Goal: Task Accomplishment & Management: Manage account settings

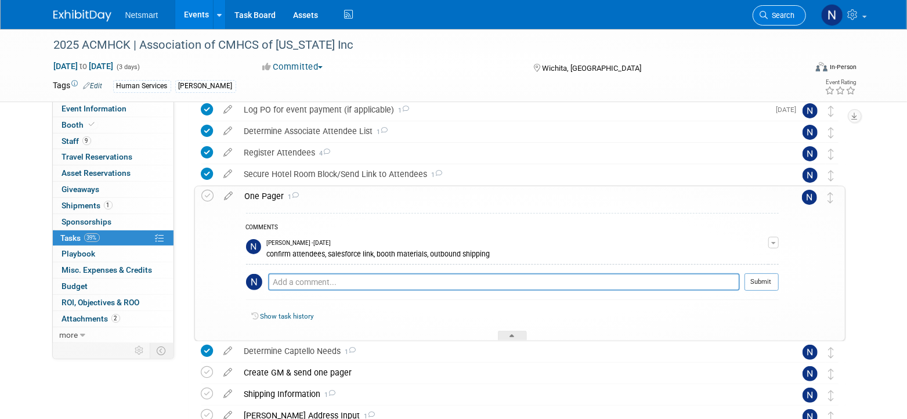
click at [802, 9] on link "Search" at bounding box center [779, 15] width 53 height 20
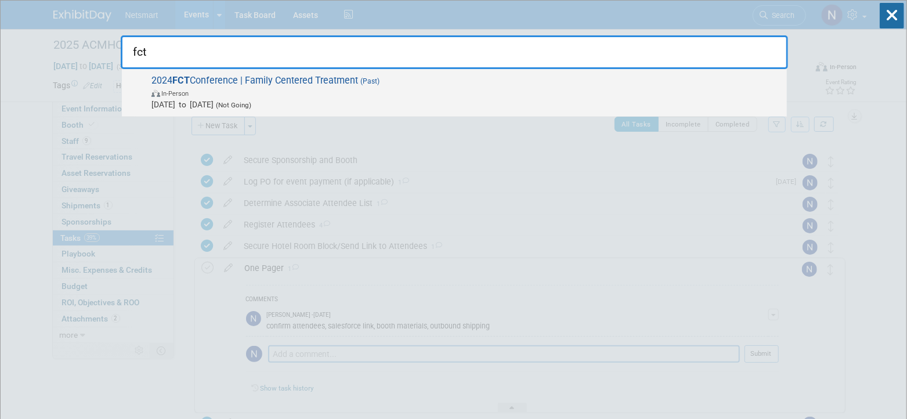
type input "fct"
click at [257, 91] on span "In-Person" at bounding box center [466, 93] width 630 height 12
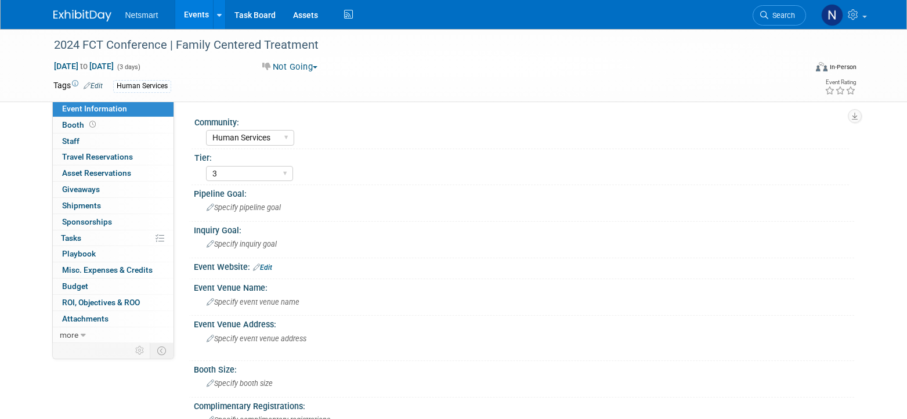
select select "Human Services"
select select "3"
click at [764, 11] on icon at bounding box center [764, 15] width 8 height 8
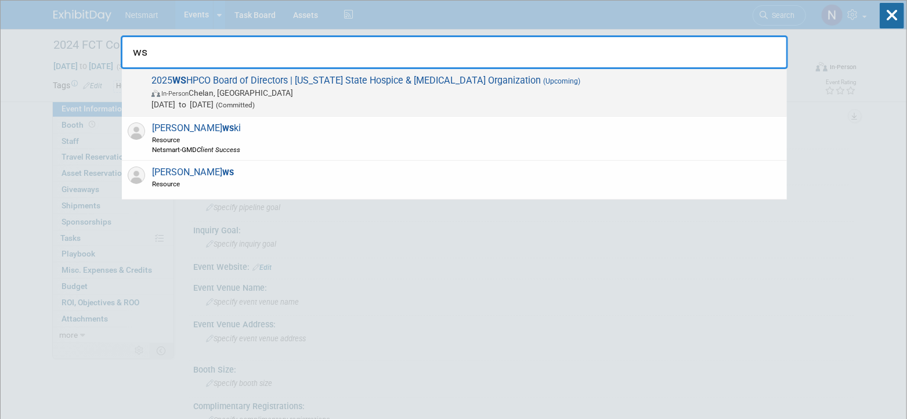
type input "ws"
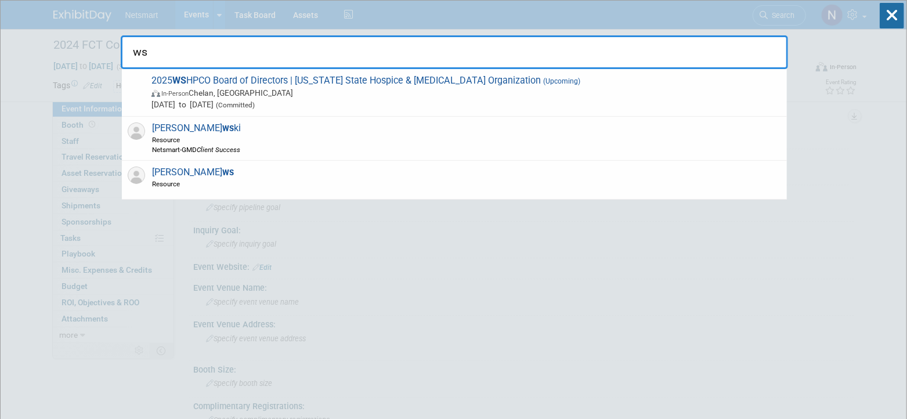
click at [345, 89] on span "In-Person Chelan, WA" at bounding box center [466, 93] width 630 height 12
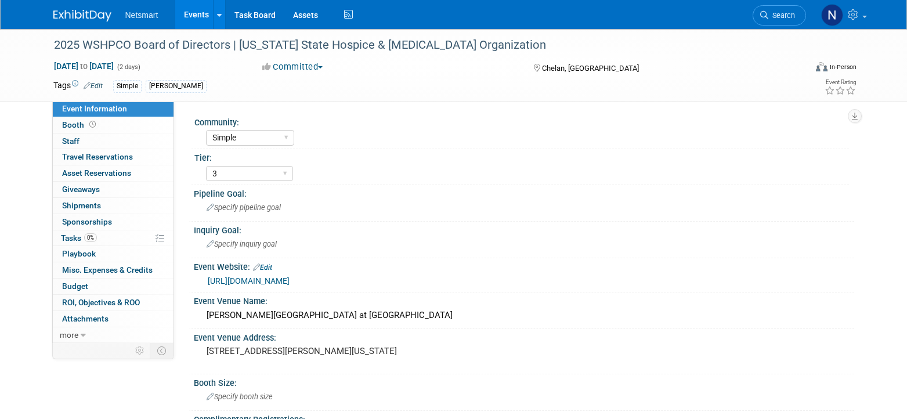
select select "Simple"
select select "3"
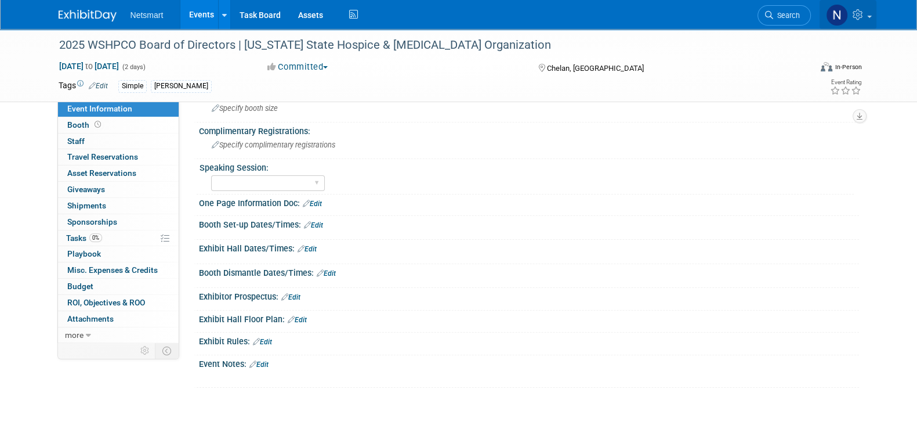
scroll to position [290, 0]
click at [104, 233] on link "0% Tasks 0%" at bounding box center [118, 238] width 121 height 16
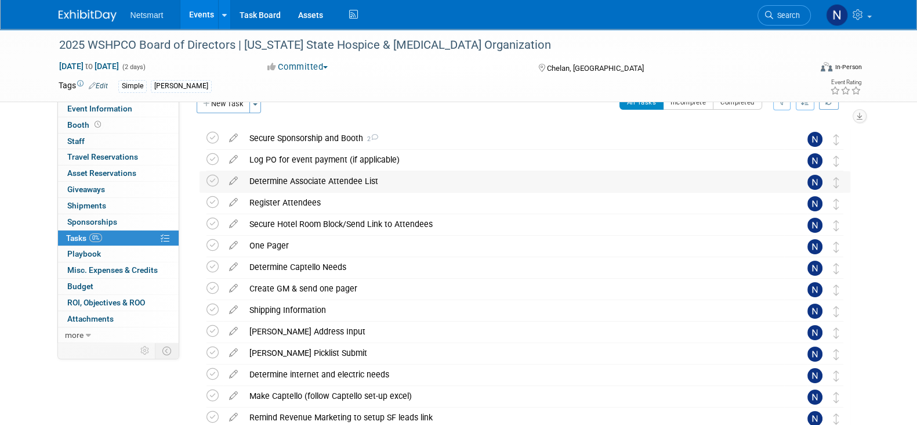
scroll to position [0, 0]
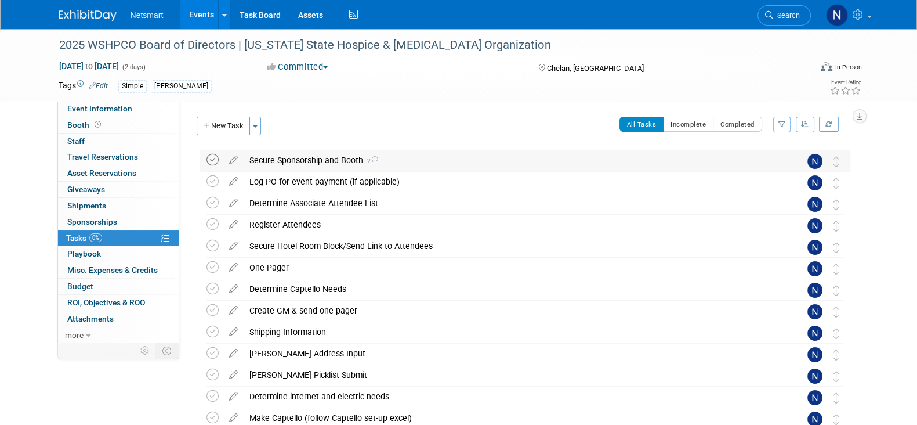
click at [215, 161] on icon at bounding box center [213, 160] width 12 height 12
click at [214, 182] on icon at bounding box center [213, 181] width 12 height 12
click at [131, 129] on link "Booth" at bounding box center [118, 125] width 121 height 16
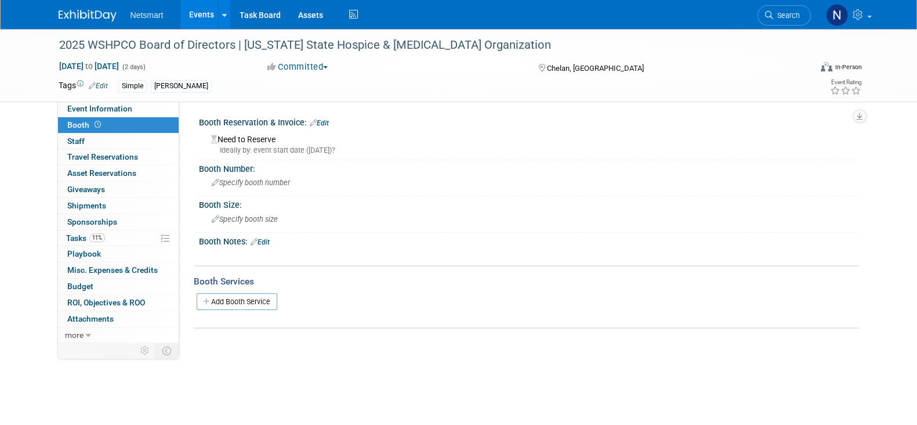
click at [104, 123] on link "Booth" at bounding box center [118, 125] width 121 height 16
click at [325, 121] on link "Edit" at bounding box center [319, 123] width 19 height 8
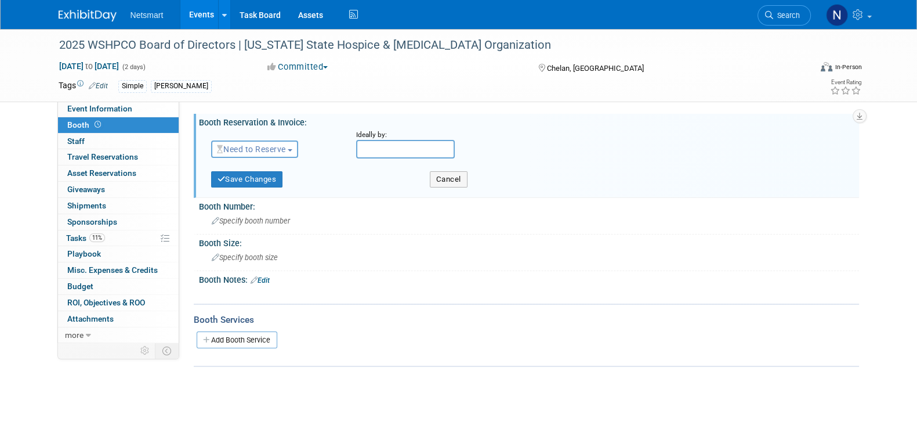
click at [263, 150] on span "Need to Reserve" at bounding box center [251, 148] width 69 height 9
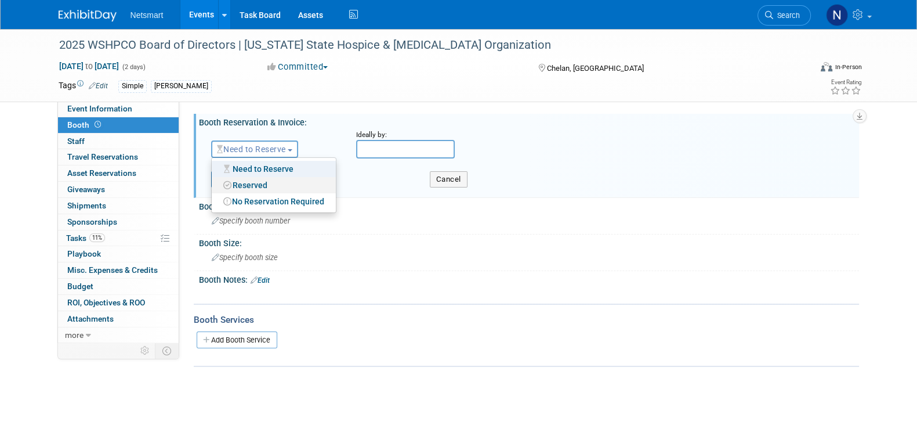
click at [257, 183] on link "Reserved" at bounding box center [274, 185] width 124 height 16
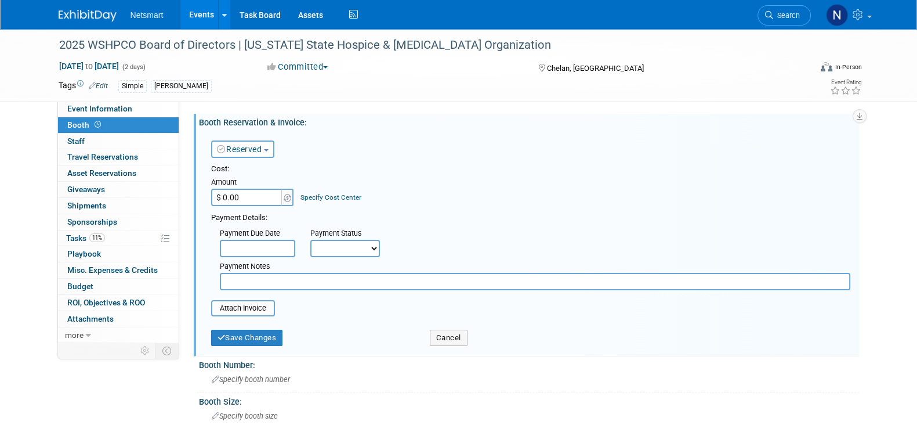
click at [250, 197] on input "$ 0.00" at bounding box center [247, 197] width 73 height 17
type input "$ 750.00"
click at [243, 300] on div "Attach Invoice" at bounding box center [243, 308] width 64 height 16
click at [235, 306] on input "file" at bounding box center [205, 308] width 138 height 14
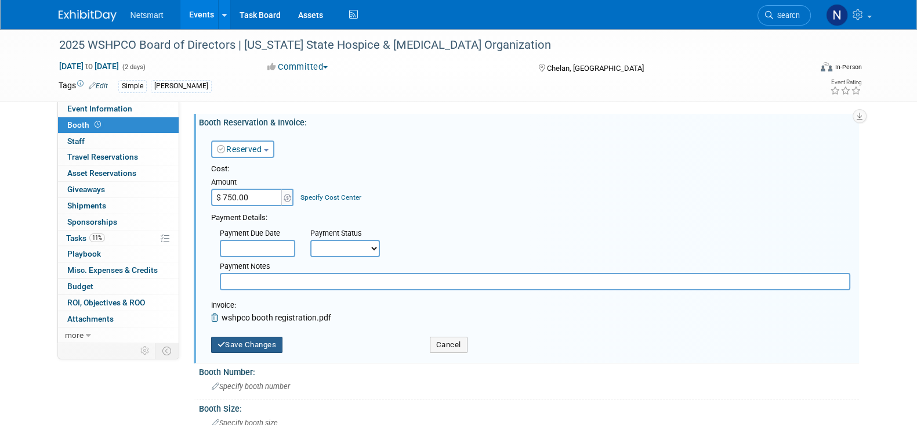
click at [234, 345] on button "Save Changes" at bounding box center [247, 345] width 72 height 16
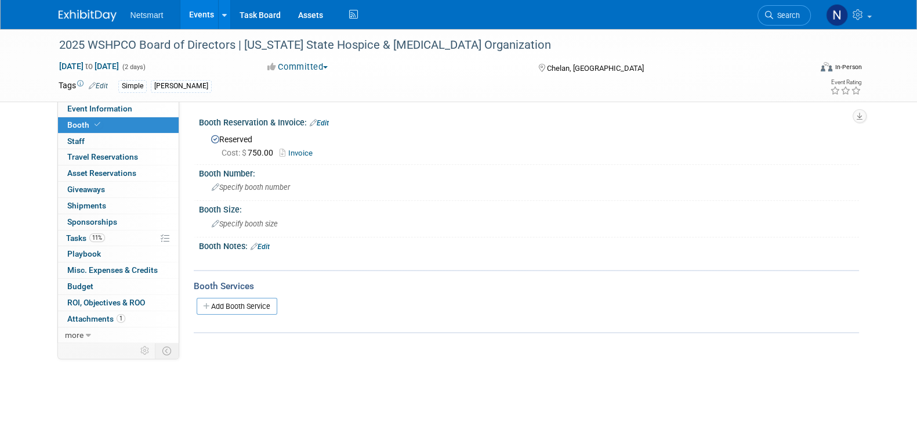
click at [339, 383] on body "Netsmart Events Add Event Bulk Upload Events Shareable Event Boards Recently Vi…" at bounding box center [458, 212] width 917 height 425
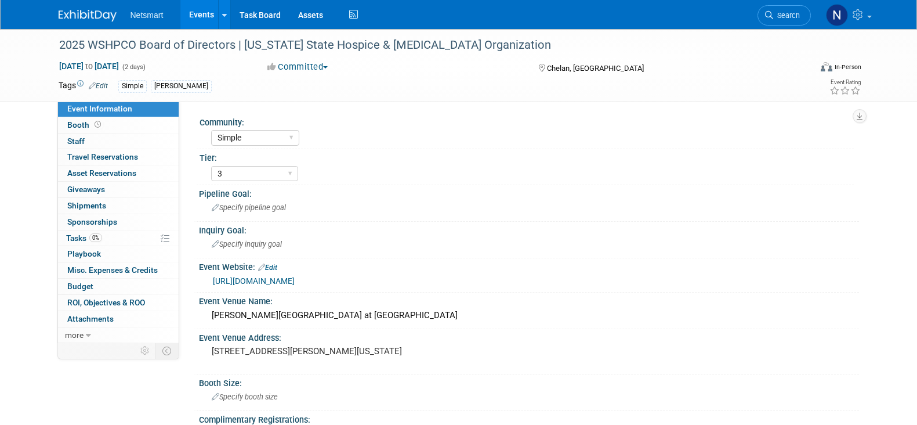
select select "Simple"
select select "3"
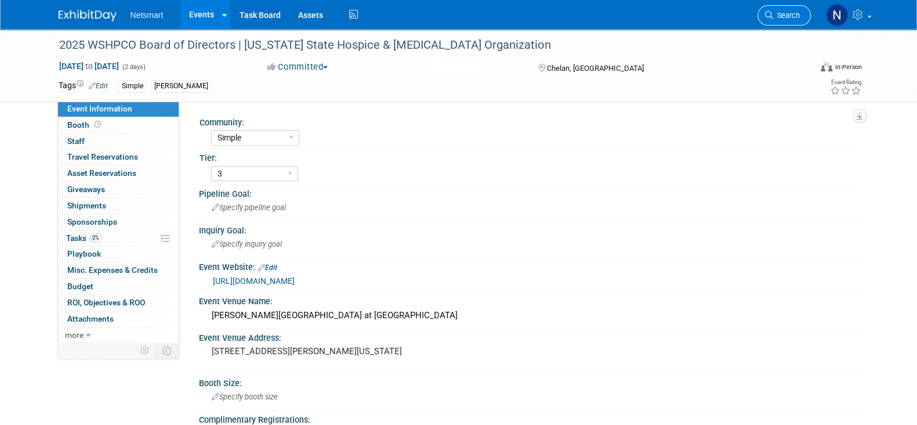
click at [784, 16] on span "Search" at bounding box center [787, 15] width 27 height 9
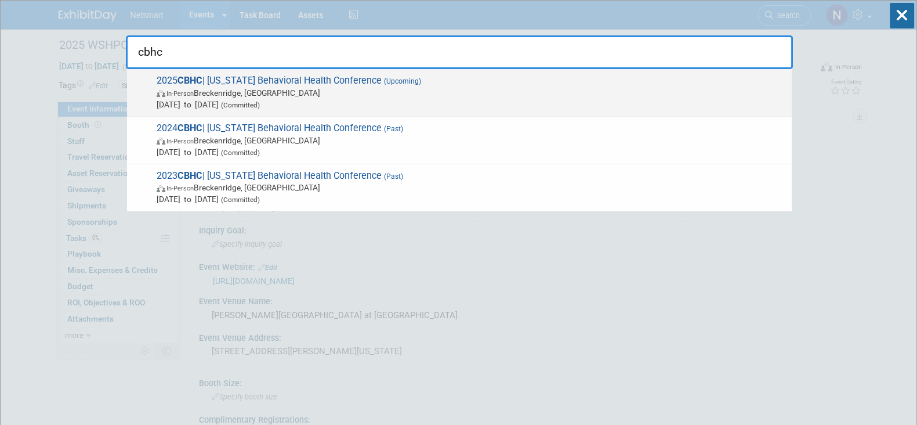
type input "cbhc"
click at [250, 95] on span "In-Person Breckenridge, CO" at bounding box center [472, 93] width 630 height 12
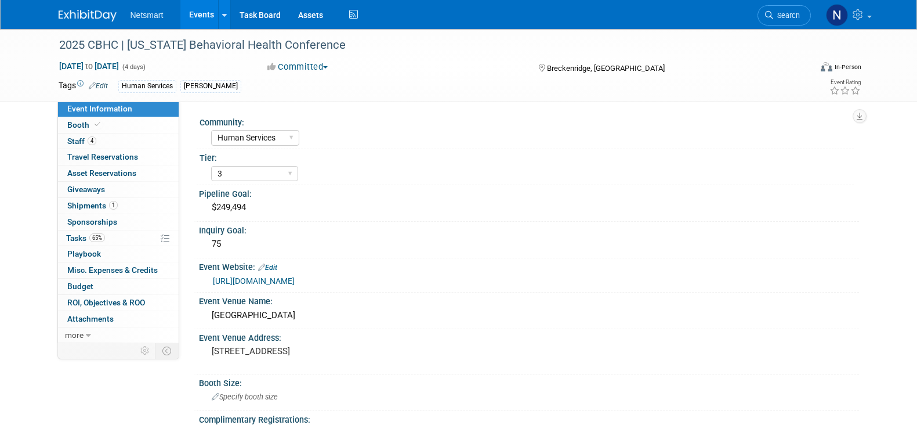
select select "Human Services"
select select "3"
select select "No"
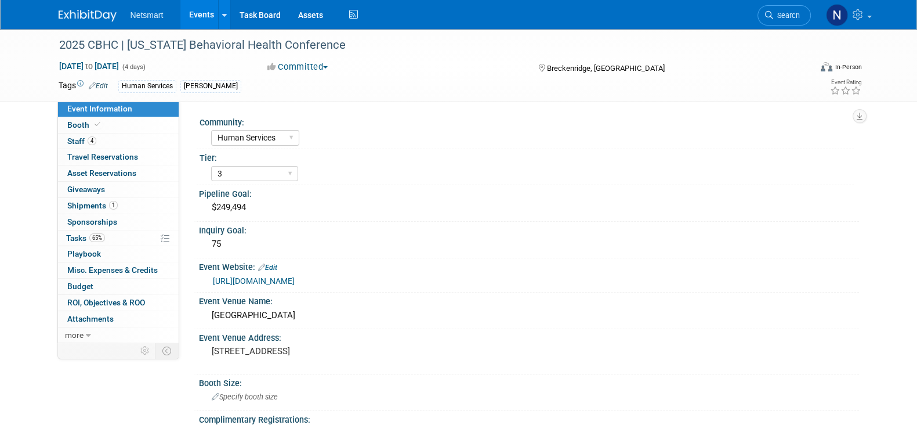
click at [564, 152] on div "Tier:" at bounding box center [527, 156] width 655 height 15
click at [782, 13] on span "Search" at bounding box center [787, 15] width 27 height 9
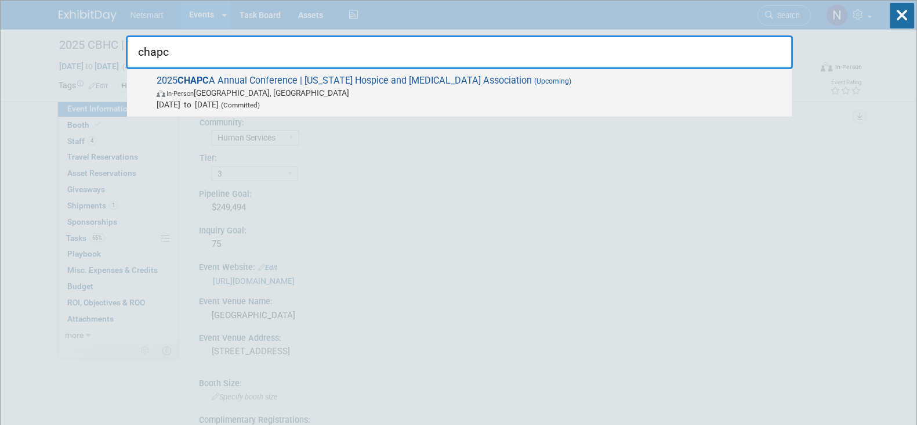
type input "chapc"
click at [333, 105] on span "Sep 16, 2025 to Sep 18, 2025 (Committed)" at bounding box center [472, 105] width 630 height 12
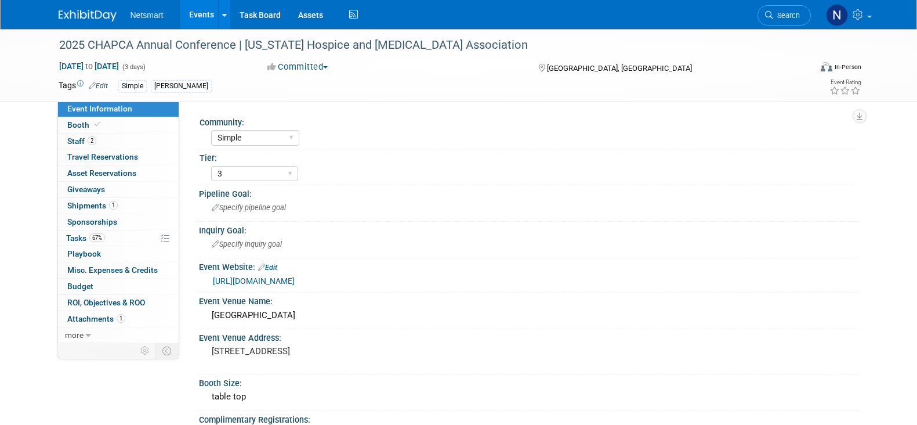
select select "Simple"
select select "3"
select select "No"
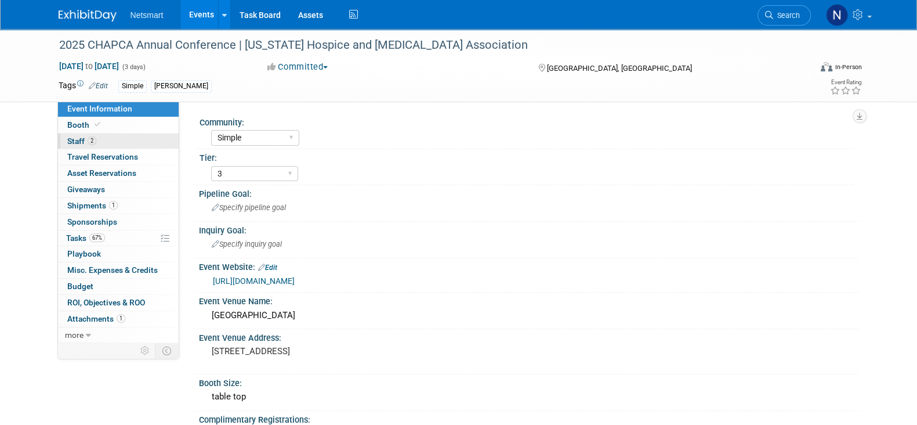
click at [144, 133] on link "2 Staff 2" at bounding box center [118, 141] width 121 height 16
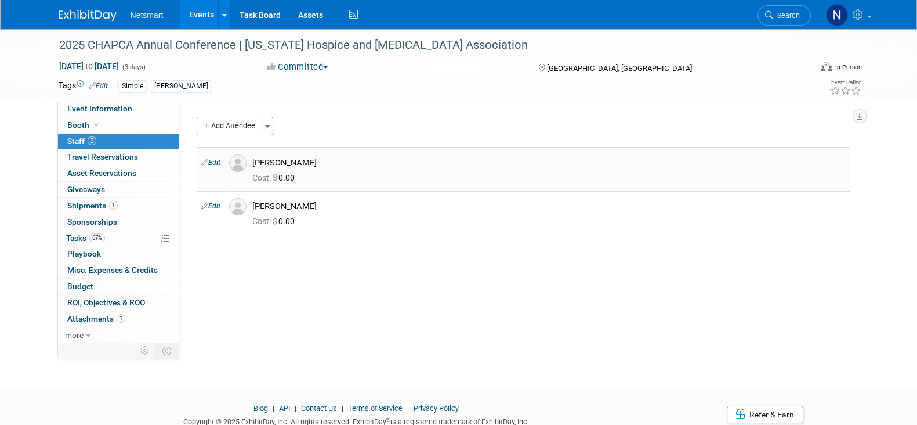
drag, startPoint x: 254, startPoint y: 162, endPoint x: 307, endPoint y: 167, distance: 53.0
click at [307, 167] on div "[PERSON_NAME]" at bounding box center [549, 162] width 594 height 11
drag, startPoint x: 252, startPoint y: 204, endPoint x: 362, endPoint y: 211, distance: 109.9
click at [362, 211] on td "Yash Mylavarapu Cost: $ 0.00" at bounding box center [549, 213] width 603 height 44
click at [337, 207] on div "[PERSON_NAME]" at bounding box center [549, 206] width 594 height 11
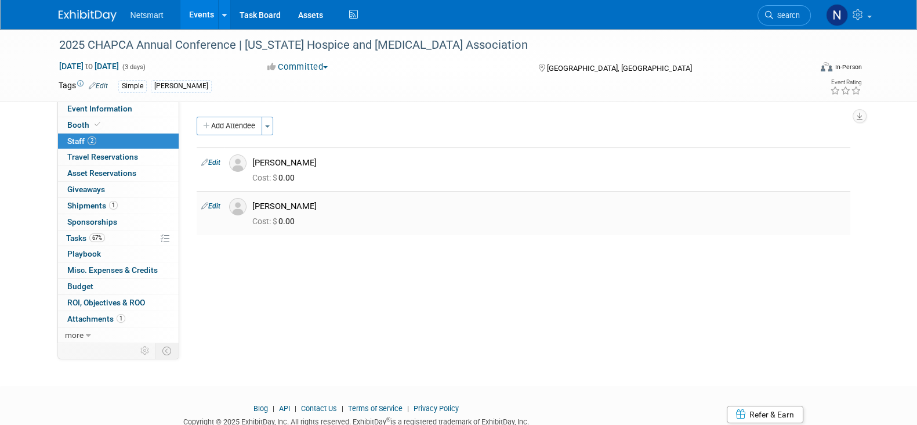
click at [252, 204] on div "[PERSON_NAME]" at bounding box center [549, 205] width 611 height 14
drag, startPoint x: 252, startPoint y: 204, endPoint x: 328, endPoint y: 205, distance: 75.4
click at [328, 205] on div "[PERSON_NAME]" at bounding box center [549, 205] width 611 height 14
drag, startPoint x: 252, startPoint y: 161, endPoint x: 323, endPoint y: 159, distance: 70.8
click at [323, 159] on div "[PERSON_NAME]" at bounding box center [549, 161] width 611 height 14
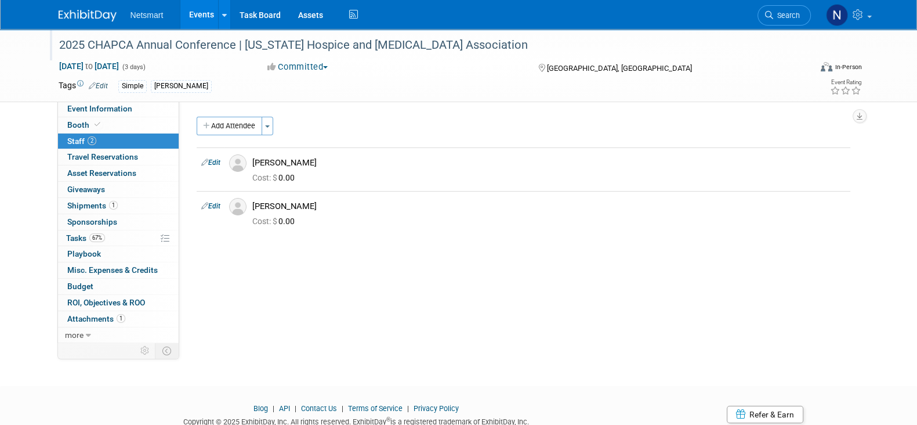
copy div "[PERSON_NAME]"
click at [781, 17] on span "Search" at bounding box center [787, 15] width 27 height 9
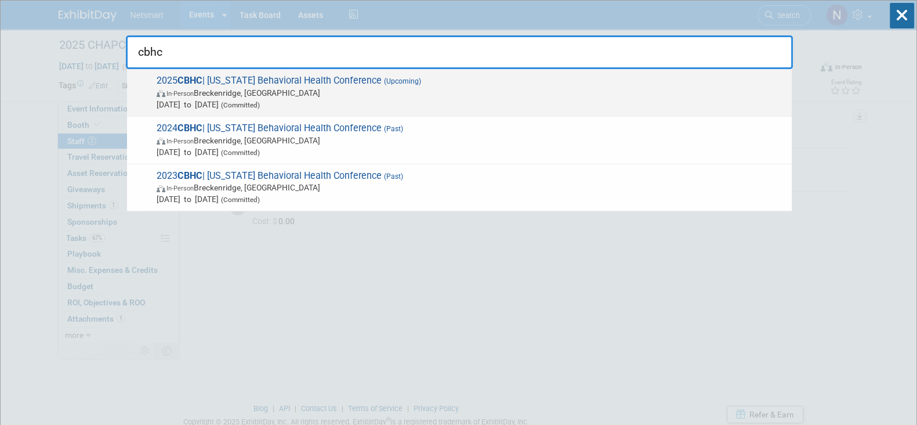
type input "cbhc"
click at [235, 85] on span "2025 CBHC | Colorado Behavioral Health Conference (Upcoming) In-Person Breckenr…" at bounding box center [469, 92] width 633 height 35
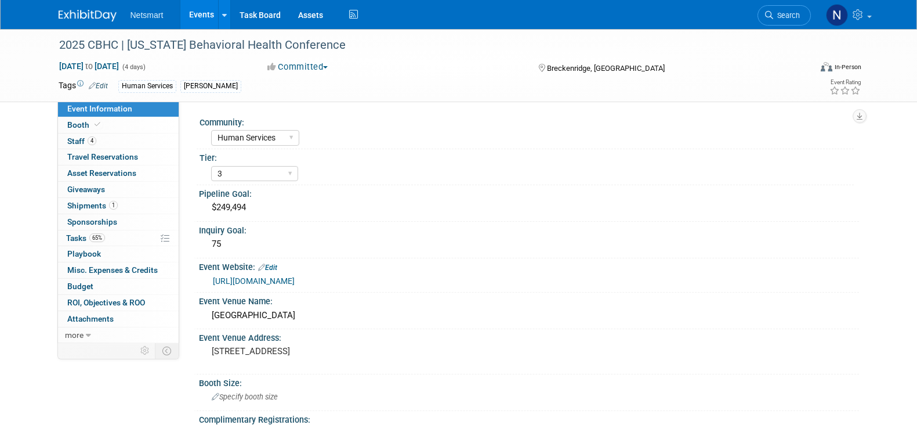
select select "Human Services"
select select "3"
select select "No"
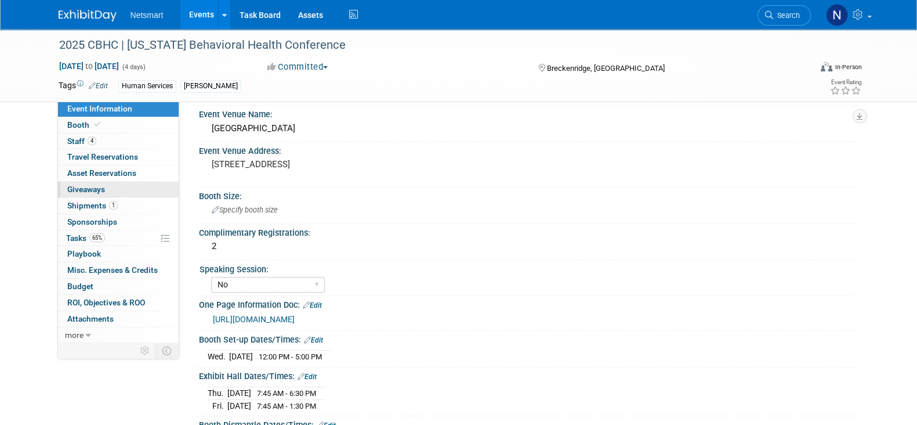
scroll to position [218, 0]
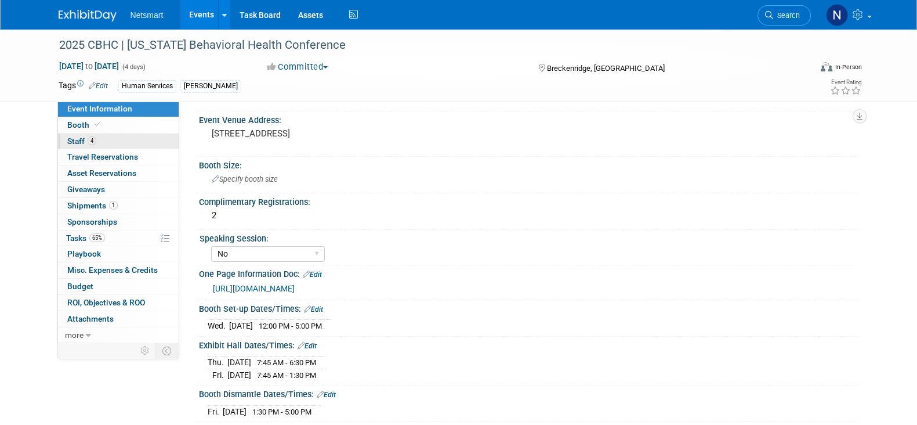
click at [122, 140] on link "4 Staff 4" at bounding box center [118, 141] width 121 height 16
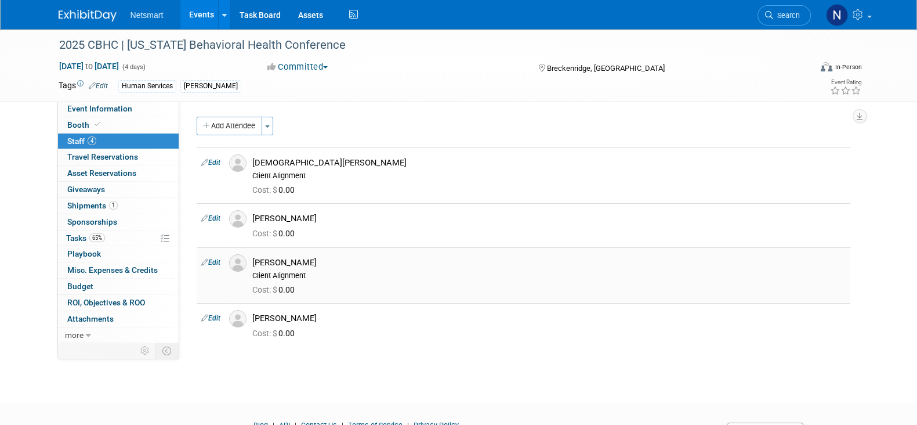
drag, startPoint x: 256, startPoint y: 261, endPoint x: 351, endPoint y: 265, distance: 95.3
click at [347, 264] on div "[PERSON_NAME]" at bounding box center [549, 262] width 594 height 11
copy div "[PERSON_NAME]"
drag, startPoint x: 254, startPoint y: 318, endPoint x: 319, endPoint y: 315, distance: 64.5
click at [319, 315] on div "[PERSON_NAME]" at bounding box center [549, 317] width 611 height 14
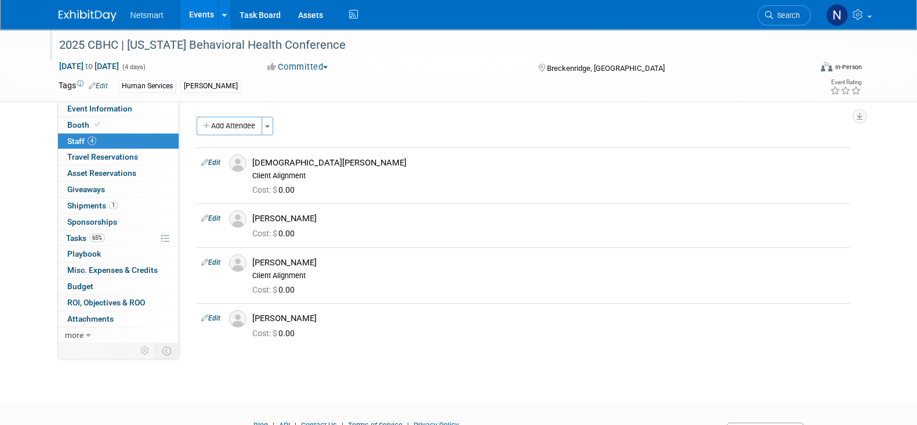
copy div "[PERSON_NAME]"
drag, startPoint x: 309, startPoint y: 161, endPoint x: 354, endPoint y: 158, distance: 44.7
click at [354, 158] on div "[DEMOGRAPHIC_DATA][PERSON_NAME]" at bounding box center [549, 162] width 594 height 11
copy div "[DEMOGRAPHIC_DATA][PERSON_NAME]"
drag, startPoint x: 254, startPoint y: 220, endPoint x: 342, endPoint y: 221, distance: 88.2
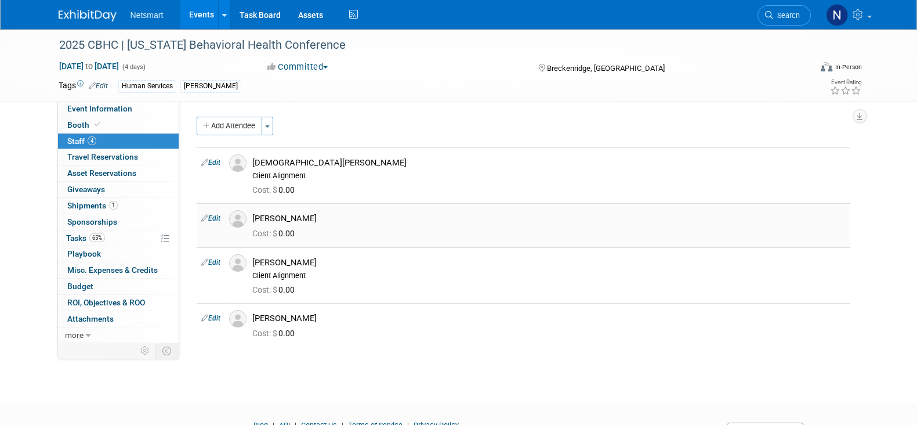
click at [342, 221] on div "[PERSON_NAME]" at bounding box center [549, 218] width 594 height 11
copy div "[PERSON_NAME]"
click at [775, 15] on span "Search" at bounding box center [787, 15] width 27 height 9
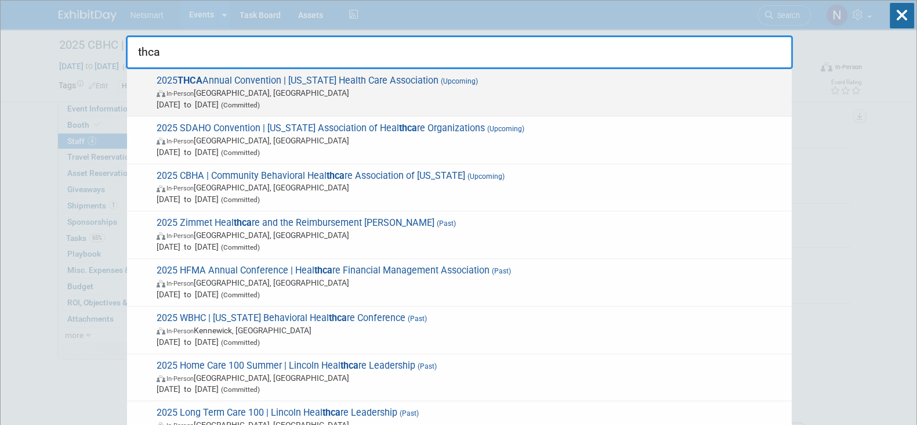
type input "thca"
click at [288, 85] on span "2025 THCA Annual Convention | Texas Health Care Association (Upcoming) In-Perso…" at bounding box center [469, 92] width 633 height 35
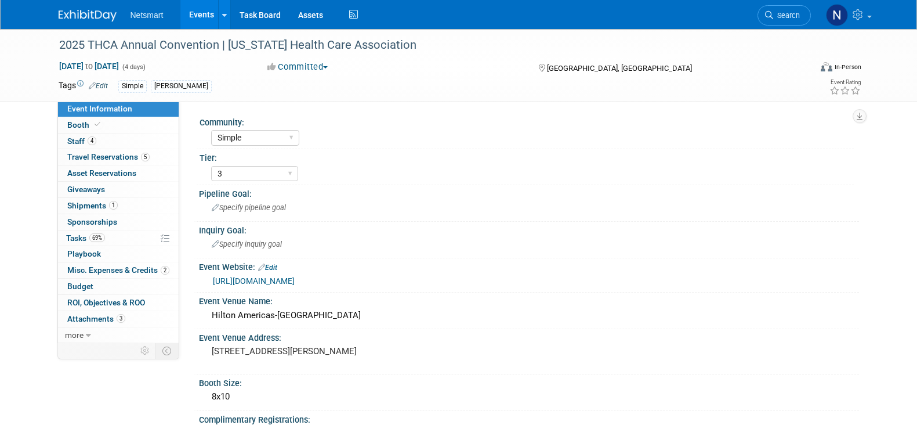
select select "Simple"
select select "3"
select select "No"
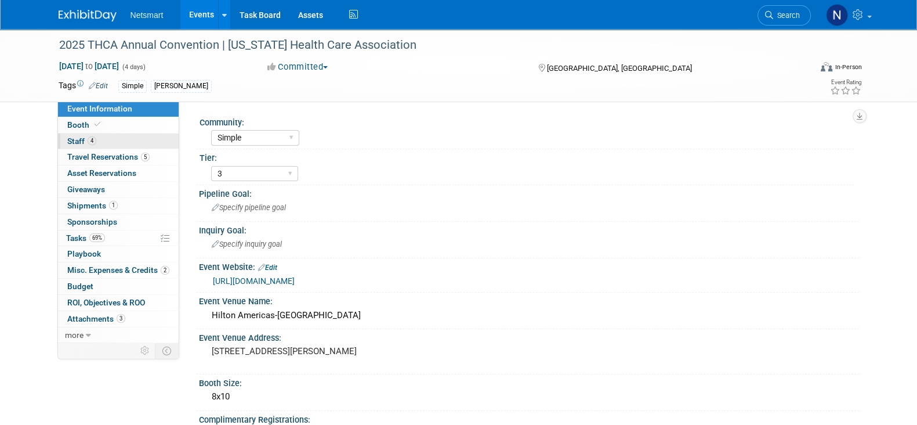
click at [110, 138] on link "4 Staff 4" at bounding box center [118, 141] width 121 height 16
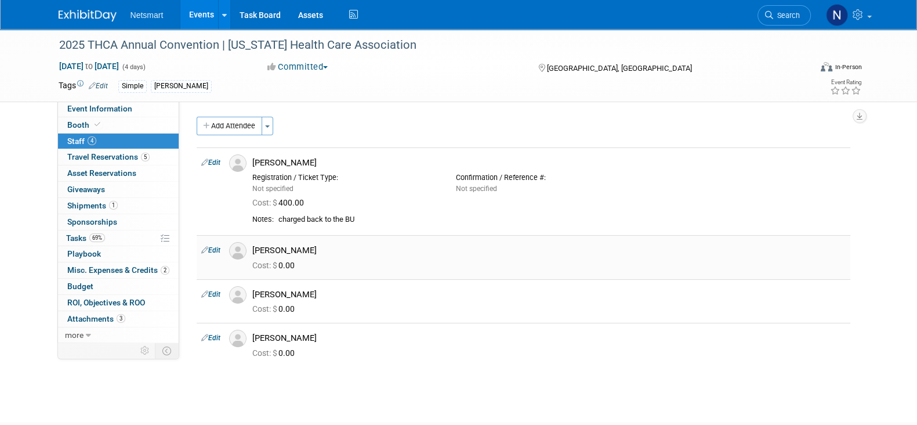
drag, startPoint x: 252, startPoint y: 251, endPoint x: 323, endPoint y: 251, distance: 70.8
click at [323, 251] on div "[PERSON_NAME]" at bounding box center [549, 249] width 611 height 14
copy div "[PERSON_NAME]"
drag, startPoint x: 253, startPoint y: 297, endPoint x: 342, endPoint y: 294, distance: 89.4
click at [342, 294] on div "[PERSON_NAME]" at bounding box center [549, 294] width 594 height 11
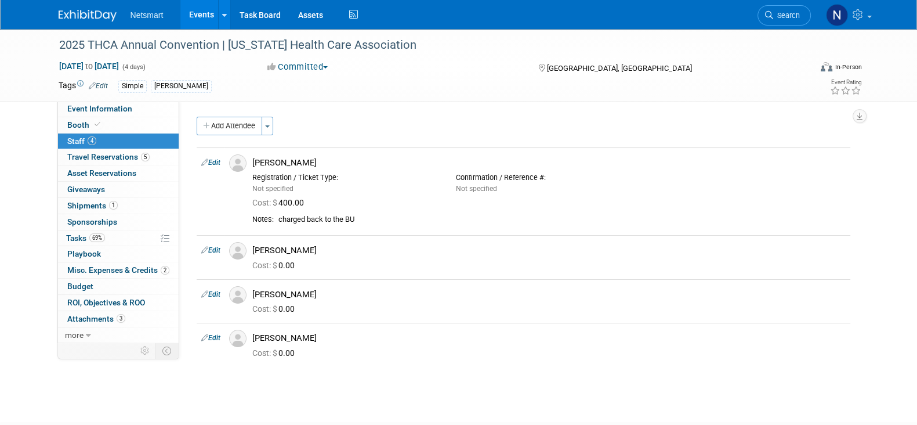
copy div "[PERSON_NAME]"
drag, startPoint x: 255, startPoint y: 335, endPoint x: 302, endPoint y: 341, distance: 46.8
click at [302, 341] on div "[PERSON_NAME]" at bounding box center [549, 338] width 594 height 11
copy div "[PERSON_NAME]"
click at [781, 20] on link "Search" at bounding box center [784, 15] width 53 height 20
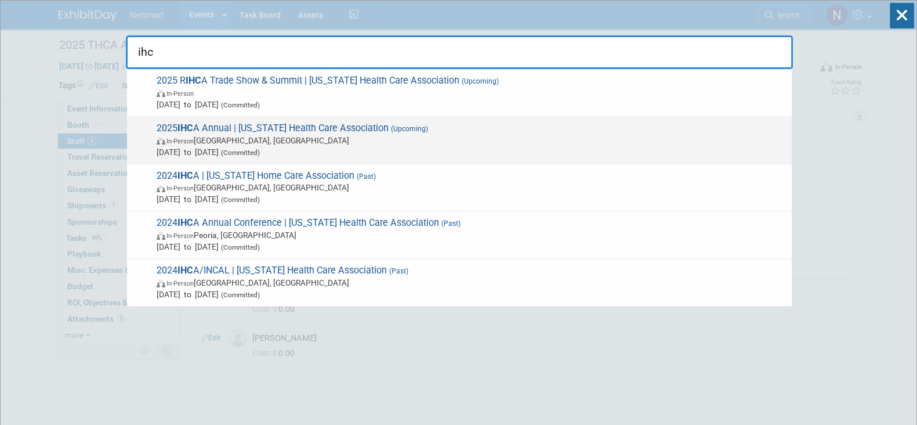
type input "ihc"
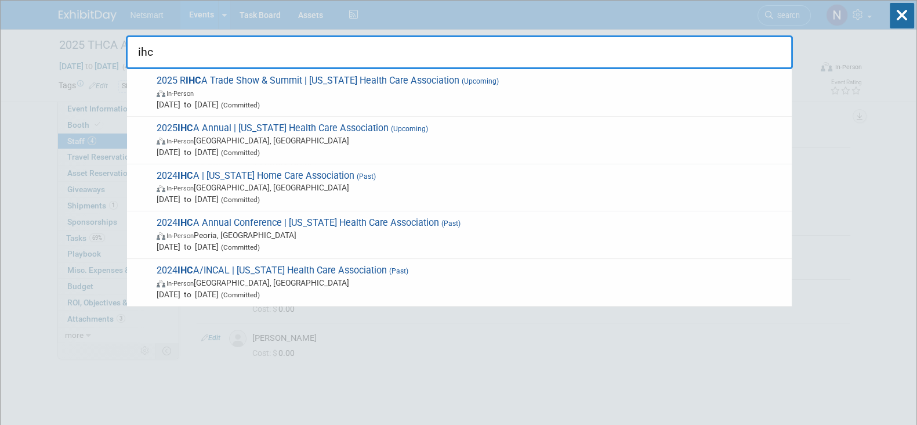
click at [288, 120] on div "2025 IHC A Annual | Iowa Health Care Association (Upcoming) In-Person Des Moine…" at bounding box center [459, 141] width 665 height 48
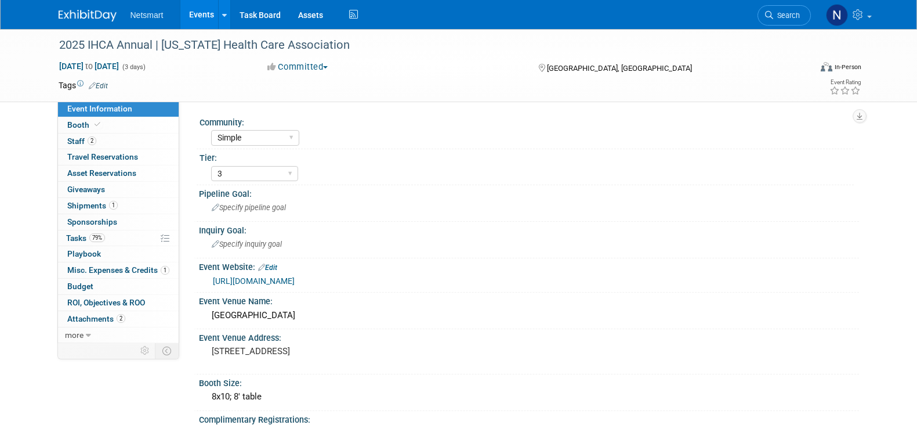
select select "Simple"
select select "3"
select select "No"
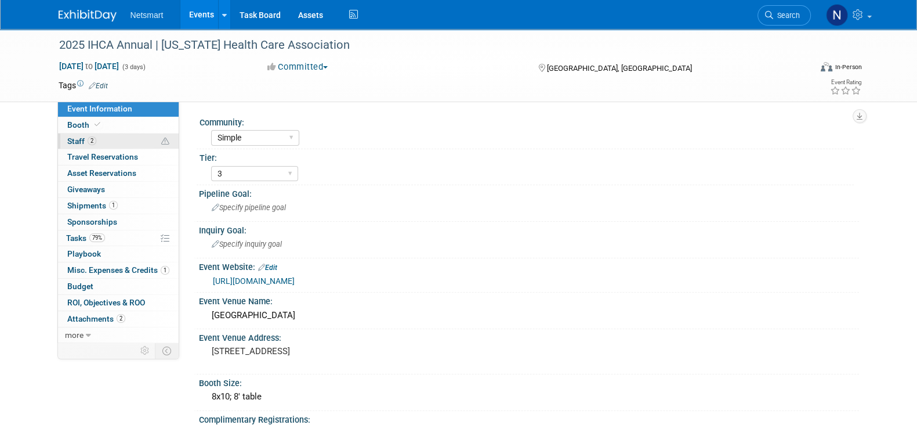
click at [97, 133] on link "2 Staff 2" at bounding box center [118, 141] width 121 height 16
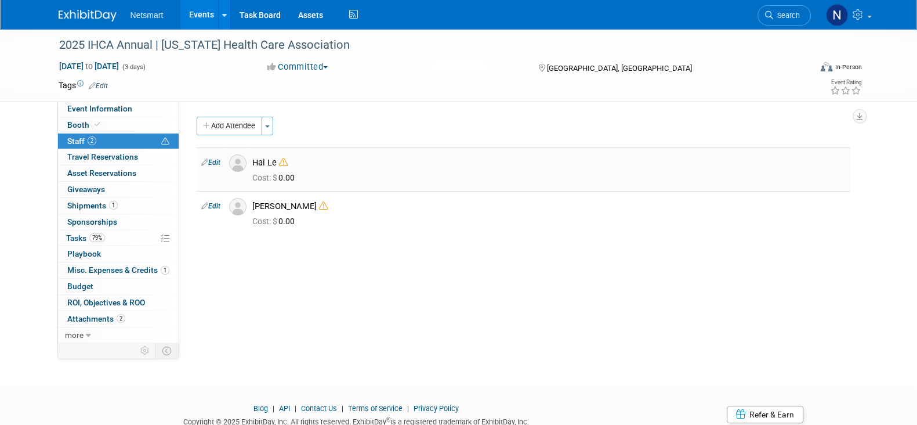
drag, startPoint x: 253, startPoint y: 161, endPoint x: 280, endPoint y: 160, distance: 26.7
click at [280, 160] on div "Hai Le" at bounding box center [549, 161] width 611 height 14
copy div "Hai Le"
drag, startPoint x: 298, startPoint y: 207, endPoint x: 313, endPoint y: 207, distance: 15.1
click at [313, 207] on div "[PERSON_NAME]" at bounding box center [549, 206] width 594 height 11
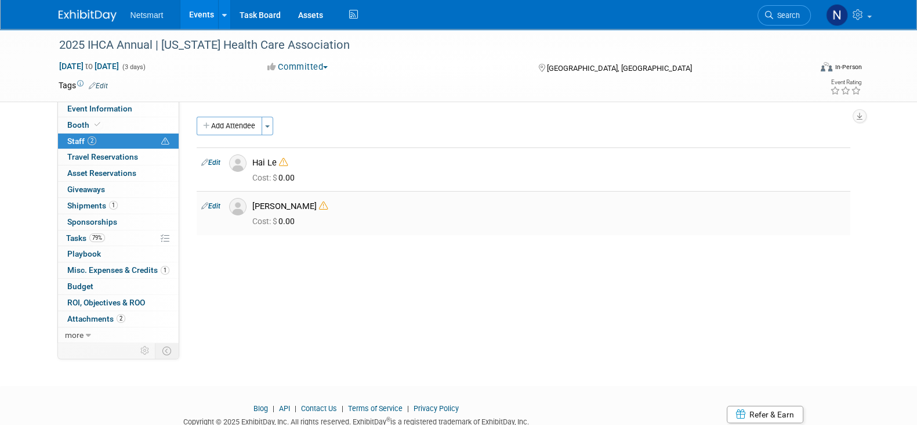
click at [254, 208] on div "[PERSON_NAME]" at bounding box center [549, 206] width 594 height 11
drag, startPoint x: 255, startPoint y: 205, endPoint x: 310, endPoint y: 201, distance: 55.3
click at [310, 201] on div "[PERSON_NAME]" at bounding box center [549, 206] width 594 height 11
copy div "[PERSON_NAME]"
click at [779, 14] on span "Search" at bounding box center [787, 15] width 27 height 9
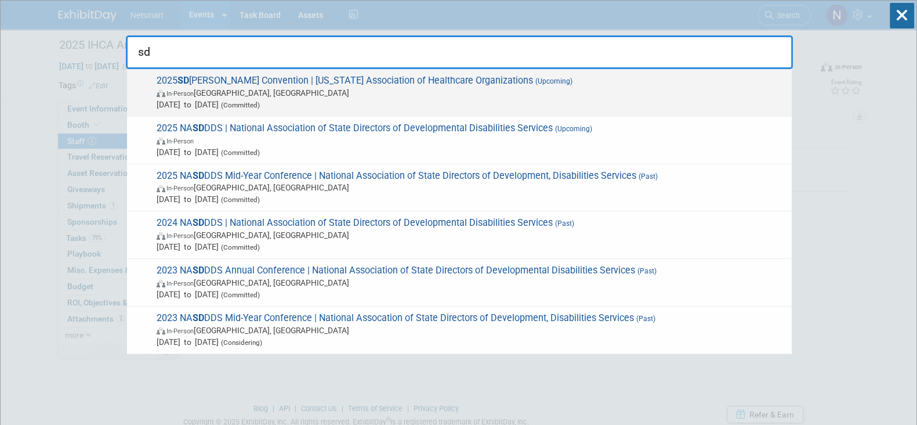
type input "sd"
click at [222, 84] on span "2025 SD AHO Convention | South Dakota Association of Healthcare Organizations (…" at bounding box center [469, 92] width 633 height 35
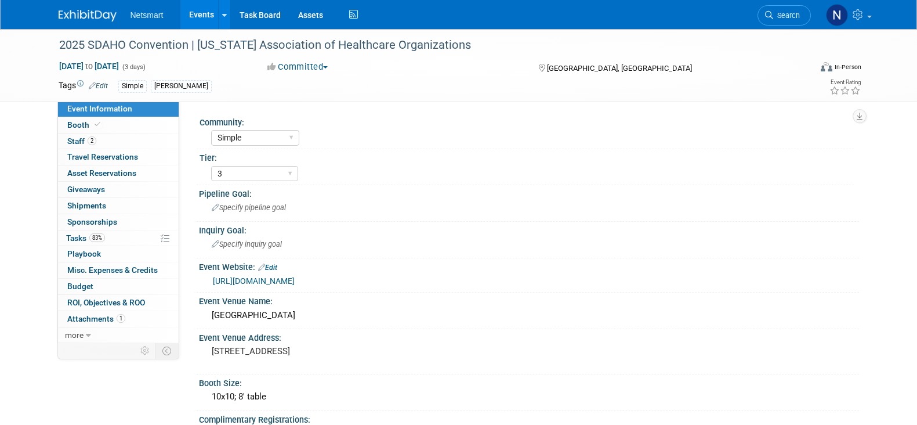
select select "Simple"
select select "3"
select select "Yes"
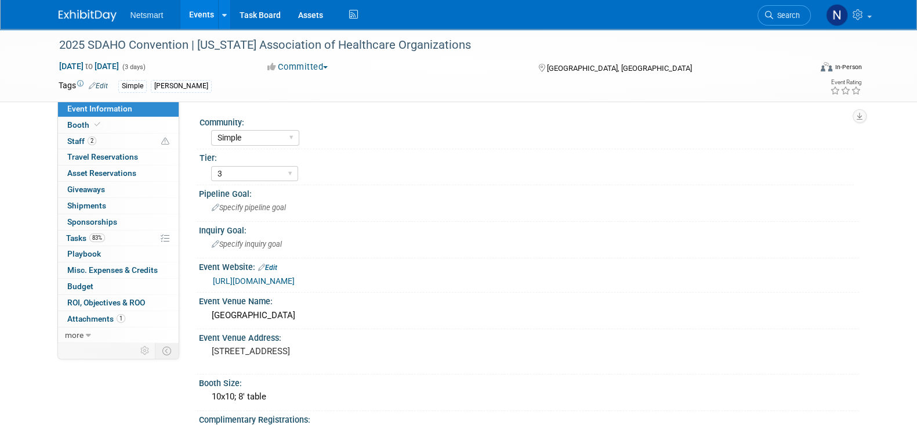
click at [599, 157] on div "Tier:" at bounding box center [527, 156] width 655 height 15
drag, startPoint x: 125, startPoint y: 45, endPoint x: 89, endPoint y: 46, distance: 36.0
click at [89, 46] on div "2025 SDAHO Convention | [US_STATE] Association of Healthcare Organizations" at bounding box center [424, 45] width 739 height 21
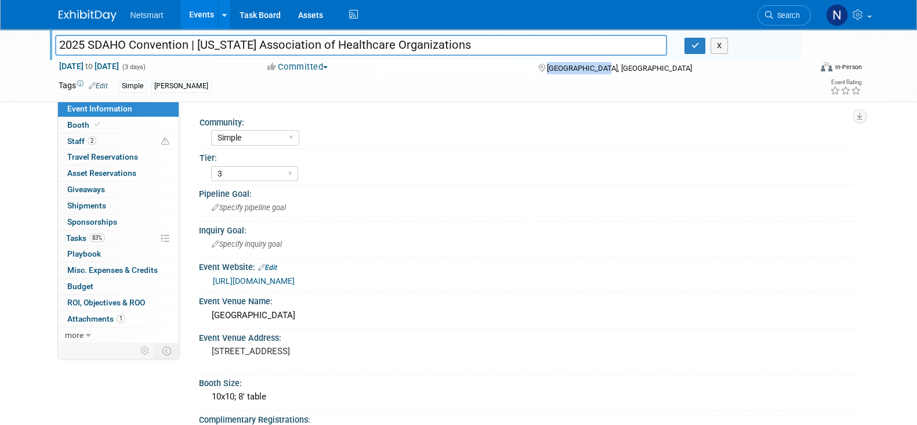
drag, startPoint x: 612, startPoint y: 68, endPoint x: 548, endPoint y: 71, distance: 63.3
click at [548, 71] on div "[GEOGRAPHIC_DATA], [GEOGRAPHIC_DATA]" at bounding box center [631, 67] width 188 height 14
copy span "[GEOGRAPHIC_DATA], [GEOGRAPHIC_DATA]"
click at [693, 44] on icon "button" at bounding box center [695, 46] width 8 height 8
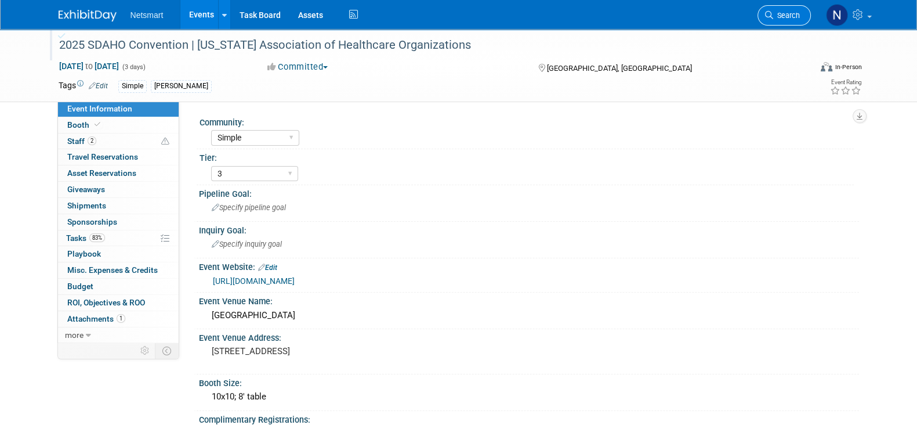
click at [802, 6] on link "Search" at bounding box center [784, 15] width 53 height 20
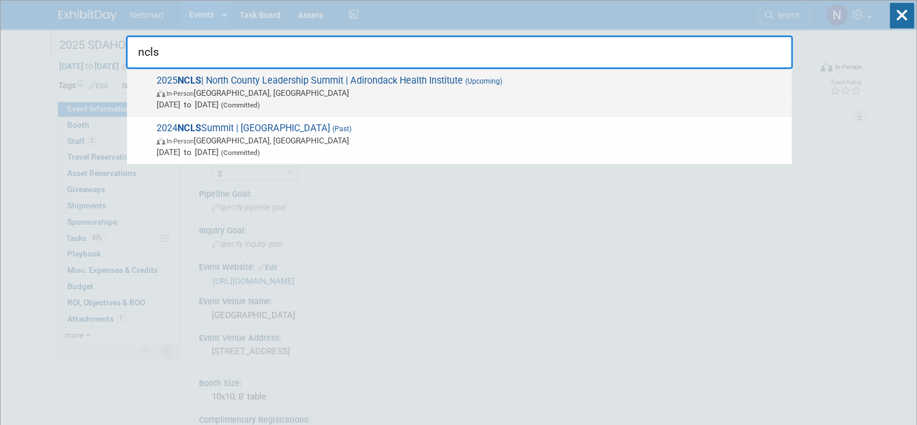
type input "ncls"
click at [238, 92] on span "In-Person Lake Placid, NY" at bounding box center [472, 93] width 630 height 12
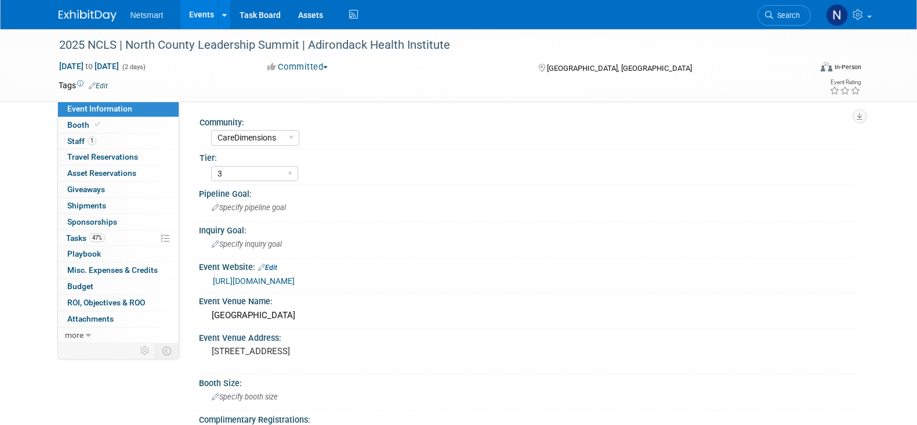
select select "CareDimensions"
select select "3"
select select "No"
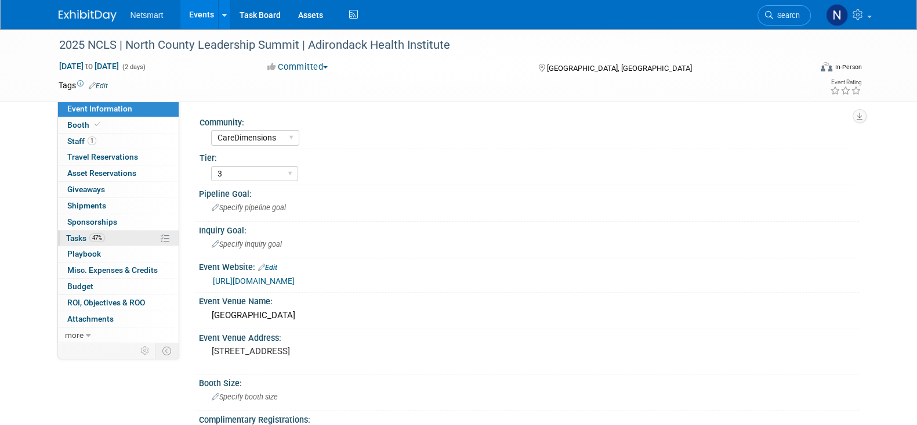
click at [116, 238] on link "47% Tasks 47%" at bounding box center [118, 238] width 121 height 16
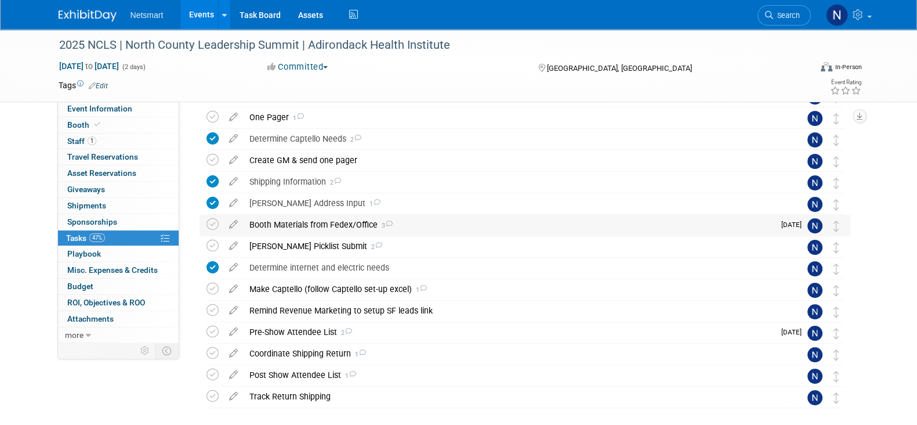
scroll to position [218, 0]
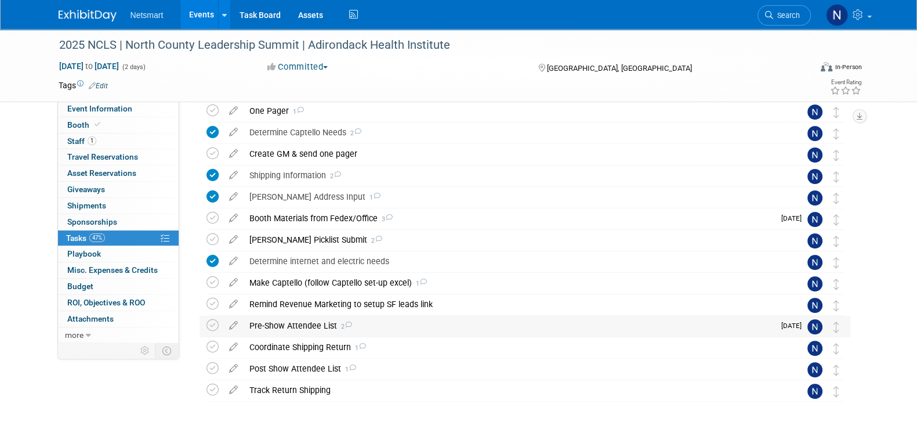
click at [292, 326] on div "Pre-Show Attendee List 2" at bounding box center [509, 326] width 531 height 20
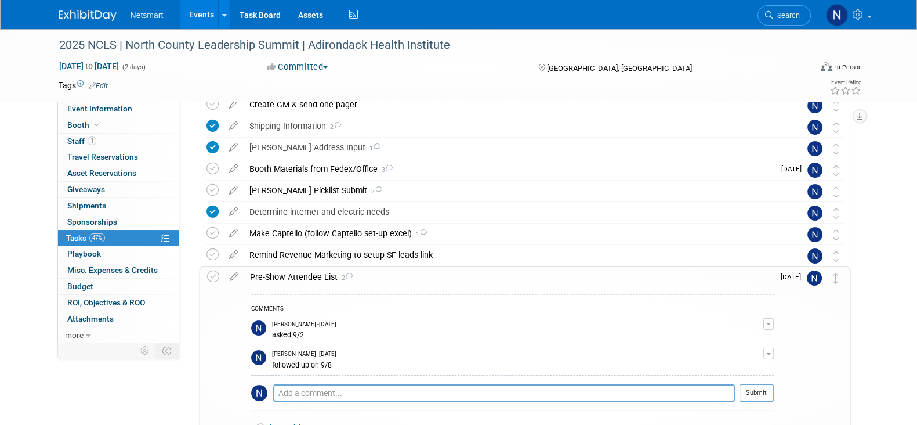
scroll to position [290, 0]
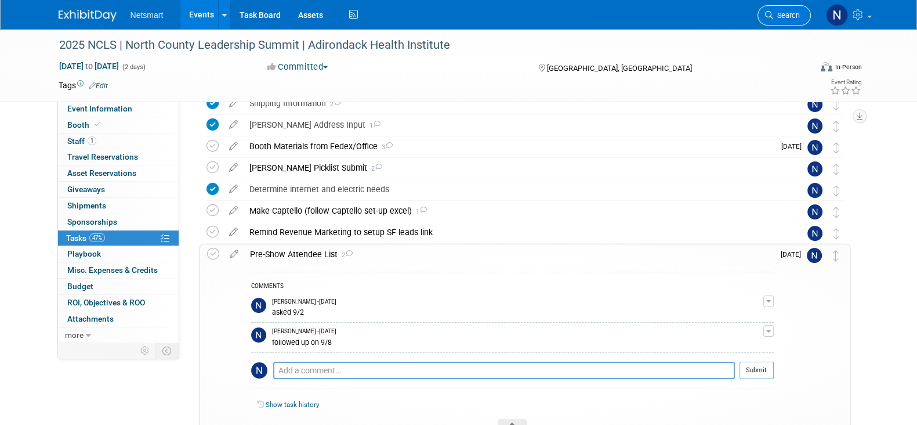
click at [783, 14] on span "Search" at bounding box center [787, 15] width 27 height 9
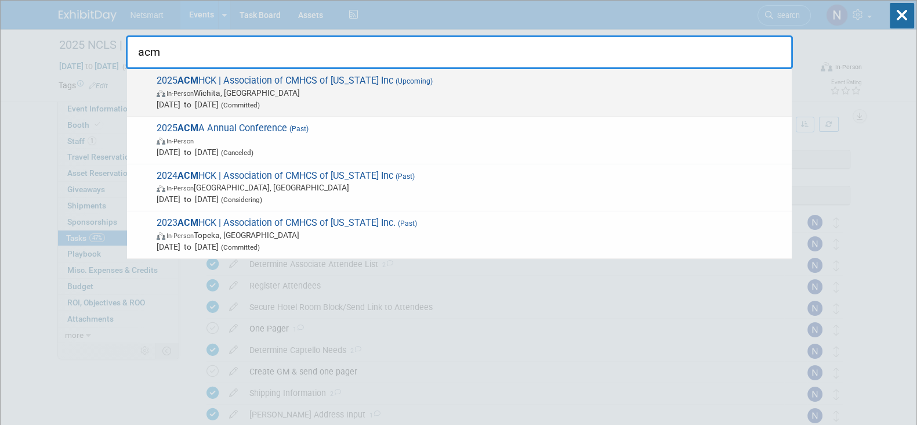
type input "acm"
click at [346, 93] on span "In-Person Wichita, KS" at bounding box center [472, 93] width 630 height 12
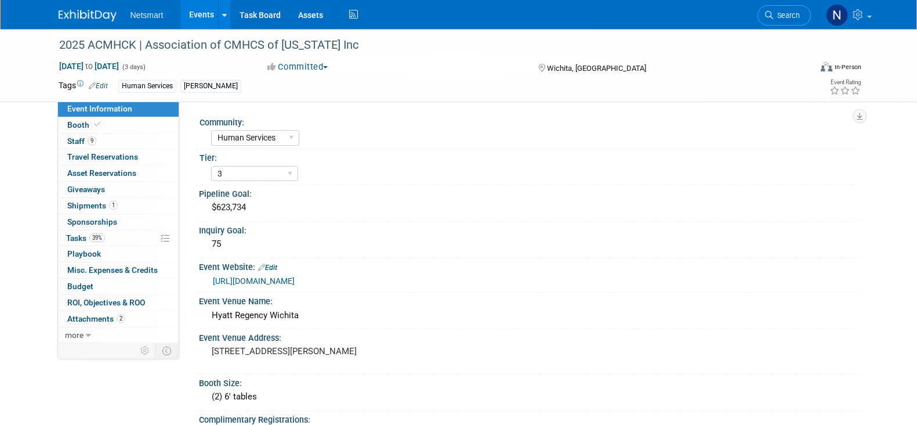
select select "Human Services"
select select "3"
select select "No"
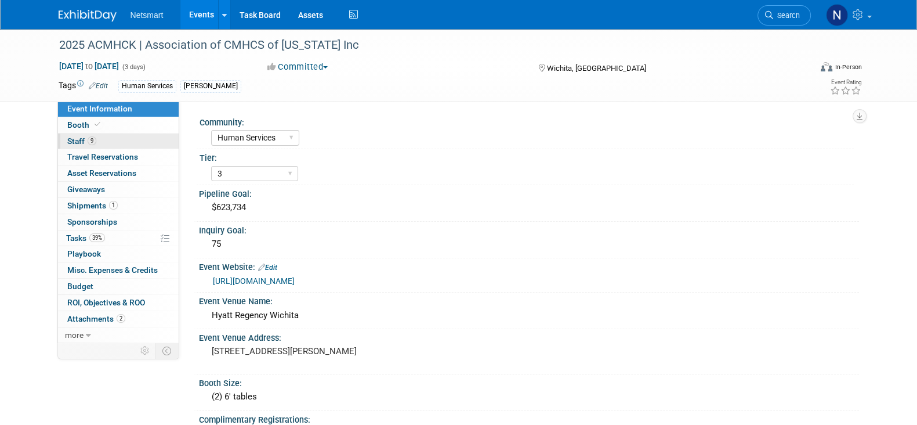
click at [110, 135] on link "9 Staff 9" at bounding box center [118, 141] width 121 height 16
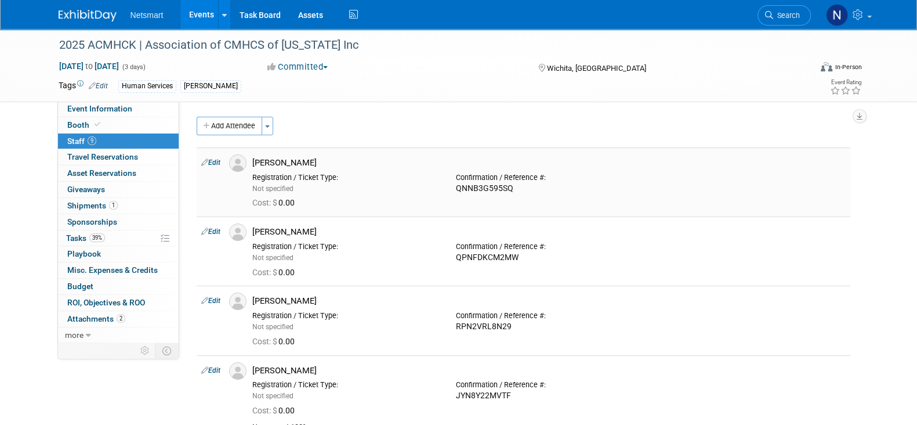
drag, startPoint x: 256, startPoint y: 161, endPoint x: 330, endPoint y: 158, distance: 73.2
click at [330, 158] on div "[PERSON_NAME]" at bounding box center [549, 162] width 594 height 11
click at [291, 160] on div "[PERSON_NAME]" at bounding box center [549, 162] width 594 height 11
drag, startPoint x: 251, startPoint y: 163, endPoint x: 327, endPoint y: 162, distance: 76.0
click at [327, 162] on div "[PERSON_NAME]" at bounding box center [549, 161] width 611 height 14
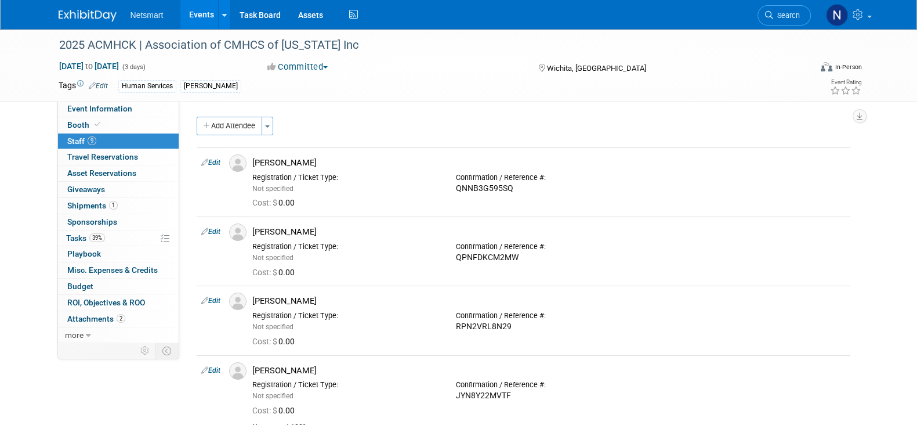
copy div "[PERSON_NAME]"
drag, startPoint x: 255, startPoint y: 230, endPoint x: 334, endPoint y: 229, distance: 78.9
click at [333, 229] on div "[PERSON_NAME]" at bounding box center [549, 231] width 594 height 11
copy div "[PERSON_NAME]"
drag, startPoint x: 255, startPoint y: 300, endPoint x: 328, endPoint y: 295, distance: 72.7
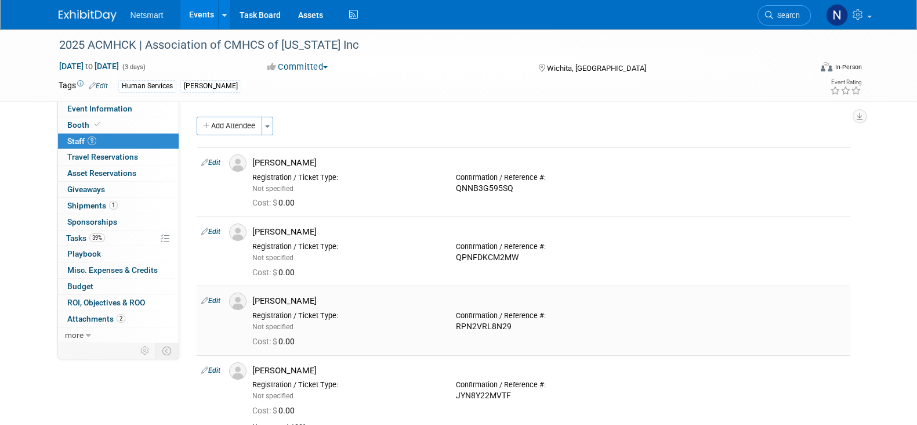
click at [328, 295] on div "[PERSON_NAME]" at bounding box center [549, 300] width 594 height 11
copy div "[PERSON_NAME]"
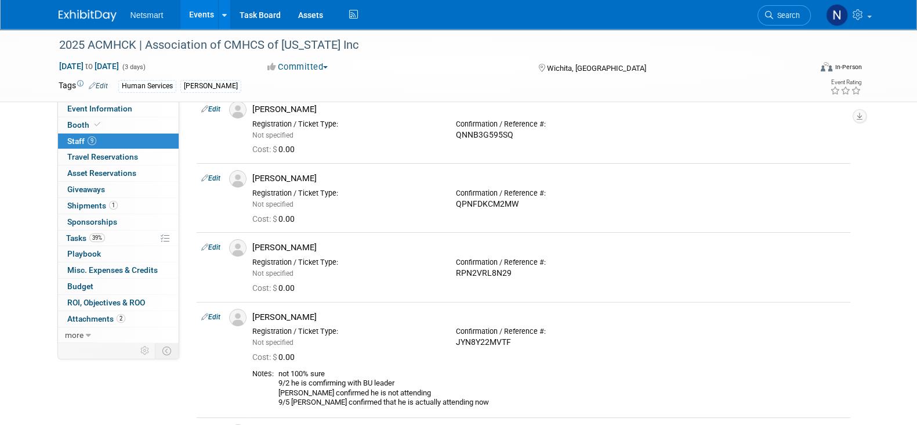
scroll to position [218, 0]
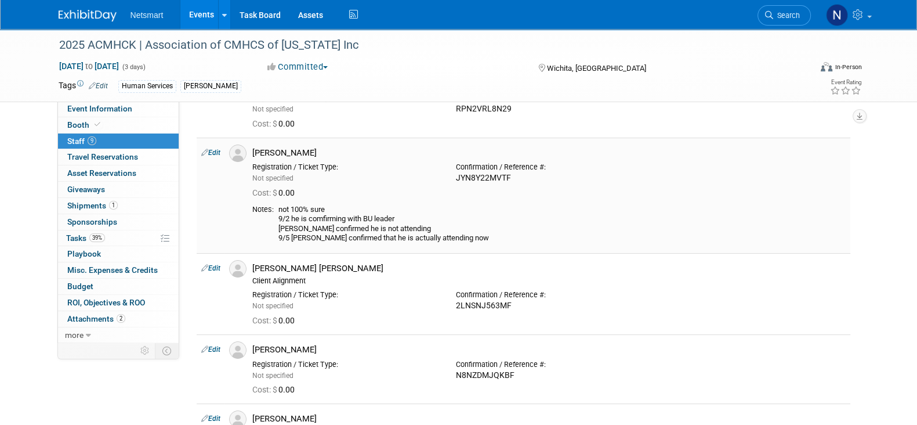
drag, startPoint x: 253, startPoint y: 154, endPoint x: 332, endPoint y: 156, distance: 78.9
click at [332, 156] on div "[PERSON_NAME]" at bounding box center [549, 152] width 594 height 11
copy div "[PERSON_NAME]"
drag, startPoint x: 255, startPoint y: 268, endPoint x: 337, endPoint y: 264, distance: 82.5
click at [337, 264] on div "[PERSON_NAME] [PERSON_NAME]" at bounding box center [549, 268] width 594 height 11
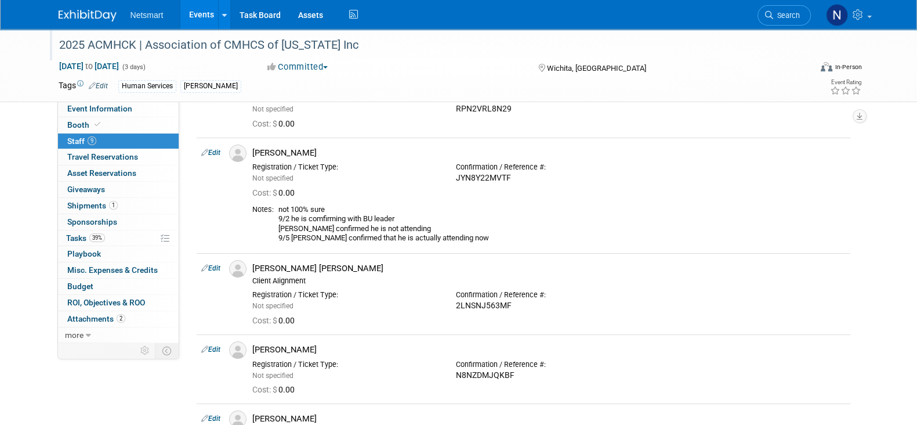
copy div "[PERSON_NAME] [PERSON_NAME]"
drag, startPoint x: 270, startPoint y: 346, endPoint x: 338, endPoint y: 346, distance: 67.3
click at [338, 346] on div "[PERSON_NAME]" at bounding box center [549, 348] width 611 height 14
copy div "[PERSON_NAME]"
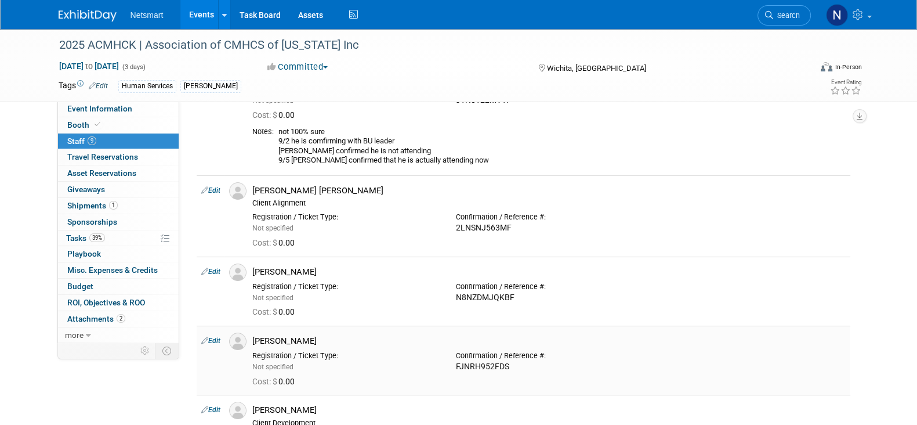
scroll to position [363, 0]
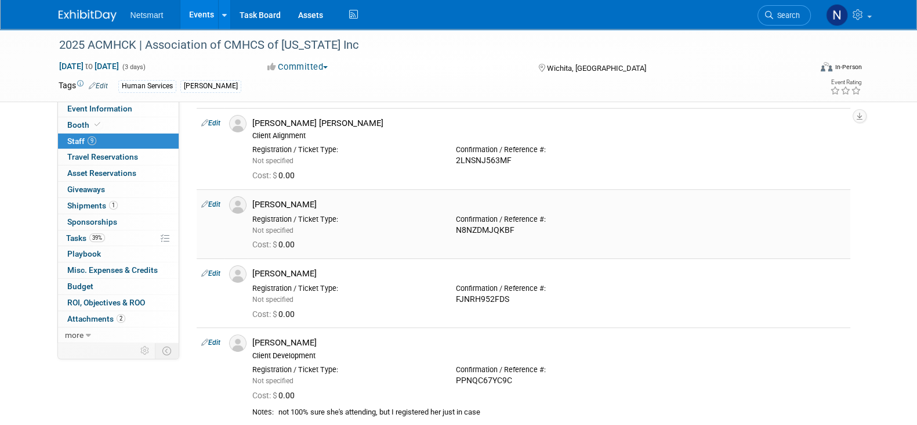
click at [393, 225] on div "Not specified" at bounding box center [345, 230] width 186 height 10
drag, startPoint x: 254, startPoint y: 273, endPoint x: 344, endPoint y: 265, distance: 90.3
click at [344, 265] on div "[PERSON_NAME]" at bounding box center [549, 272] width 611 height 14
copy div "[PERSON_NAME]"
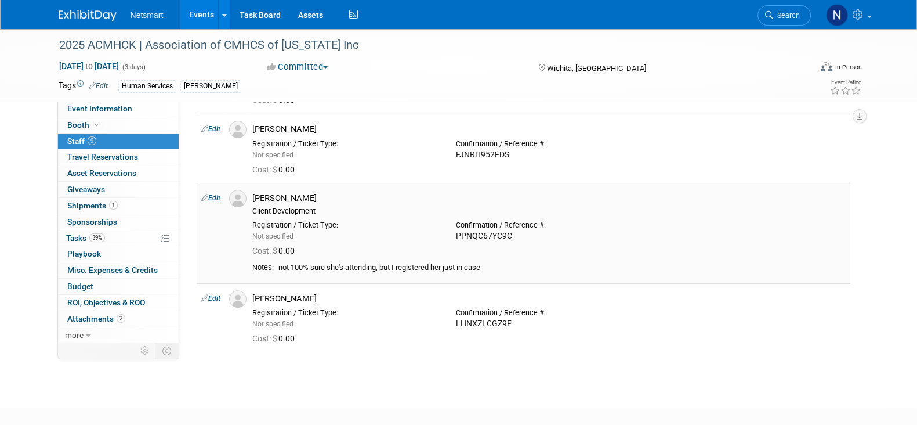
drag, startPoint x: 254, startPoint y: 198, endPoint x: 322, endPoint y: 196, distance: 68.5
click at [322, 196] on div "[PERSON_NAME]" at bounding box center [549, 198] width 594 height 11
copy div "[PERSON_NAME]"
click at [252, 297] on div "[PERSON_NAME]" at bounding box center [549, 297] width 611 height 14
drag, startPoint x: 252, startPoint y: 297, endPoint x: 337, endPoint y: 294, distance: 84.8
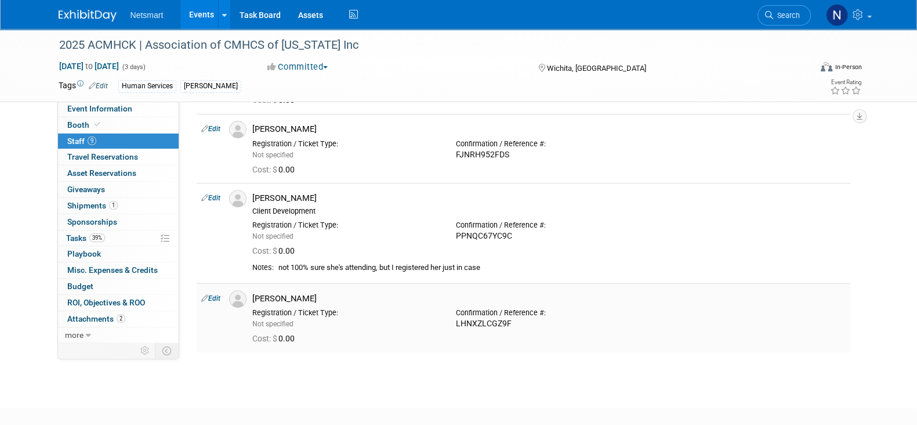
click at [337, 291] on div "[PERSON_NAME]" at bounding box center [549, 297] width 611 height 14
copy div "[PERSON_NAME]"
drag, startPoint x: 290, startPoint y: 191, endPoint x: 255, endPoint y: 195, distance: 35.1
click at [255, 195] on div "Julie Hiett Client Development" at bounding box center [549, 203] width 611 height 26
click at [255, 195] on div "[PERSON_NAME]" at bounding box center [549, 198] width 594 height 11
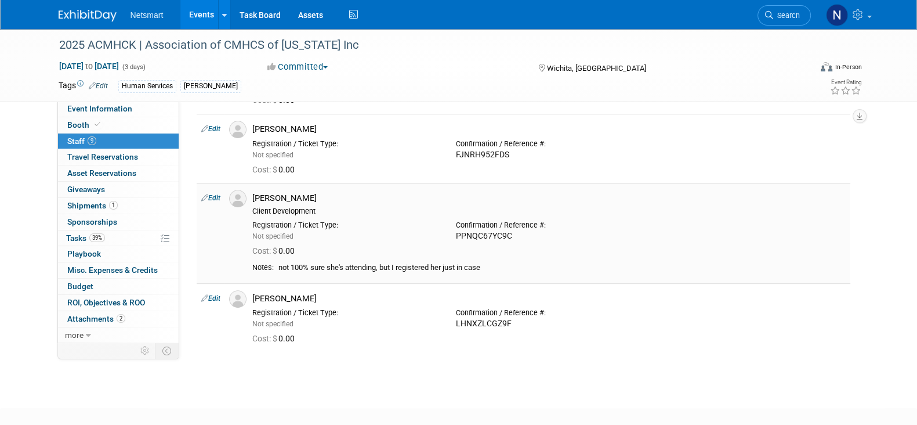
drag, startPoint x: 309, startPoint y: 197, endPoint x: 253, endPoint y: 197, distance: 56.3
click at [253, 197] on div "[PERSON_NAME]" at bounding box center [549, 198] width 594 height 11
copy div "[PERSON_NAME]"
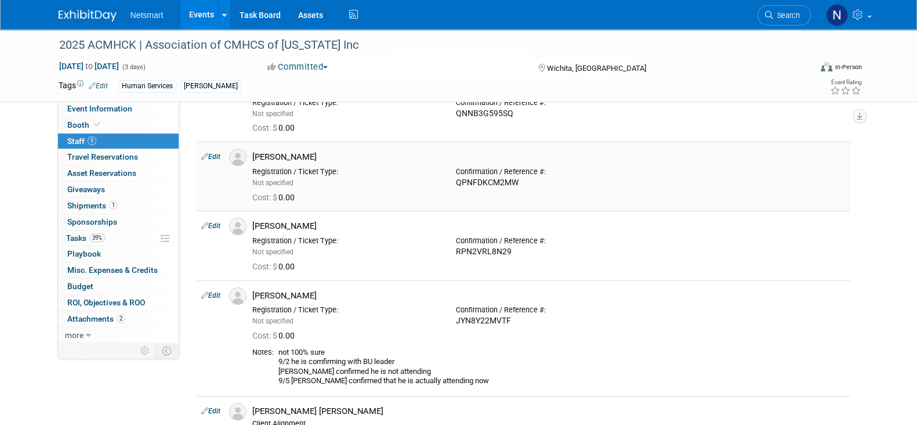
scroll to position [0, 0]
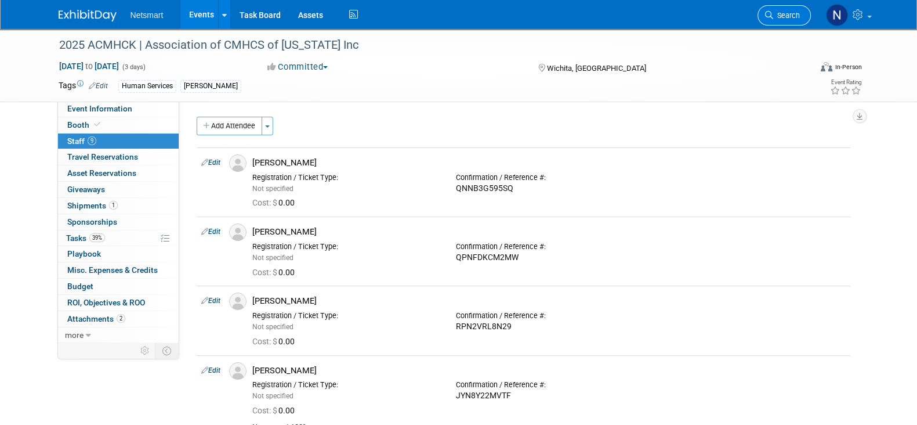
click at [785, 21] on link "Search" at bounding box center [784, 15] width 53 height 20
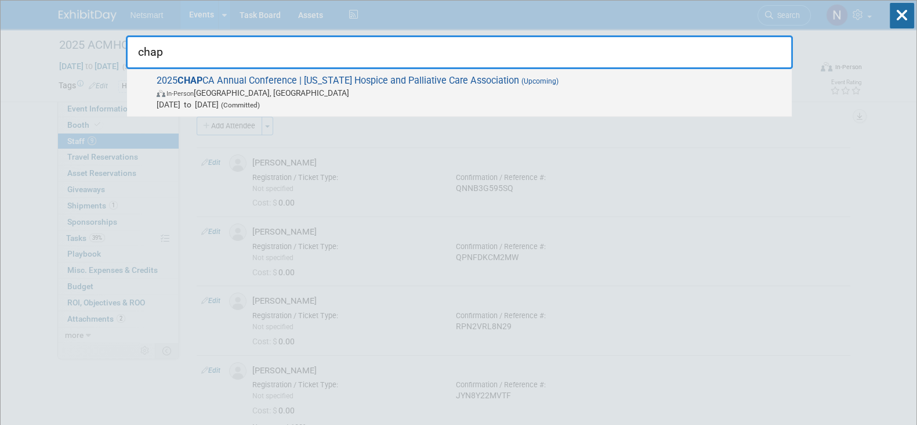
type input "chap"
click at [210, 75] on span "2025 CHAP CA Annual Conference | California Hospice and Palliative Care Associa…" at bounding box center [469, 92] width 633 height 35
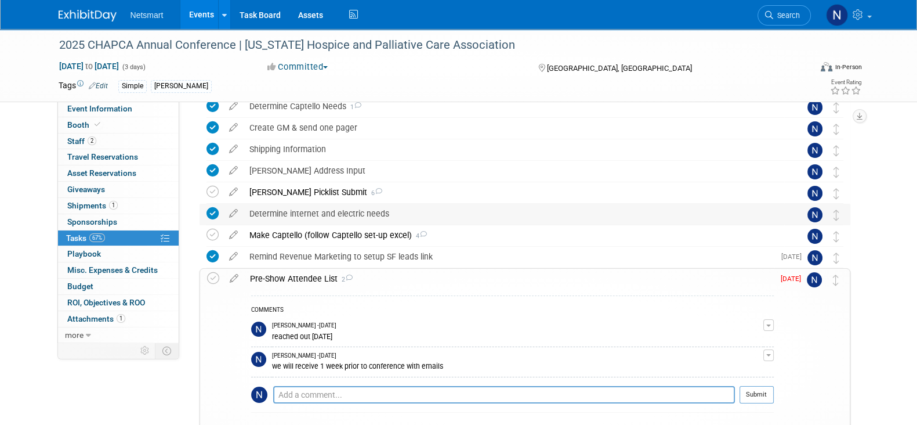
scroll to position [255, 0]
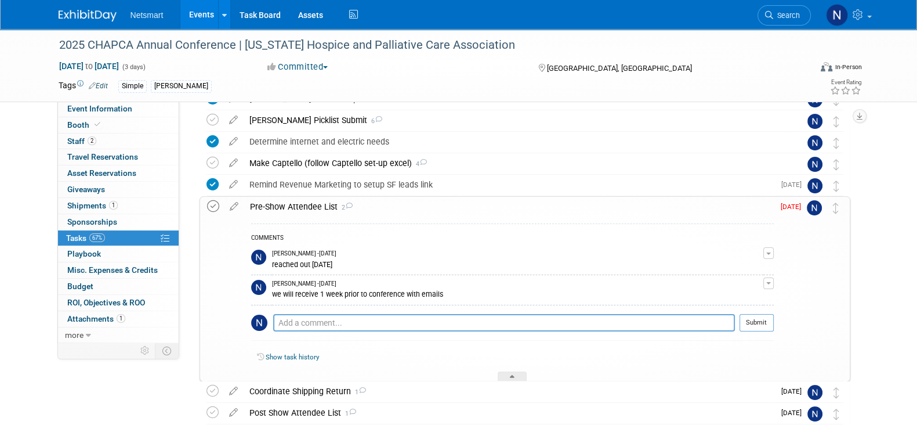
click at [211, 207] on icon at bounding box center [213, 206] width 12 height 12
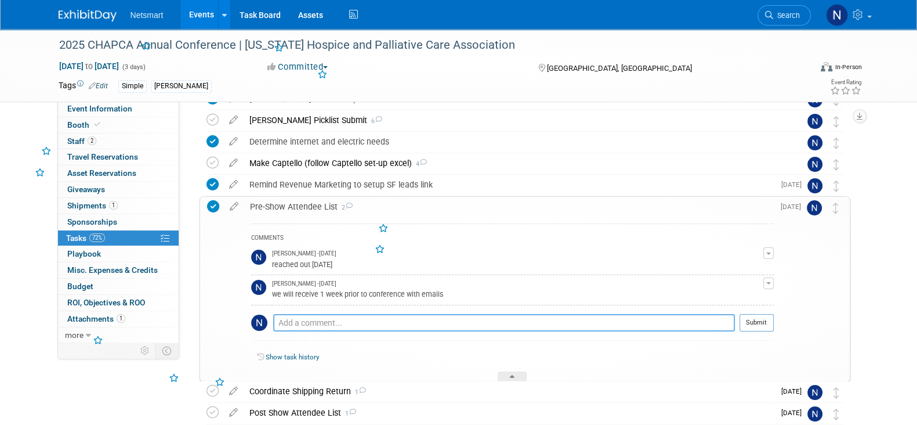
click at [411, 314] on textarea at bounding box center [504, 322] width 462 height 17
type textarea "received with emails. not sending to scrub"
click at [761, 315] on button "Submit" at bounding box center [757, 322] width 34 height 17
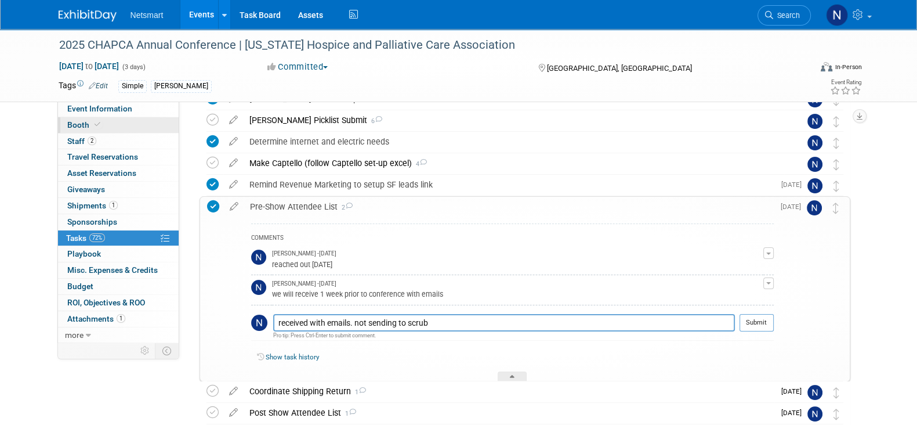
click at [102, 125] on link "Booth" at bounding box center [118, 125] width 121 height 16
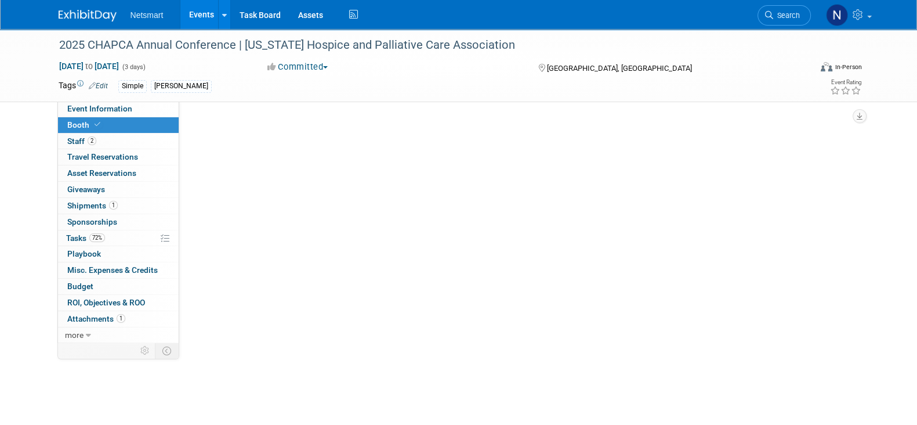
scroll to position [0, 0]
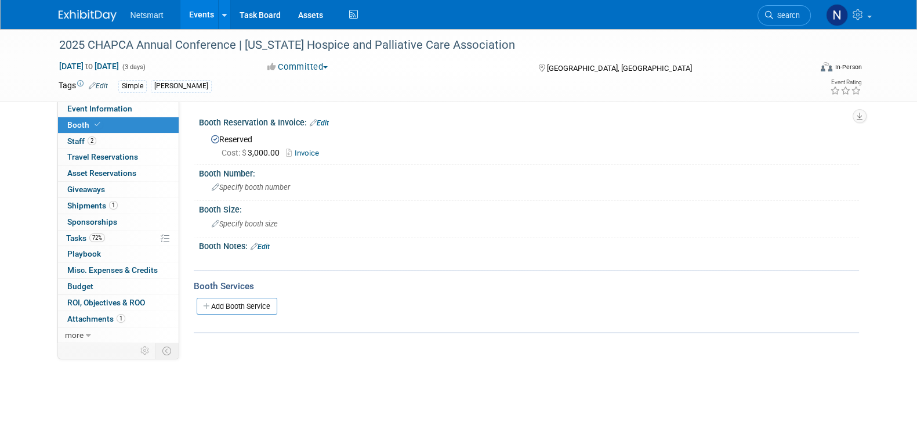
click at [304, 157] on div "Cost: $ 3,000.00 Invoice" at bounding box center [536, 153] width 629 height 12
click at [303, 151] on link "Invoice" at bounding box center [305, 153] width 39 height 9
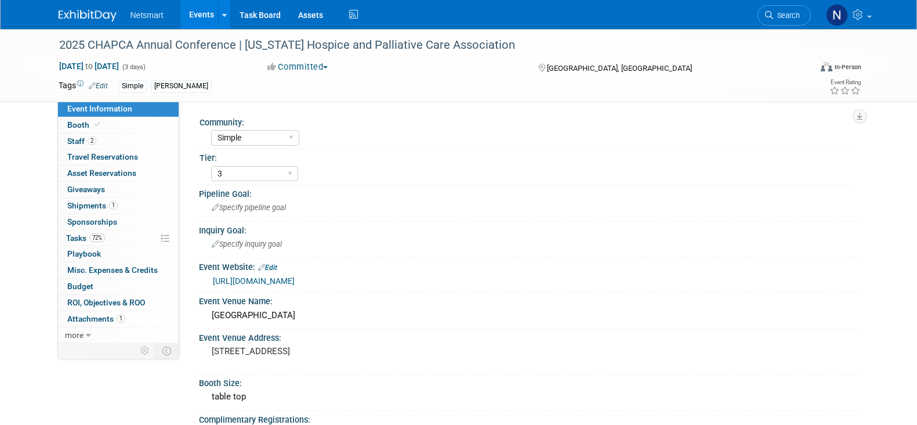
select select "Simple"
select select "3"
select select "No"
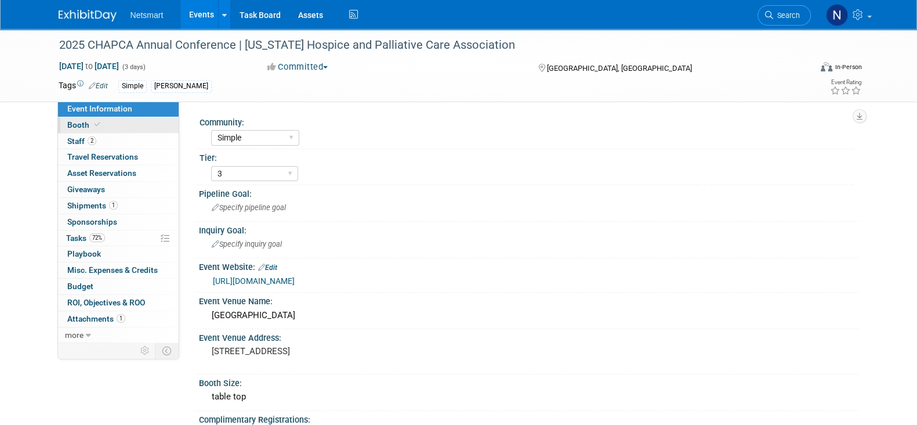
click at [122, 124] on link "Booth" at bounding box center [118, 125] width 121 height 16
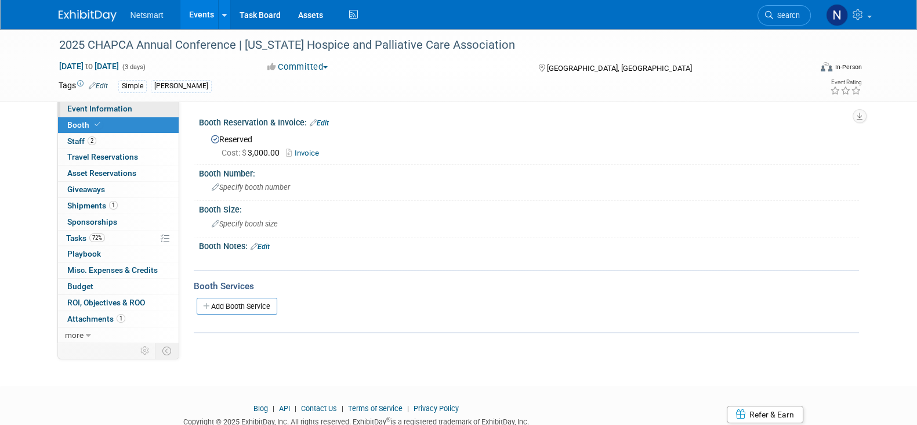
click at [115, 106] on span "Event Information" at bounding box center [99, 108] width 65 height 9
select select "Simple"
select select "3"
select select "No"
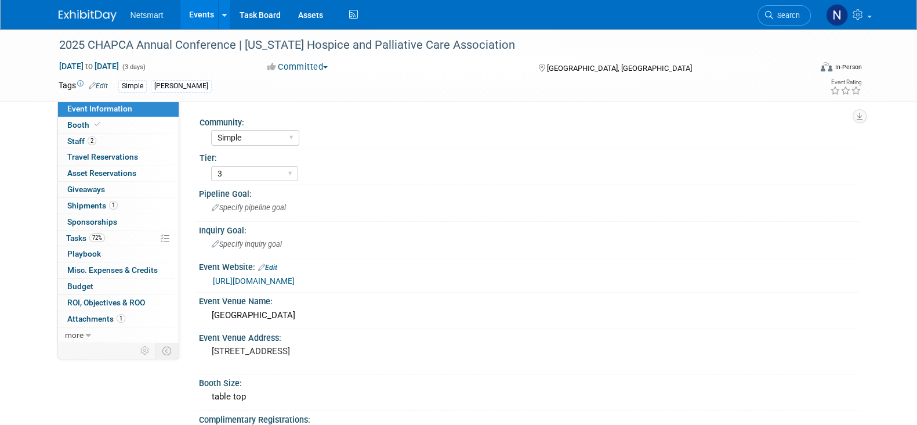
click at [295, 280] on link "[URL][DOMAIN_NAME]" at bounding box center [254, 280] width 82 height 9
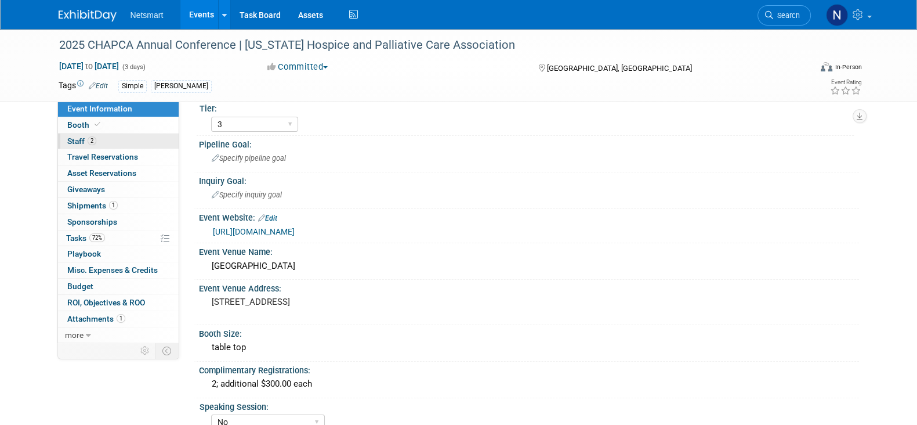
scroll to position [72, 0]
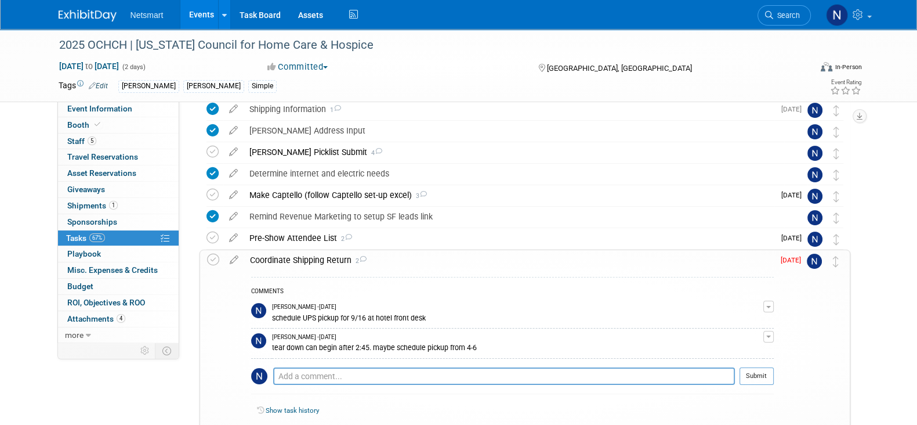
scroll to position [255, 0]
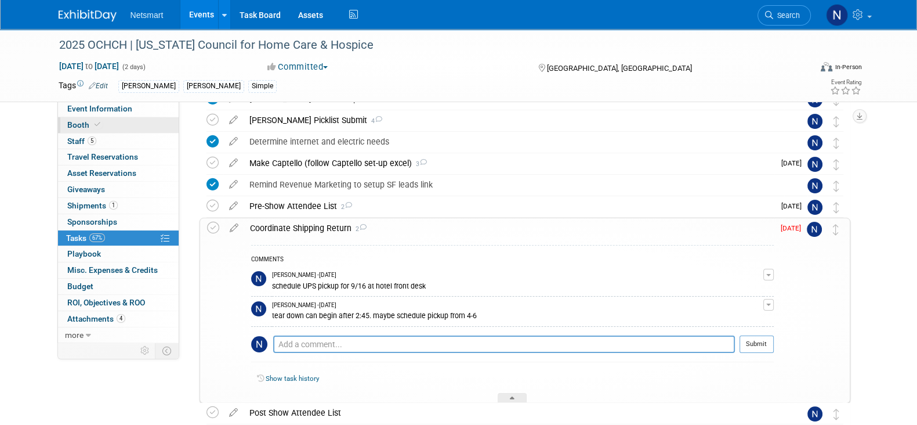
click at [134, 117] on link "Booth" at bounding box center [118, 125] width 121 height 16
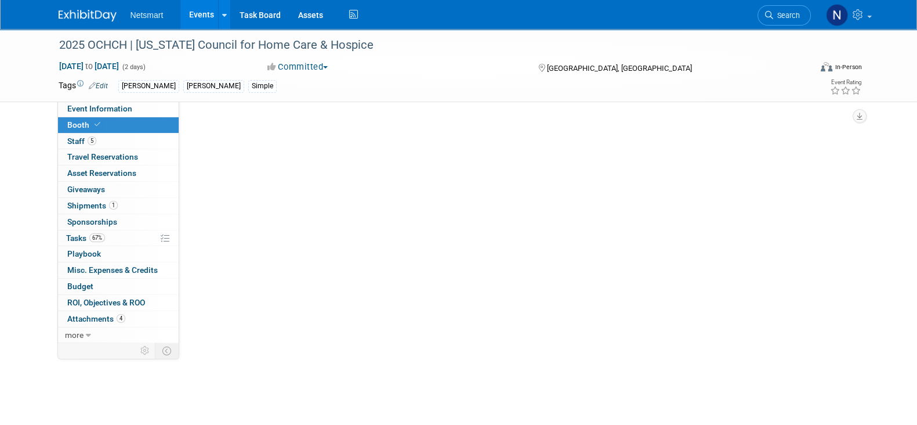
scroll to position [0, 0]
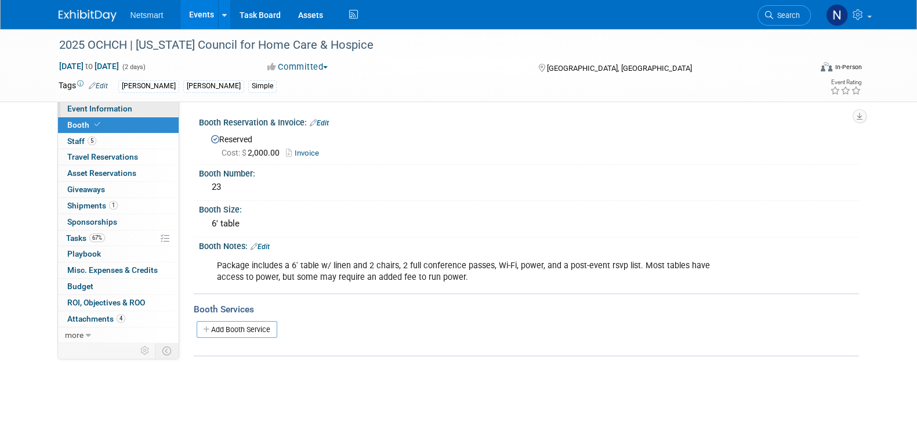
click at [133, 110] on link "Event Information" at bounding box center [118, 109] width 121 height 16
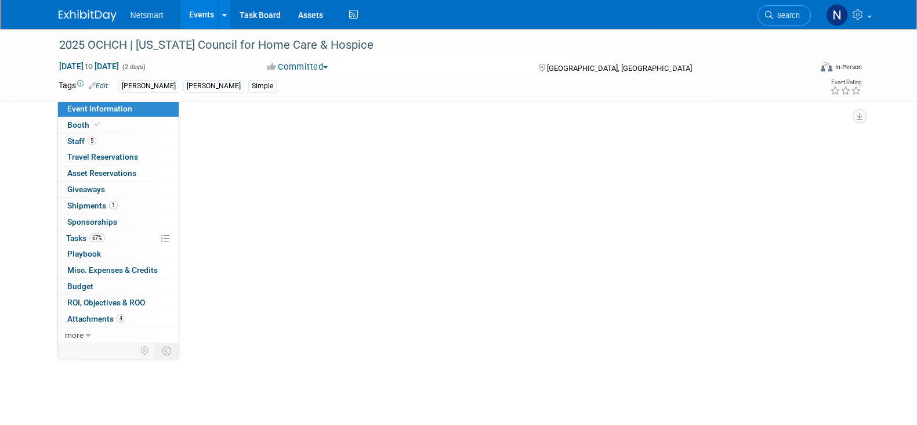
select select "[PERSON_NAME]"
select select "3"
select select "Yes"
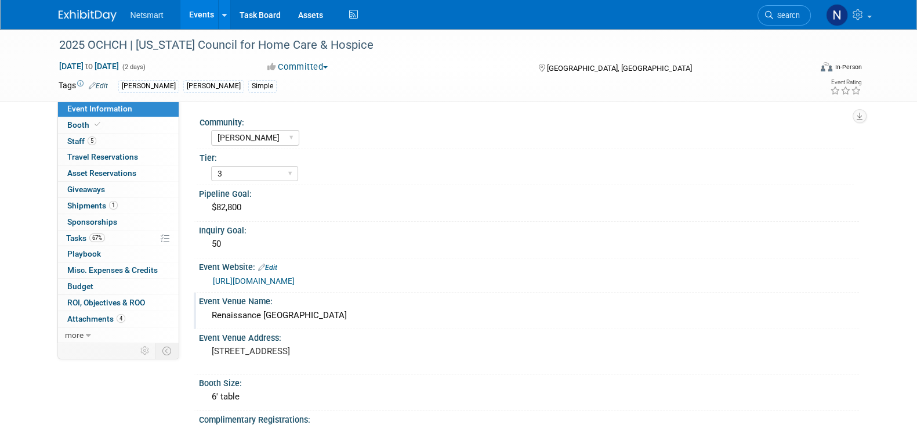
drag, startPoint x: 360, startPoint y: 317, endPoint x: 207, endPoint y: 315, distance: 153.2
click at [208, 315] on div "Renaissance Columbus Westerville" at bounding box center [529, 315] width 643 height 18
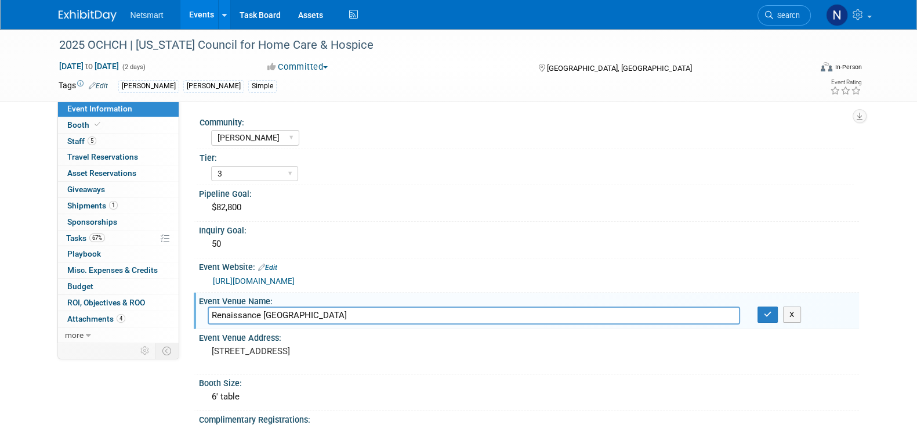
drag, startPoint x: 240, startPoint y: 320, endPoint x: 189, endPoint y: 319, distance: 51.1
click at [189, 319] on div "Community: Human Services Post Acute Public Sector CareDimensions Specialty Pra…" at bounding box center [519, 221] width 680 height 241
click at [273, 356] on pre "409 Altair Parkway Westerville, OH 43082 United States" at bounding box center [337, 351] width 250 height 10
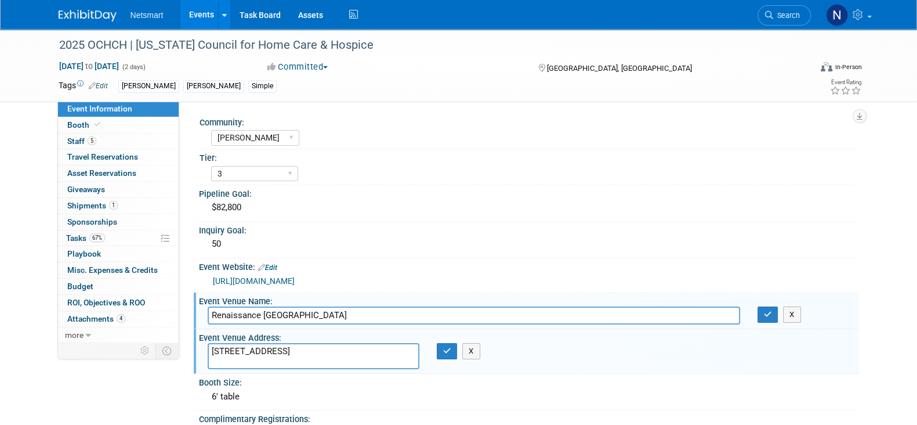
drag, startPoint x: 366, startPoint y: 362, endPoint x: 183, endPoint y: 346, distance: 184.0
click at [183, 346] on div "Event Information Event Info Booth Booth 5 Staff 5 Staff 0 Travel Reservations …" at bounding box center [459, 371] width 818 height 685
click at [327, 349] on textarea "409 Altair Parkway Westerville, OH 43082 United States" at bounding box center [314, 356] width 212 height 26
click at [297, 344] on textarea "409 Altair Parkway Westerville, OH 43082 United States" at bounding box center [314, 356] width 212 height 26
drag, startPoint x: 289, startPoint y: 348, endPoint x: 193, endPoint y: 348, distance: 95.7
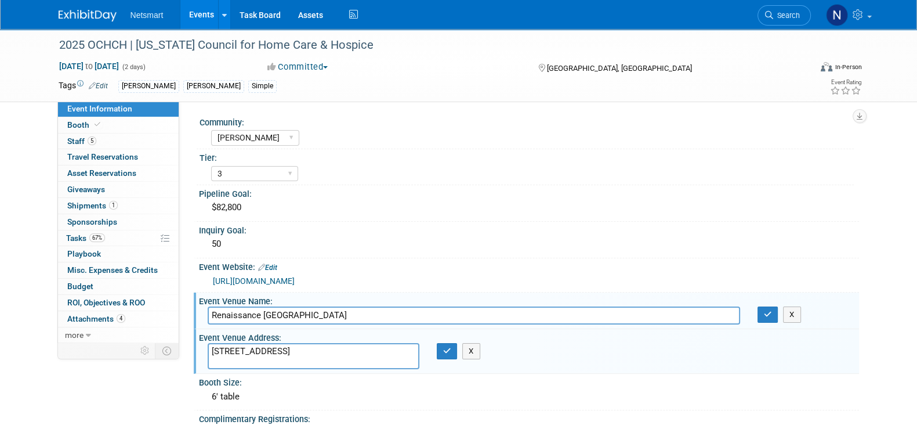
click at [194, 348] on div "Event Venue Address: 409 Altair Parkway Westerville, OH 43082 United States 409…" at bounding box center [527, 351] width 666 height 45
drag, startPoint x: 254, startPoint y: 359, endPoint x: 204, endPoint y: 351, distance: 50.5
click at [189, 358] on div "Event Information Event Info Booth Booth 5 Staff 5 Staff 0 Travel Reservations …" at bounding box center [459, 371] width 818 height 685
drag, startPoint x: 293, startPoint y: 362, endPoint x: 273, endPoint y: 359, distance: 19.9
click at [273, 359] on textarea "409 Altair Parkway Westerville, OH 43082 United States" at bounding box center [314, 356] width 212 height 26
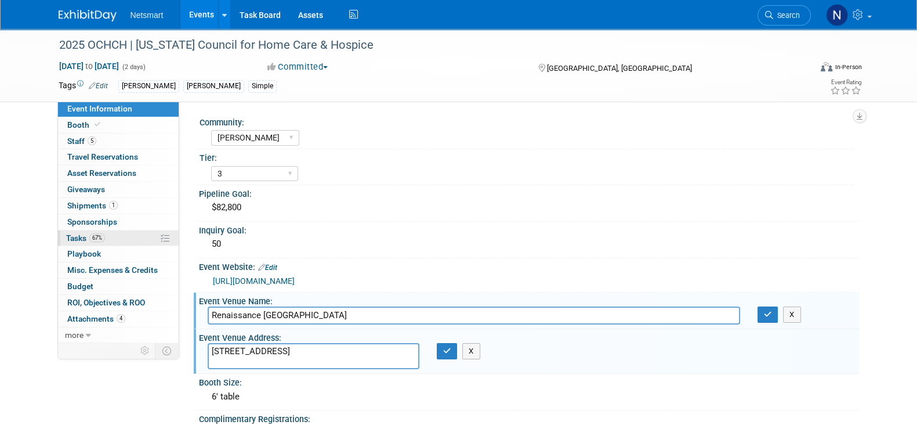
click at [109, 233] on link "67% Tasks 67%" at bounding box center [118, 238] width 121 height 16
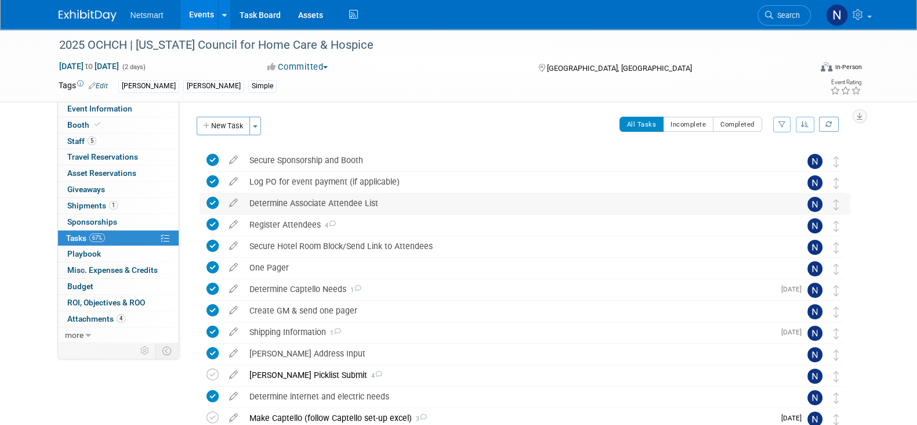
scroll to position [183, 0]
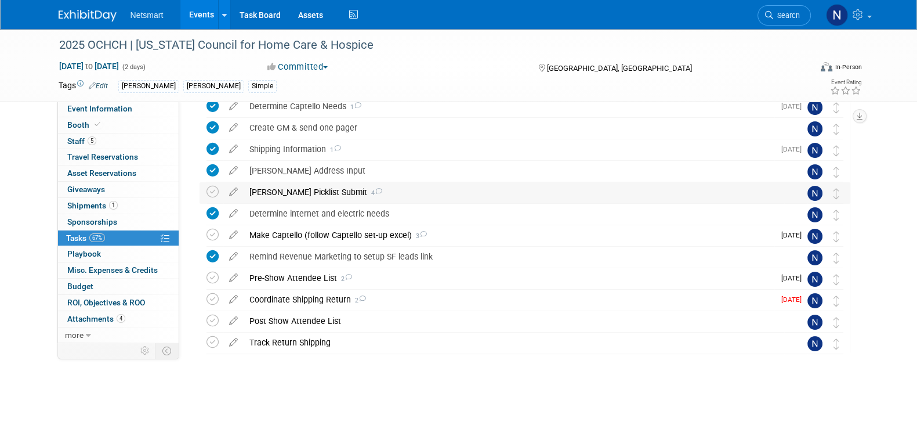
click at [286, 192] on div "Derse Picklist Submit 4" at bounding box center [514, 192] width 541 height 20
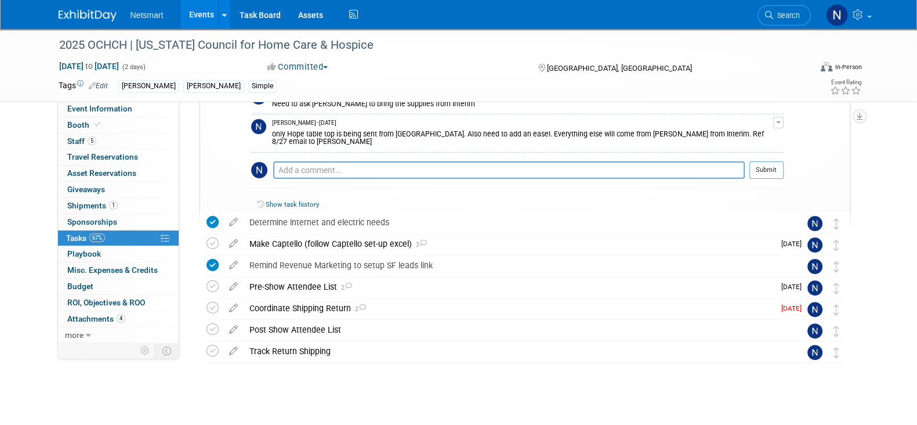
scroll to position [406, 0]
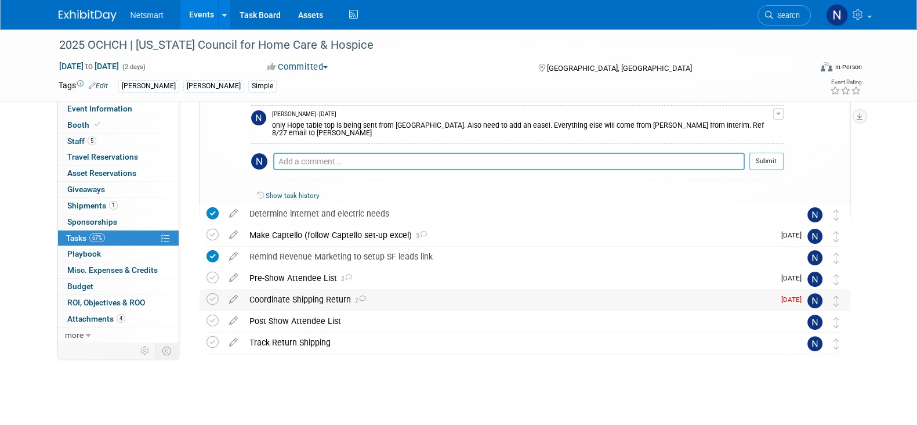
click at [307, 300] on div "Coordinate Shipping Return 2" at bounding box center [509, 300] width 531 height 20
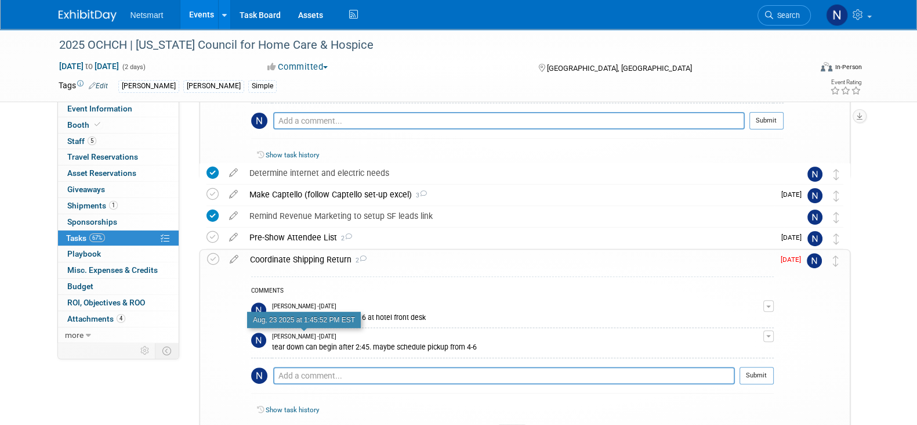
scroll to position [478, 0]
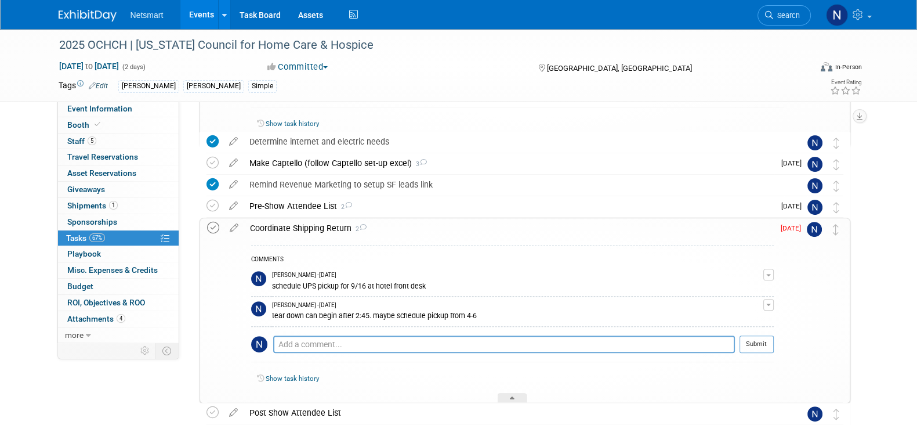
click at [210, 222] on icon at bounding box center [213, 228] width 12 height 12
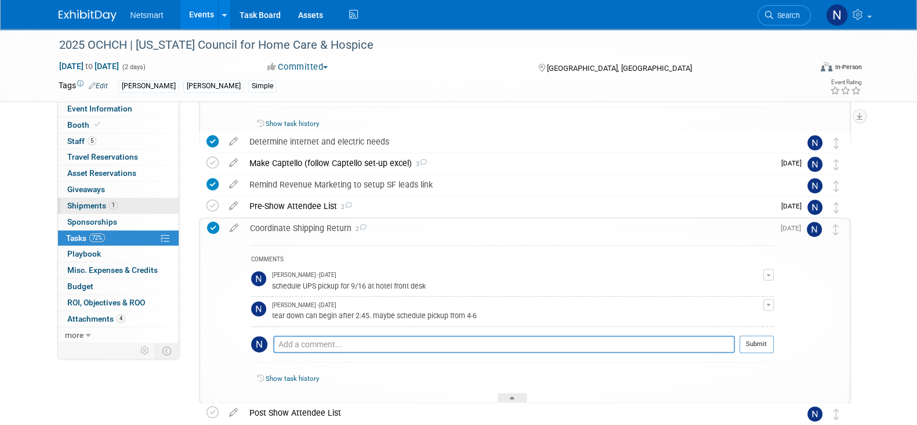
click at [109, 203] on span "1" at bounding box center [113, 205] width 9 height 9
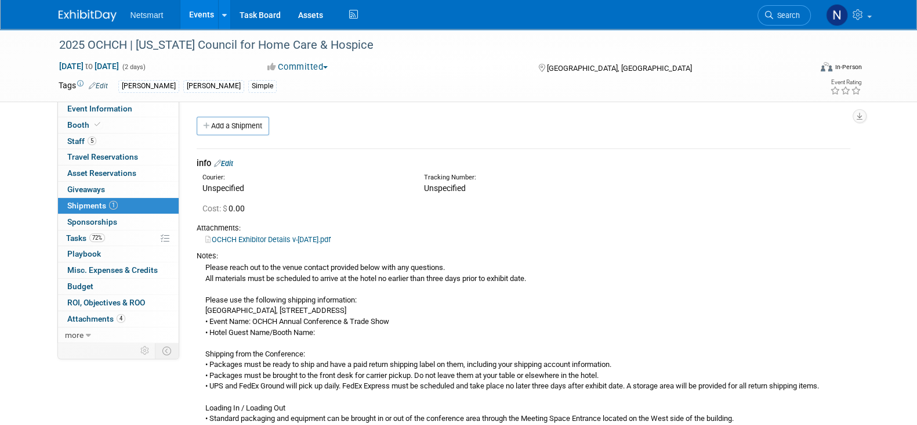
drag, startPoint x: 230, startPoint y: 126, endPoint x: 236, endPoint y: 149, distance: 23.9
click at [230, 126] on link "Add a Shipment" at bounding box center [233, 126] width 73 height 19
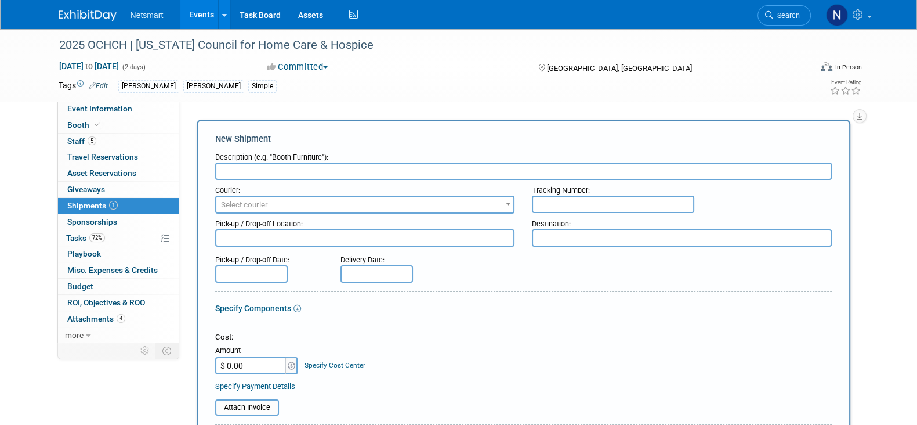
click at [256, 168] on input "text" at bounding box center [523, 170] width 617 height 17
click at [252, 170] on input "UPS Pickp" at bounding box center [523, 170] width 617 height 17
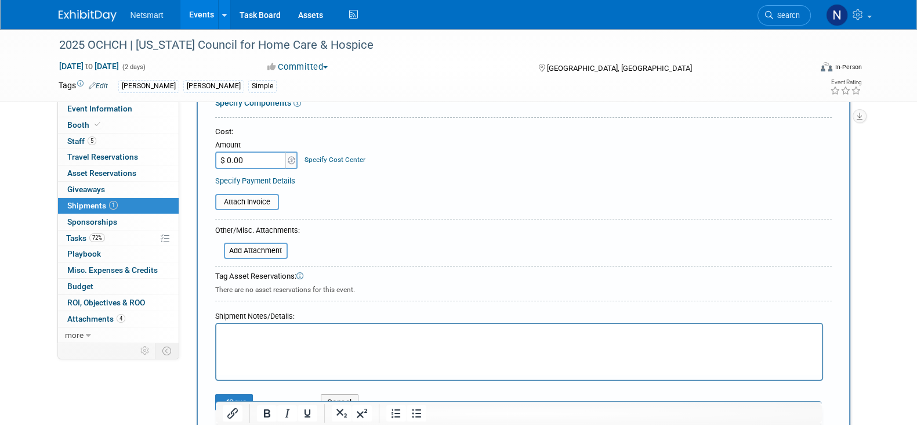
scroll to position [290, 0]
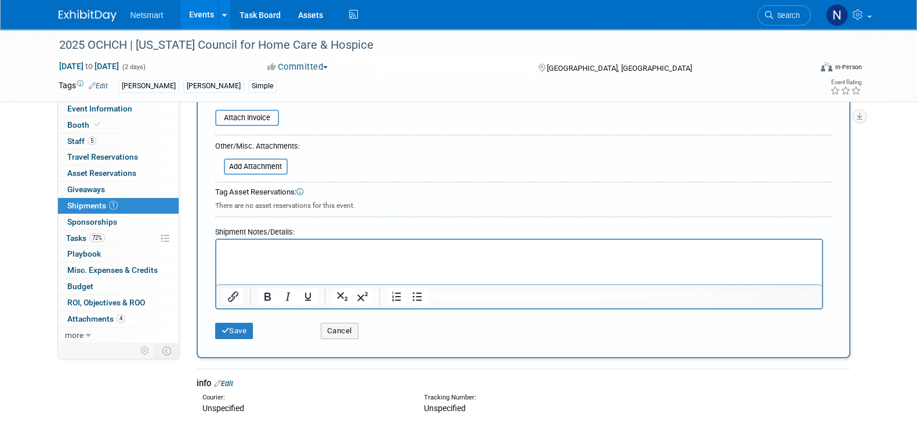
type input "UPS Pickup"
click at [284, 256] on html at bounding box center [519, 248] width 606 height 16
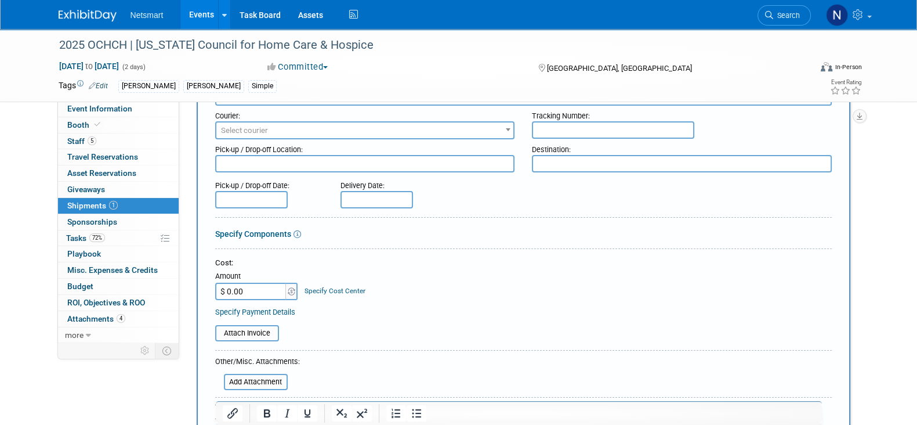
scroll to position [72, 0]
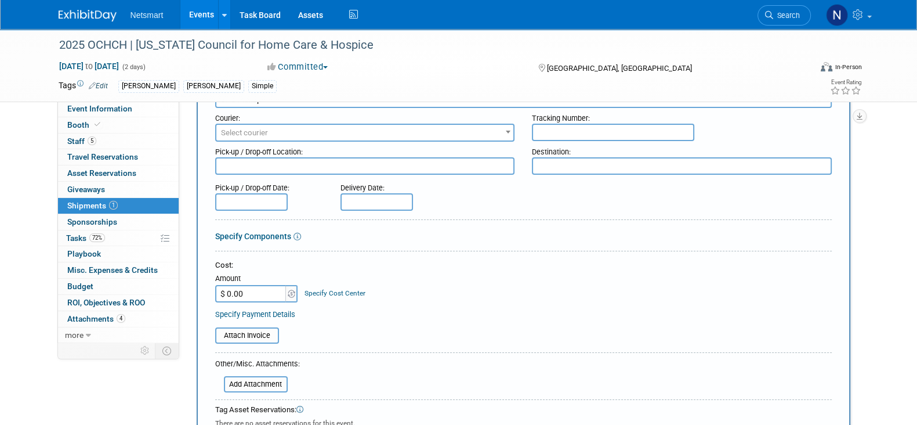
click at [560, 125] on input "text" at bounding box center [613, 132] width 162 height 17
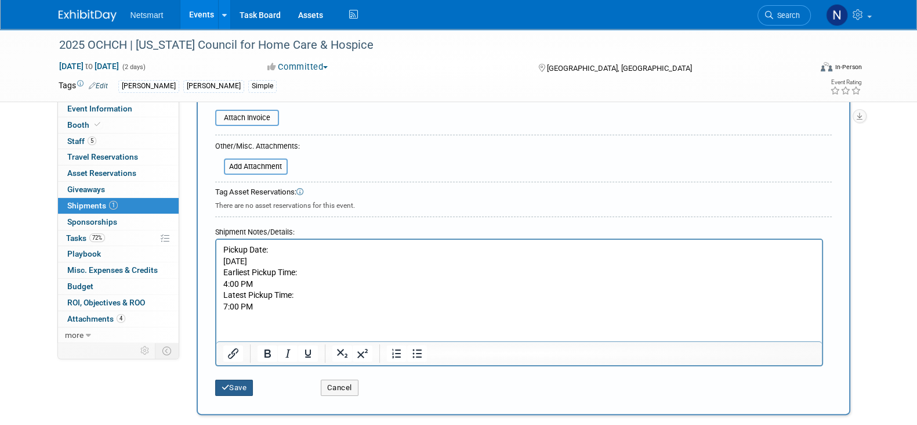
type input "29D8K7RBEP4"
click at [227, 384] on icon "submit" at bounding box center [226, 388] width 8 height 8
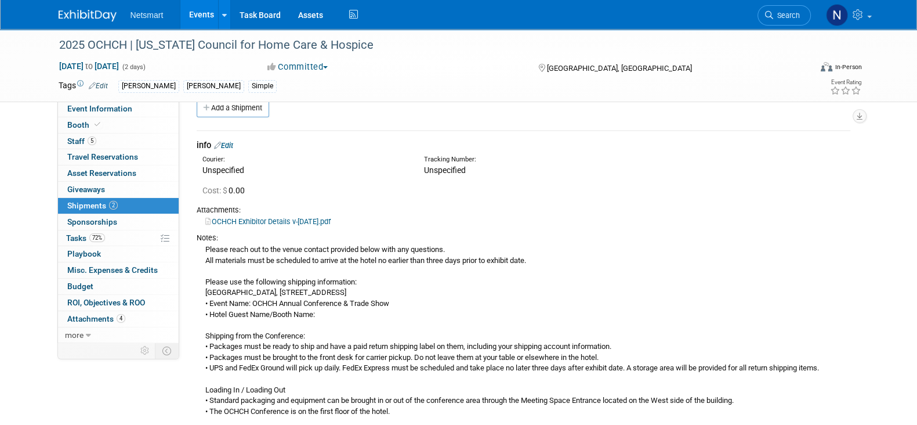
scroll to position [0, 0]
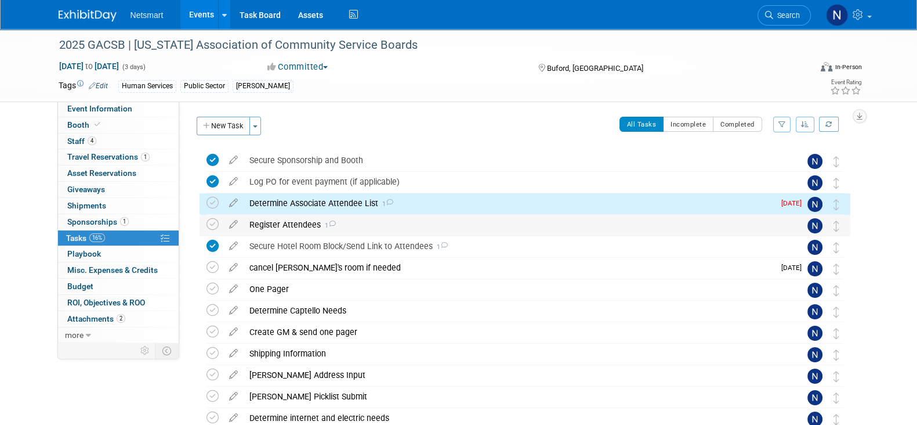
scroll to position [3, 0]
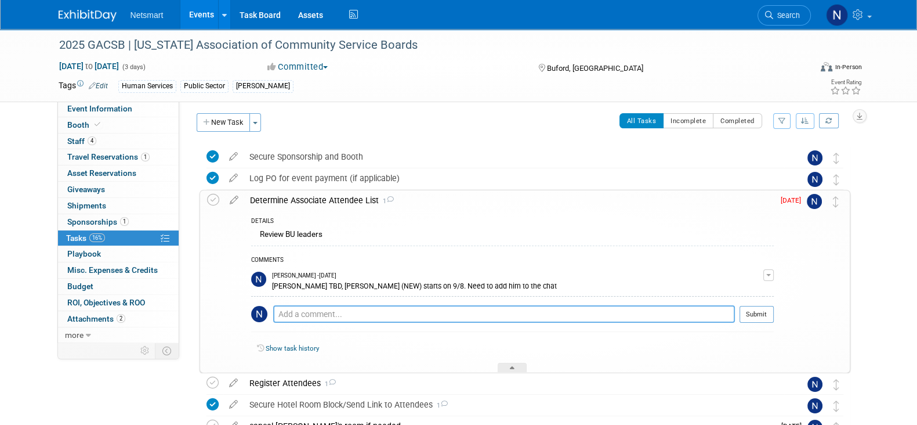
click at [336, 312] on textarea at bounding box center [504, 313] width 462 height 17
click at [447, 313] on textarea "added collin still need Julie to confirm her attendane" at bounding box center [504, 314] width 462 height 17
type textarea "added collin still need Julie to confirm her attendance"
click at [765, 309] on button "Submit" at bounding box center [757, 313] width 34 height 17
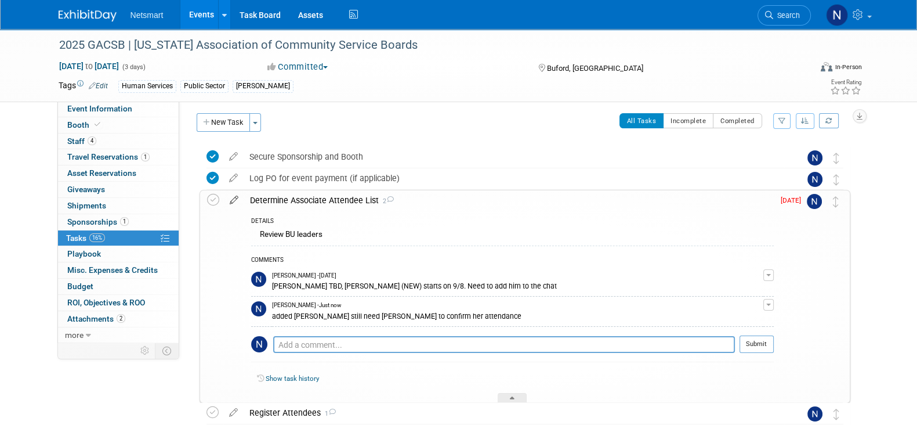
click at [237, 200] on icon at bounding box center [234, 197] width 20 height 15
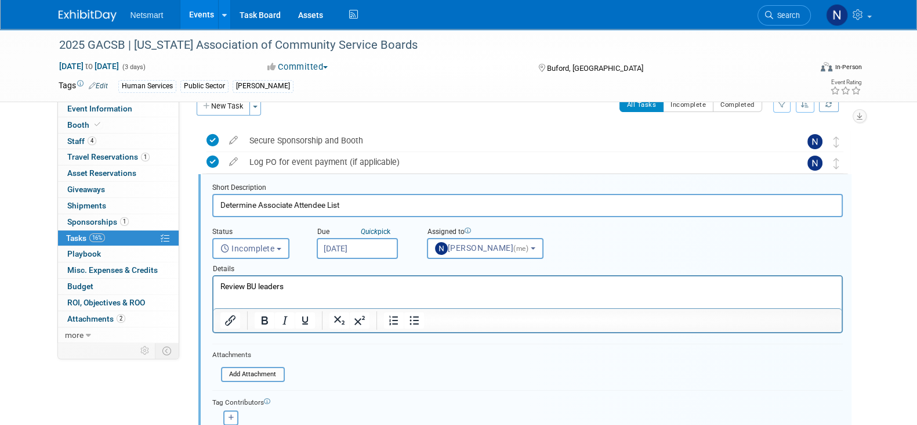
scroll to position [24, 0]
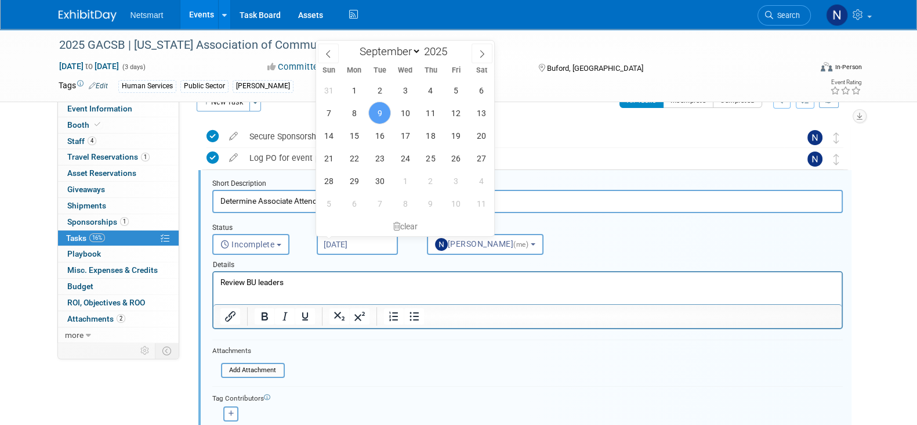
click at [355, 244] on input "Sep 9, 2025" at bounding box center [357, 244] width 81 height 21
click at [435, 111] on span "11" at bounding box center [431, 113] width 23 height 23
type input "Sep 11, 2025"
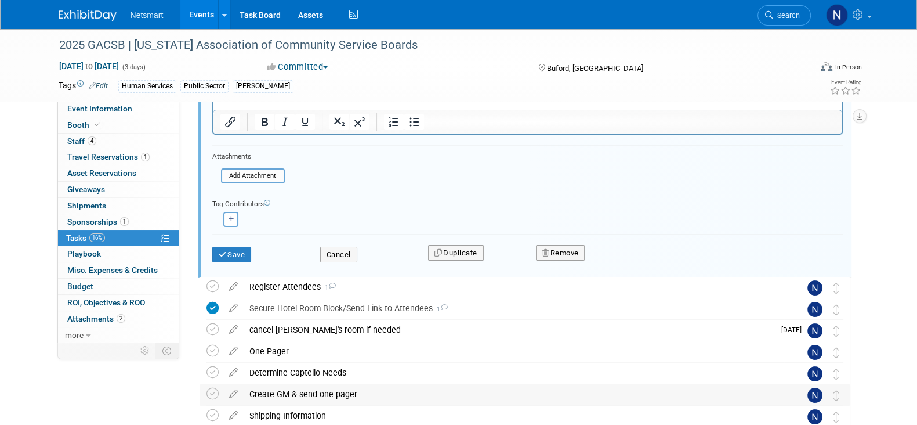
scroll to position [314, 0]
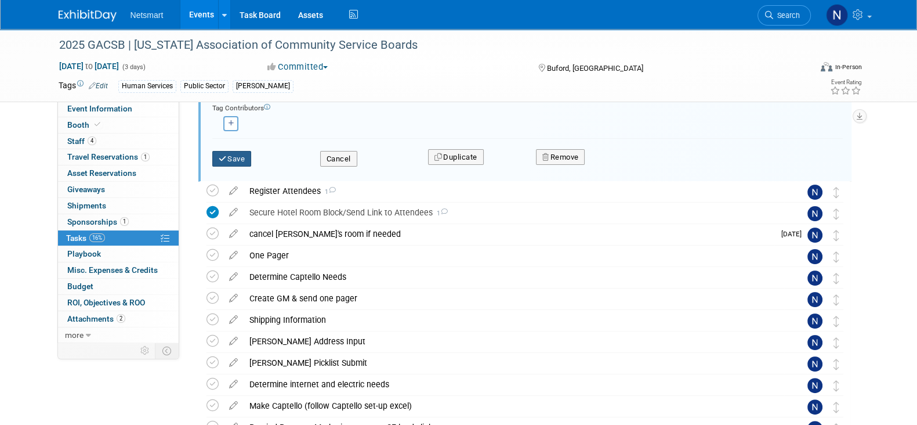
click at [237, 158] on button "Save" at bounding box center [231, 159] width 39 height 16
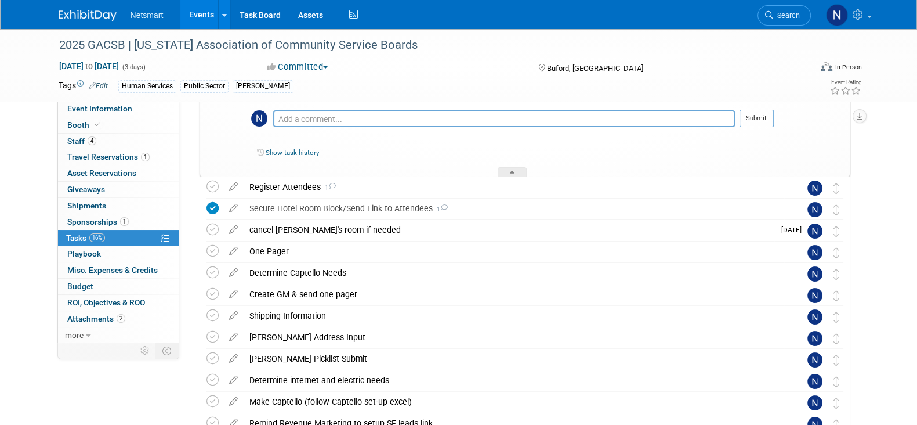
scroll to position [96, 0]
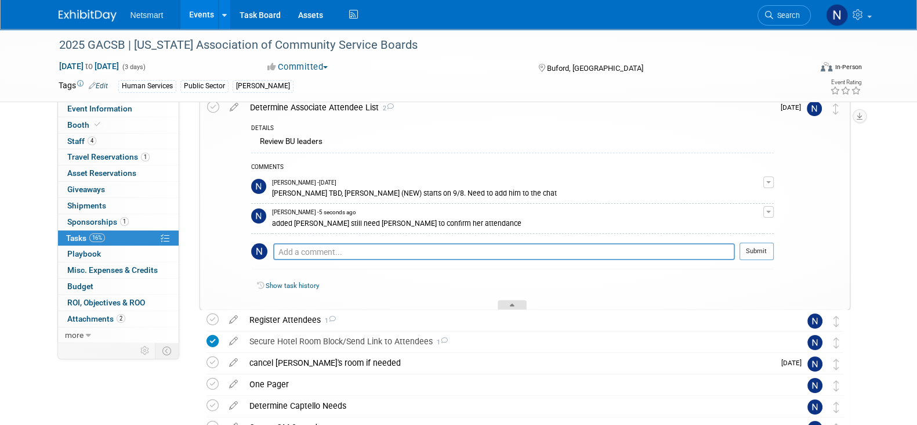
click at [503, 306] on div at bounding box center [512, 305] width 29 height 10
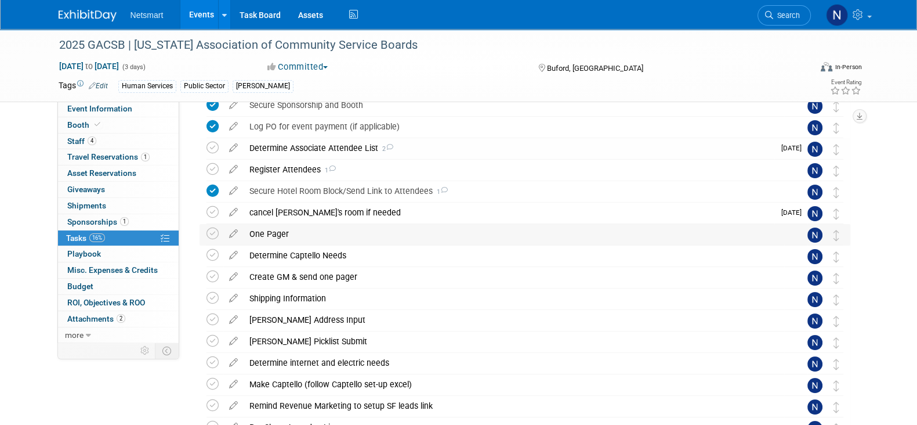
scroll to position [24, 0]
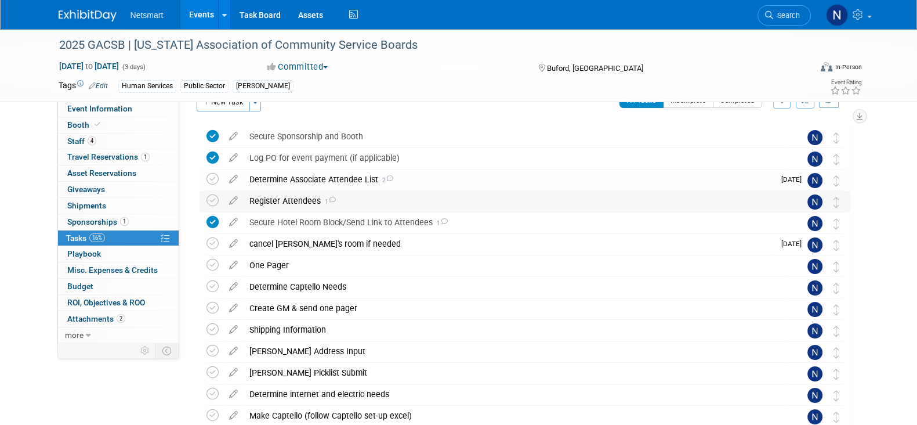
click at [281, 198] on div "Register Attendees 1" at bounding box center [514, 201] width 541 height 20
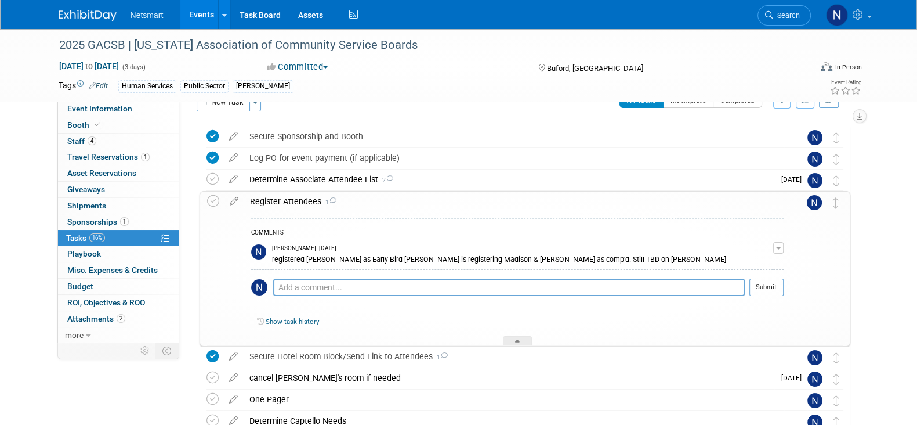
click at [281, 198] on div "Register Attendees 1" at bounding box center [514, 201] width 540 height 20
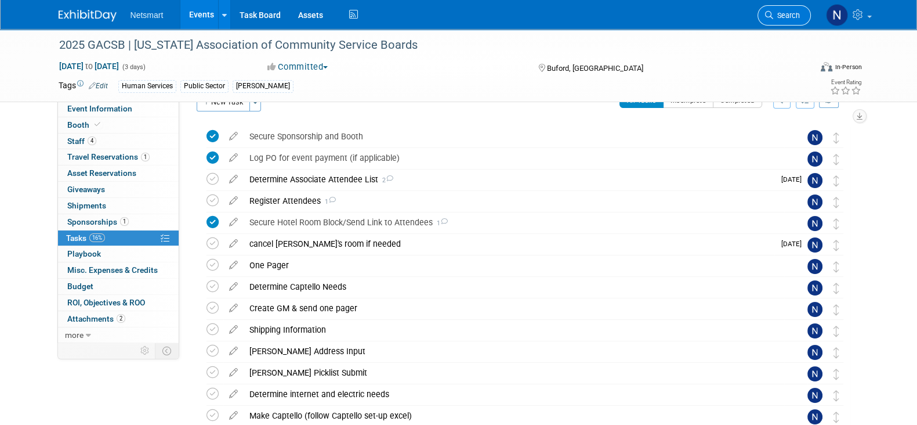
click at [792, 15] on span "Search" at bounding box center [787, 15] width 27 height 9
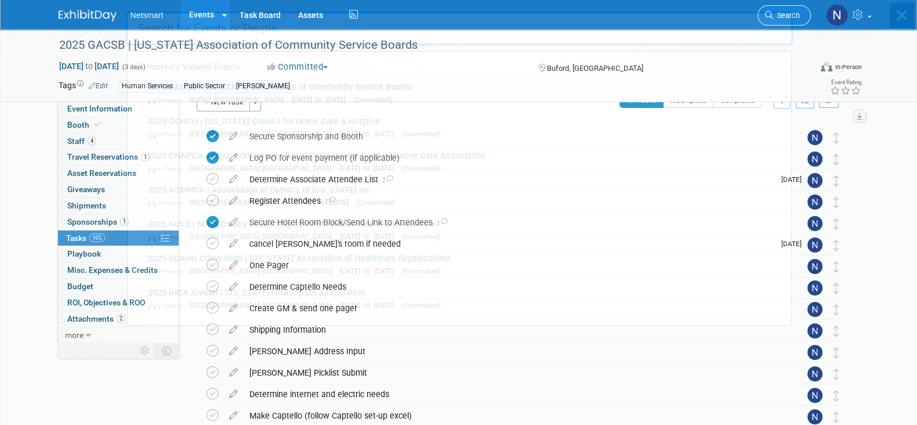
scroll to position [0, 0]
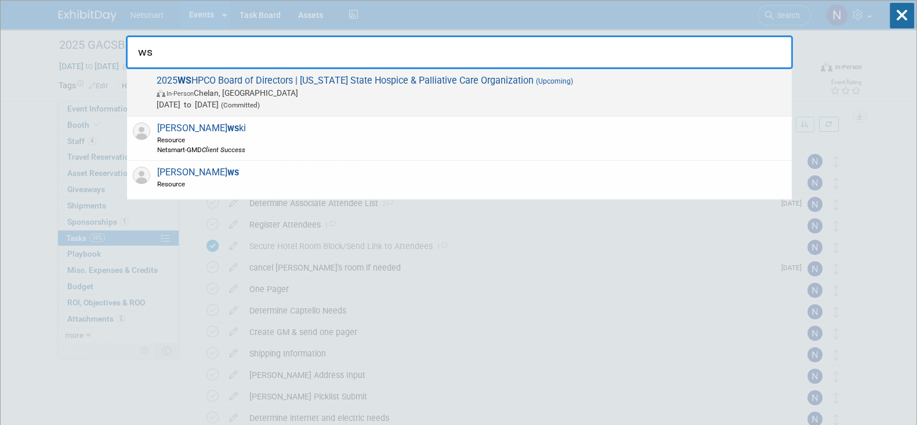
type input "ws"
click at [263, 97] on span "In-Person Chelan, WA" at bounding box center [472, 93] width 630 height 12
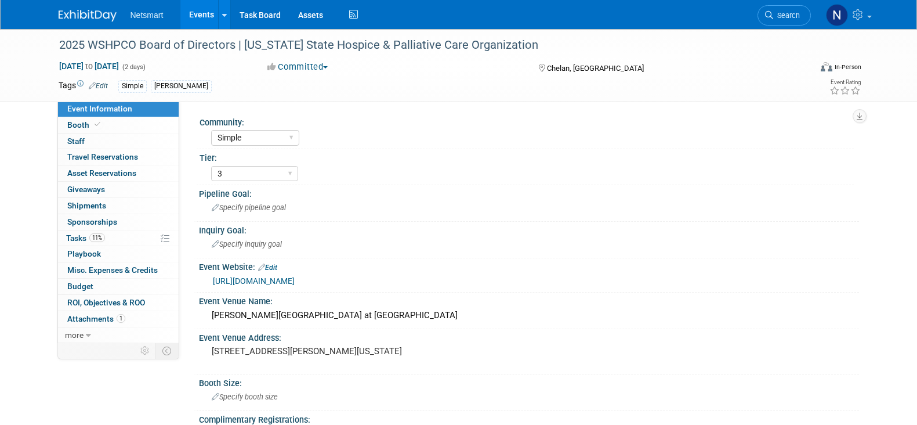
select select "Simple"
select select "3"
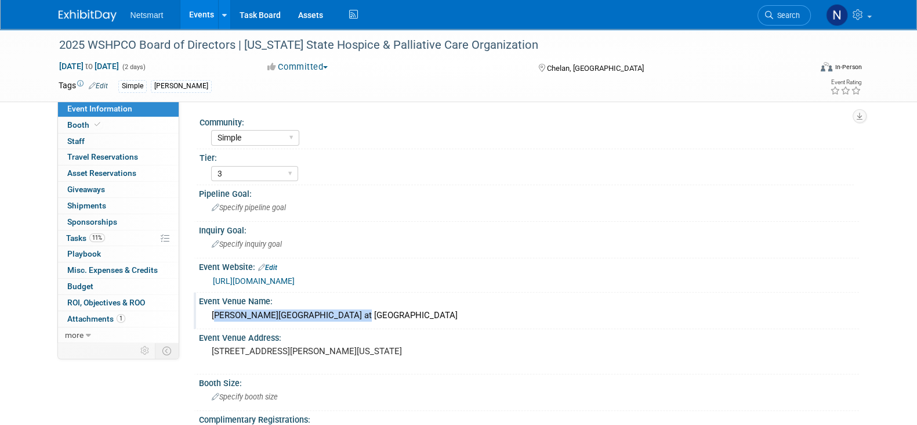
drag, startPoint x: 348, startPoint y: 313, endPoint x: 213, endPoint y: 316, distance: 134.7
click at [213, 316] on div "[PERSON_NAME][GEOGRAPHIC_DATA] at [GEOGRAPHIC_DATA]" at bounding box center [529, 315] width 643 height 18
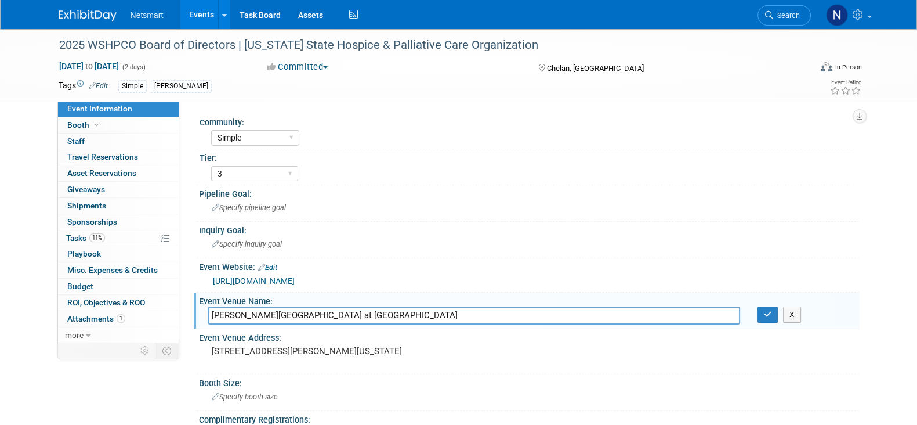
drag, startPoint x: 357, startPoint y: 313, endPoint x: 180, endPoint y: 321, distance: 176.6
click at [180, 321] on div "Community: Human Services Post Acute Public Sector CareDimensions Specialty Pra…" at bounding box center [519, 221] width 680 height 241
click at [774, 313] on button "button" at bounding box center [768, 314] width 21 height 16
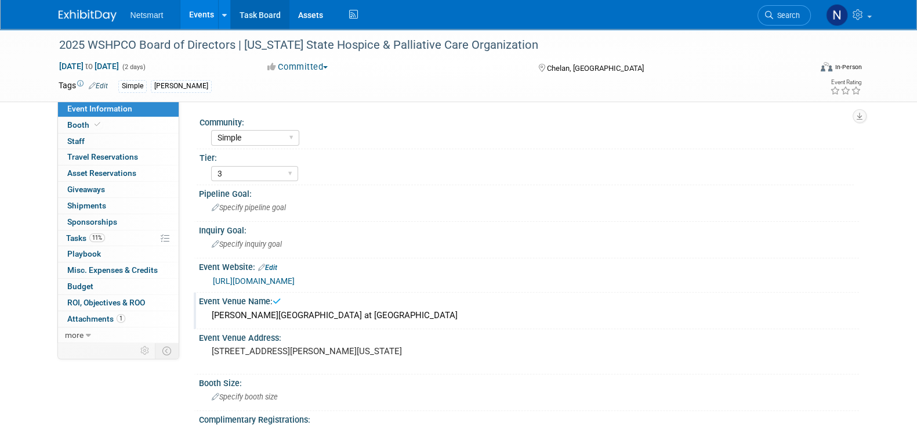
click at [261, 19] on link "Task Board" at bounding box center [260, 14] width 59 height 29
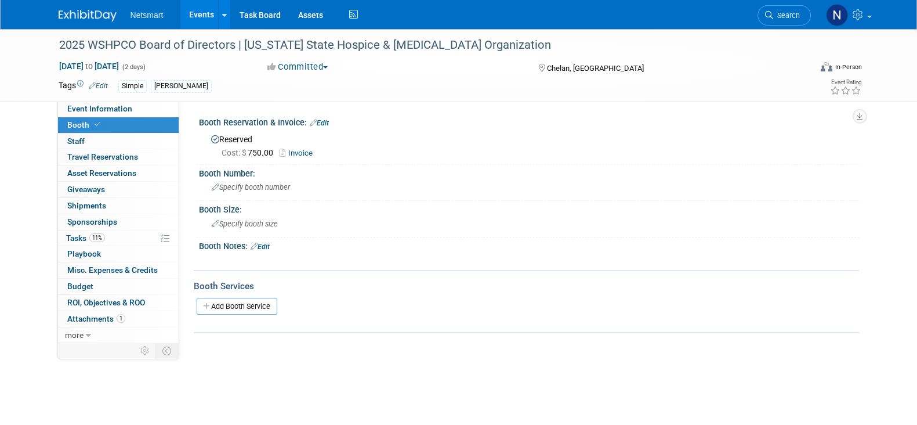
drag, startPoint x: 0, startPoint y: 0, endPoint x: 780, endPoint y: 20, distance: 780.1
click at [784, 21] on link "Search" at bounding box center [784, 15] width 53 height 20
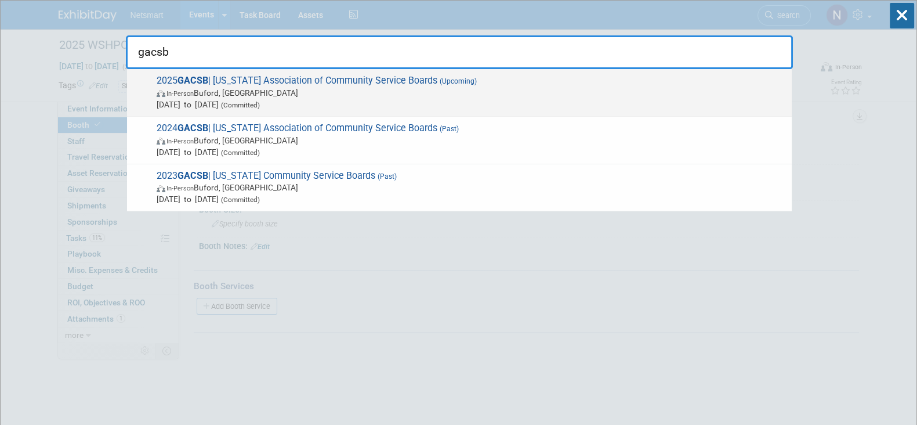
type input "gacsb"
click at [212, 96] on span "In-Person [GEOGRAPHIC_DATA], [GEOGRAPHIC_DATA]" at bounding box center [472, 93] width 630 height 12
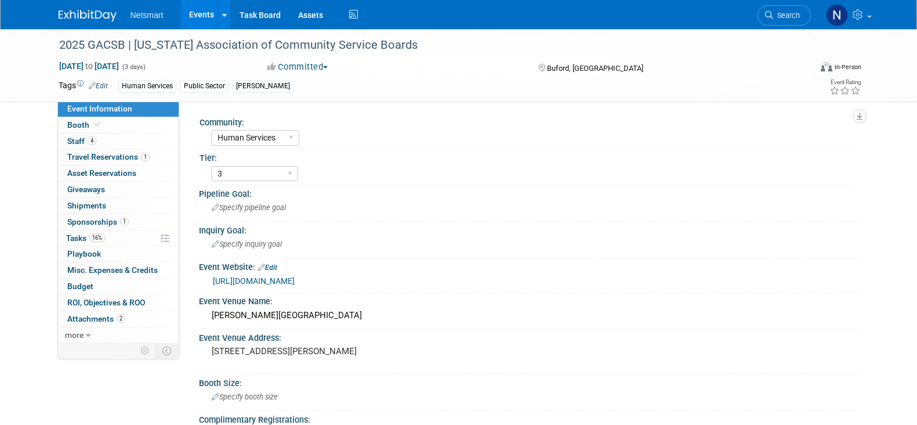
select select "Human Services"
select select "3"
select select "No"
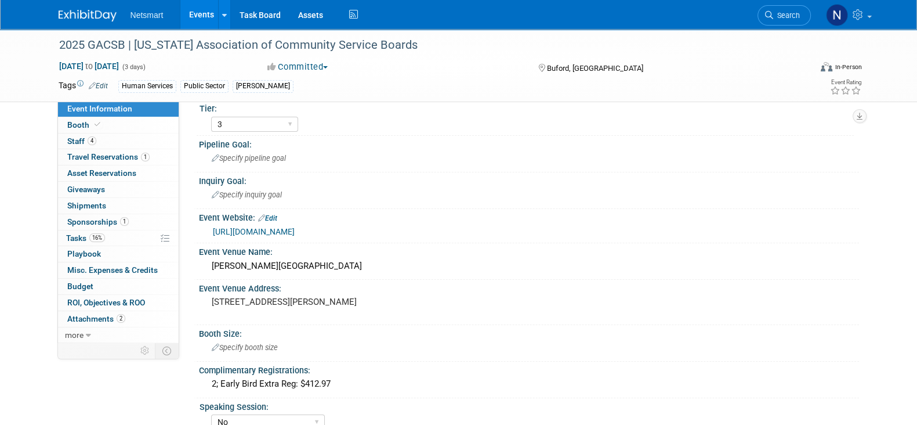
scroll to position [72, 0]
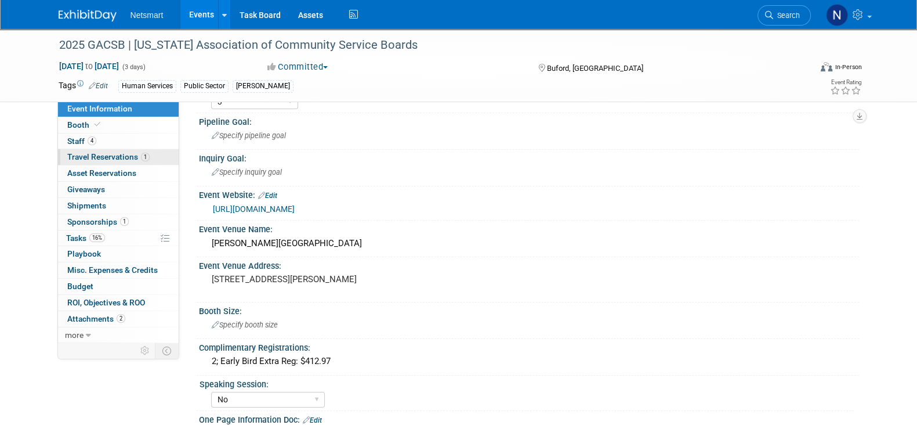
click at [127, 158] on span "Travel Reservations 1" at bounding box center [108, 156] width 82 height 9
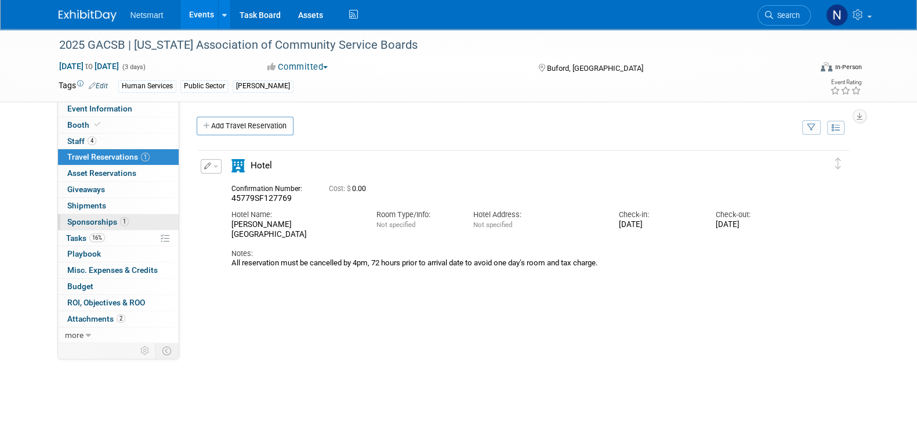
click at [127, 222] on link "1 Sponsorships 1" at bounding box center [118, 222] width 121 height 16
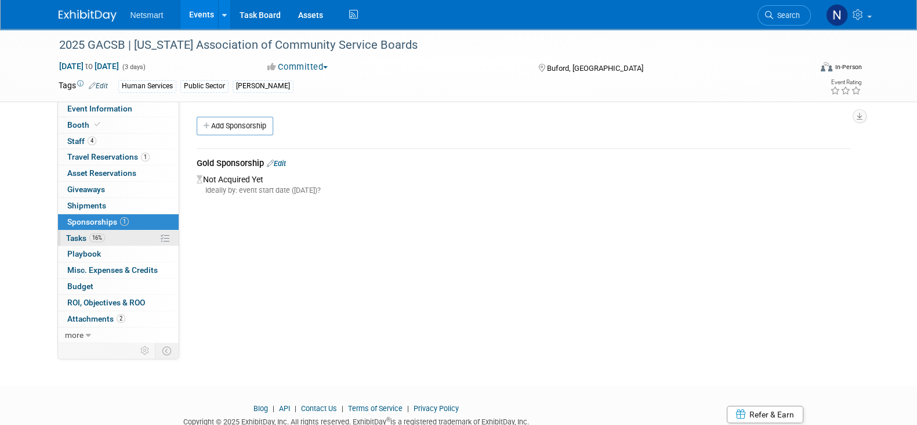
click at [120, 237] on link "16% Tasks 16%" at bounding box center [118, 238] width 121 height 16
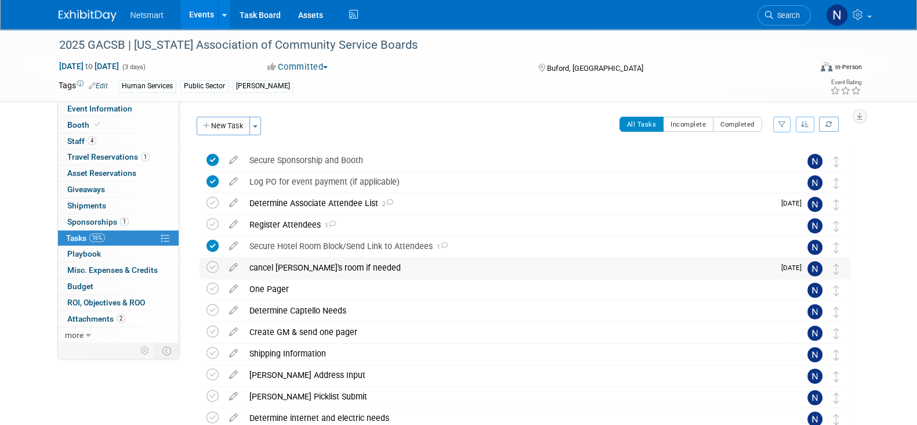
click at [308, 265] on div "cancel [PERSON_NAME]'s room if needed" at bounding box center [509, 268] width 531 height 20
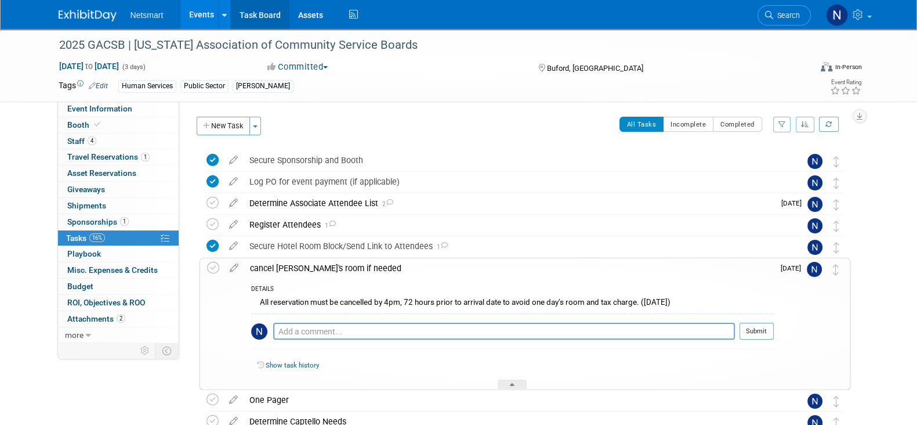
click at [261, 18] on link "Task Board" at bounding box center [260, 14] width 59 height 29
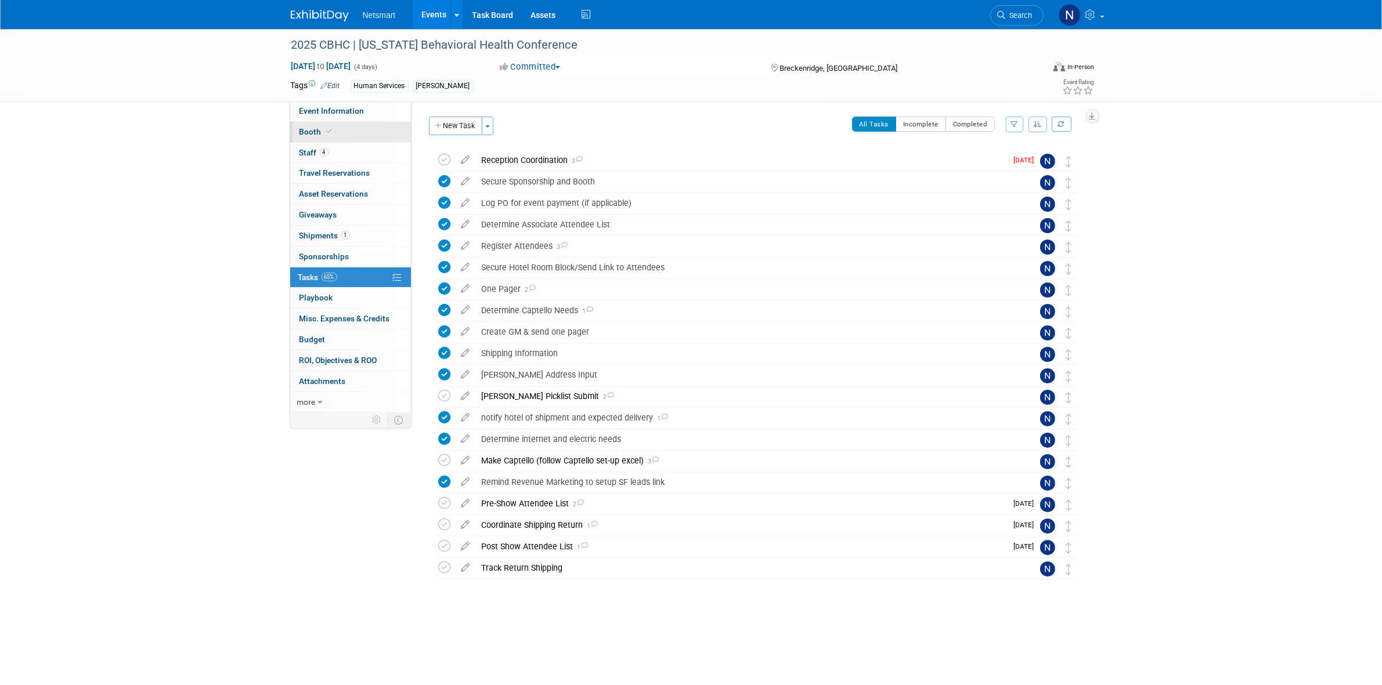
click at [371, 120] on link "Event Information" at bounding box center [350, 111] width 121 height 20
select select "Human Services"
select select "3"
select select "No"
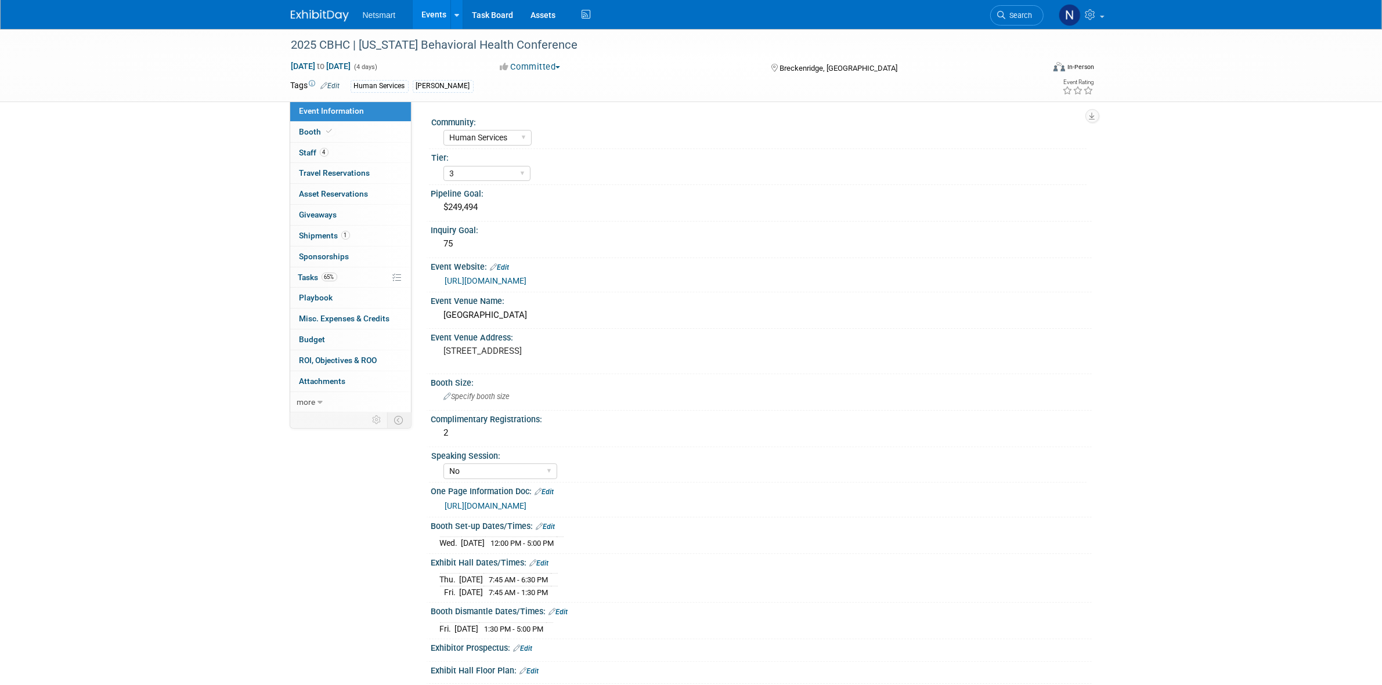
click at [527, 501] on link "[URL][DOMAIN_NAME]" at bounding box center [486, 505] width 82 height 9
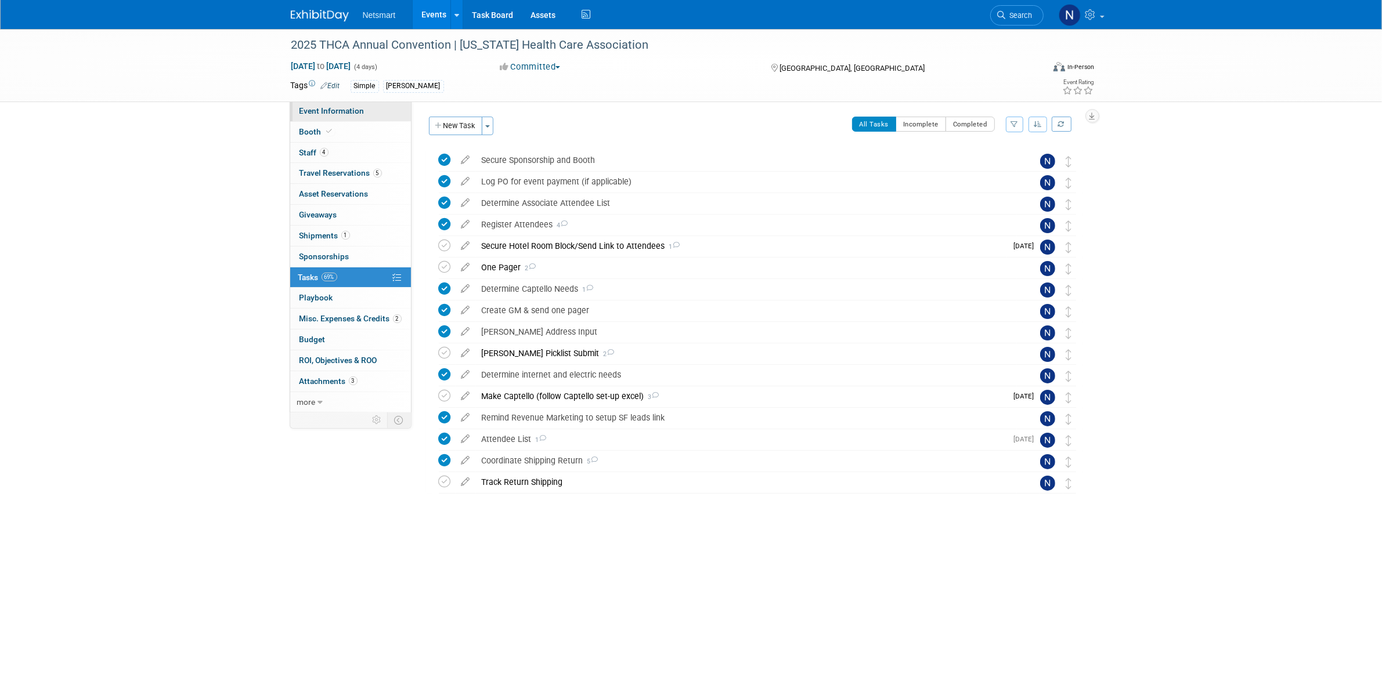
click at [362, 104] on link "Event Information" at bounding box center [350, 111] width 121 height 20
select select "Simple"
select select "3"
select select "No"
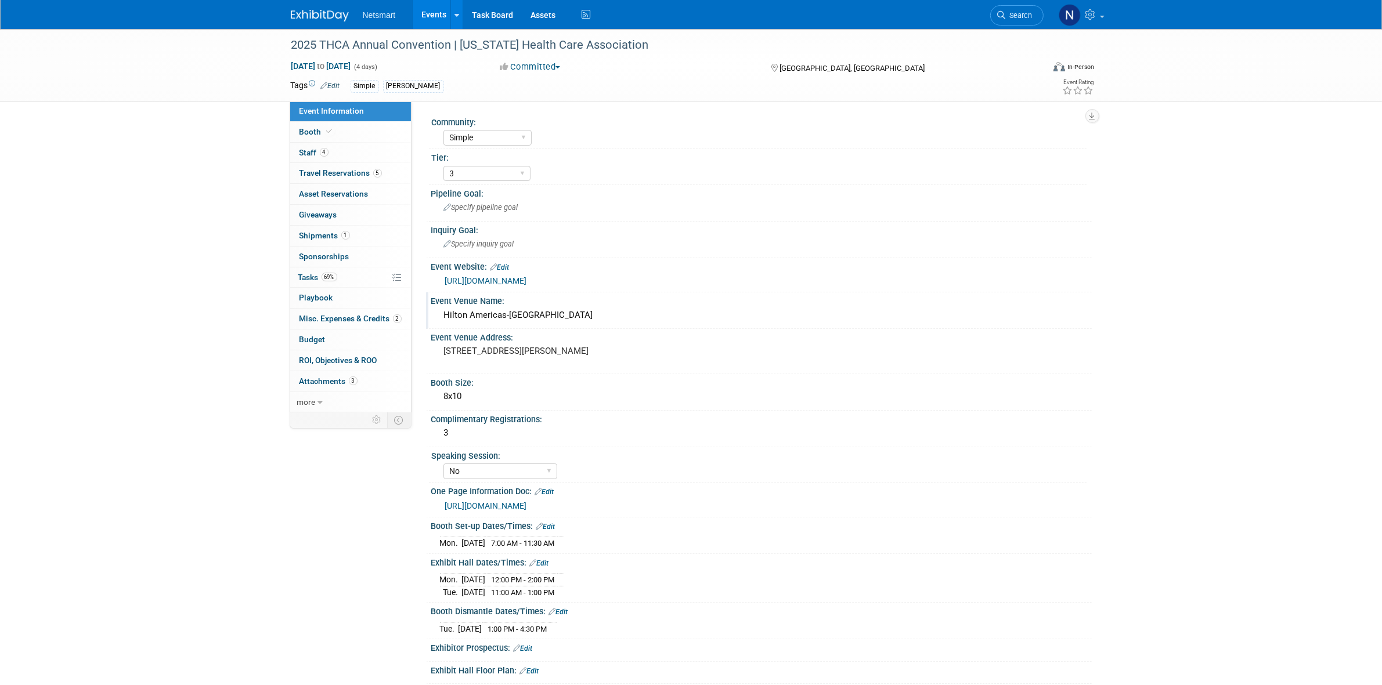
click at [503, 311] on div "Hilton Americas-[GEOGRAPHIC_DATA]" at bounding box center [761, 315] width 643 height 18
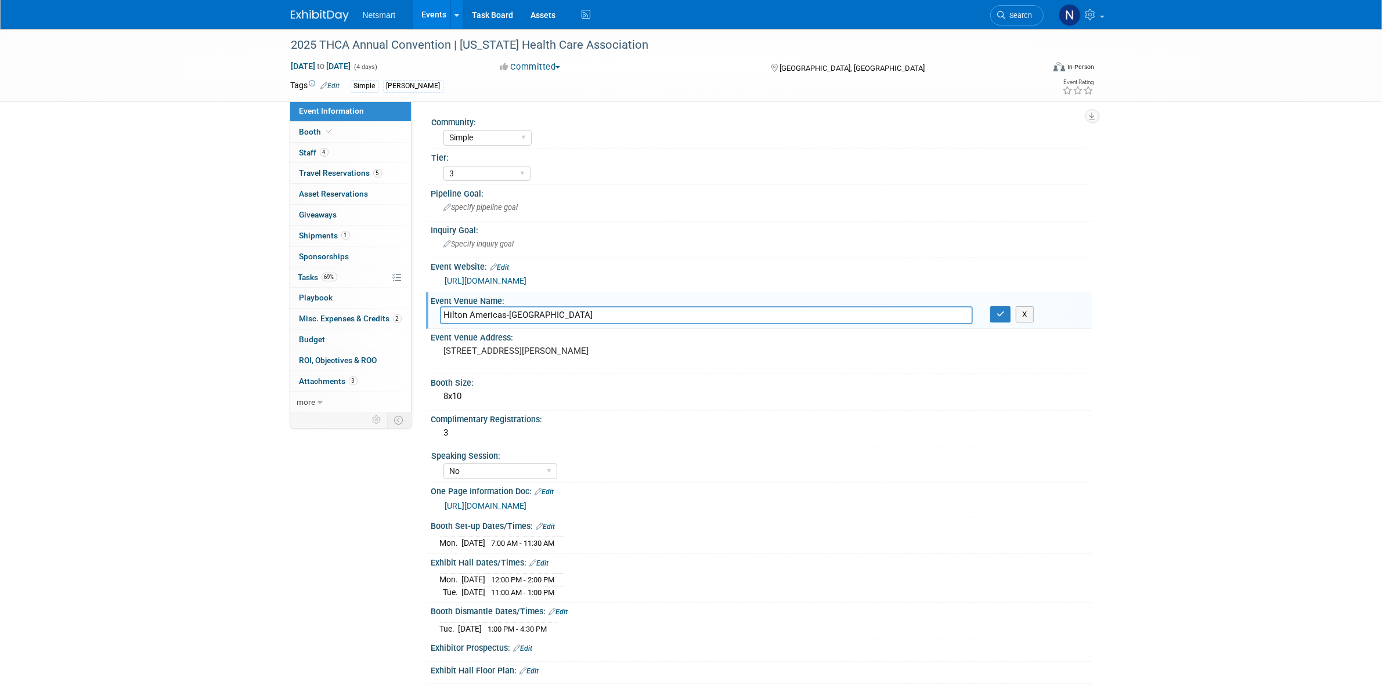
click at [503, 311] on input "Hilton Americas-[GEOGRAPHIC_DATA]" at bounding box center [706, 315] width 533 height 18
drag, startPoint x: 997, startPoint y: 315, endPoint x: 931, endPoint y: 309, distance: 65.8
click at [997, 315] on icon "button" at bounding box center [1000, 314] width 8 height 8
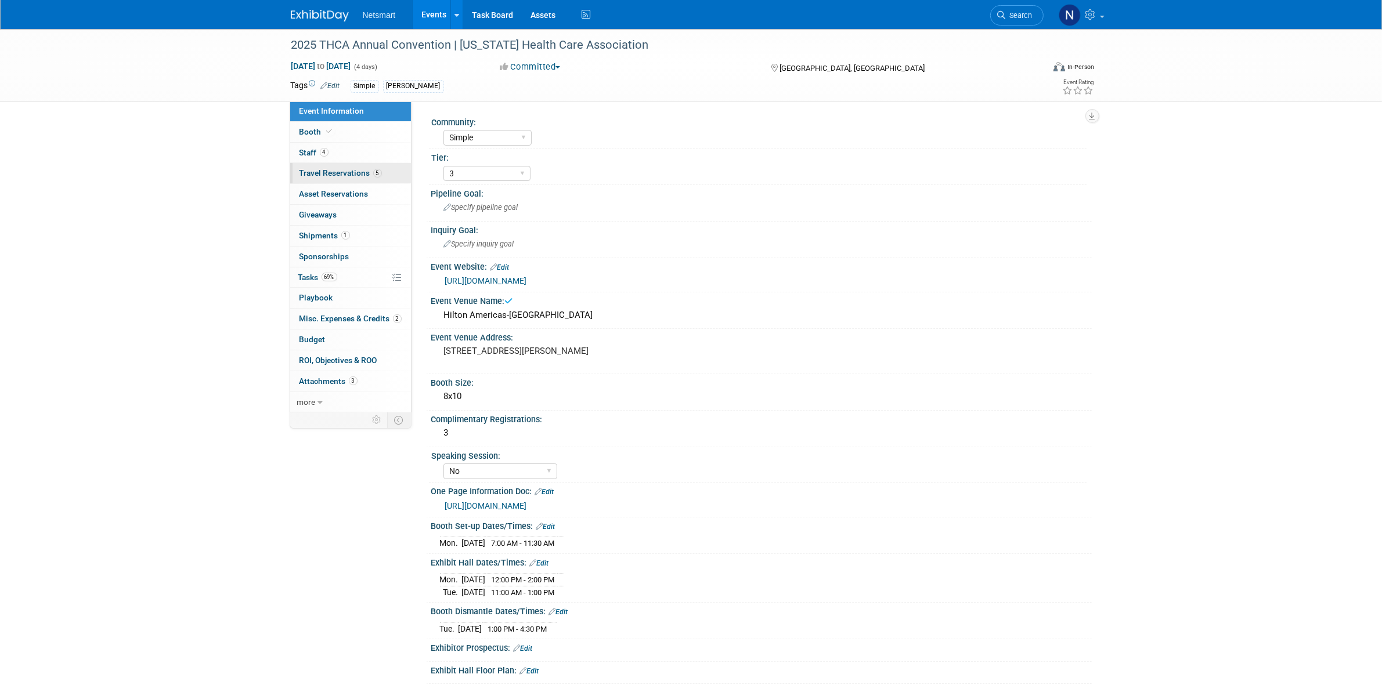
click at [349, 175] on span "Travel Reservations 5" at bounding box center [340, 172] width 82 height 9
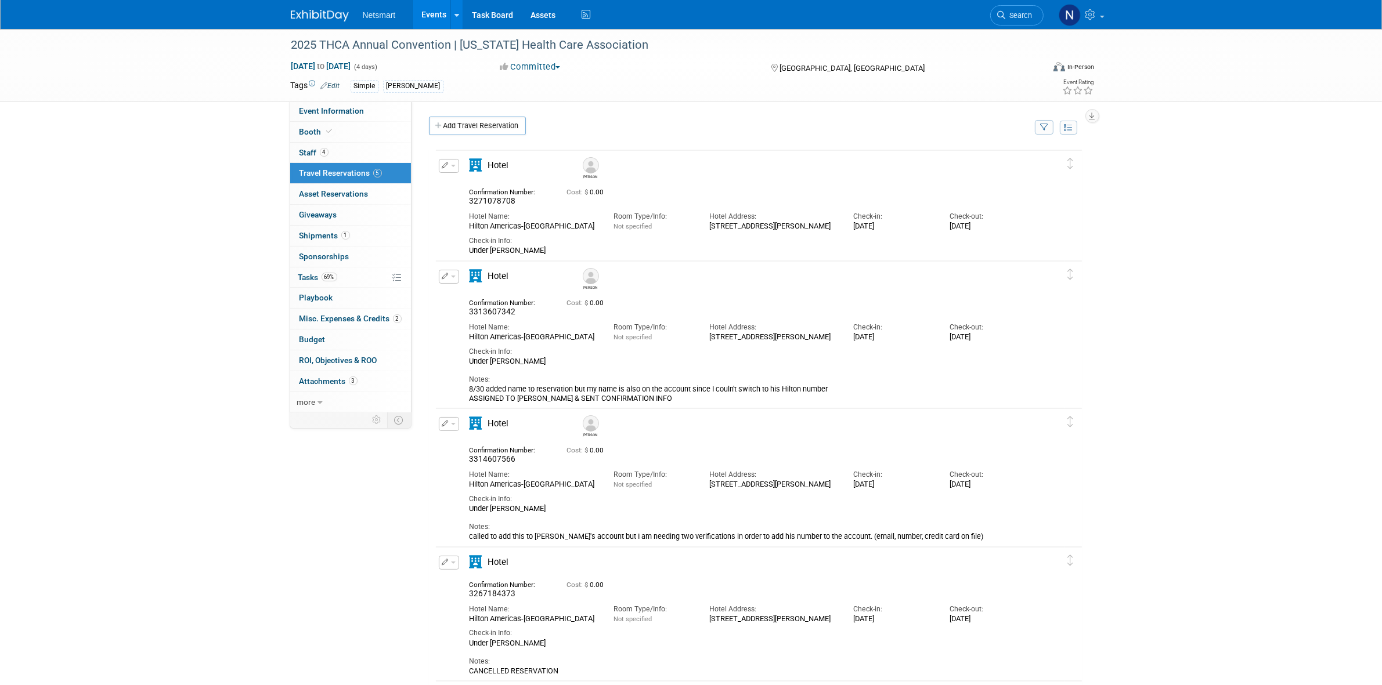
click at [1162, 193] on div "2025 THCA Annual Convention | [US_STATE] Health Care Association [DATE] to [DAT…" at bounding box center [691, 436] width 1382 height 814
drag, startPoint x: 449, startPoint y: 167, endPoint x: 458, endPoint y: 186, distance: 21.5
click at [449, 167] on button "button" at bounding box center [449, 166] width 20 height 14
click at [495, 187] on button "Edit Reservation" at bounding box center [488, 186] width 98 height 17
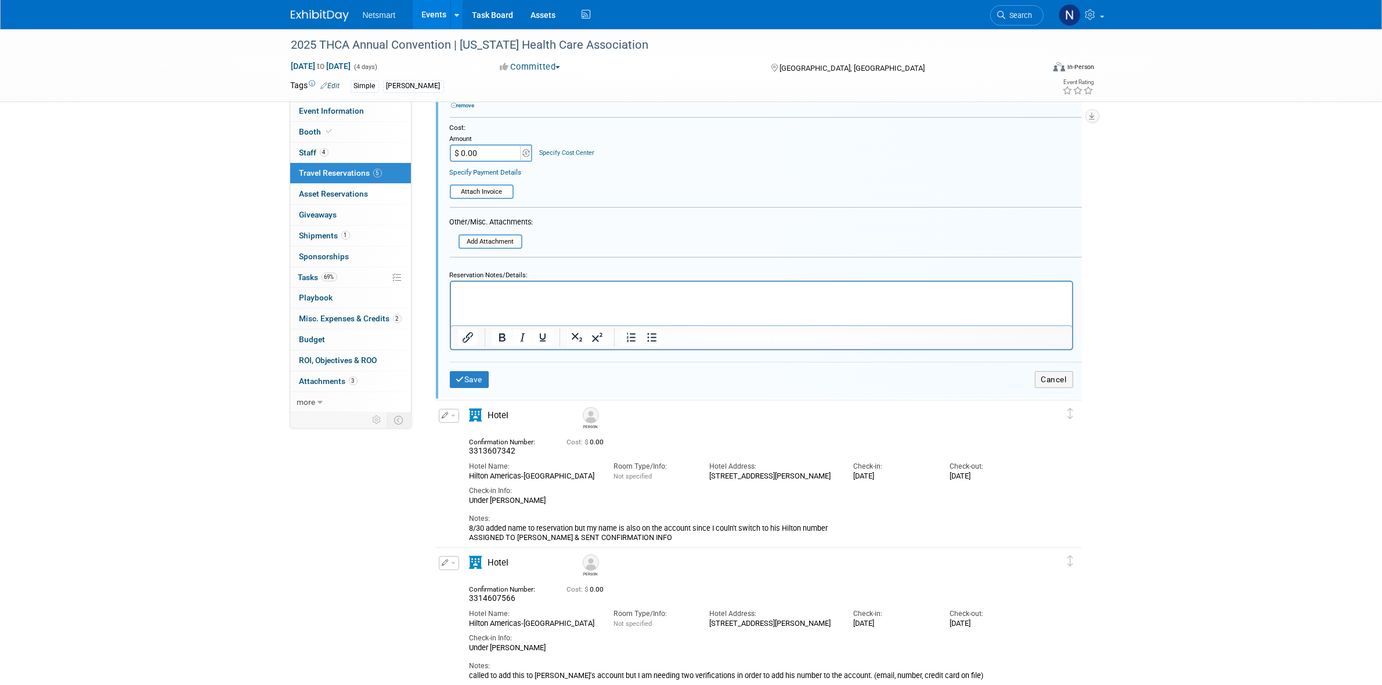
scroll to position [454, 0]
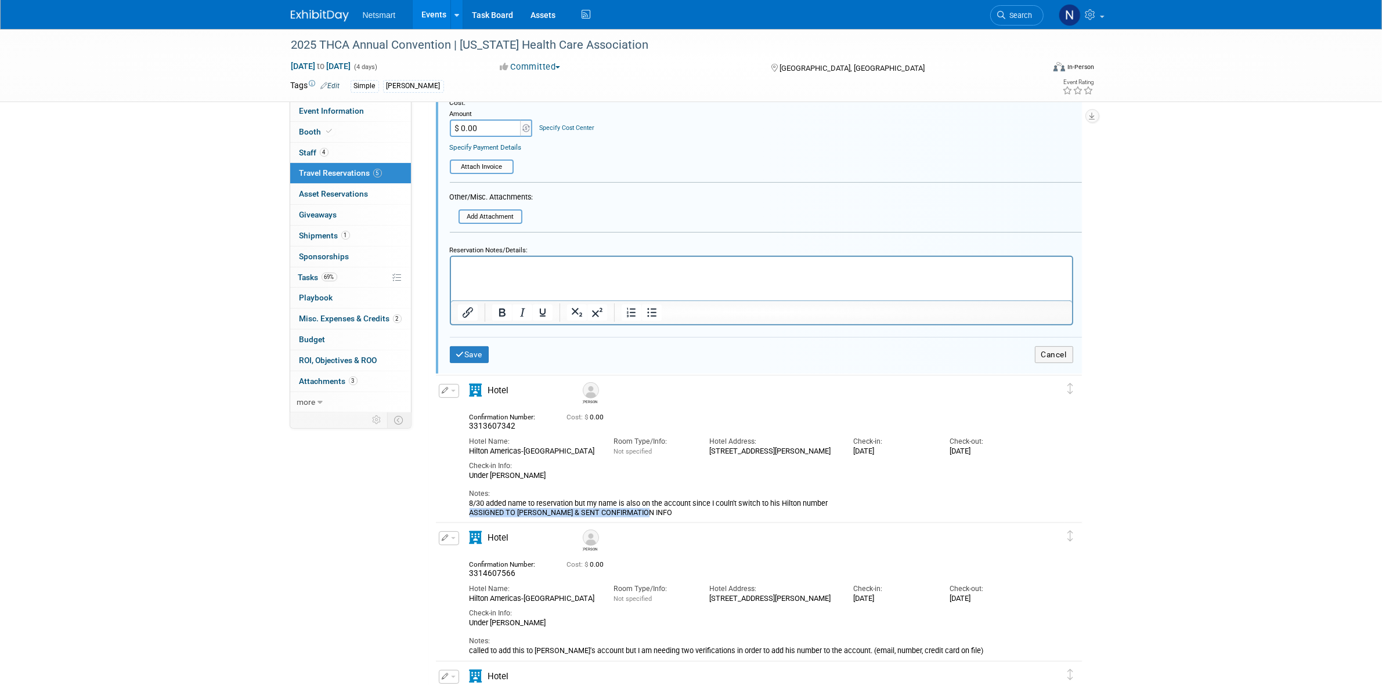
drag, startPoint x: 573, startPoint y: 509, endPoint x: 447, endPoint y: 511, distance: 125.4
click at [447, 511] on div "Edit Reservation Matthew" at bounding box center [750, 450] width 628 height 133
copy div "ASSIGNED TO MATTHEW & SENT CONFIRMATION INFO"
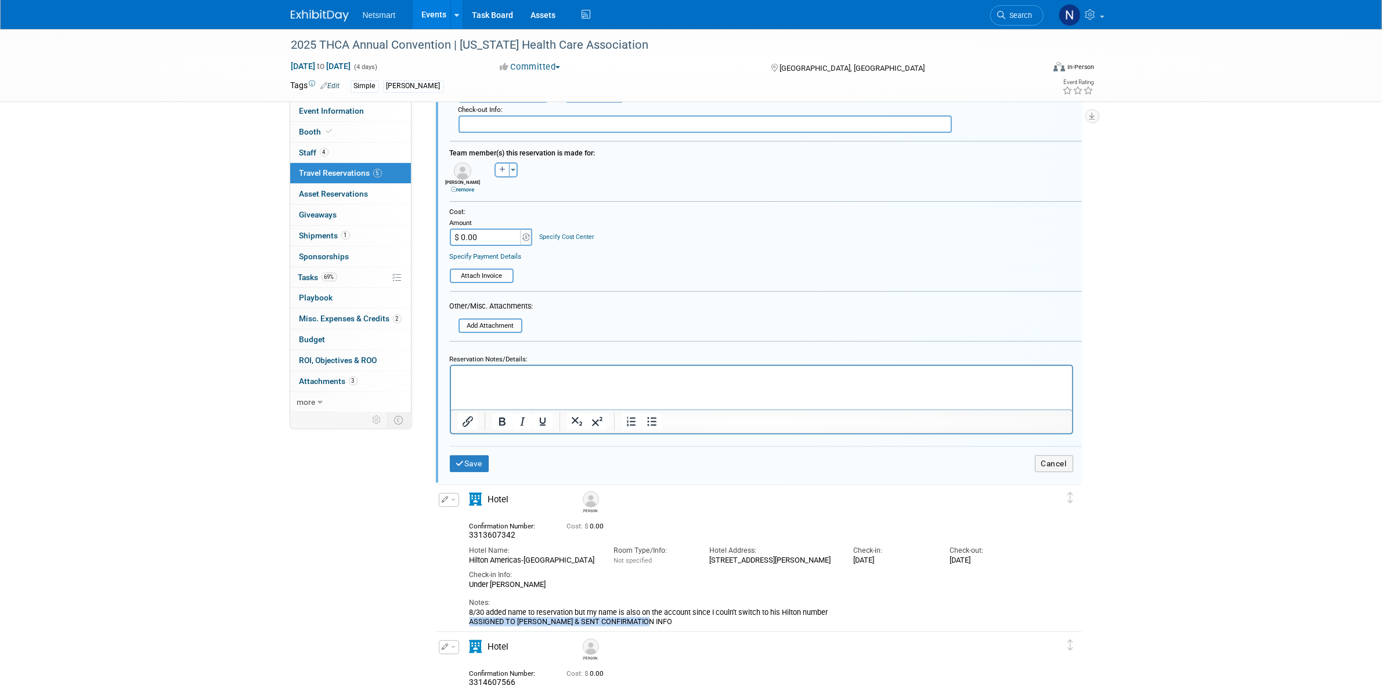
scroll to position [363, 0]
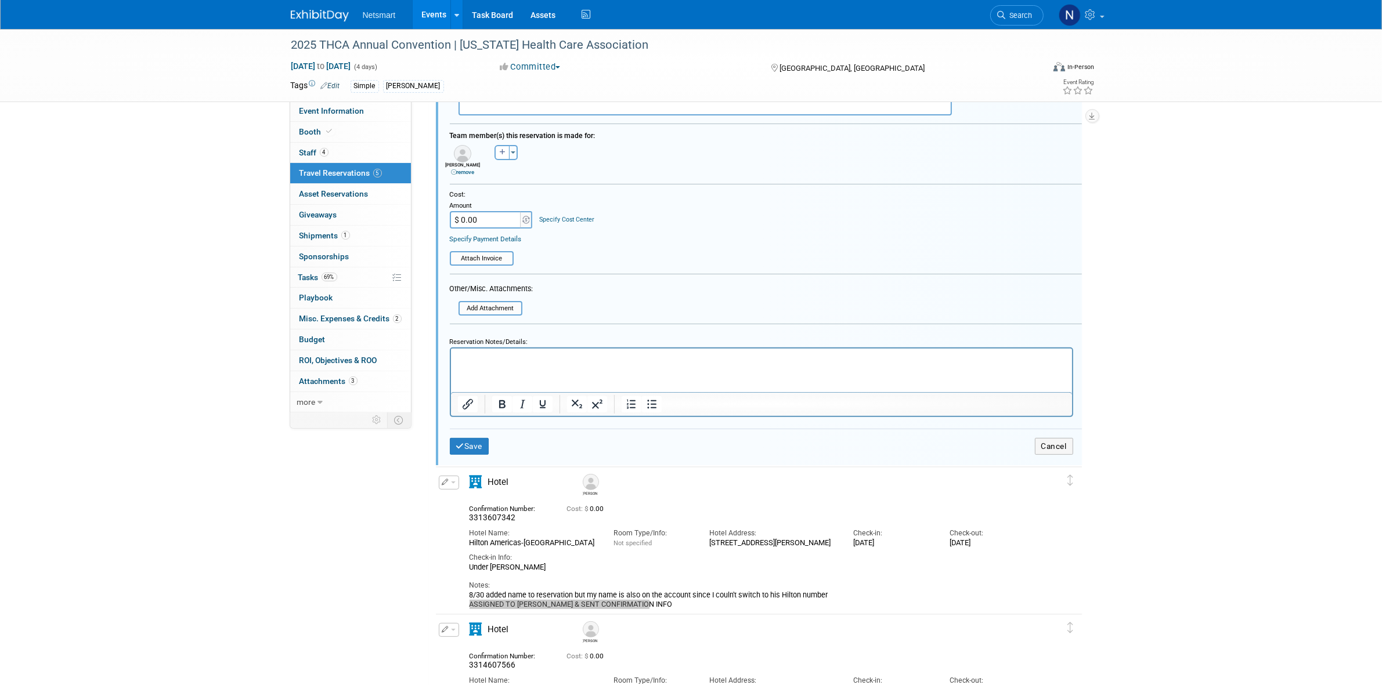
click at [496, 363] on p "Rich Text Area. Press ALT-0 for help." at bounding box center [761, 358] width 608 height 10
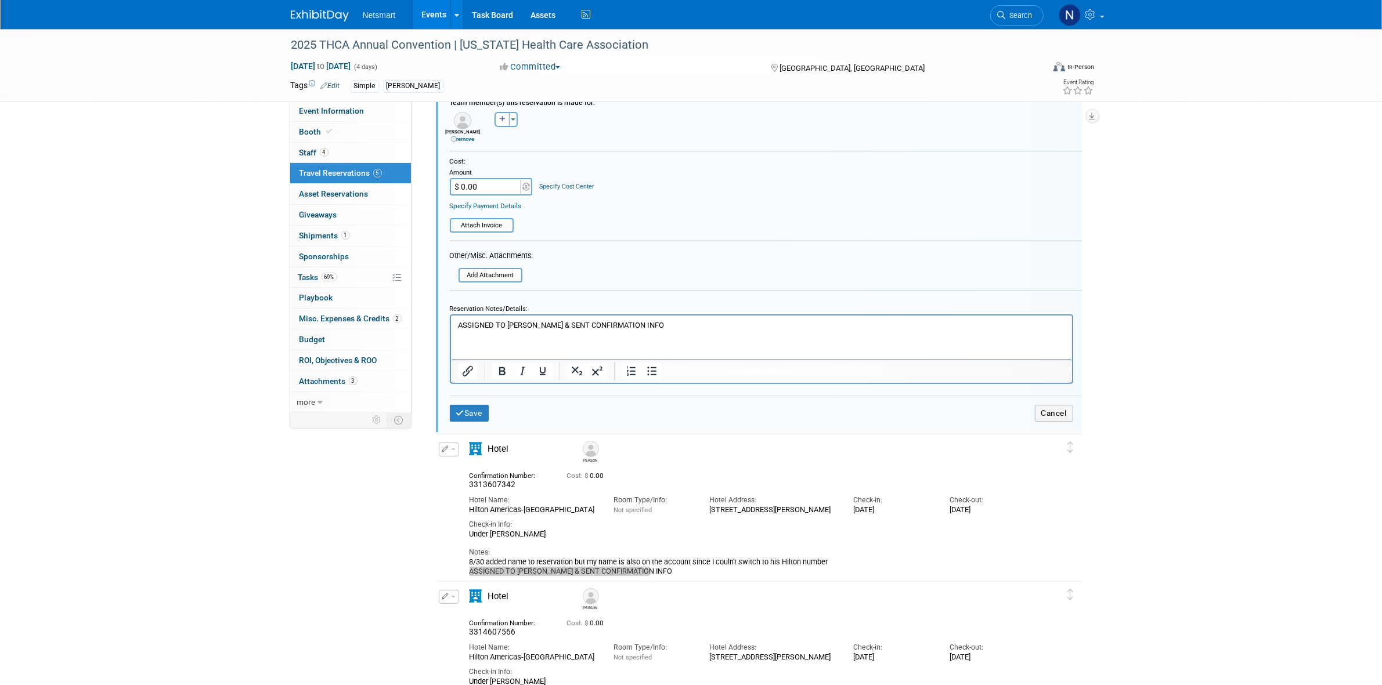
scroll to position [435, 0]
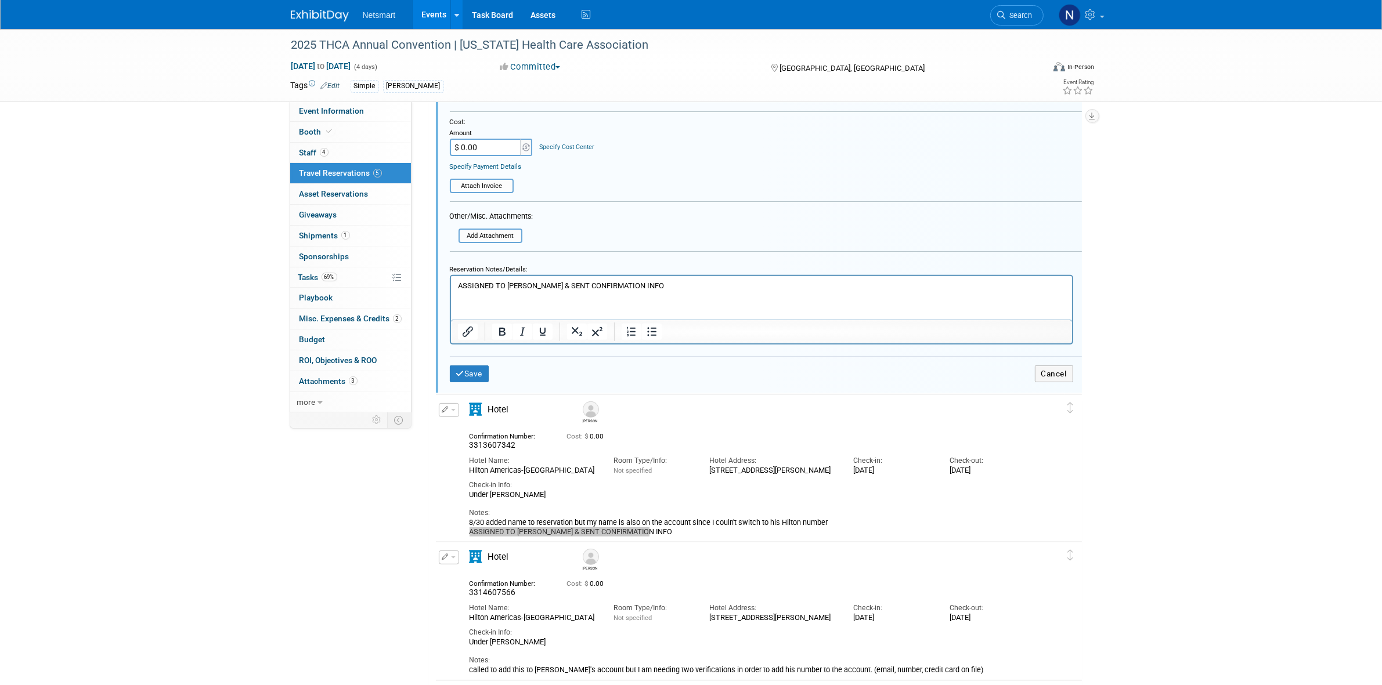
click at [518, 279] on html "ASSIGNED TO MATTHEW & SENT CONFIRMATION INFO" at bounding box center [760, 283] width 621 height 15
click at [479, 367] on button "Save" at bounding box center [469, 374] width 39 height 17
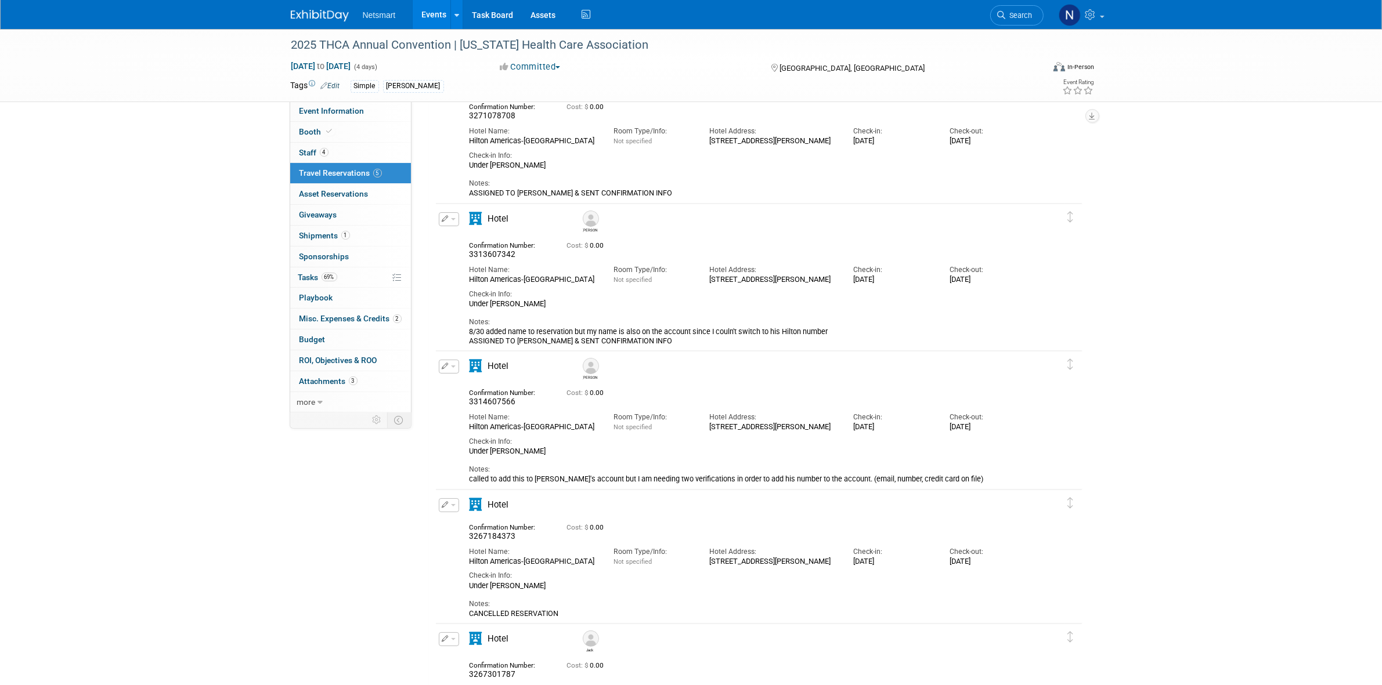
scroll to position [15, 0]
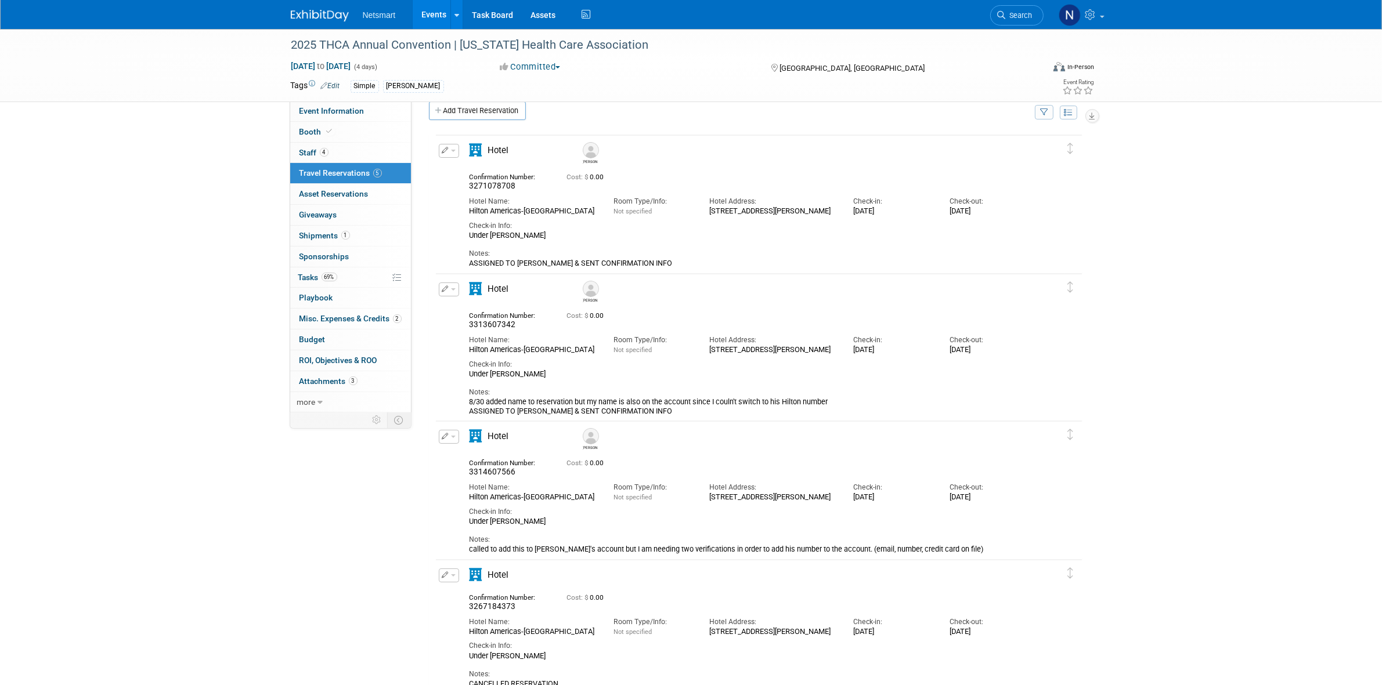
drag, startPoint x: 451, startPoint y: 439, endPoint x: 479, endPoint y: 450, distance: 30.0
click at [451, 439] on button "button" at bounding box center [449, 437] width 20 height 14
click at [485, 450] on button "Edit Reservation" at bounding box center [488, 457] width 98 height 17
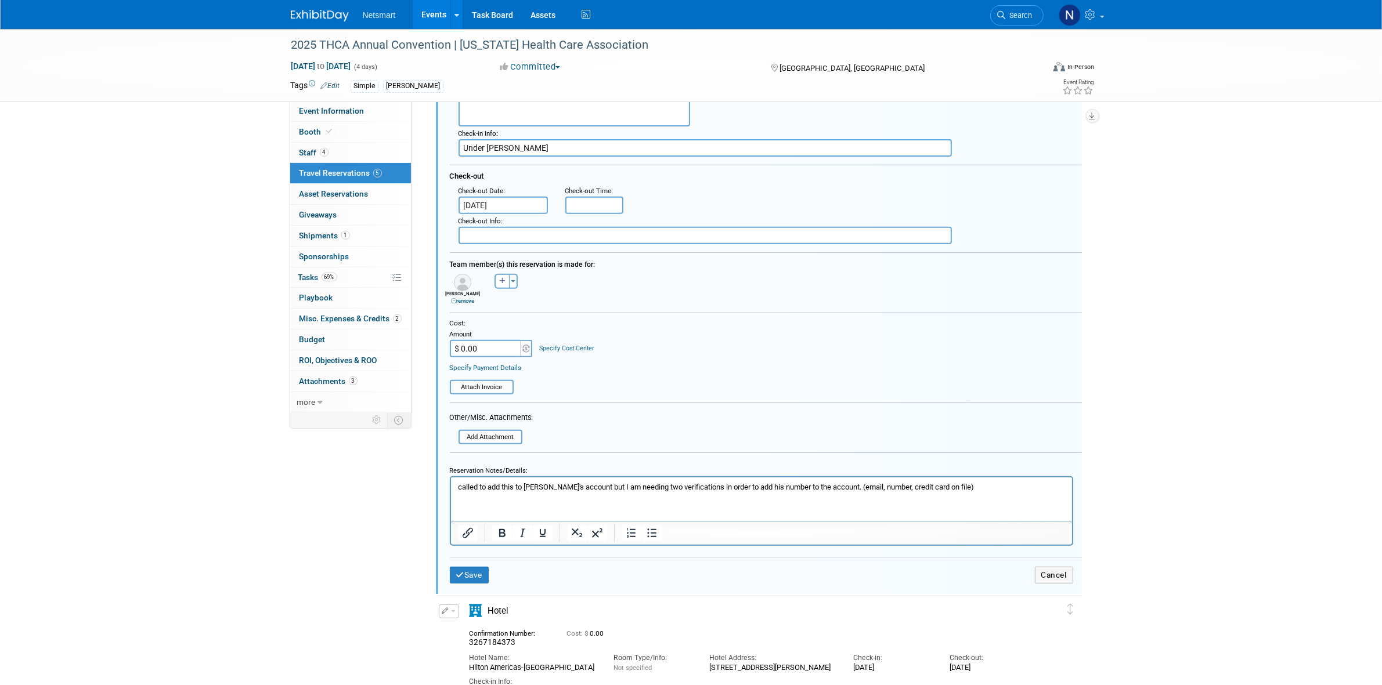
scroll to position [523, 0]
drag, startPoint x: 962, startPoint y: 485, endPoint x: 982, endPoint y: 483, distance: 20.4
click at [962, 485] on p "called to add this to Ken's account but I am needing two verifications in order…" at bounding box center [761, 484] width 608 height 10
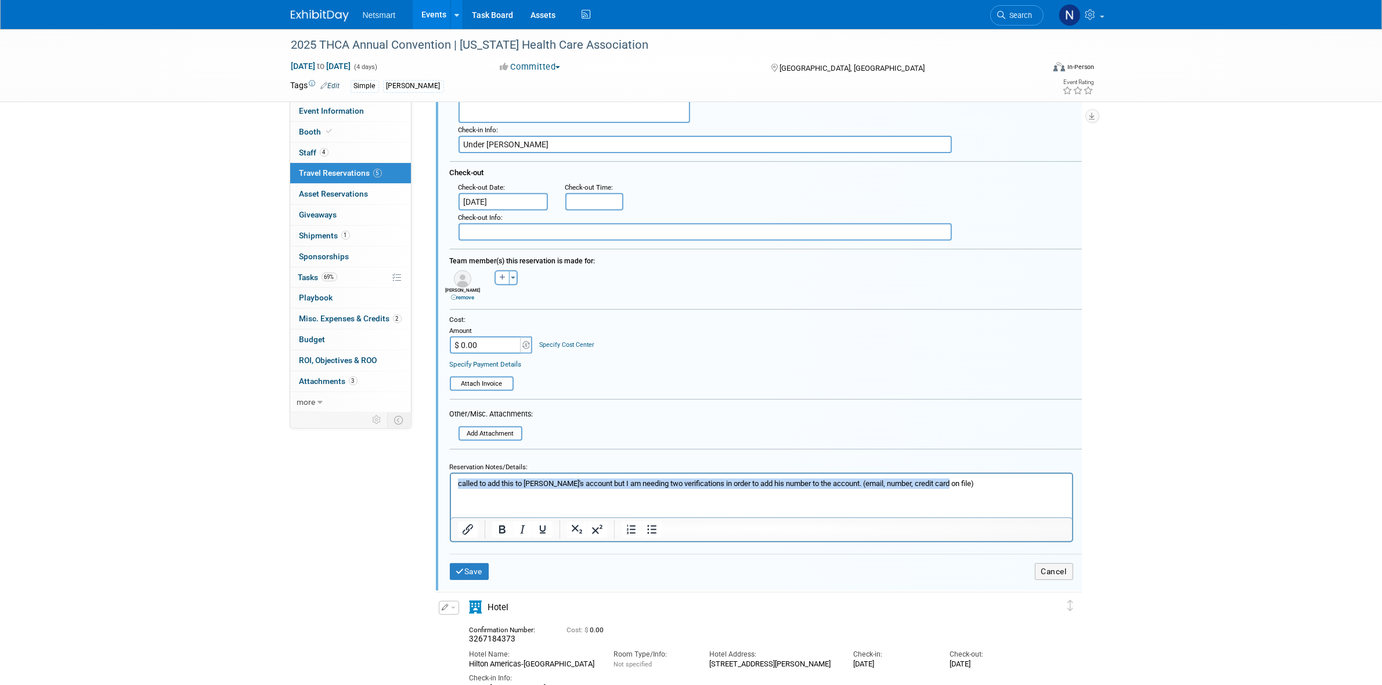
drag, startPoint x: 897, startPoint y: 491, endPoint x: 750, endPoint y: 959, distance: 490.2
click at [450, 489] on html "called to add this to Ken's account but I am needing two verifications in order…" at bounding box center [760, 481] width 621 height 15
paste body "Rich Text Area. Press ALT-0 for help."
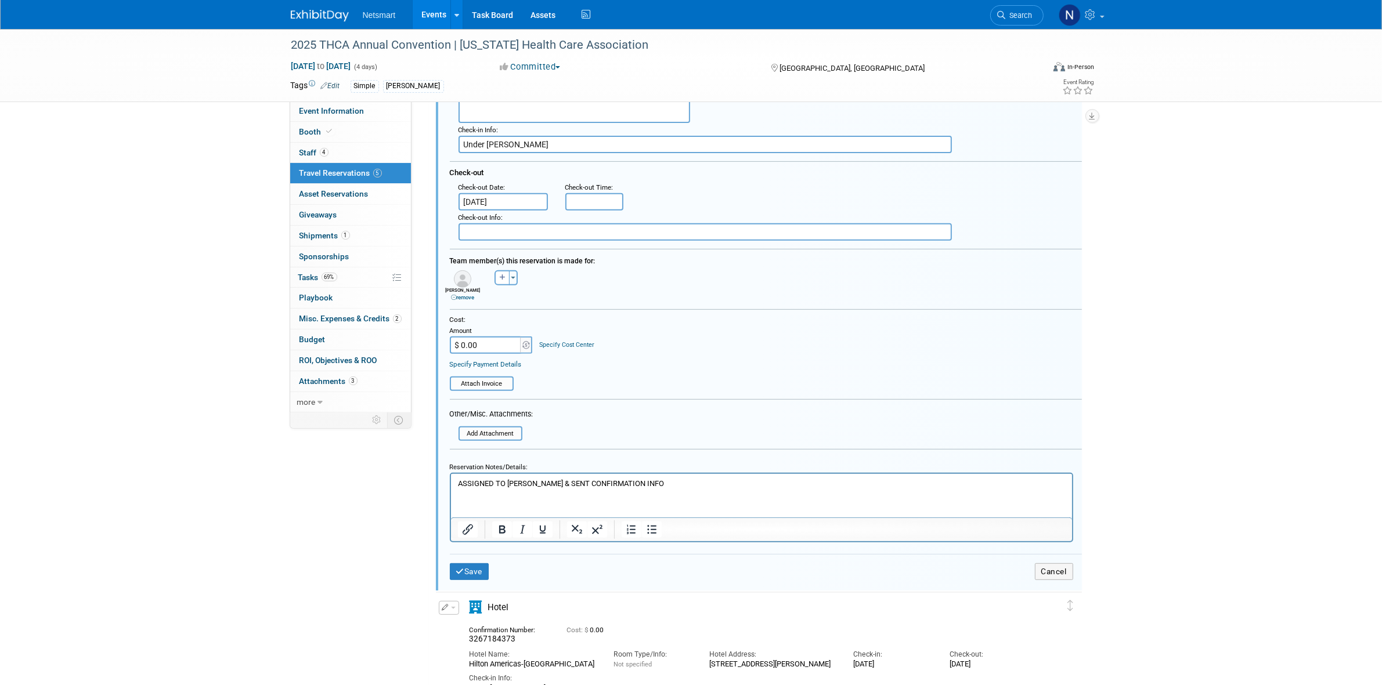
click at [521, 484] on p "ASSIGNED TO MATTHEW & SENT CONFIRMATION INFO" at bounding box center [761, 484] width 608 height 10
click at [477, 563] on button "Save" at bounding box center [469, 571] width 39 height 17
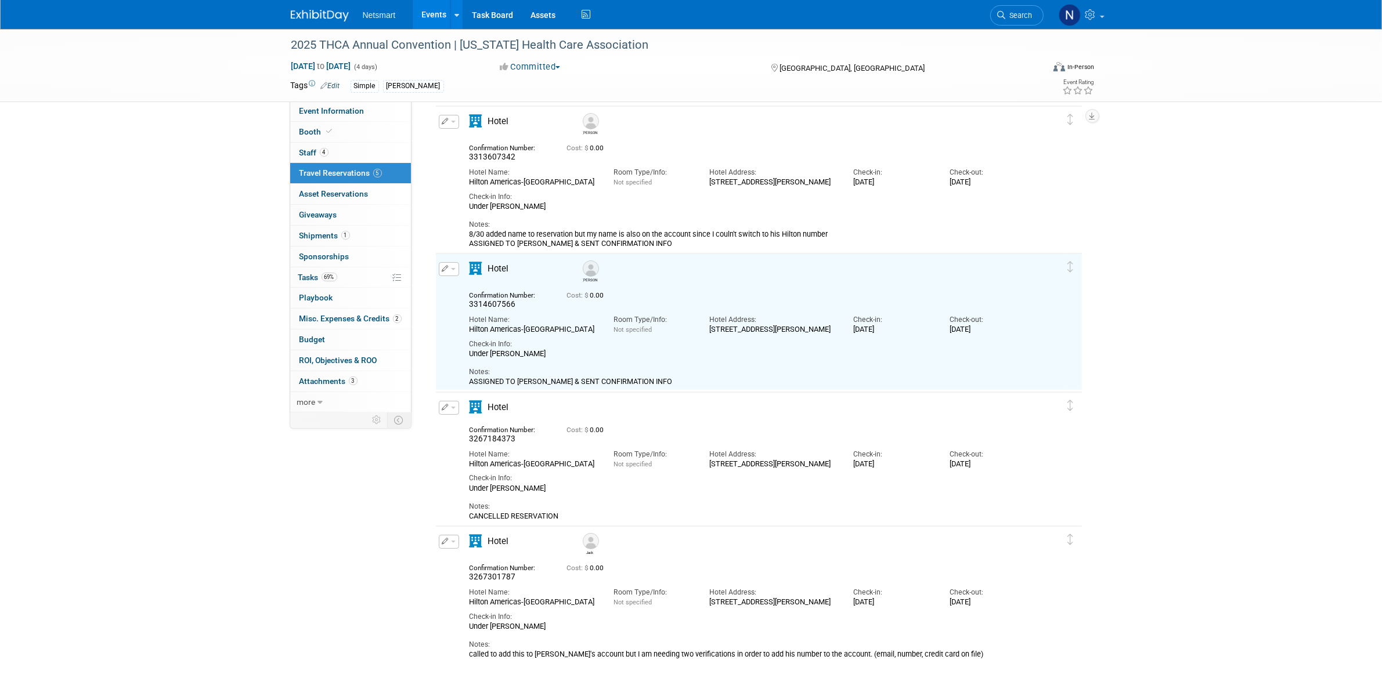
scroll to position [186, 0]
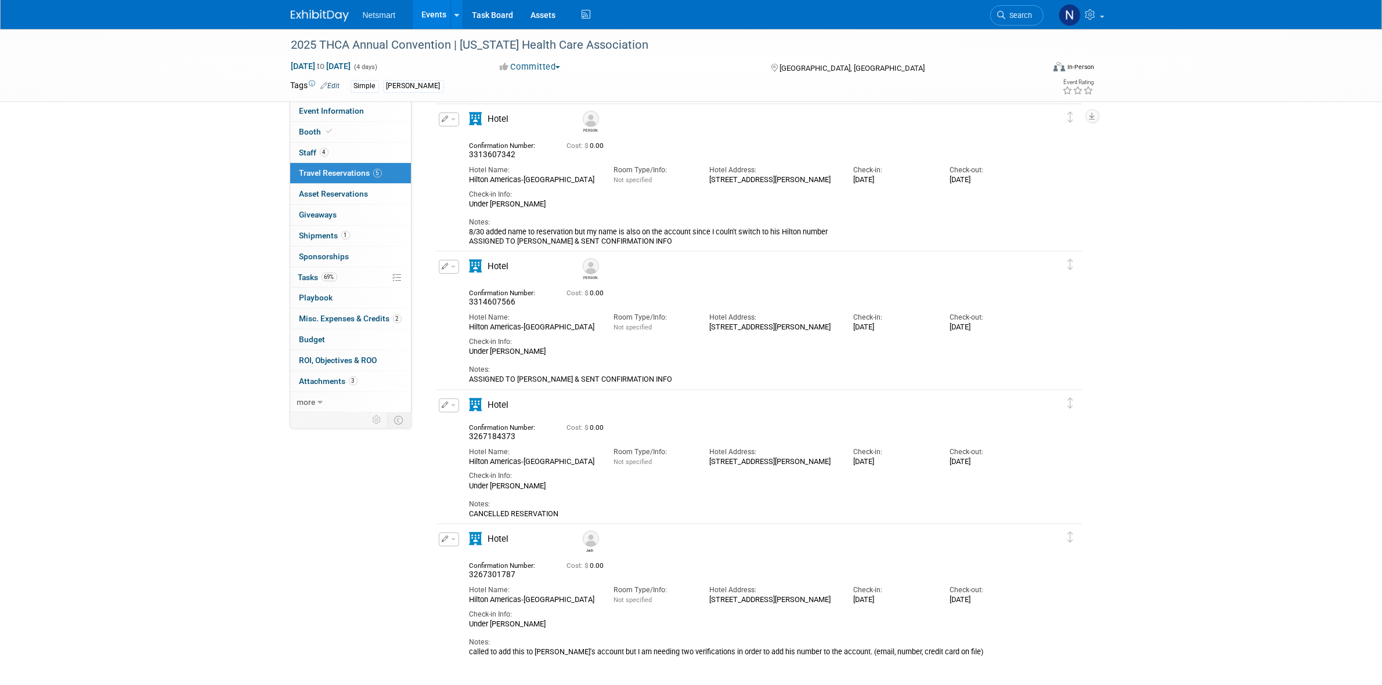
drag, startPoint x: 437, startPoint y: 537, endPoint x: 460, endPoint y: 543, distance: 23.2
click at [439, 537] on button "button" at bounding box center [449, 540] width 20 height 14
click at [471, 553] on button "Edit Reservation" at bounding box center [488, 559] width 98 height 17
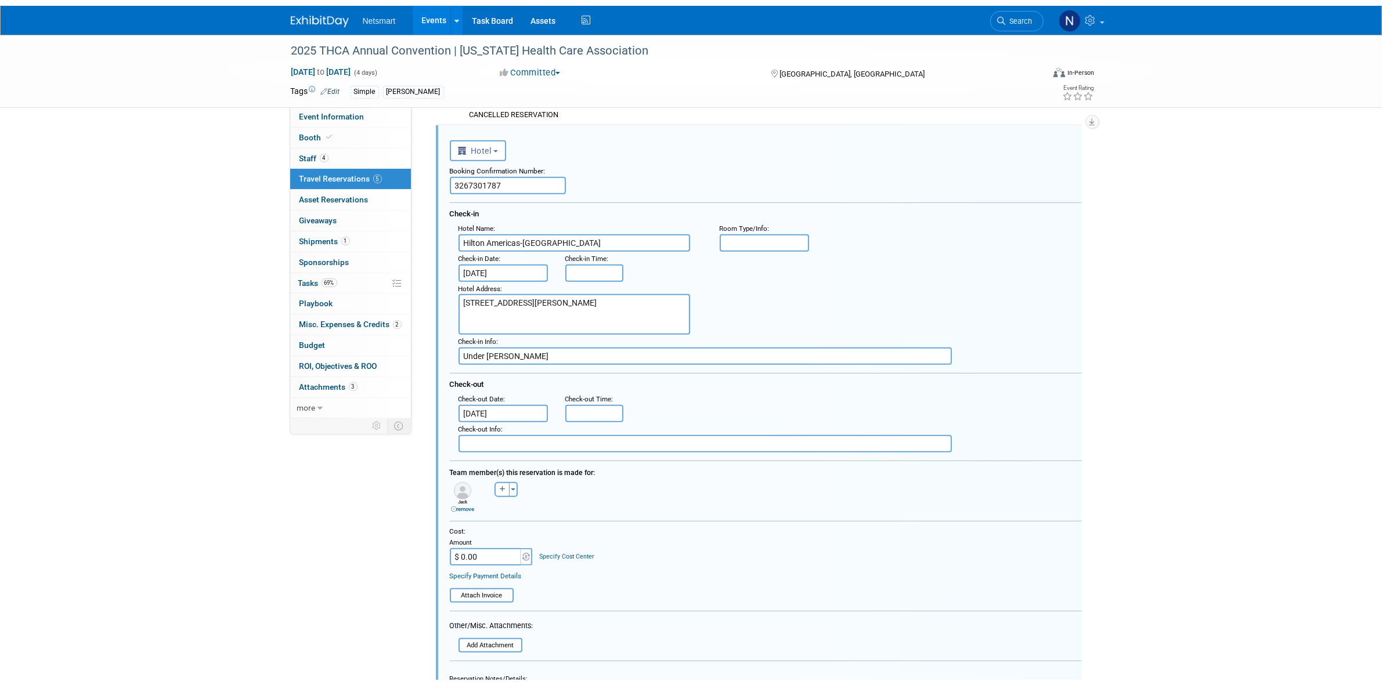
scroll to position [726, 0]
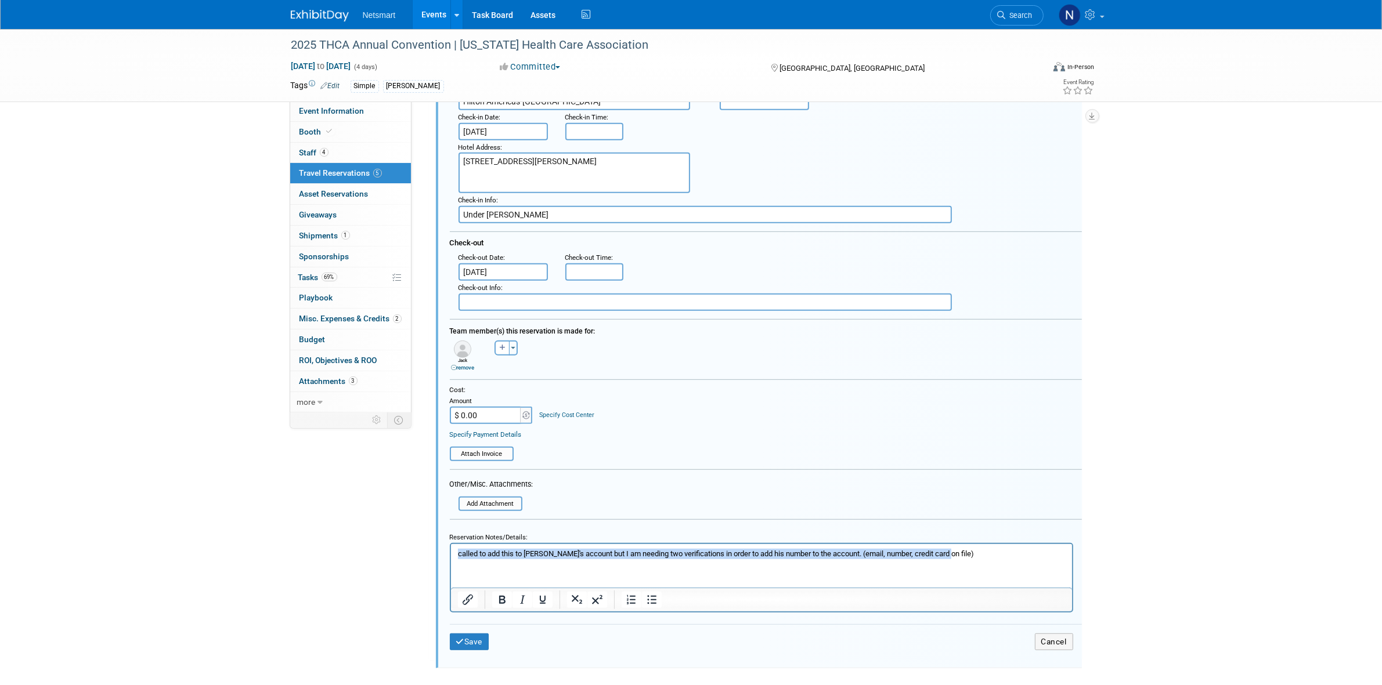
drag, startPoint x: 982, startPoint y: 548, endPoint x: 297, endPoint y: 536, distance: 685.4
click at [450, 544] on html "called to add this to Jack's account but I am needing two verifications in orde…" at bounding box center [760, 551] width 621 height 15
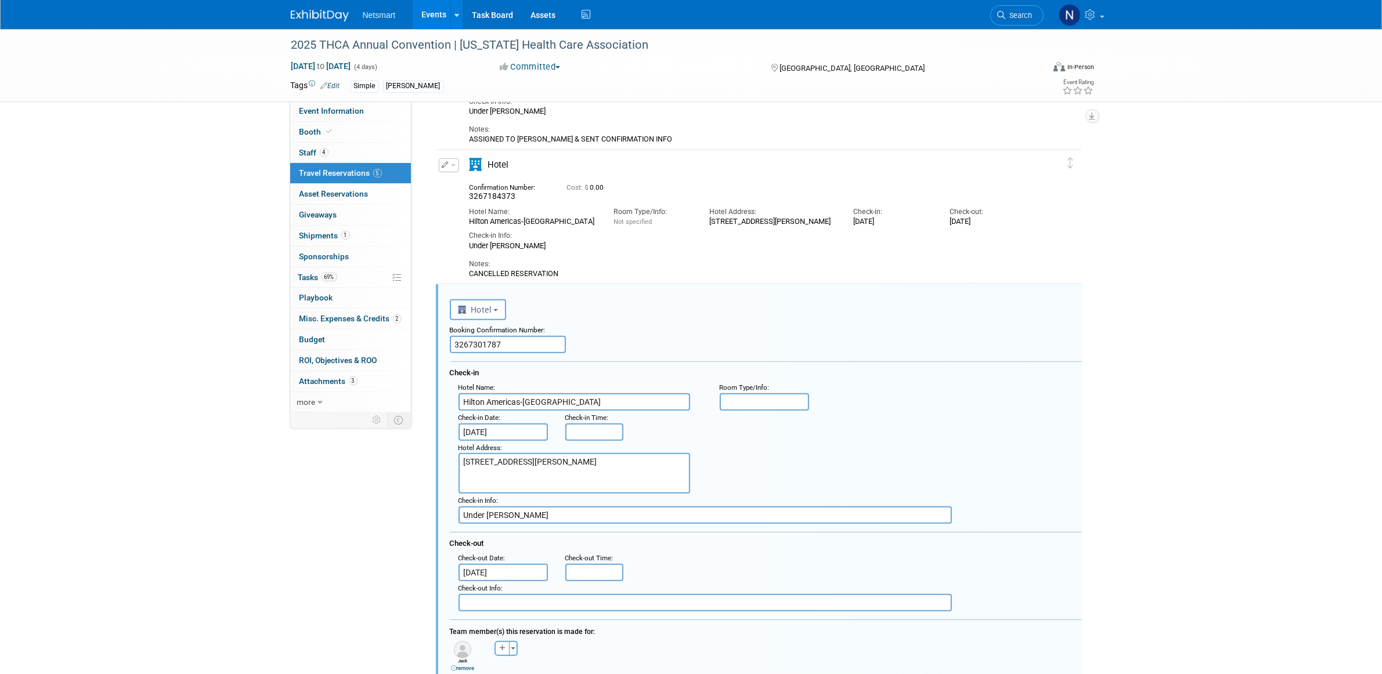
scroll to position [363, 0]
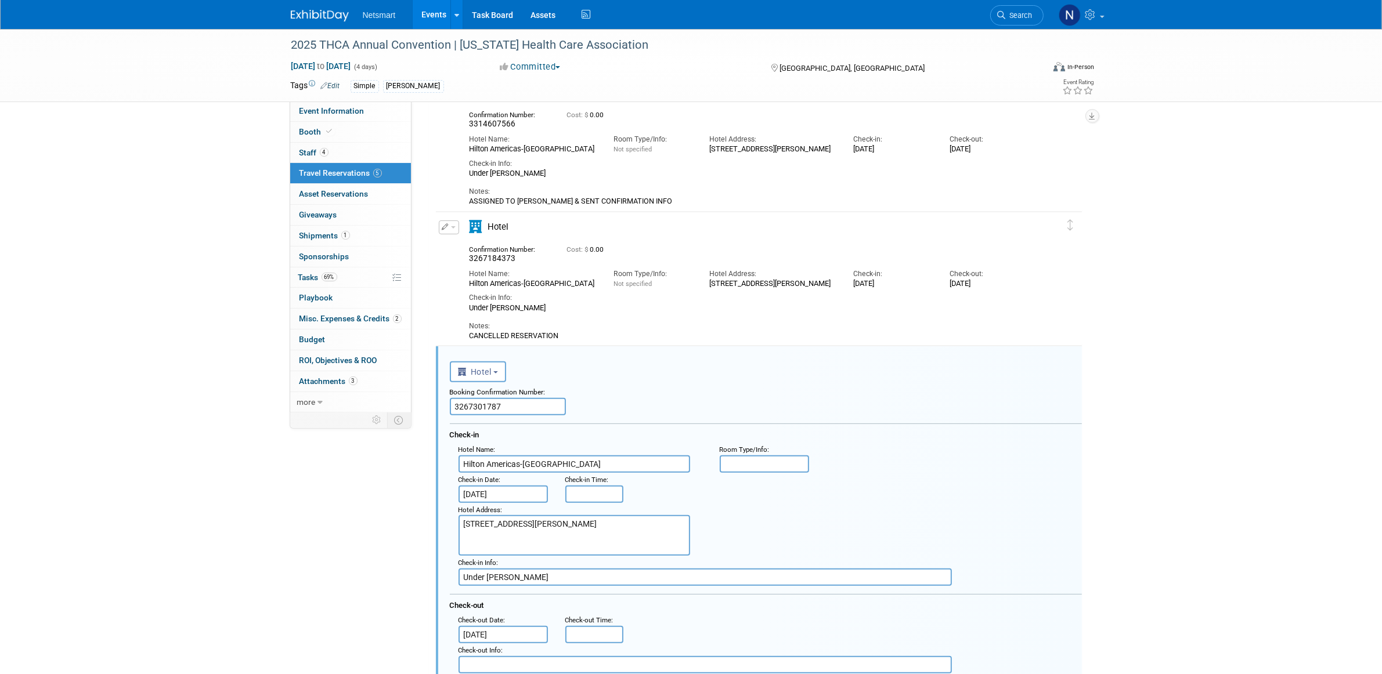
drag, startPoint x: 641, startPoint y: 198, endPoint x: 456, endPoint y: 204, distance: 185.8
click at [456, 204] on div "Edit Reservation Ken 0.00" at bounding box center [750, 144] width 628 height 124
copy div "ASSIGNED TO KEN & SENT CONFIRMATION INFO"
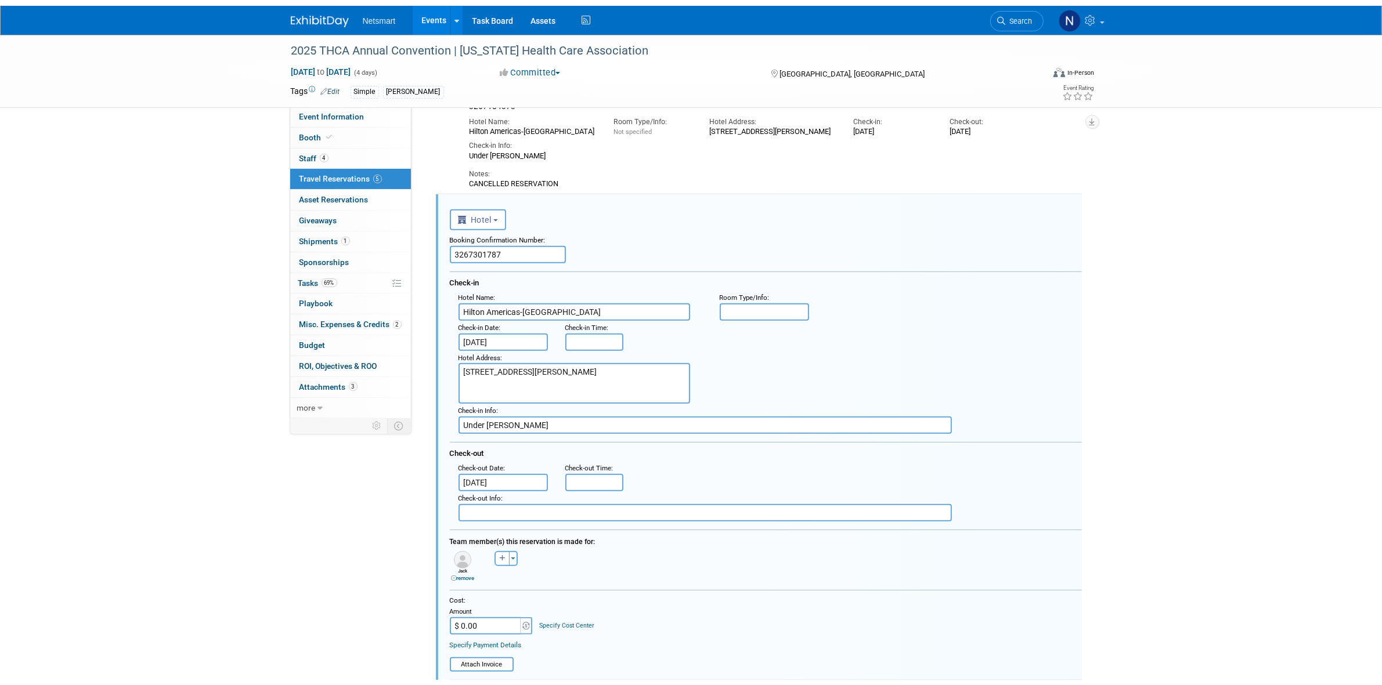
scroll to position [727, 0]
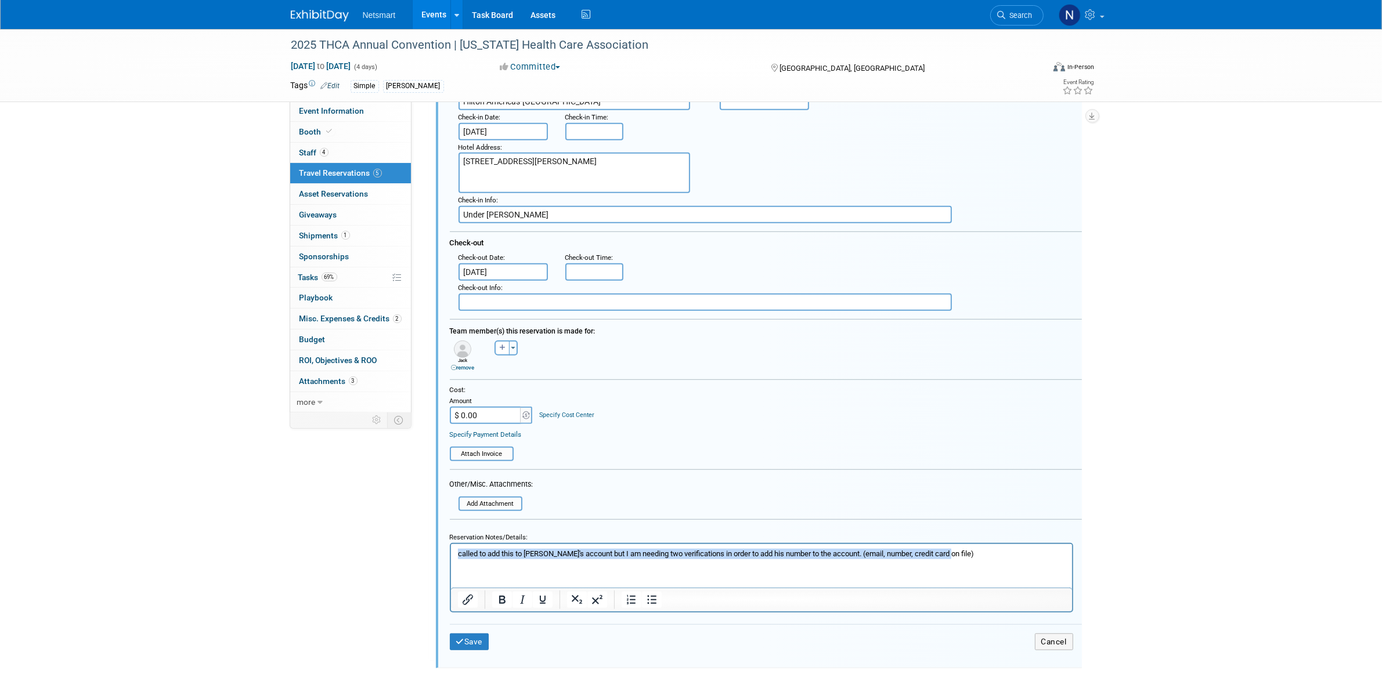
click at [942, 558] on p "called to add this to Jack's account but I am needing two verifications in orde…" at bounding box center [761, 554] width 608 height 10
drag, startPoint x: 996, startPoint y: 554, endPoint x: 442, endPoint y: 555, distance: 553.6
click at [450, 555] on html "called to add this to Jack's account but I am needing two verifications in orde…" at bounding box center [760, 551] width 621 height 15
paste body "Rich Text Area. Press ALT-0 for help."
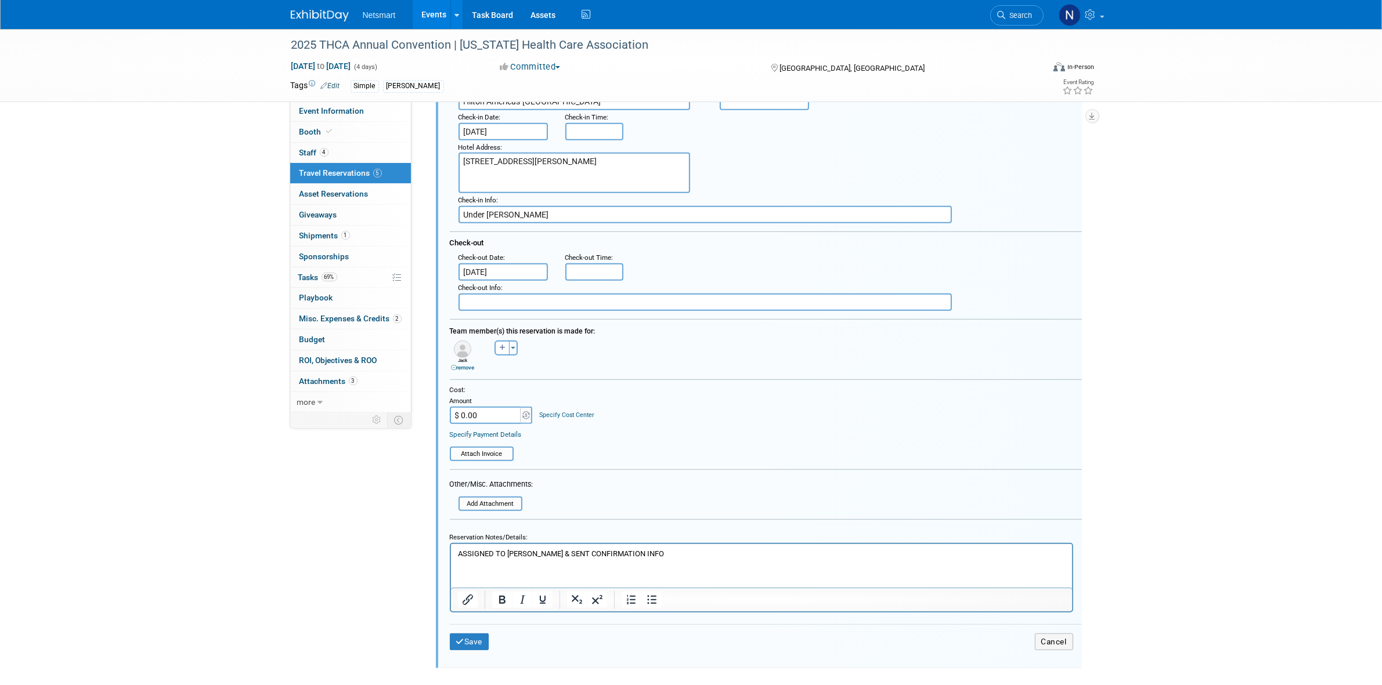
click at [509, 556] on p "ASSIGNED TO KEN & SENT CONFIRMATION INFO" at bounding box center [761, 554] width 608 height 10
click at [473, 634] on button "Save" at bounding box center [469, 642] width 39 height 17
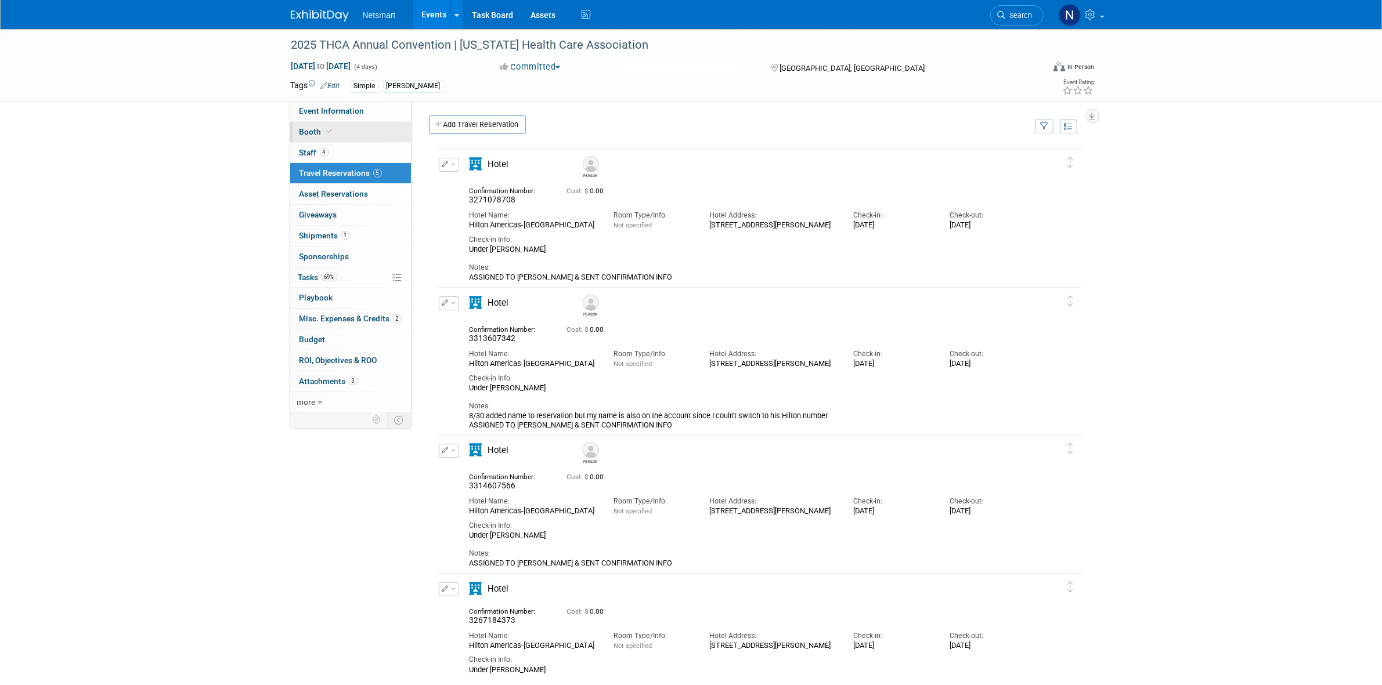
scroll to position [0, 0]
click at [358, 107] on span "Event Information" at bounding box center [331, 110] width 65 height 9
select select "Simple"
select select "3"
select select "No"
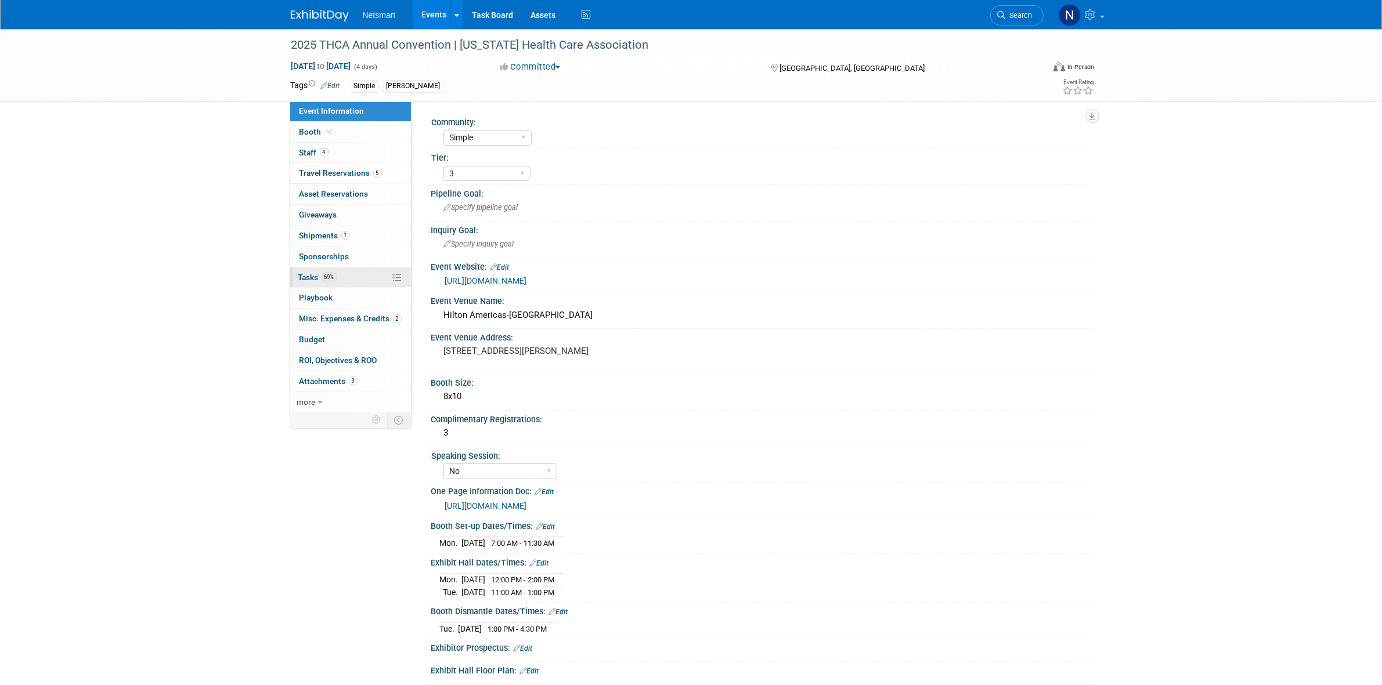
click at [331, 283] on link "69% Tasks 69%" at bounding box center [350, 278] width 121 height 20
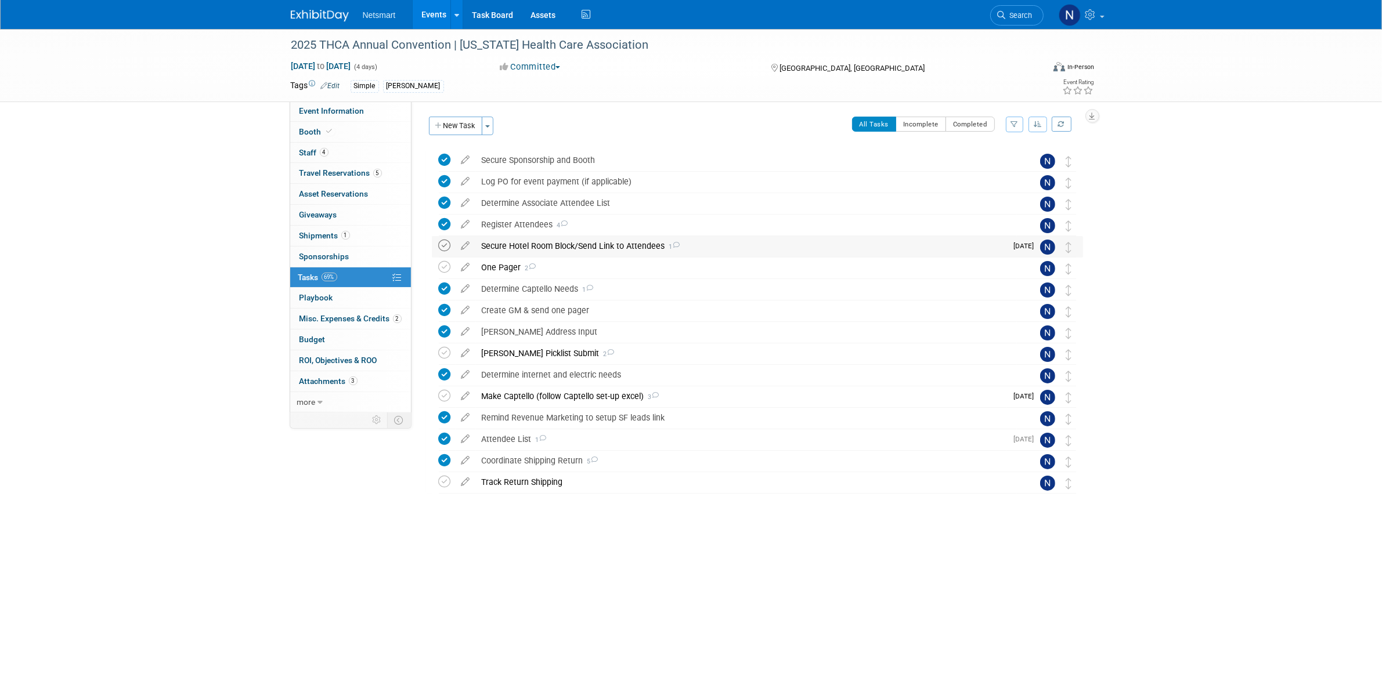
click at [444, 244] on icon at bounding box center [445, 246] width 12 height 12
click at [1013, 17] on span "Search" at bounding box center [1019, 15] width 27 height 9
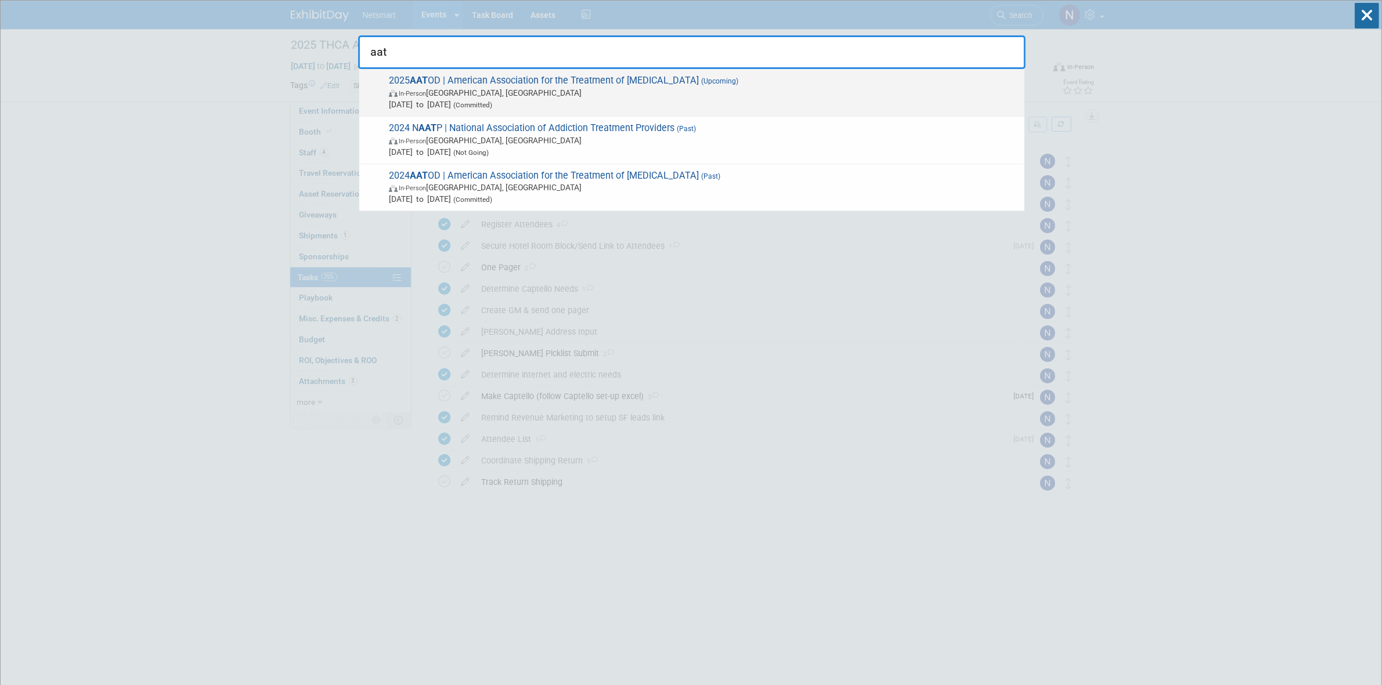
type input "aat"
click at [709, 99] on span "Oct 4, 2025 to Oct 8, 2025 (Committed)" at bounding box center [704, 105] width 630 height 12
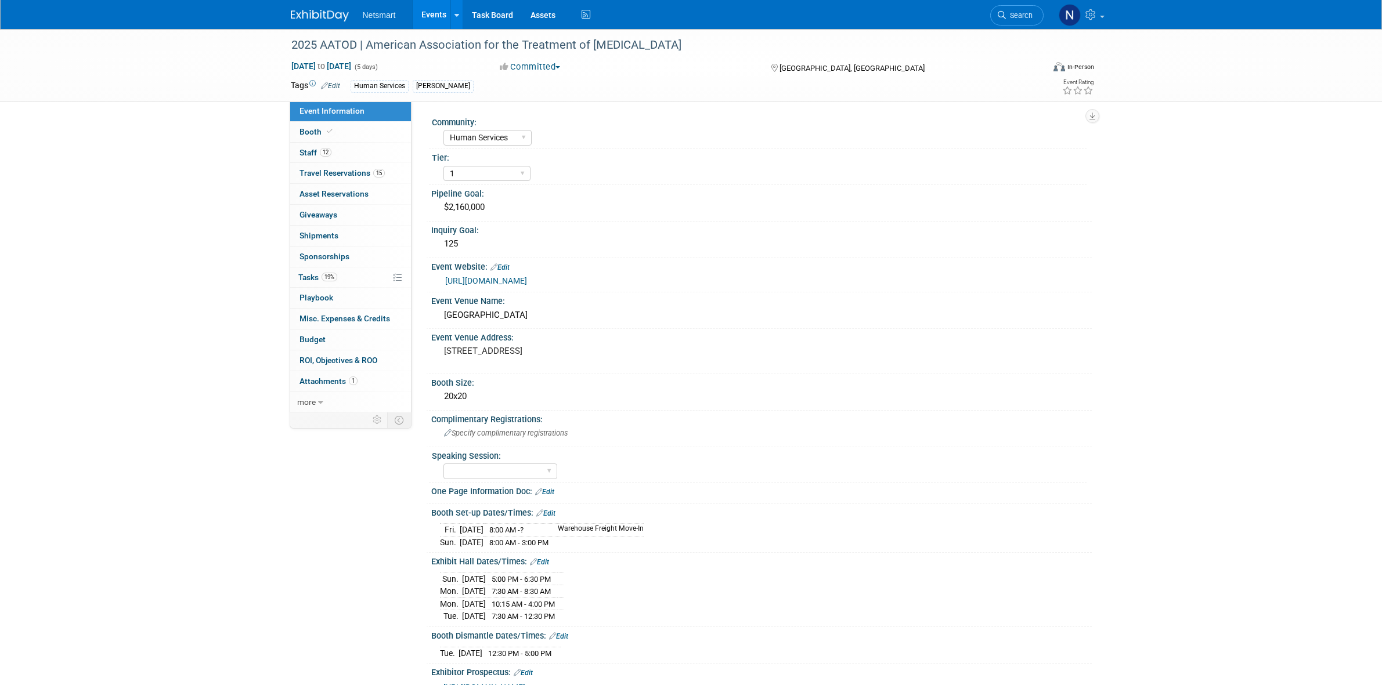
select select "Human Services"
select select "1"
click at [231, 265] on div "2025 AATOD | American Association for the Treatment of Opioid Dependence Oct 4,…" at bounding box center [691, 413] width 1382 height 769
click at [353, 176] on span "Travel Reservations 15" at bounding box center [341, 172] width 85 height 9
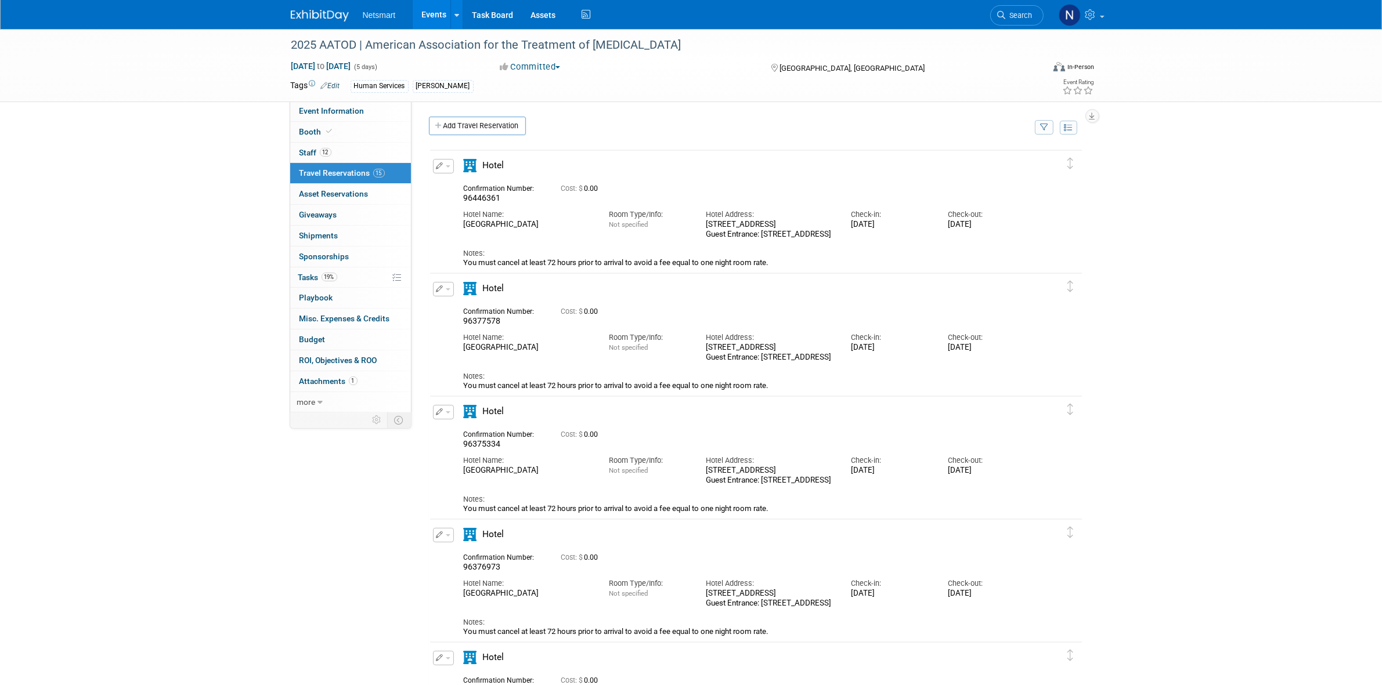
drag, startPoint x: 584, startPoint y: 227, endPoint x: 456, endPoint y: 227, distance: 127.7
click at [456, 227] on div "Hotel Name: Philadelphia Marriott Downtown" at bounding box center [527, 217] width 145 height 26
copy div "Philadelphia Marriott Downtown"
drag, startPoint x: 504, startPoint y: 196, endPoint x: 456, endPoint y: 199, distance: 47.7
click at [456, 199] on div "Confirmation Number: 96446361" at bounding box center [503, 192] width 97 height 23
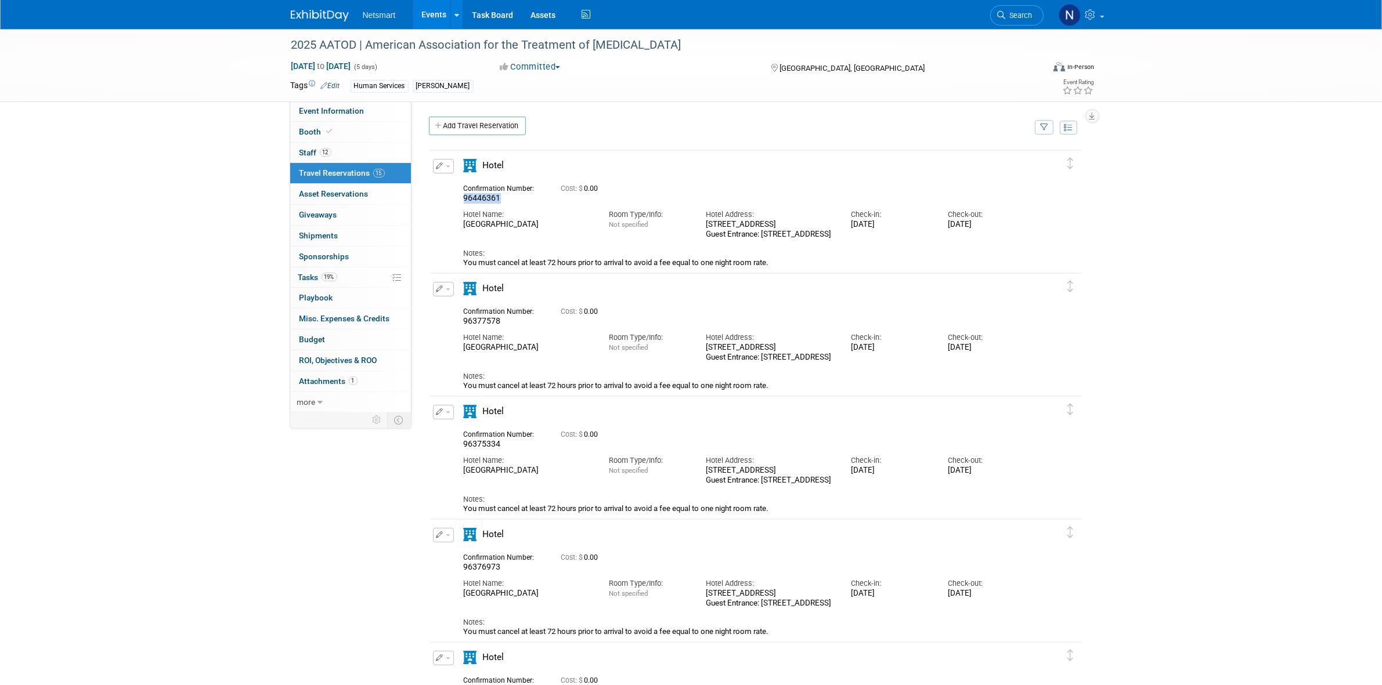
copy span "96446361"
click at [698, 187] on div "Cost: $ 0.00" at bounding box center [770, 189] width 418 height 9
click at [442, 171] on button "button" at bounding box center [443, 166] width 21 height 15
click at [475, 192] on button "Edit Reservation" at bounding box center [482, 186] width 98 height 17
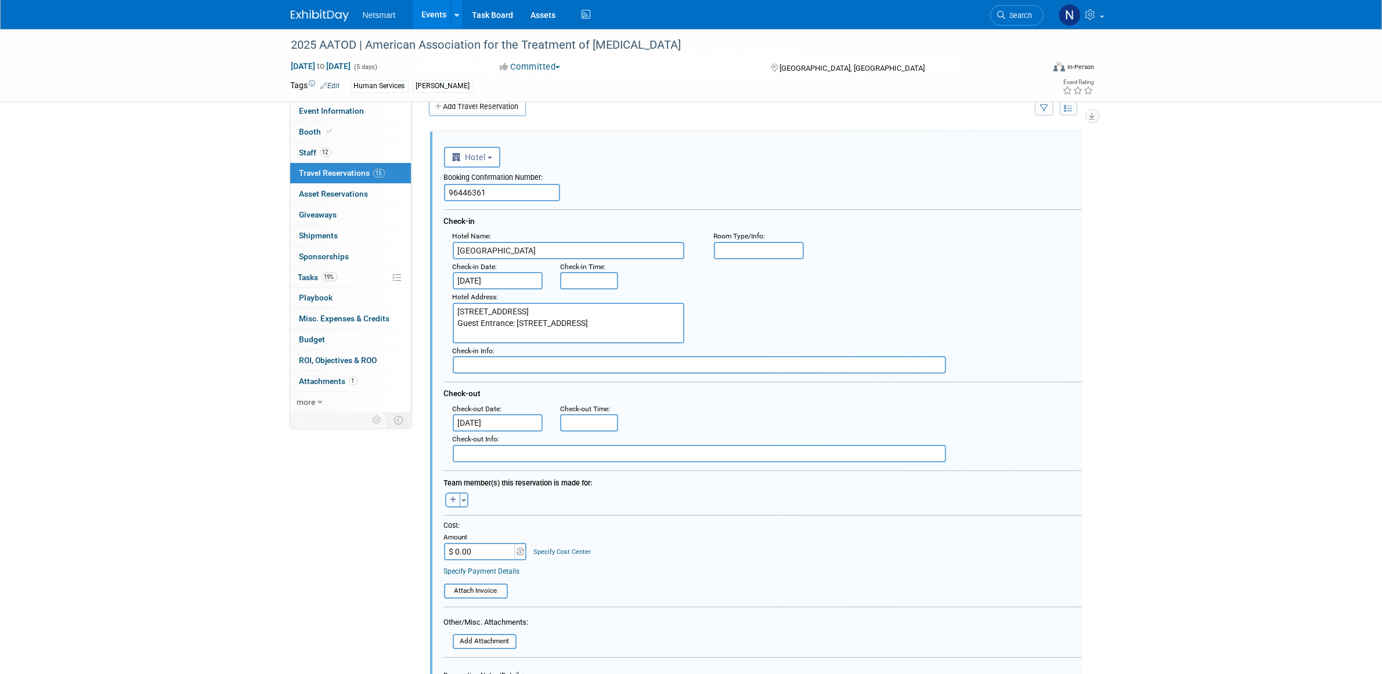
click at [450, 497] on icon "button" at bounding box center [453, 500] width 6 height 7
select select
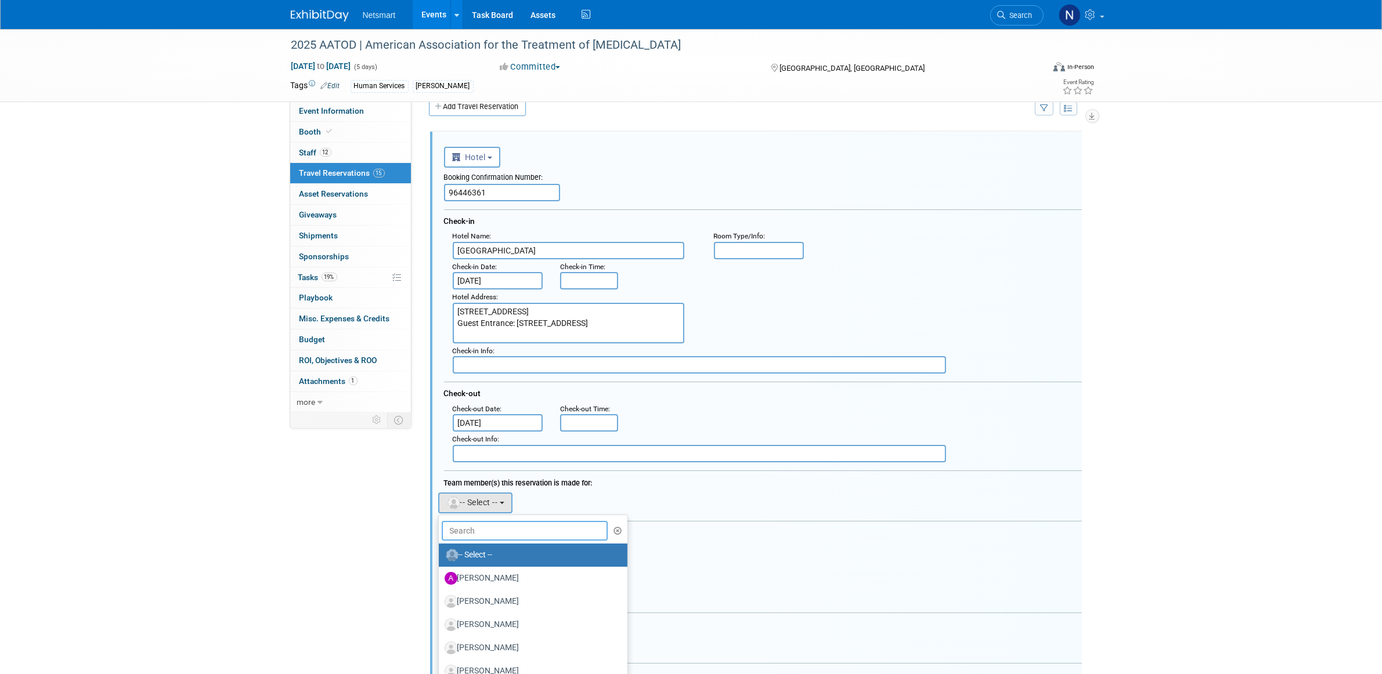
click at [479, 521] on input "text" at bounding box center [525, 531] width 167 height 20
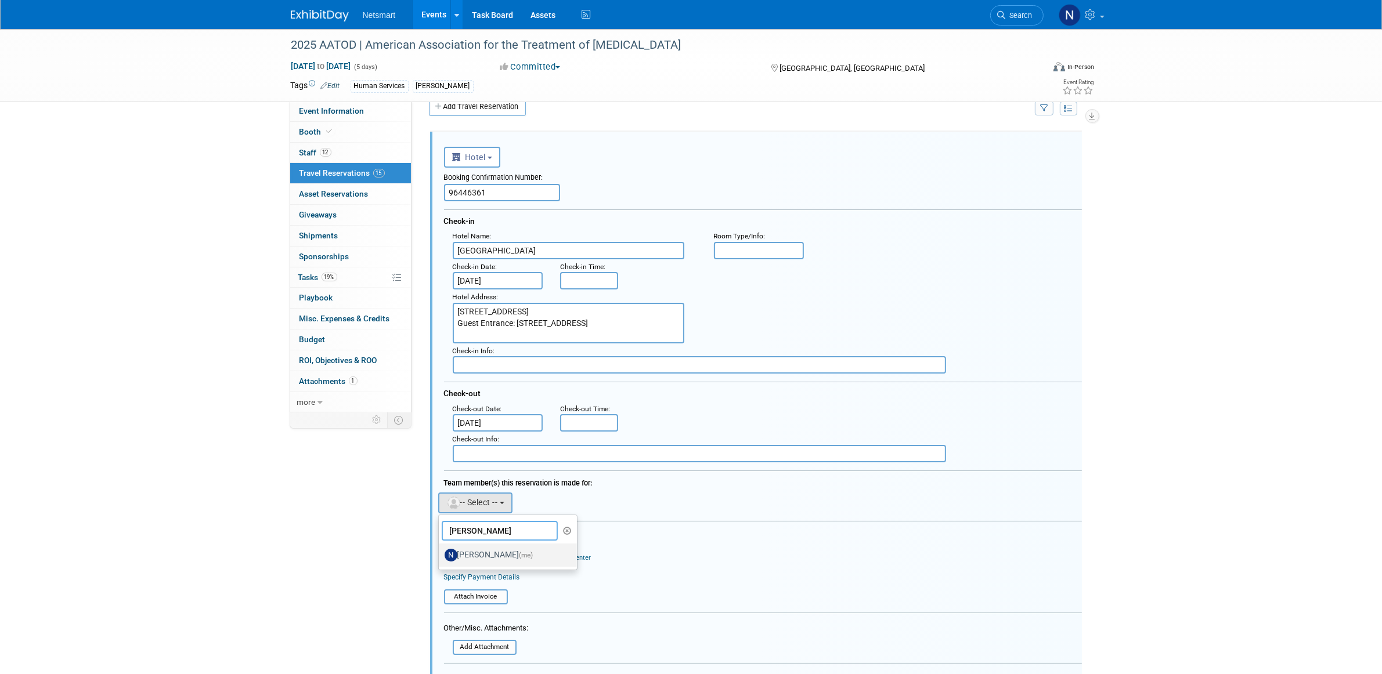
type input "nina"
click at [519, 551] on span "(me)" at bounding box center [526, 555] width 14 height 8
click at [440, 550] on input "Nina Finn (me)" at bounding box center [437, 554] width 8 height 8
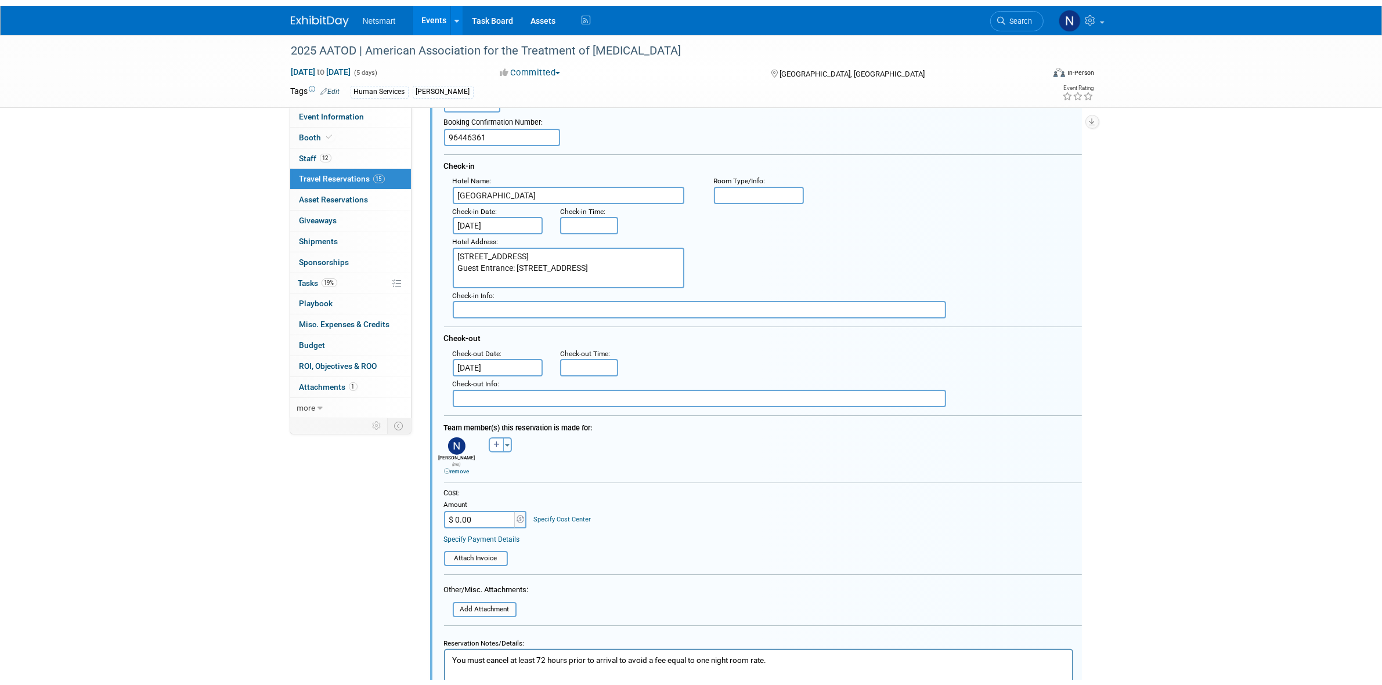
scroll to position [237, 0]
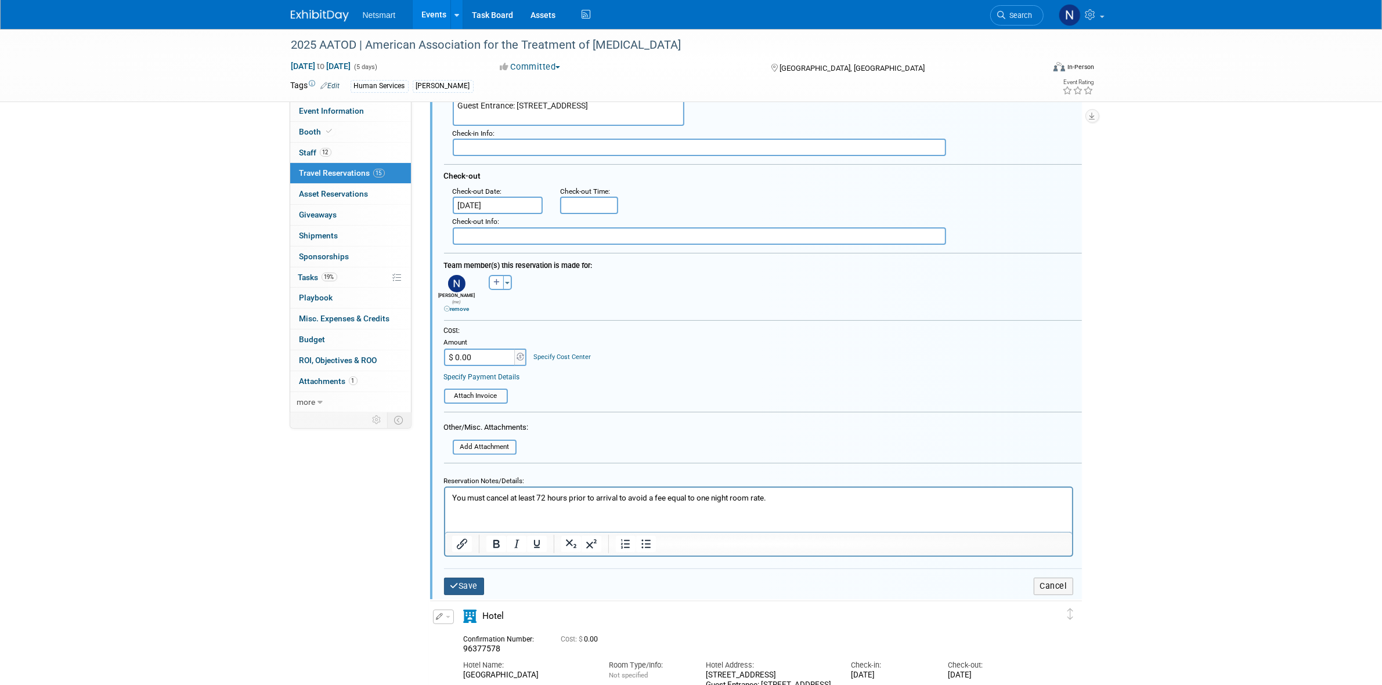
click at [472, 578] on button "Save" at bounding box center [464, 586] width 41 height 17
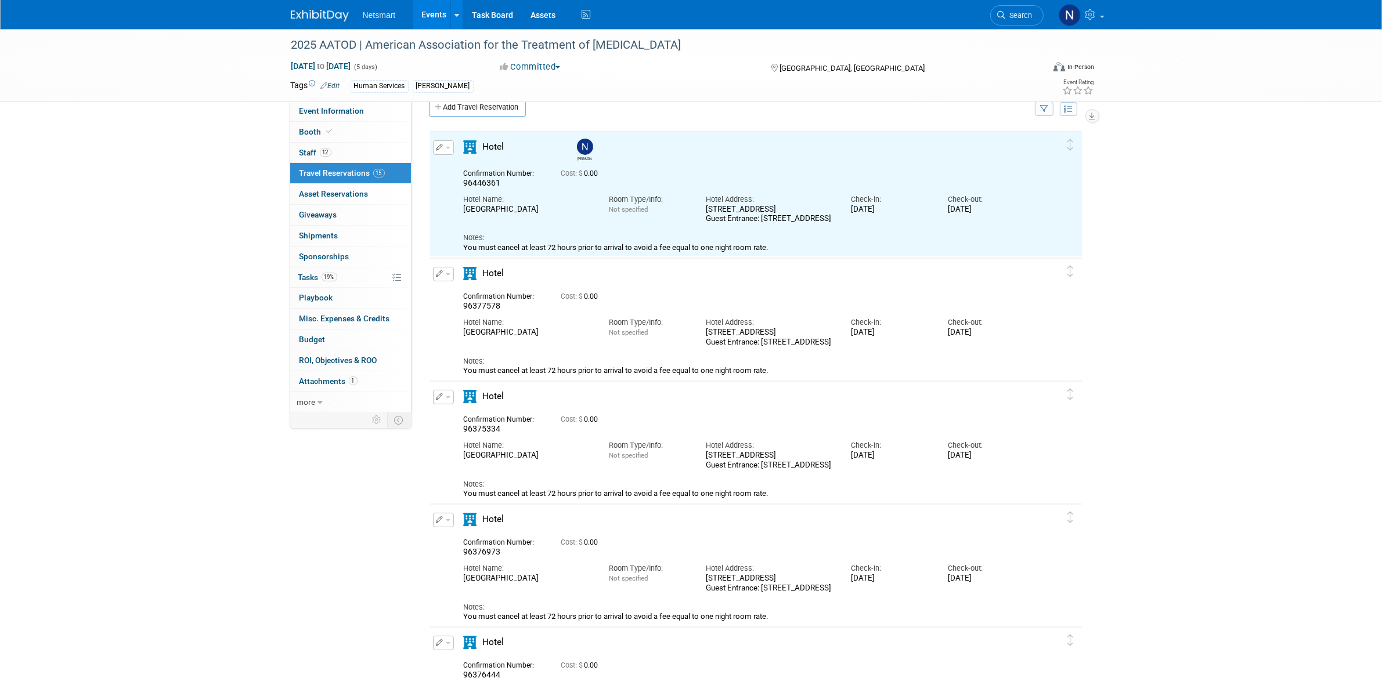
scroll to position [0, 0]
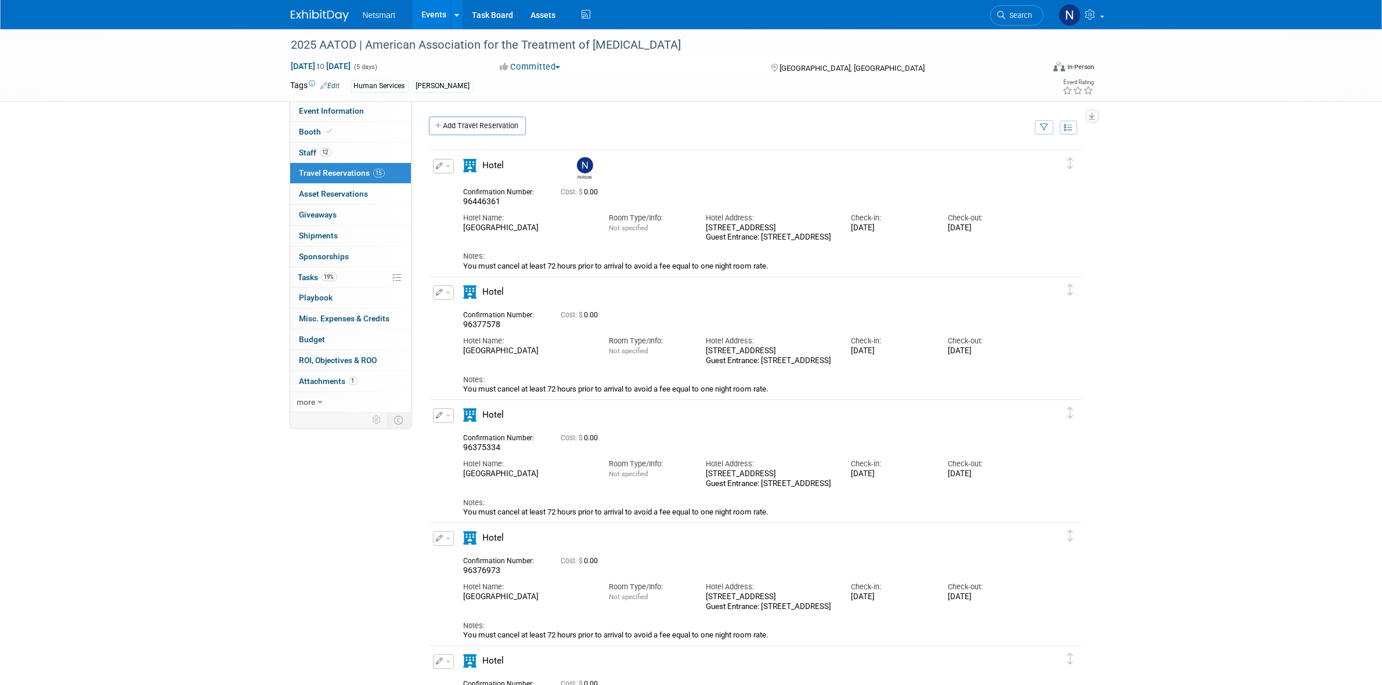
click at [439, 169] on icon "button" at bounding box center [440, 165] width 8 height 7
click at [468, 185] on button "Edit Reservation" at bounding box center [482, 186] width 98 height 17
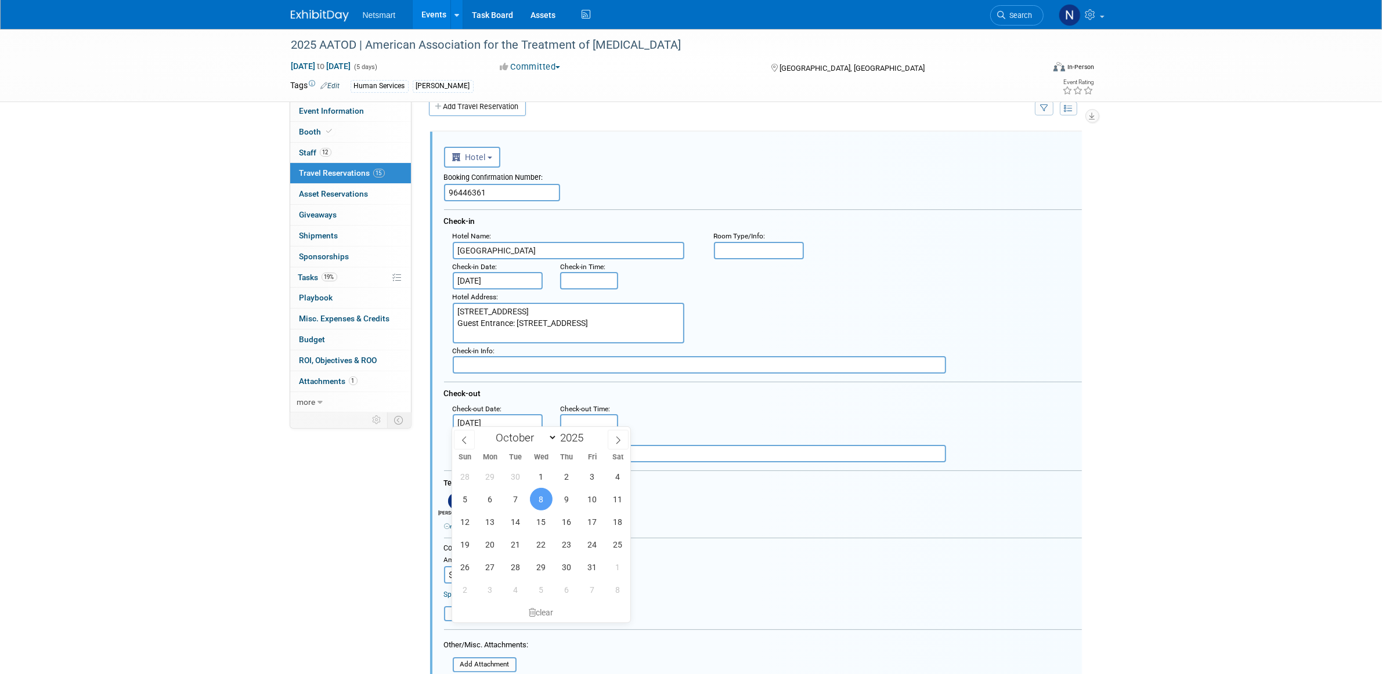
click at [482, 422] on body "Netsmart Events Add Event Bulk Upload Events Shareable Event Boards Recently Vi…" at bounding box center [691, 318] width 1382 height 674
click at [515, 497] on span "7" at bounding box center [515, 499] width 23 height 23
type input "Oct 7, 2025"
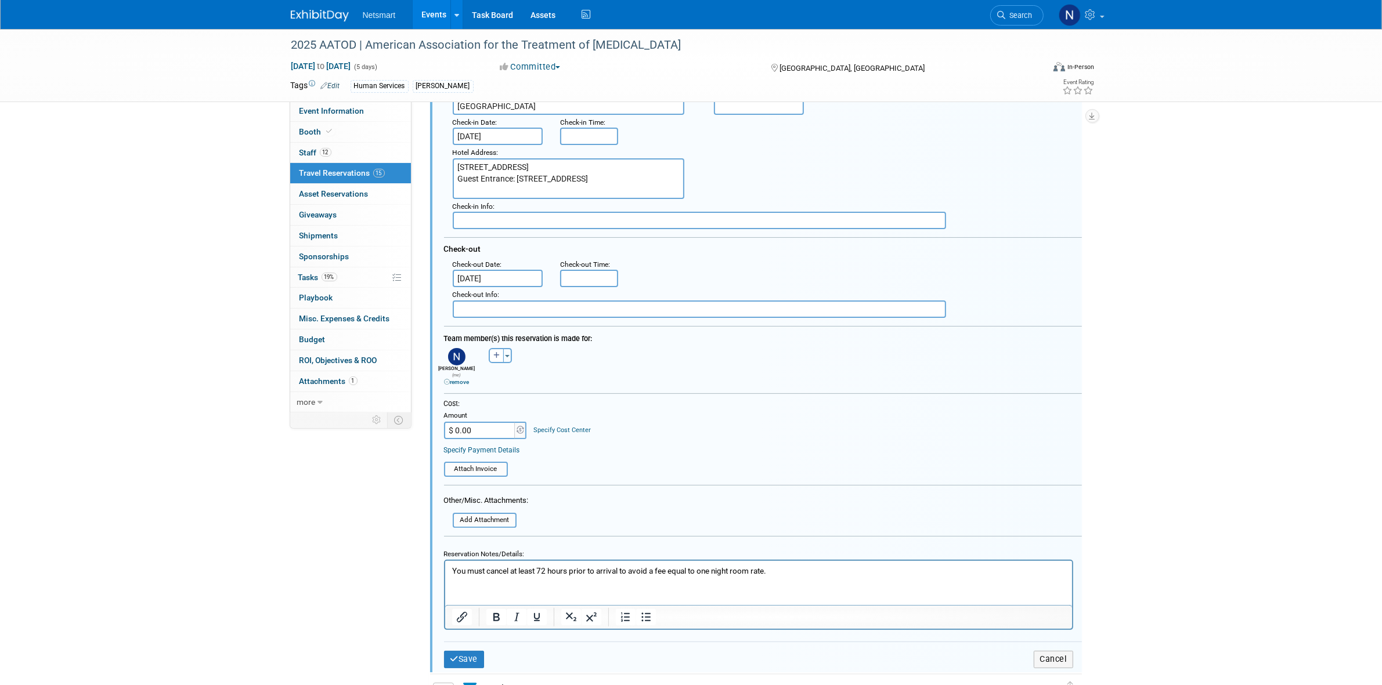
scroll to position [164, 0]
drag, startPoint x: 804, startPoint y: 562, endPoint x: 1254, endPoint y: 1105, distance: 704.7
click at [804, 562] on html "You must cancel at least 72 hours prior to arrival to avoid a fee equal to one …" at bounding box center [757, 569] width 627 height 16
click at [468, 662] on button "Save" at bounding box center [464, 670] width 41 height 17
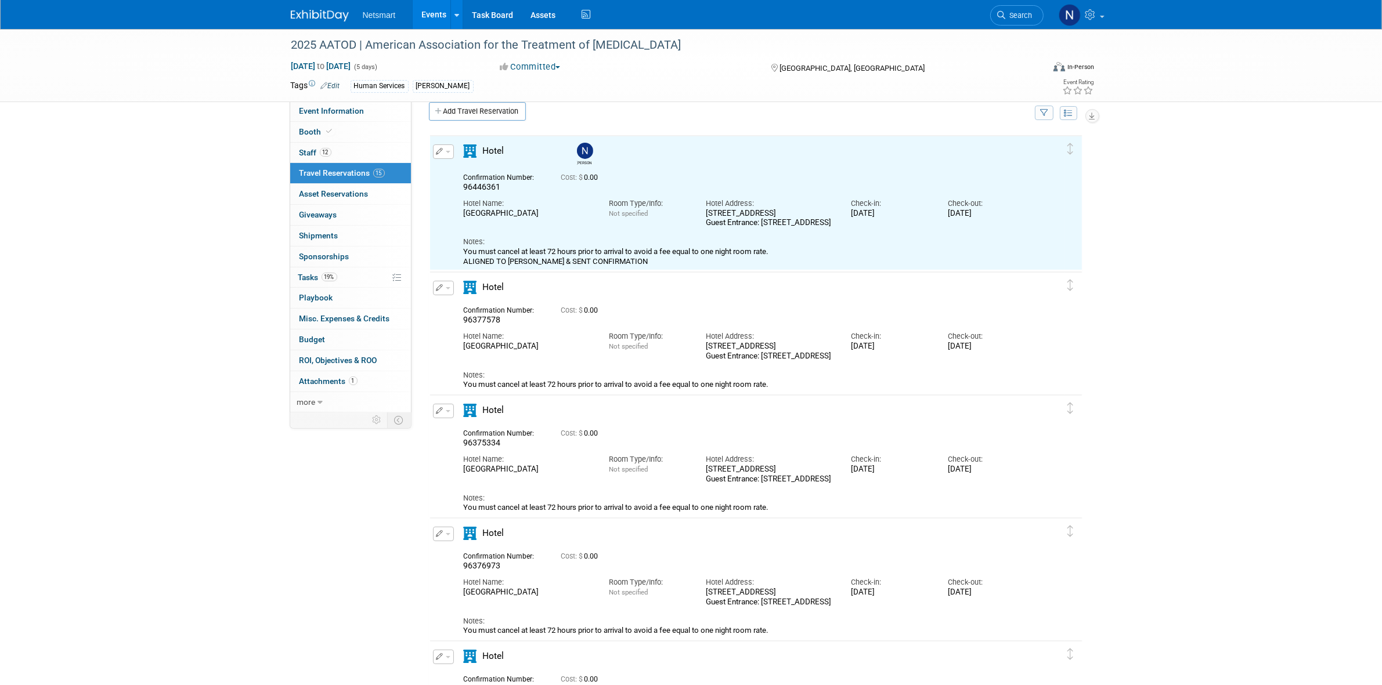
scroll to position [0, 0]
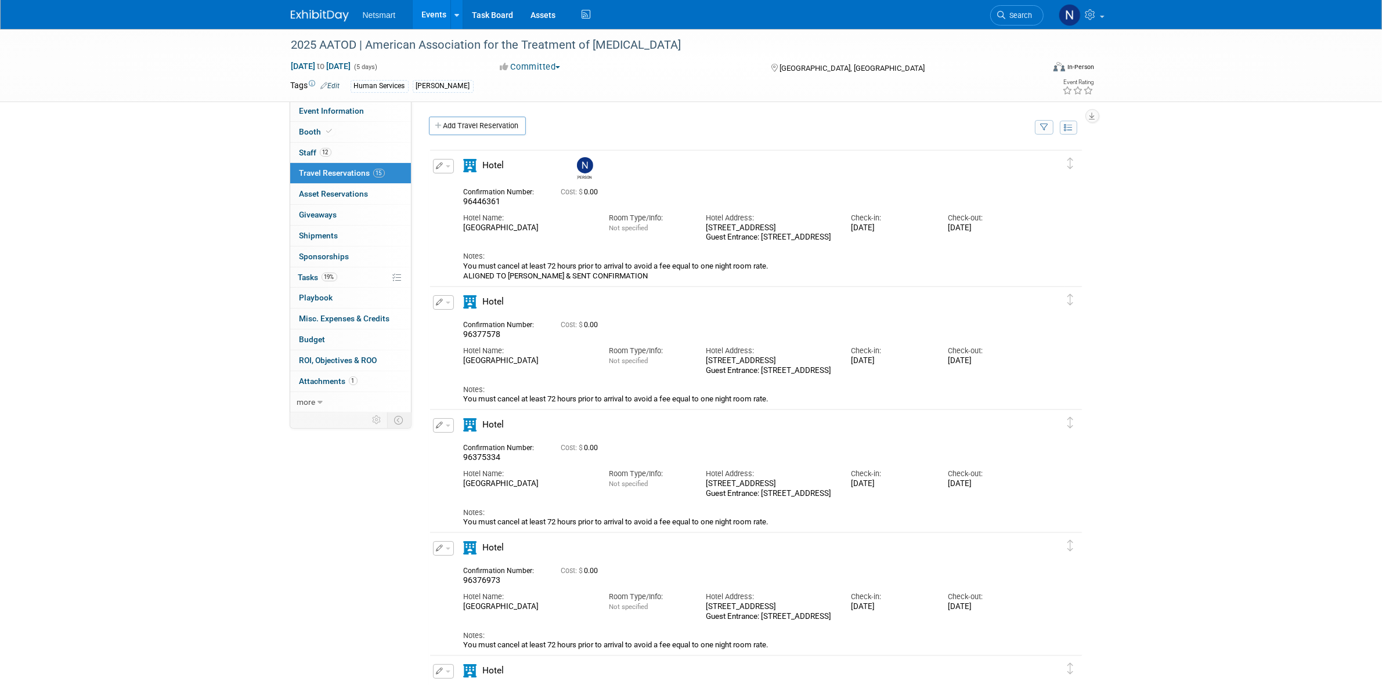
click at [465, 338] on span "96377578" at bounding box center [482, 334] width 37 height 9
drag, startPoint x: 459, startPoint y: 335, endPoint x: 501, endPoint y: 335, distance: 41.8
click at [501, 335] on div "Confirmation Number: 96377578" at bounding box center [503, 328] width 97 height 23
click at [506, 333] on div "96377578" at bounding box center [504, 335] width 80 height 10
click at [499, 337] on span "96377578" at bounding box center [482, 334] width 37 height 9
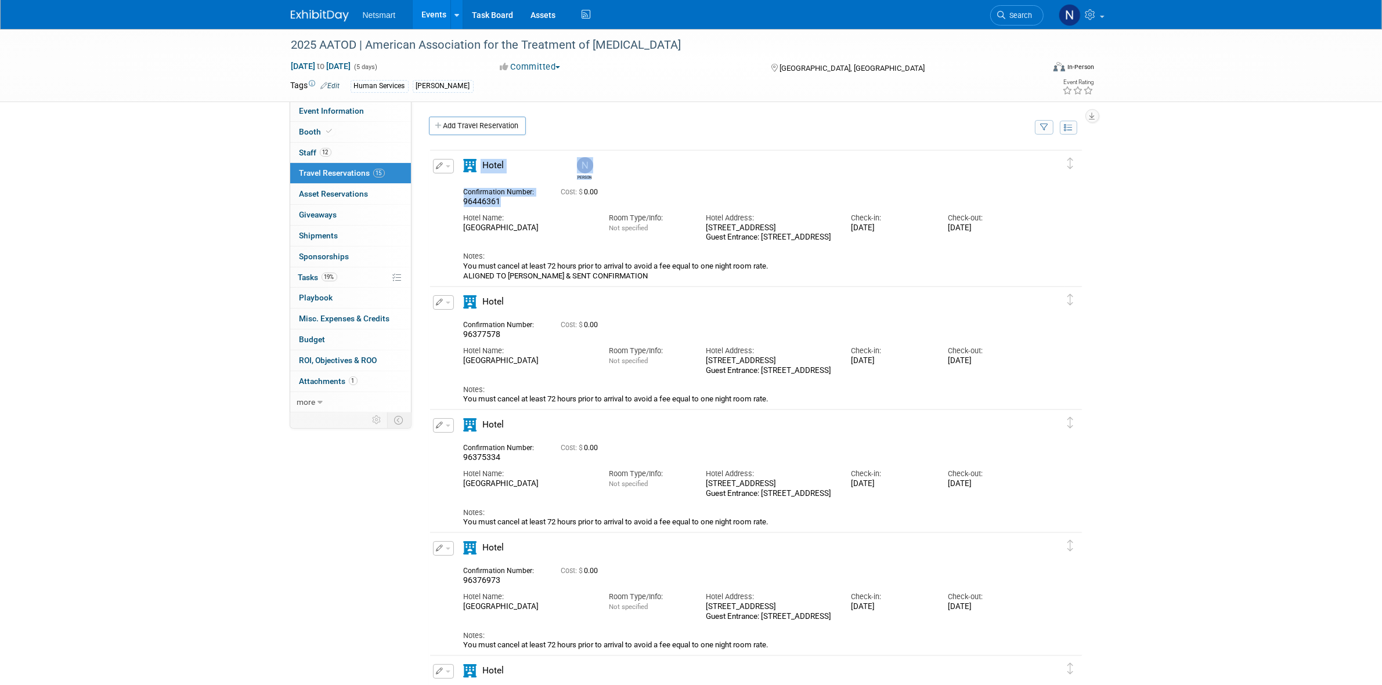
drag, startPoint x: 508, startPoint y: 201, endPoint x: 430, endPoint y: 204, distance: 77.8
click at [430, 204] on div "Edit Reservation Nina 96446361" at bounding box center [747, 220] width 634 height 122
click at [529, 204] on div "96446361" at bounding box center [504, 202] width 80 height 10
drag, startPoint x: 483, startPoint y: 200, endPoint x: 443, endPoint y: 207, distance: 41.1
click at [443, 207] on div "Edit Reservation Nina 96446361" at bounding box center [747, 220] width 634 height 122
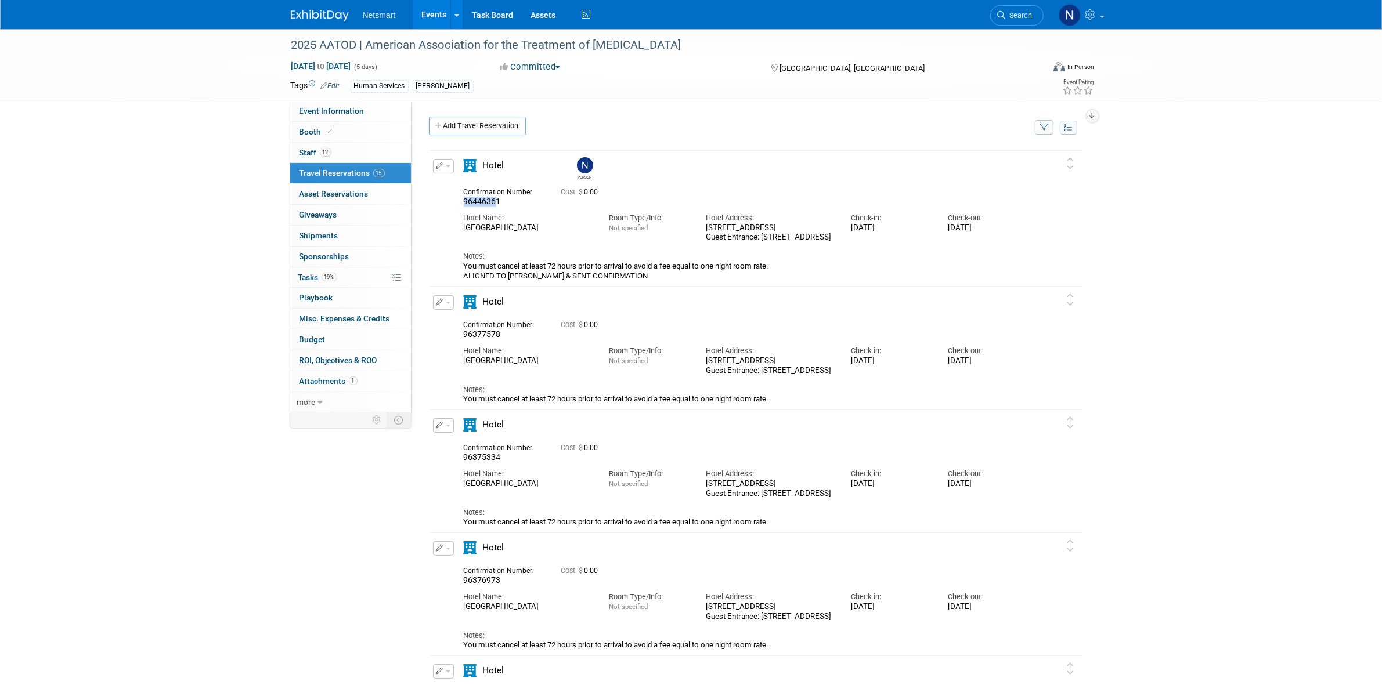
click at [489, 202] on span "96446361" at bounding box center [482, 201] width 37 height 9
drag, startPoint x: 503, startPoint y: 198, endPoint x: 454, endPoint y: 203, distance: 49.0
click at [455, 203] on div "Confirmation Number: 96446361" at bounding box center [503, 196] width 97 height 23
copy span "96446361"
click at [773, 327] on div "Cost: $ 0.00" at bounding box center [770, 325] width 418 height 9
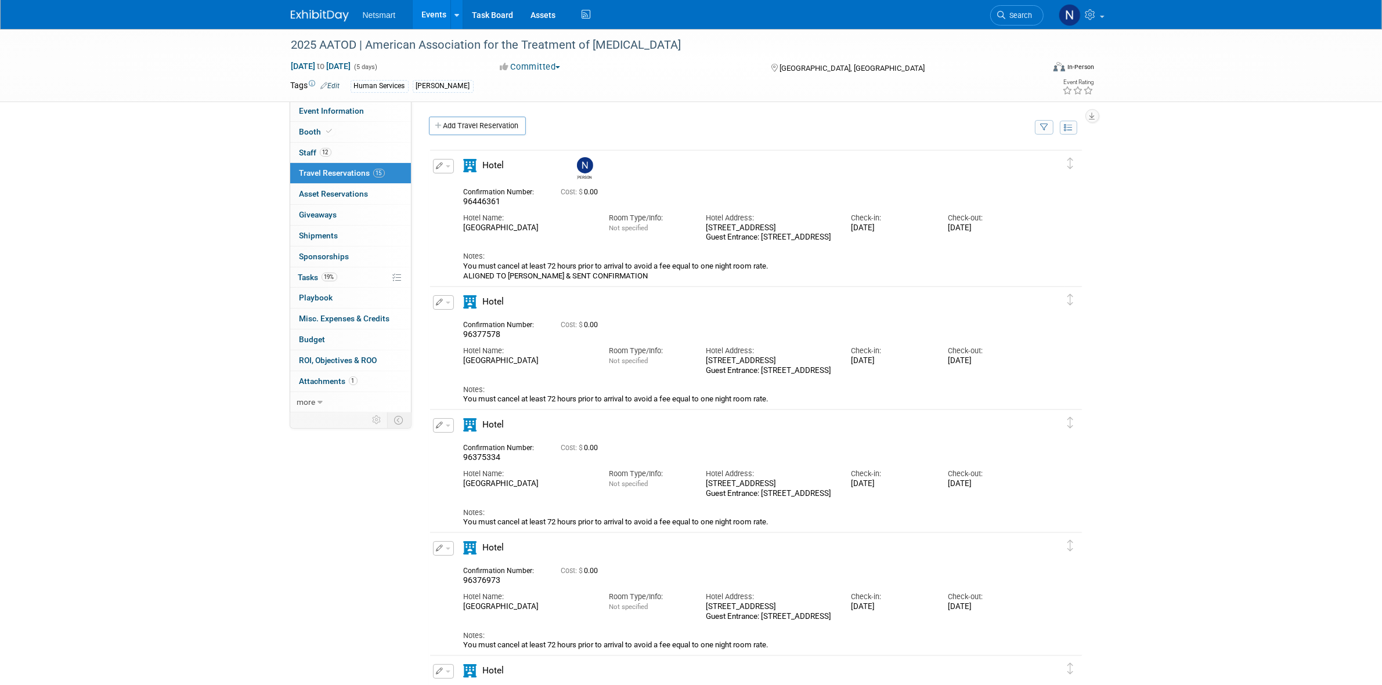
click at [443, 302] on button "button" at bounding box center [443, 302] width 21 height 15
click at [463, 322] on button "Edit Reservation" at bounding box center [482, 323] width 98 height 17
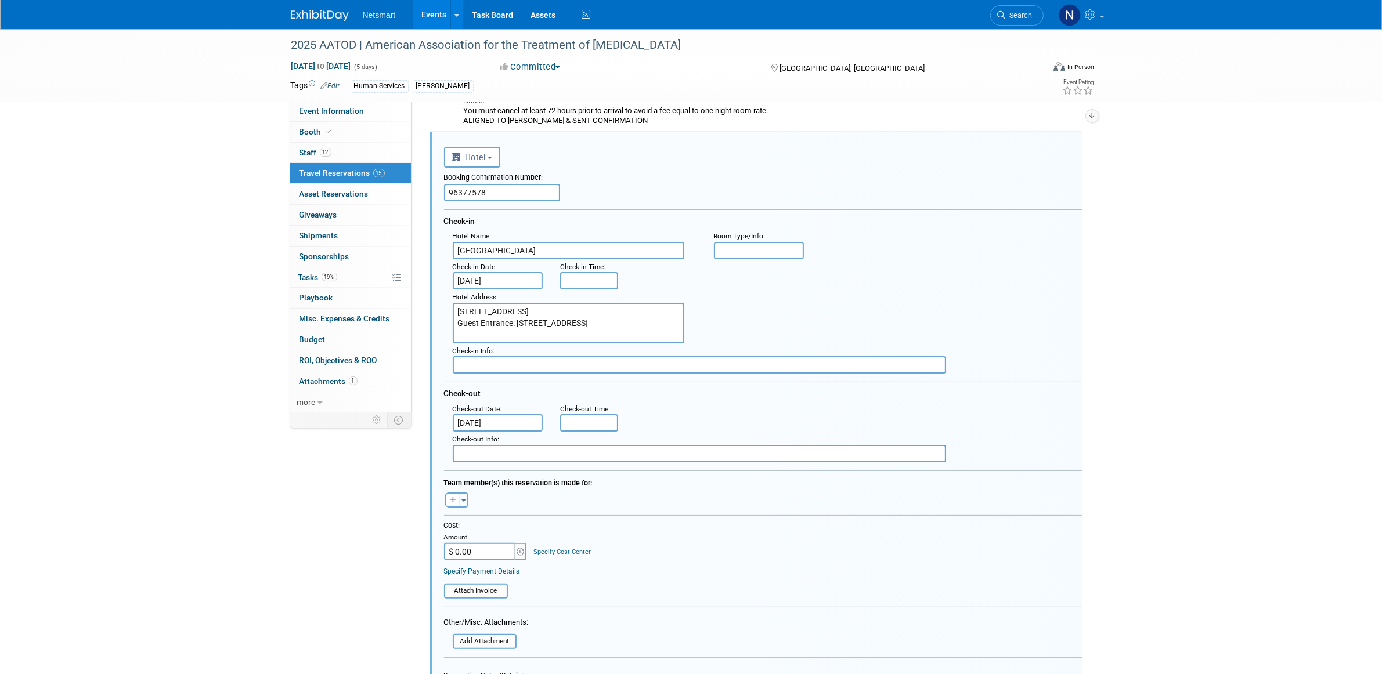
click at [474, 279] on input "[DATE]" at bounding box center [498, 280] width 91 height 17
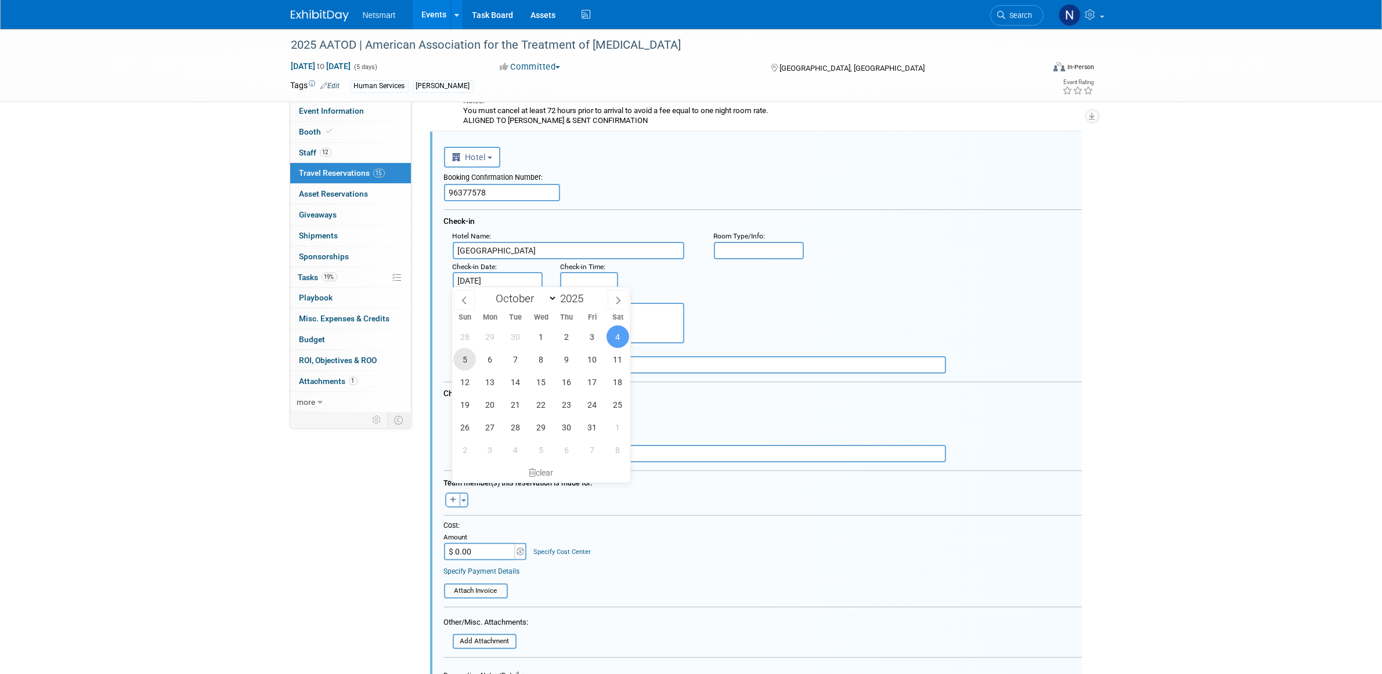
click at [465, 358] on span "5" at bounding box center [464, 359] width 23 height 23
type input "[DATE]"
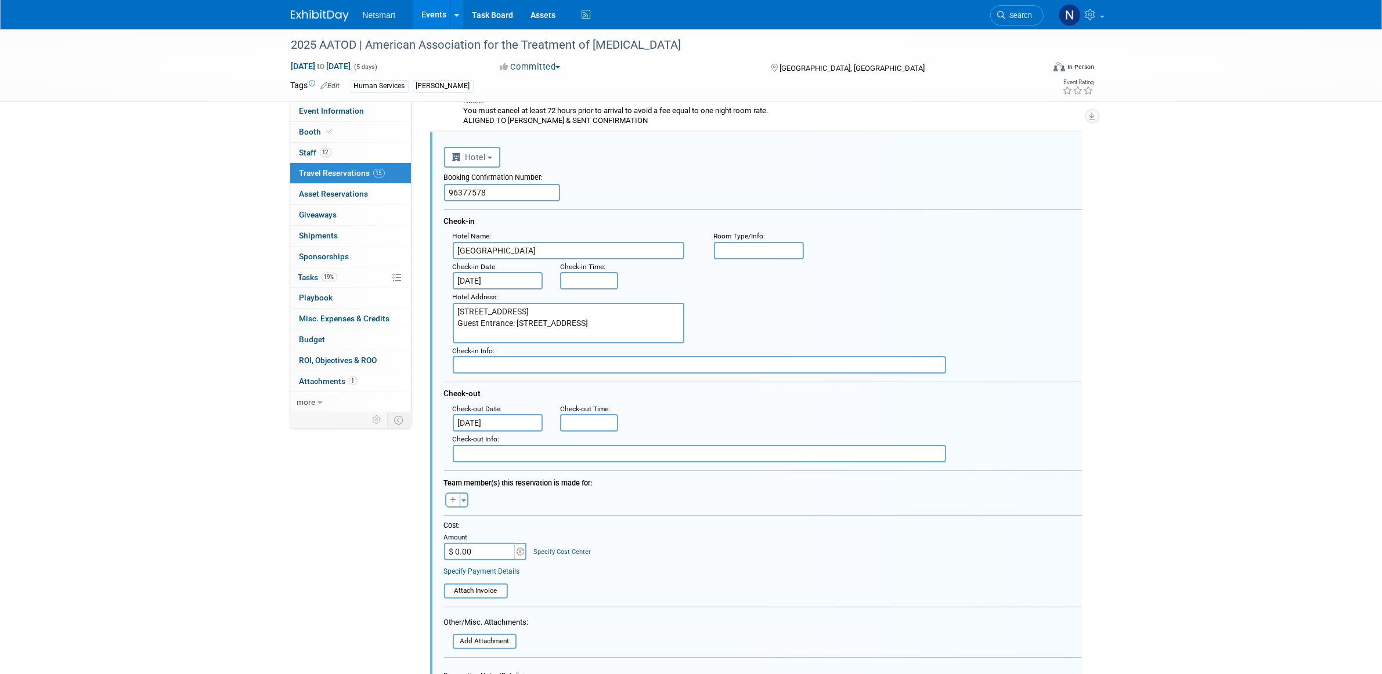
click at [490, 414] on input "[DATE]" at bounding box center [498, 422] width 91 height 17
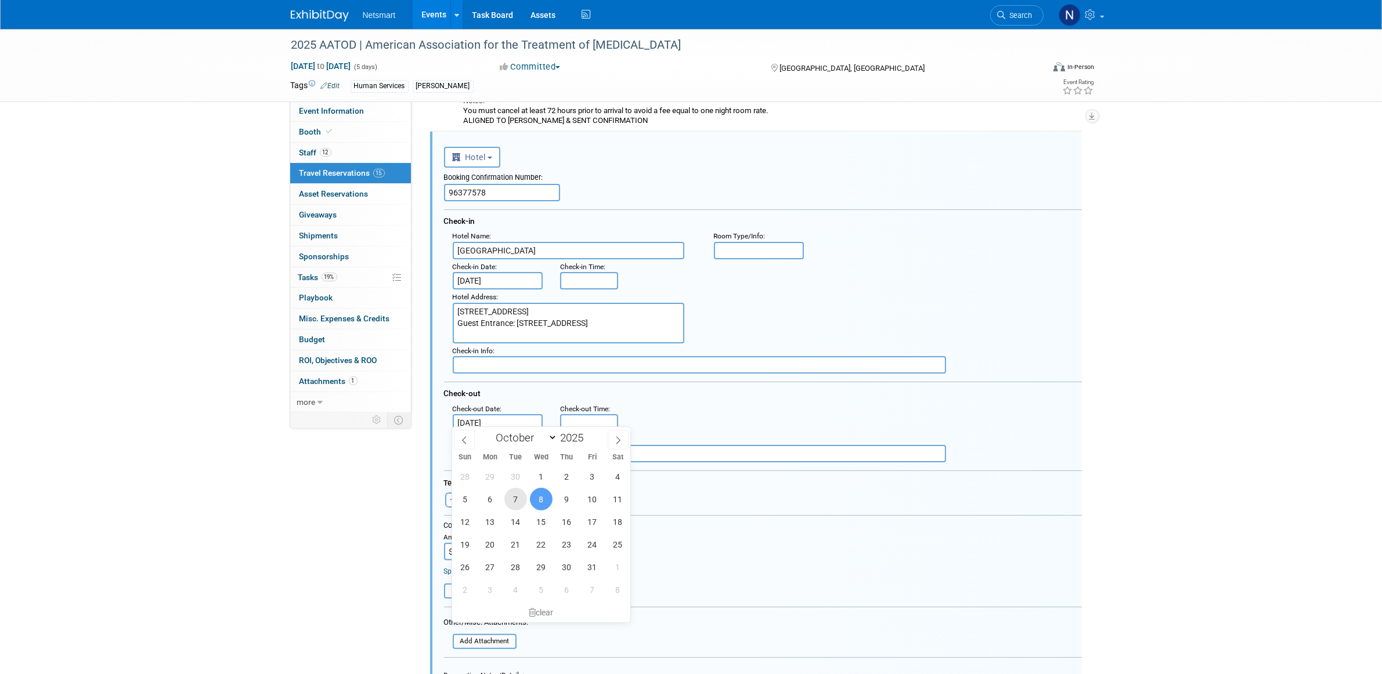
click at [518, 501] on span "7" at bounding box center [515, 499] width 23 height 23
type input "[DATE]"
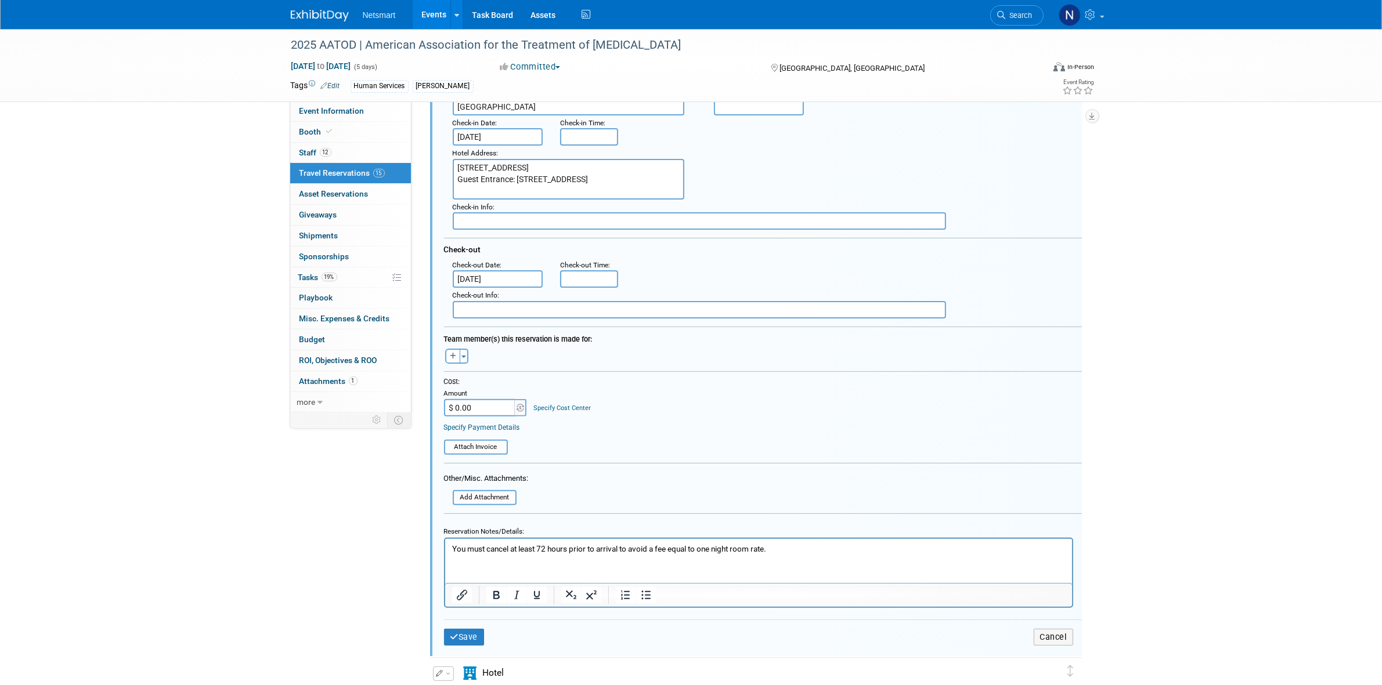
scroll to position [301, 0]
click at [788, 544] on p "You must cancel at least 72 hours prior to arrival to avoid a fee equal to one …" at bounding box center [757, 547] width 613 height 11
click at [457, 349] on button "button" at bounding box center [452, 355] width 15 height 15
select select
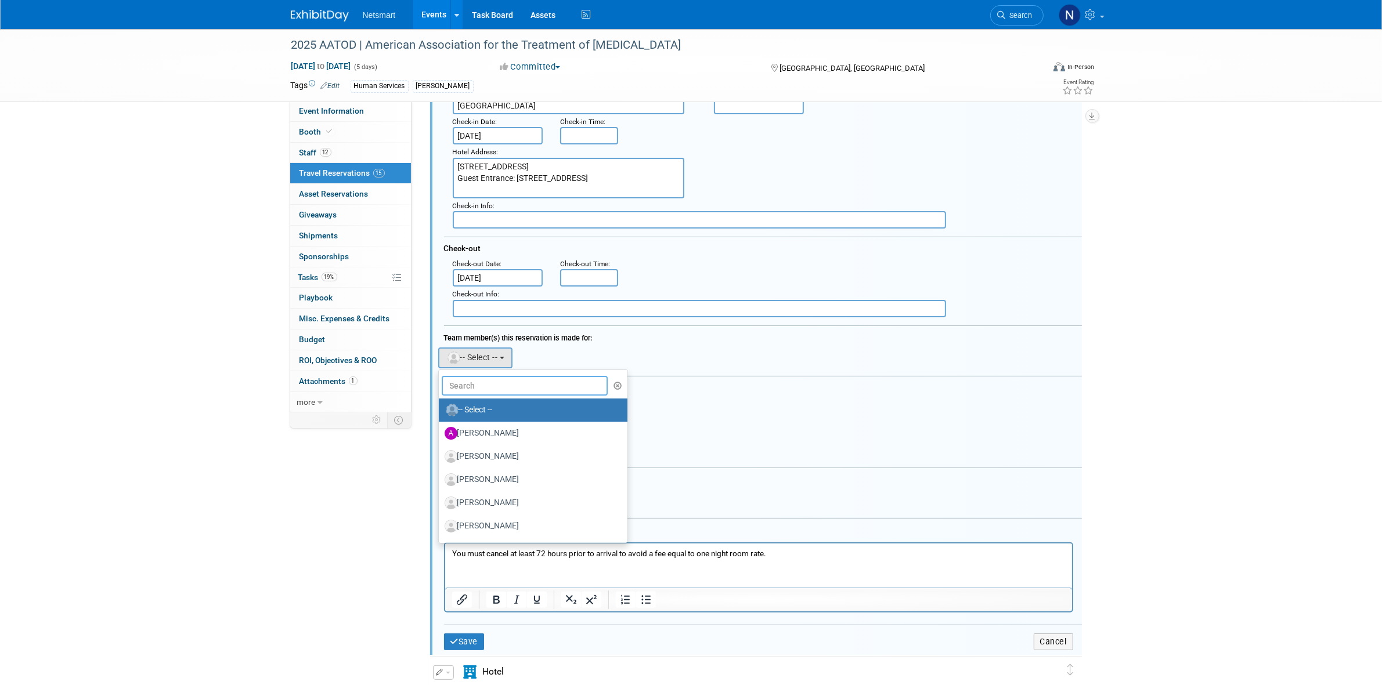
drag, startPoint x: 489, startPoint y: 380, endPoint x: 500, endPoint y: 377, distance: 10.8
click at [490, 380] on input "text" at bounding box center [525, 386] width 167 height 20
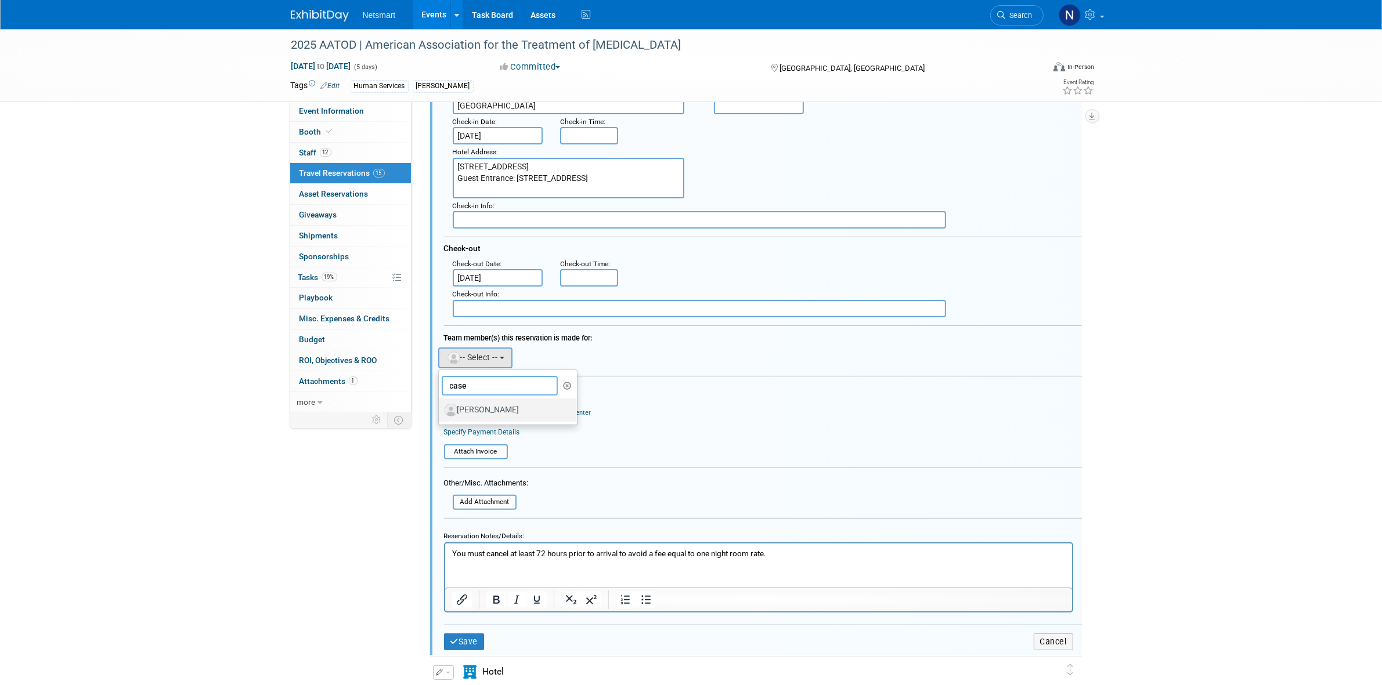
type input "case"
click at [514, 406] on label "[PERSON_NAME]" at bounding box center [504, 410] width 121 height 19
click at [440, 406] on input "[PERSON_NAME]" at bounding box center [437, 409] width 8 height 8
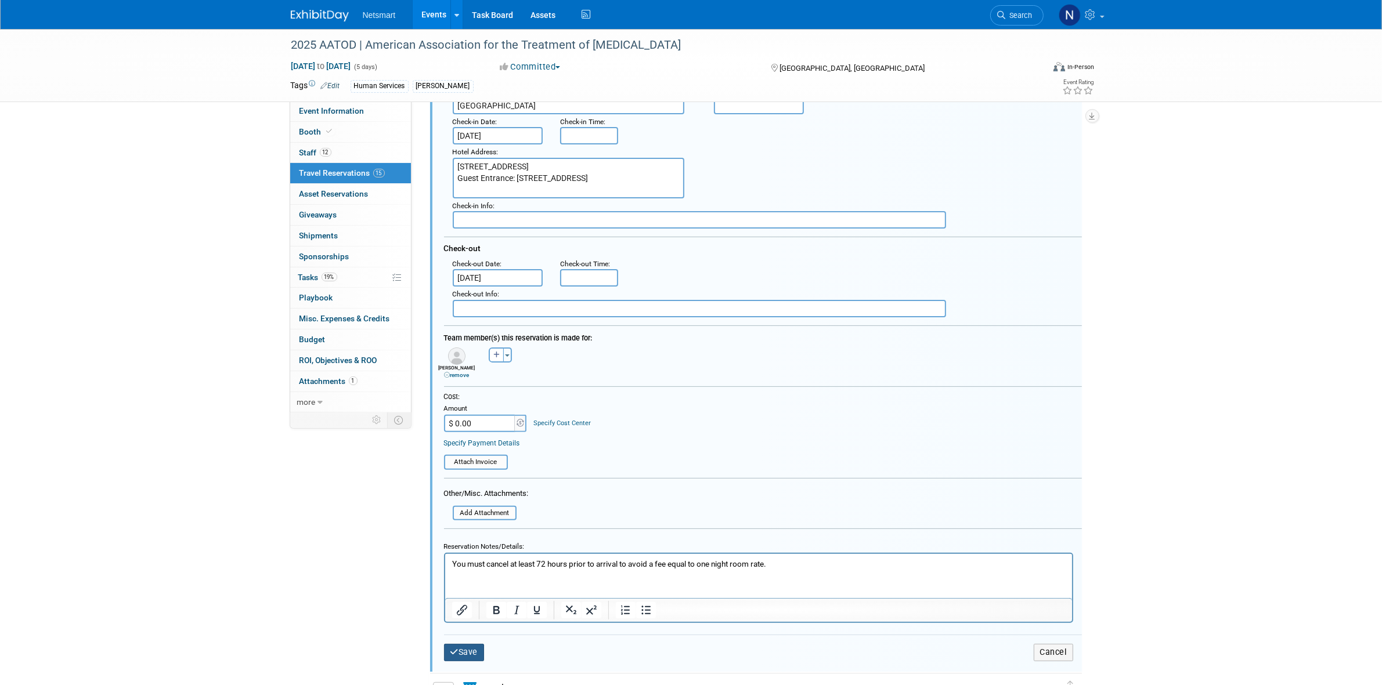
click at [470, 648] on button "Save" at bounding box center [464, 652] width 41 height 17
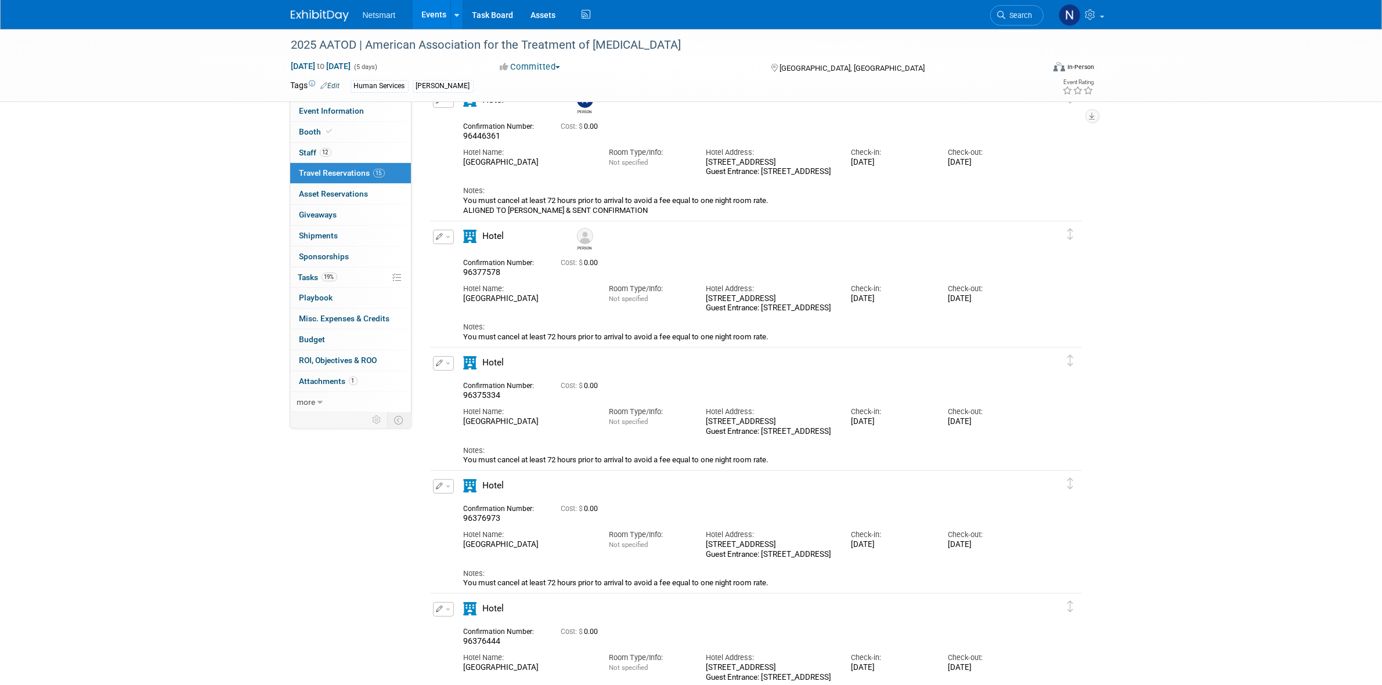
scroll to position [109, 0]
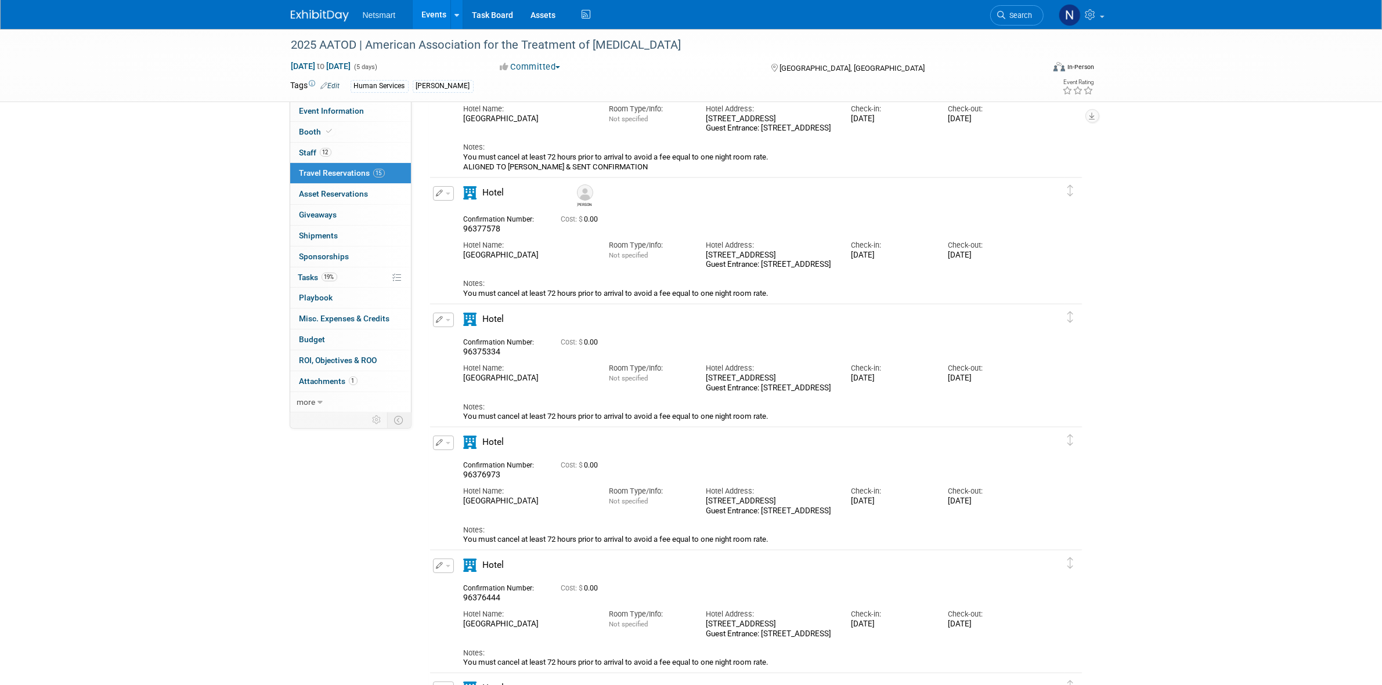
click at [446, 323] on button "button" at bounding box center [443, 320] width 21 height 15
click at [468, 343] on button "Edit Reservation" at bounding box center [482, 340] width 98 height 17
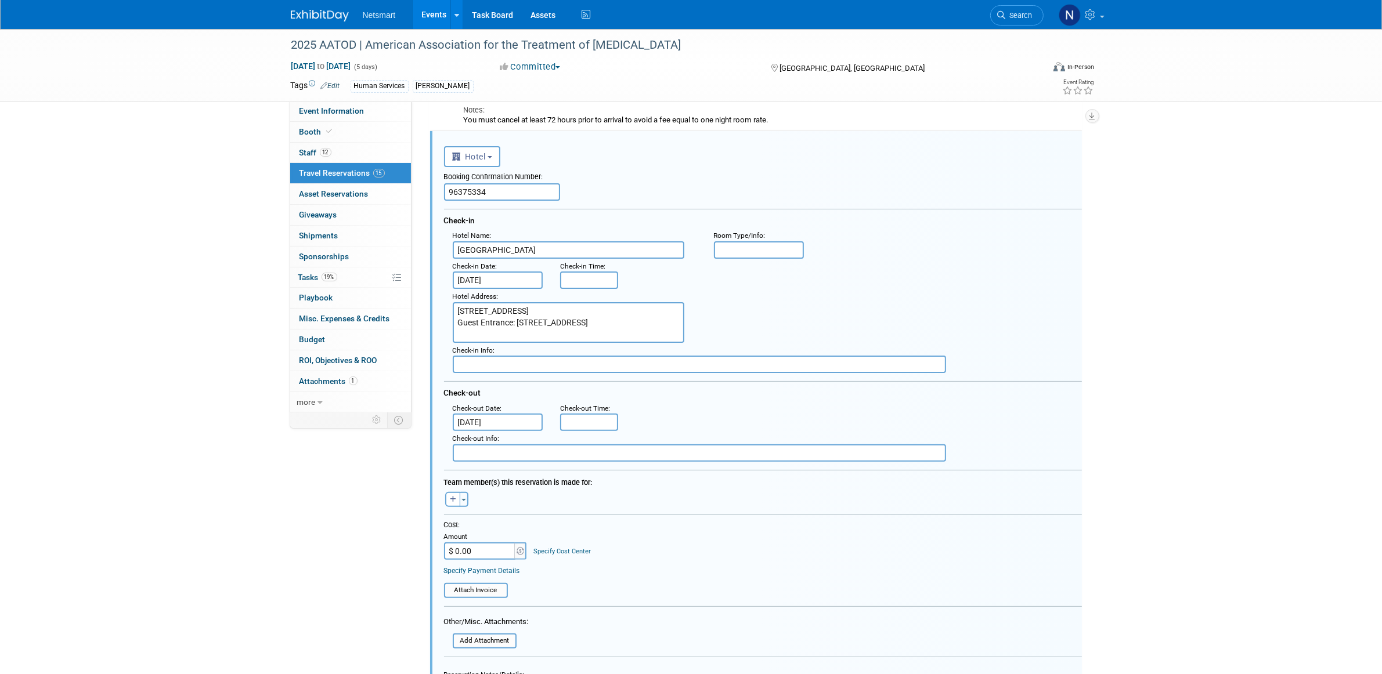
scroll to position [0, 0]
click at [454, 496] on icon "button" at bounding box center [453, 499] width 6 height 7
select select
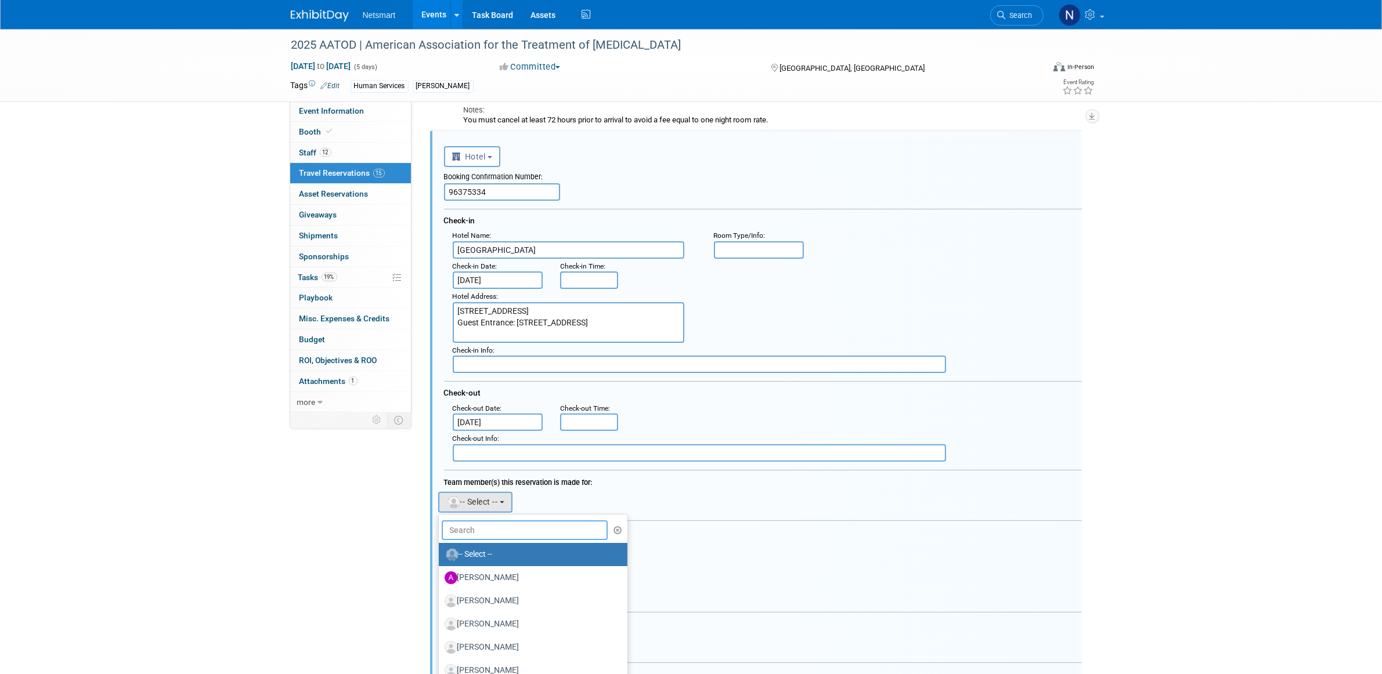
click at [509, 521] on input "text" at bounding box center [525, 531] width 167 height 20
type input "cass"
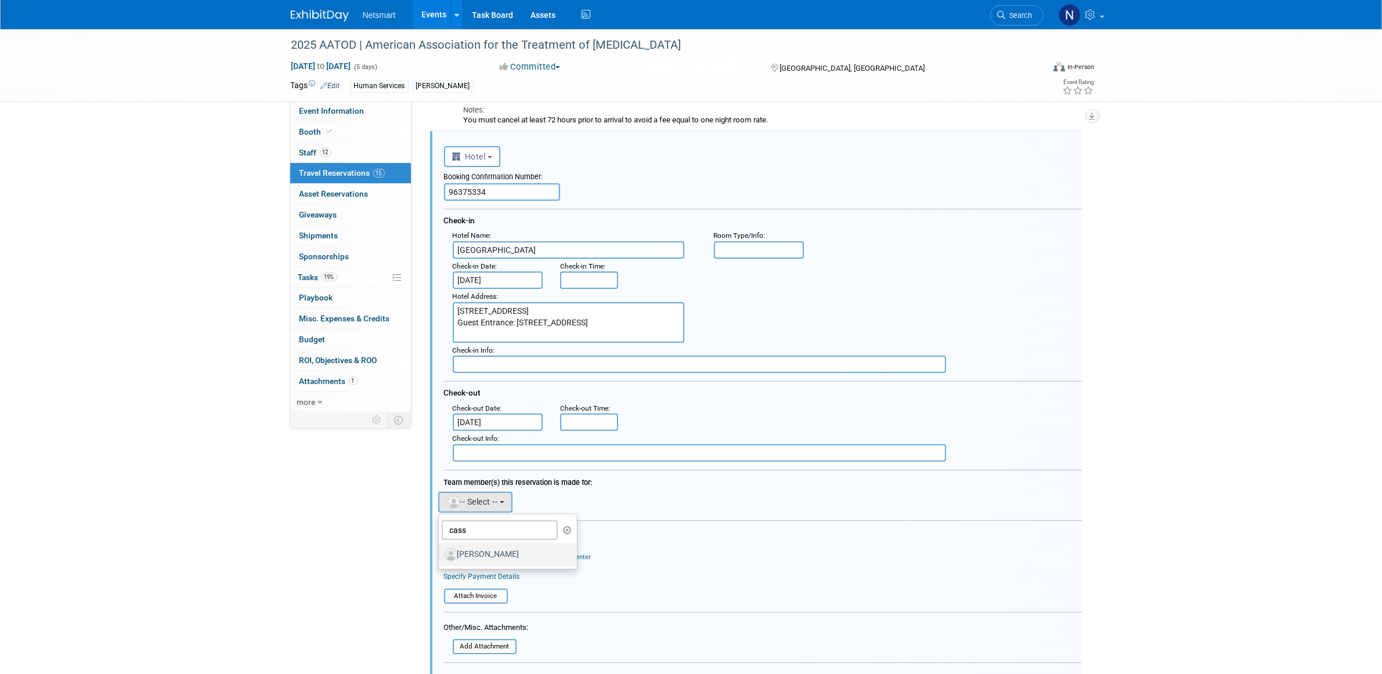
click at [493, 547] on label "[PERSON_NAME]" at bounding box center [504, 554] width 121 height 19
click at [440, 550] on input "[PERSON_NAME]" at bounding box center [437, 554] width 8 height 8
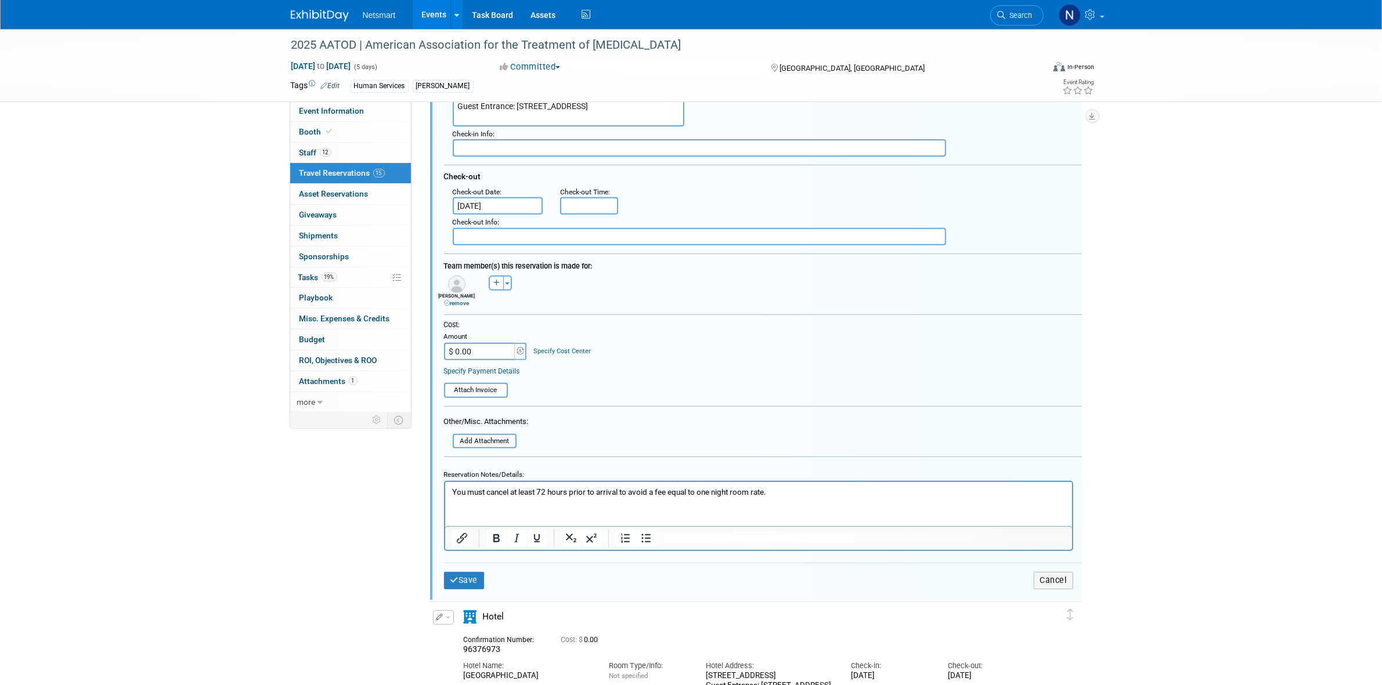
scroll to position [500, 0]
click at [465, 571] on button "Save" at bounding box center [464, 579] width 41 height 17
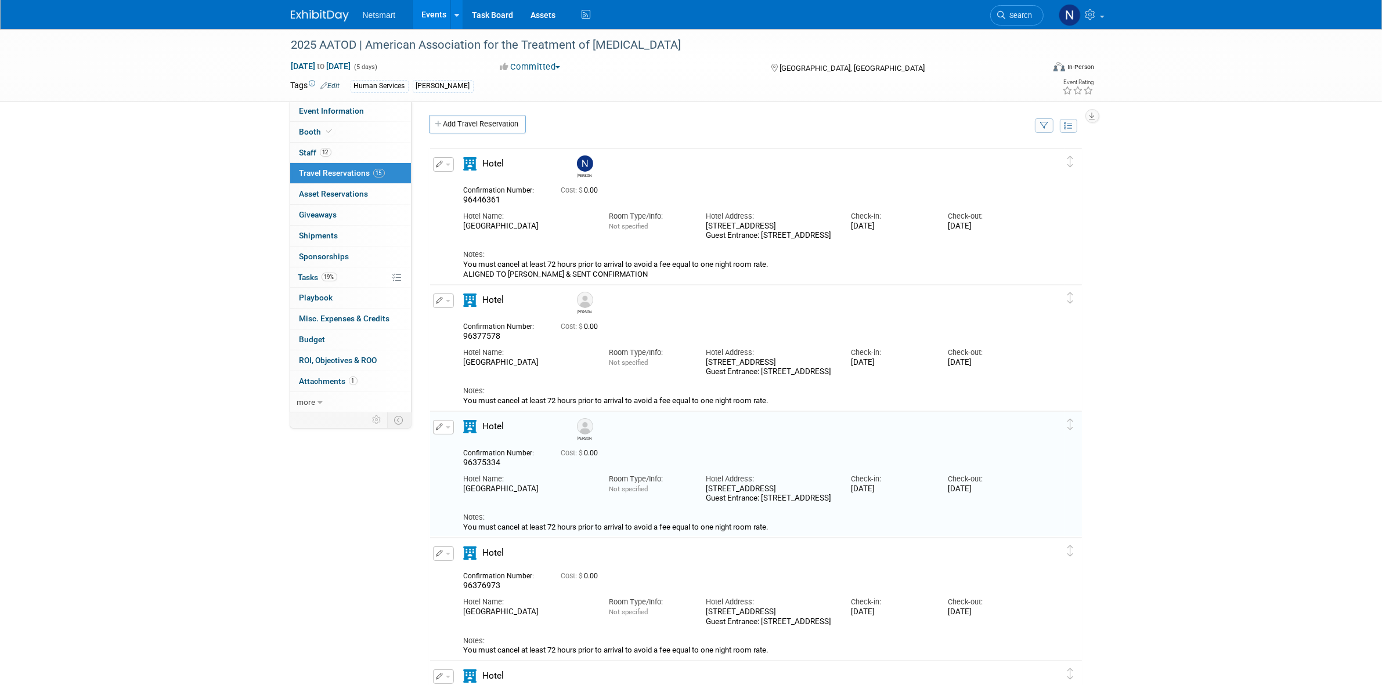
scroll to position [0, 0]
drag, startPoint x: 483, startPoint y: 339, endPoint x: 459, endPoint y: 341, distance: 23.8
click at [459, 341] on div "Confirmation Number: 96377578" at bounding box center [503, 332] width 97 height 23
copy span "96377578"
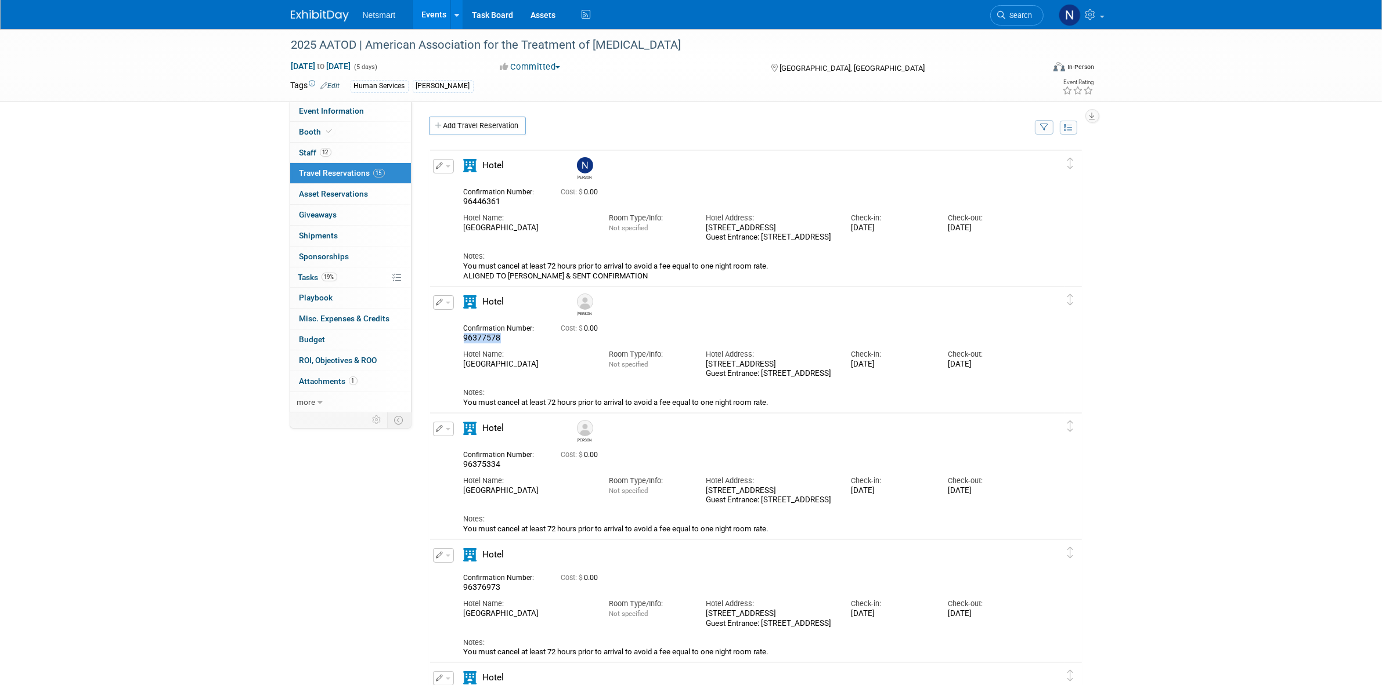
copy span "96377578"
click at [506, 340] on div "96377578" at bounding box center [504, 338] width 80 height 10
drag, startPoint x: 488, startPoint y: 339, endPoint x: 457, endPoint y: 342, distance: 30.9
click at [457, 342] on div "Confirmation Number: 96377578" at bounding box center [503, 332] width 97 height 23
copy span "96377578"
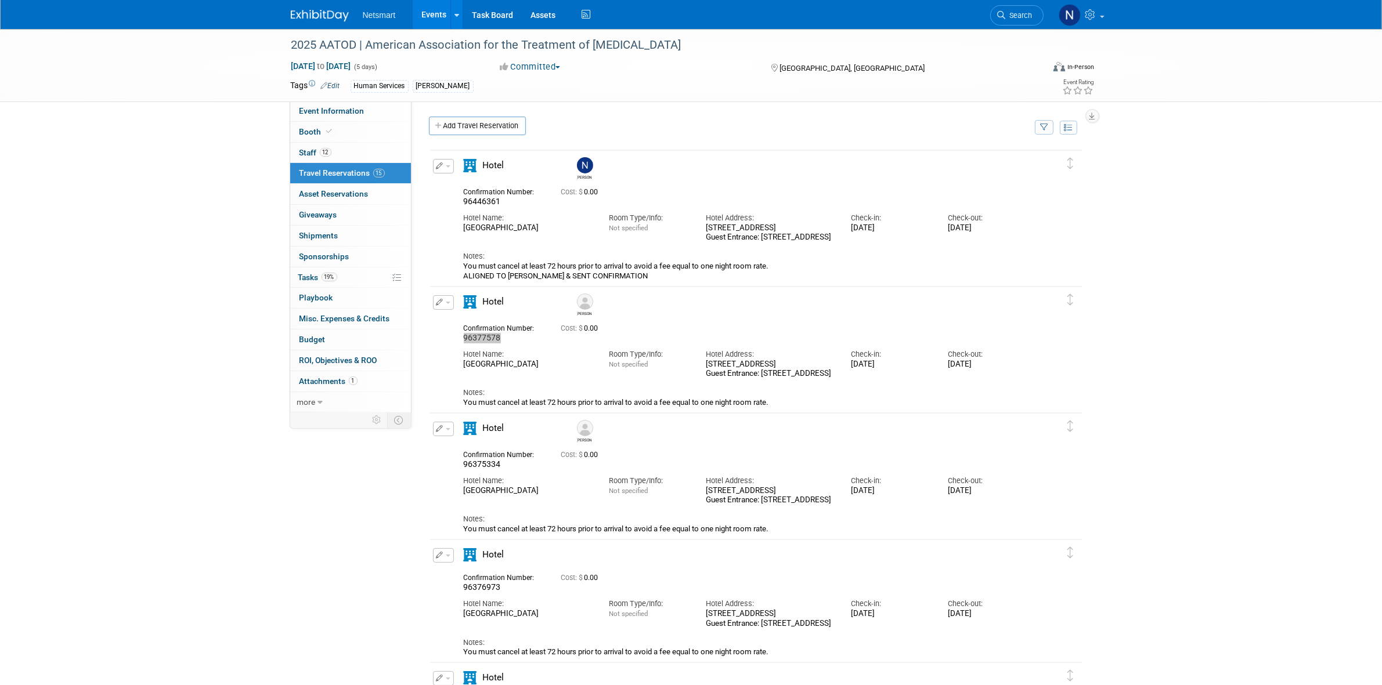
scroll to position [73, 0]
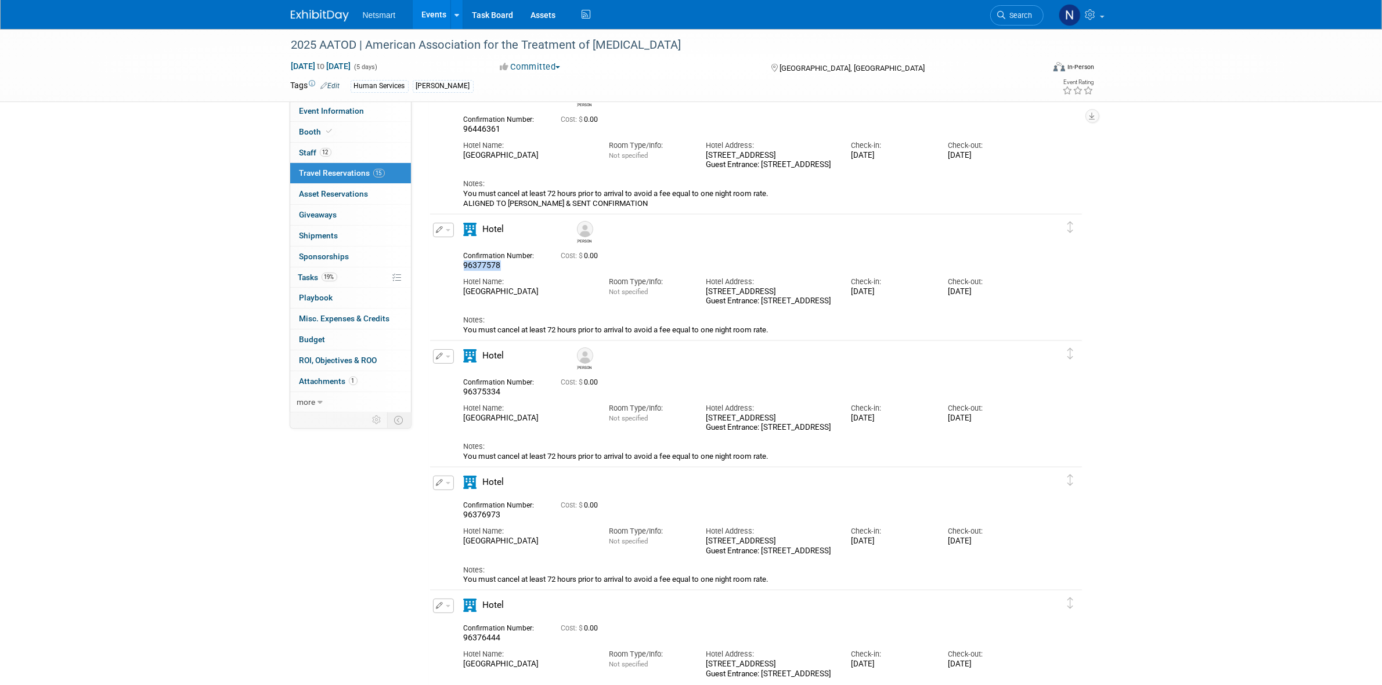
click at [442, 354] on icon "button" at bounding box center [440, 356] width 8 height 7
click at [476, 378] on button "Edit Reservation" at bounding box center [482, 376] width 98 height 17
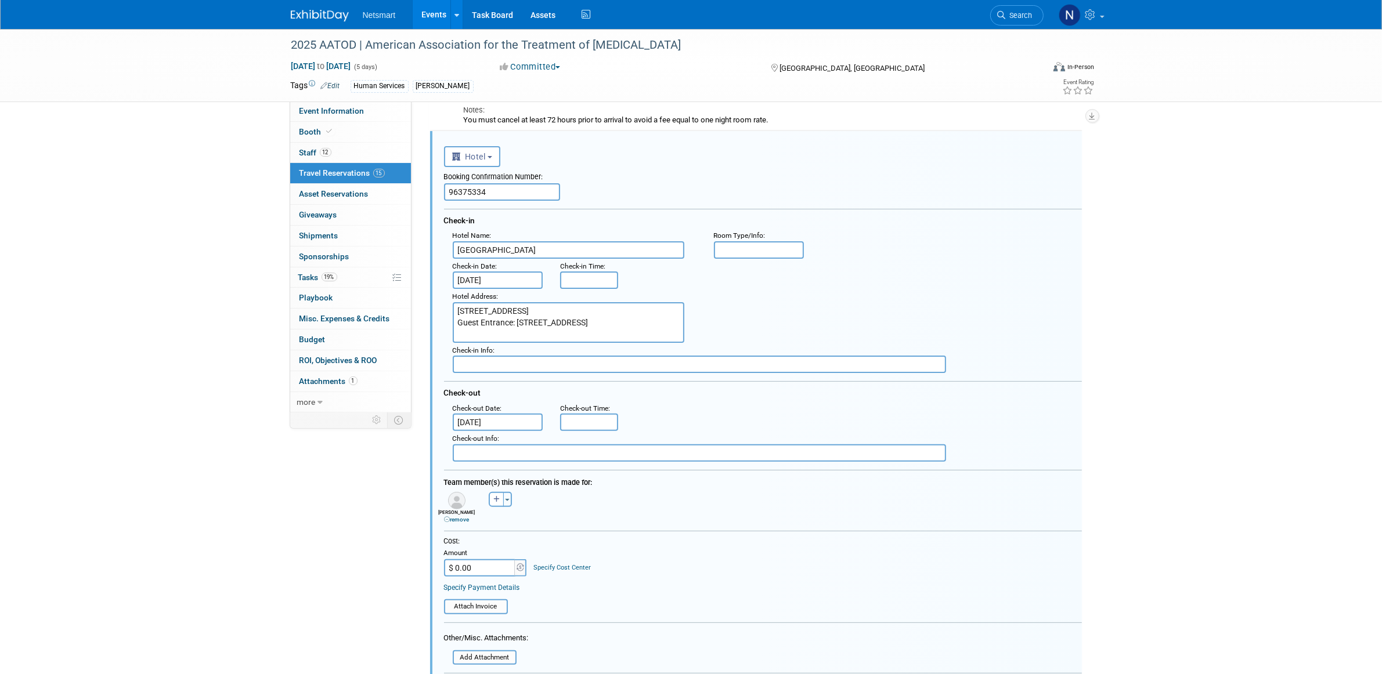
scroll to position [0, 0]
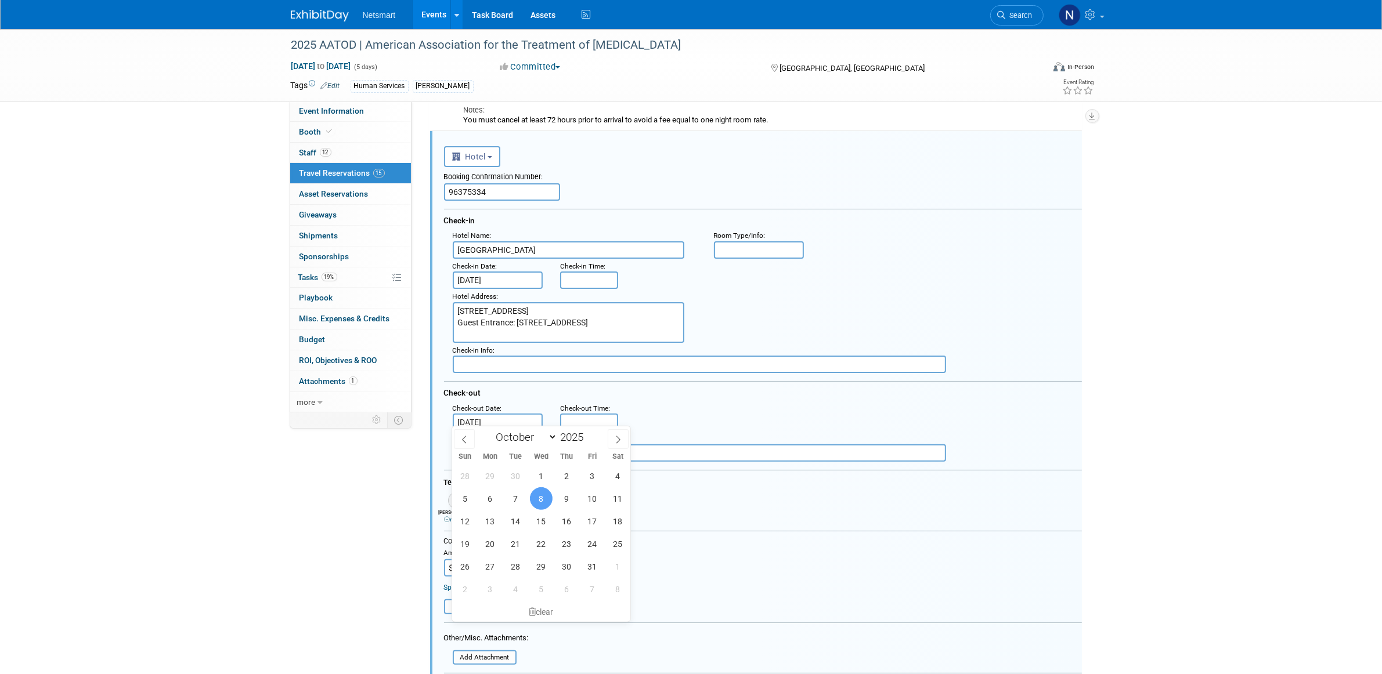
click at [471, 417] on input "Oct 8, 2025" at bounding box center [498, 422] width 91 height 17
click at [515, 496] on span "7" at bounding box center [515, 498] width 23 height 23
type input "Oct 7, 2025"
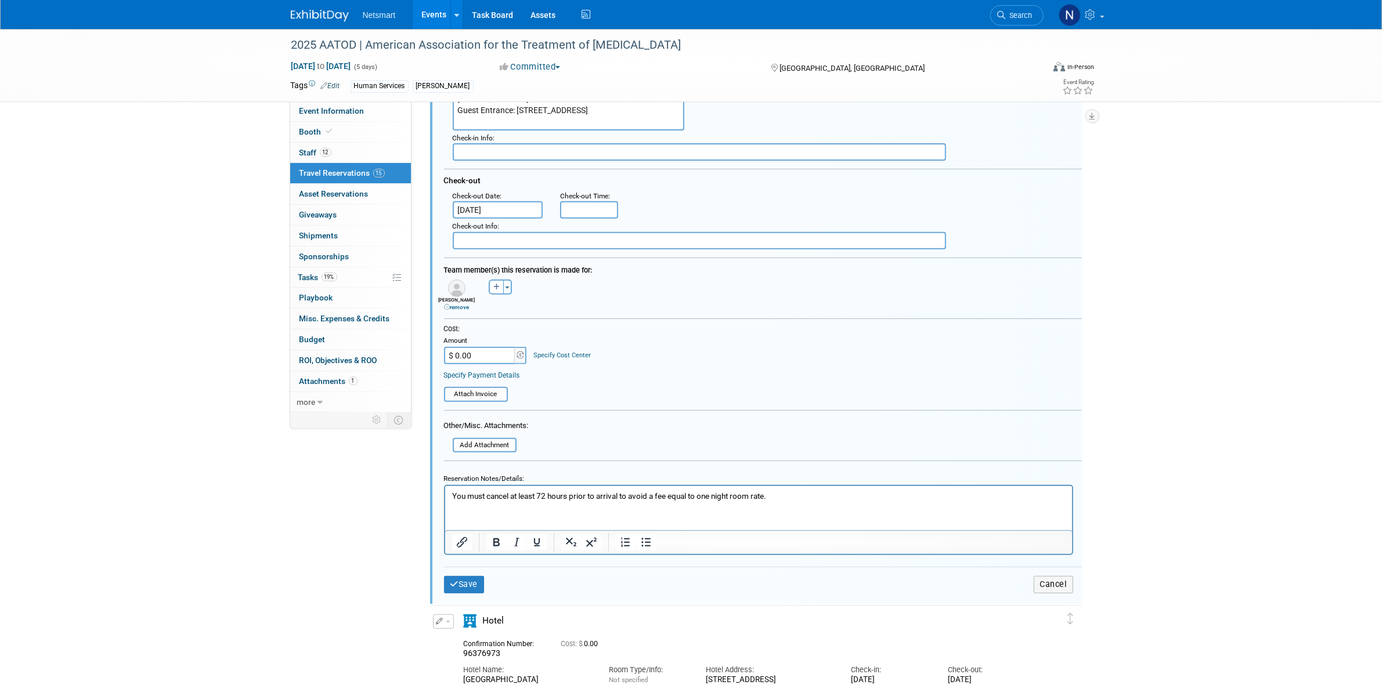
scroll to position [500, 0]
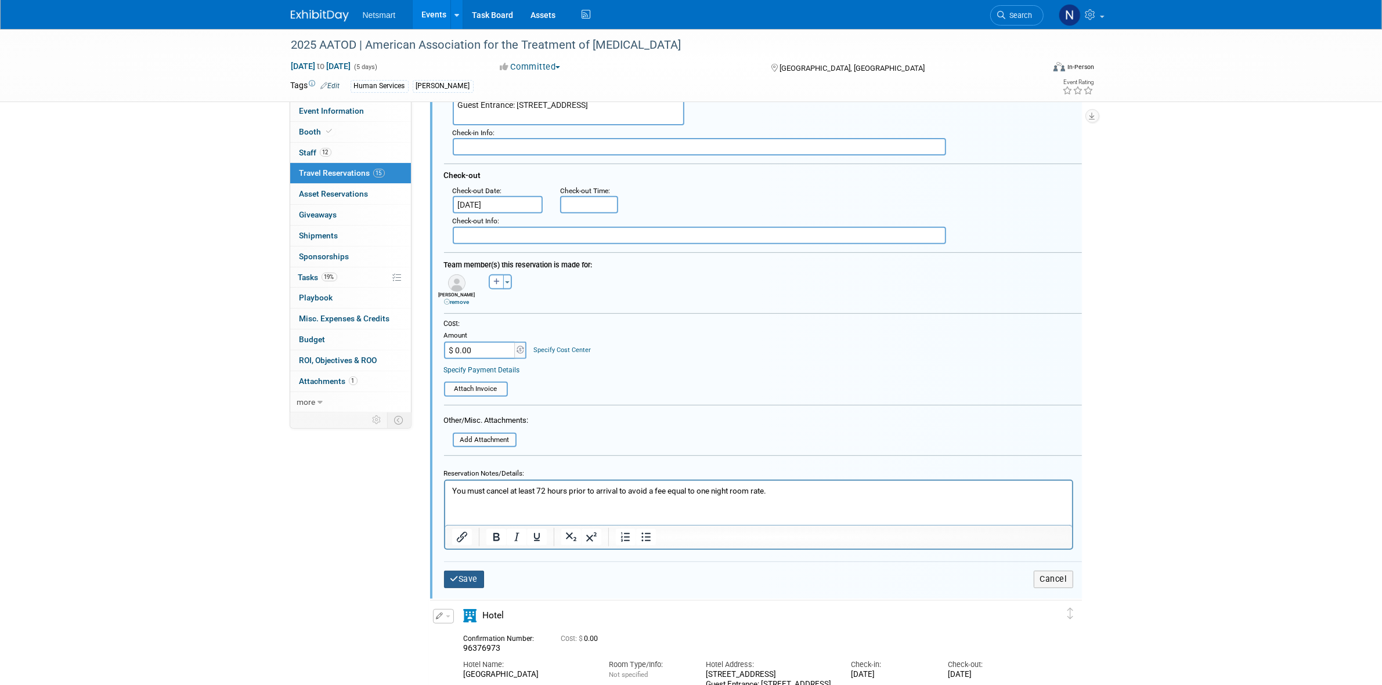
click at [472, 574] on button "Save" at bounding box center [464, 579] width 41 height 17
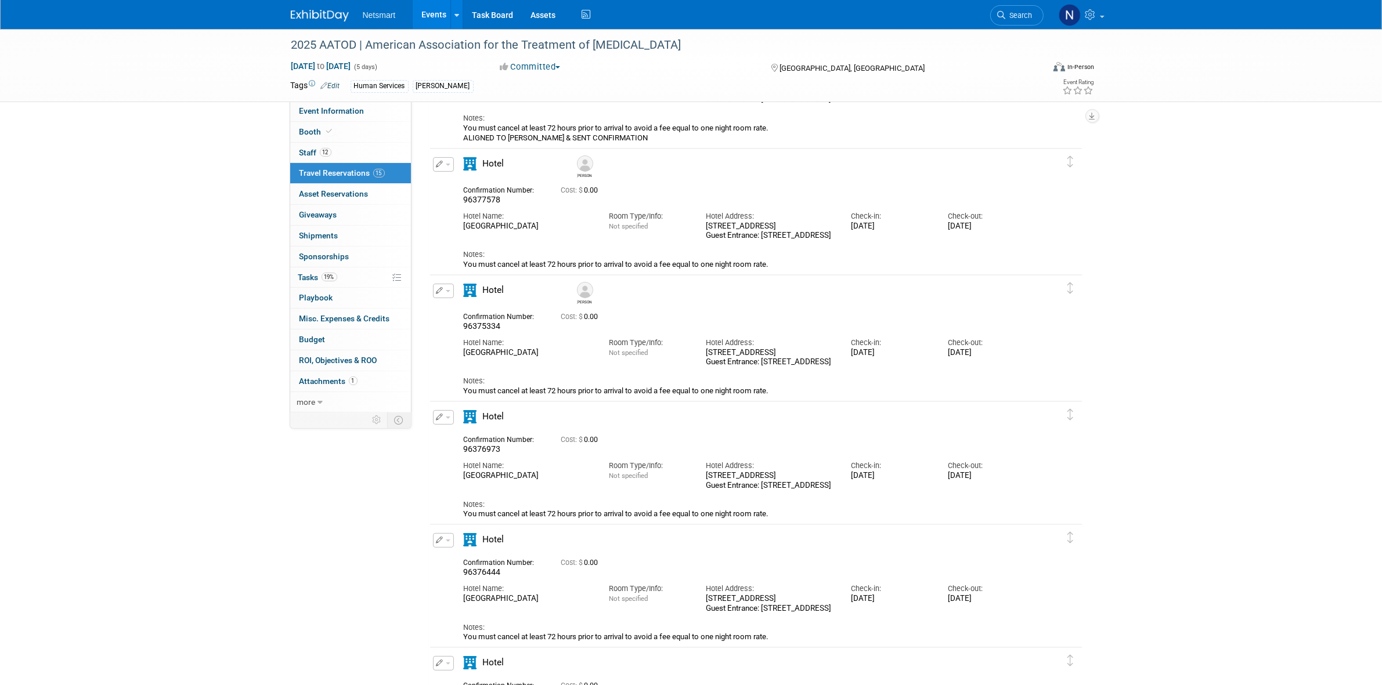
scroll to position [138, 0]
drag, startPoint x: 505, startPoint y: 325, endPoint x: 460, endPoint y: 331, distance: 45.6
click at [460, 331] on div "Confirmation Number: 96375334" at bounding box center [503, 321] width 97 height 23
copy span "96375334"
drag, startPoint x: 483, startPoint y: 320, endPoint x: 460, endPoint y: 327, distance: 24.1
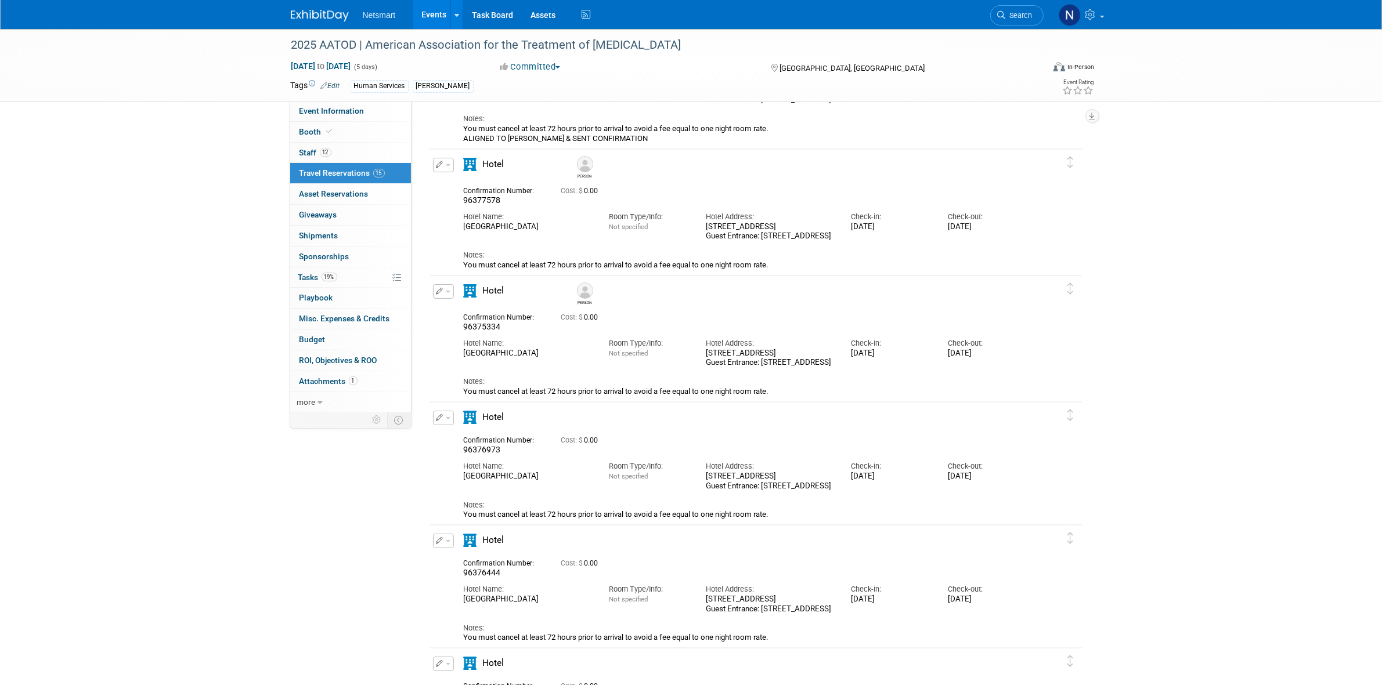
click at [464, 326] on span "96375334" at bounding box center [482, 326] width 37 height 9
drag, startPoint x: 457, startPoint y: 328, endPoint x: 509, endPoint y: 327, distance: 52.8
click at [509, 327] on div "Confirmation Number: 96375334" at bounding box center [503, 321] width 97 height 23
copy span "96375334"
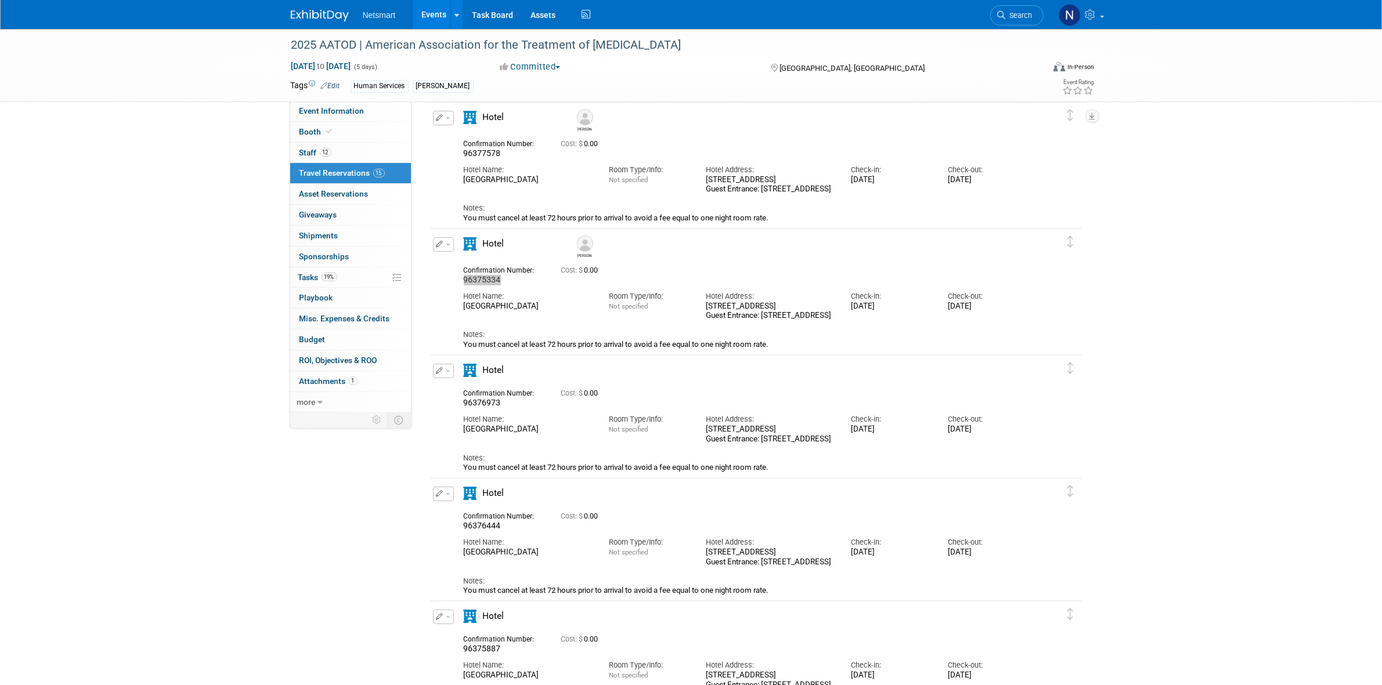
scroll to position [210, 0]
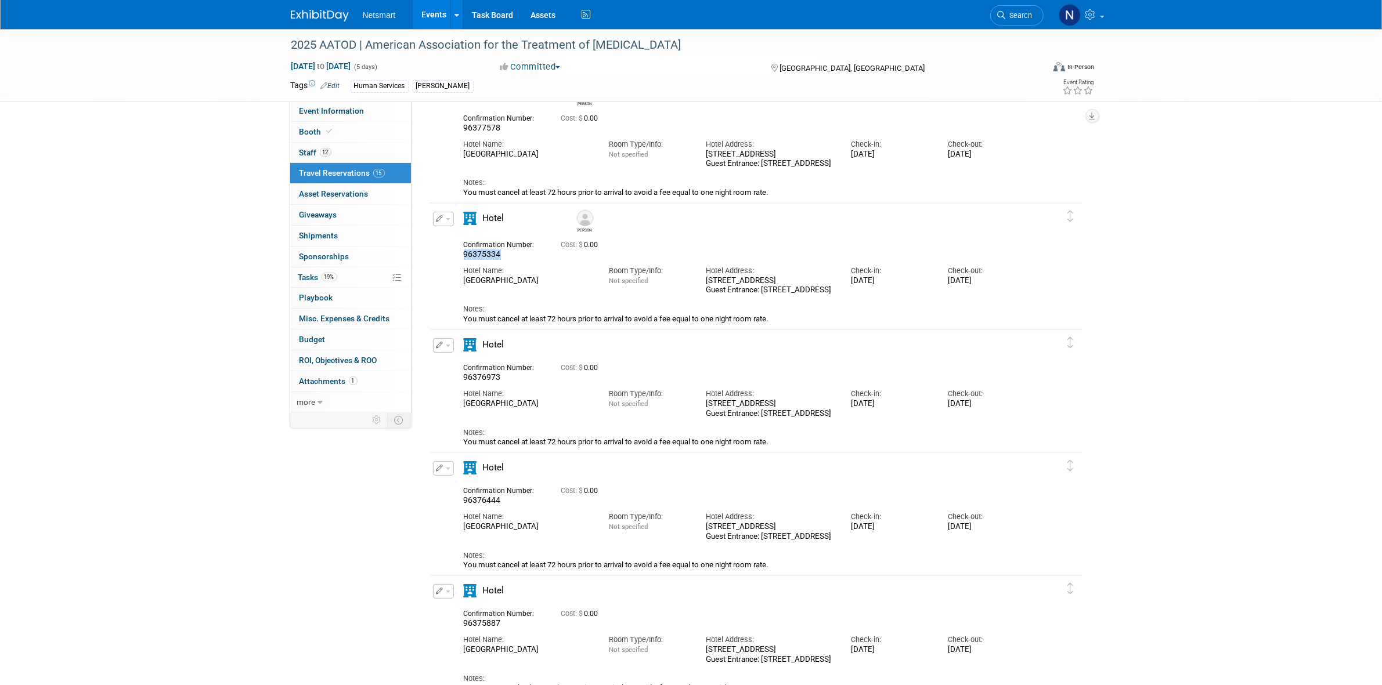
drag, startPoint x: 436, startPoint y: 349, endPoint x: 450, endPoint y: 360, distance: 16.9
click at [436, 349] on button "button" at bounding box center [443, 345] width 21 height 15
click at [460, 366] on button "Edit Reservation" at bounding box center [482, 365] width 98 height 17
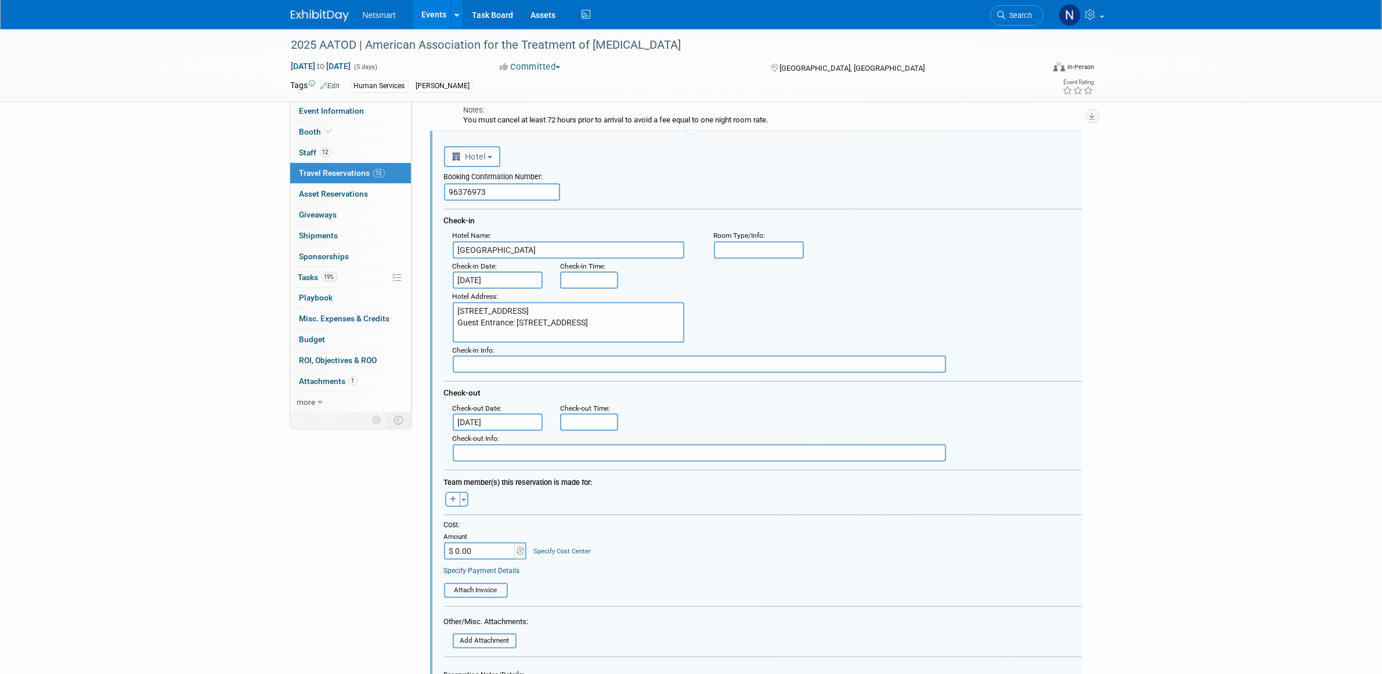
scroll to position [0, 0]
click at [449, 492] on button "button" at bounding box center [452, 499] width 15 height 15
select select
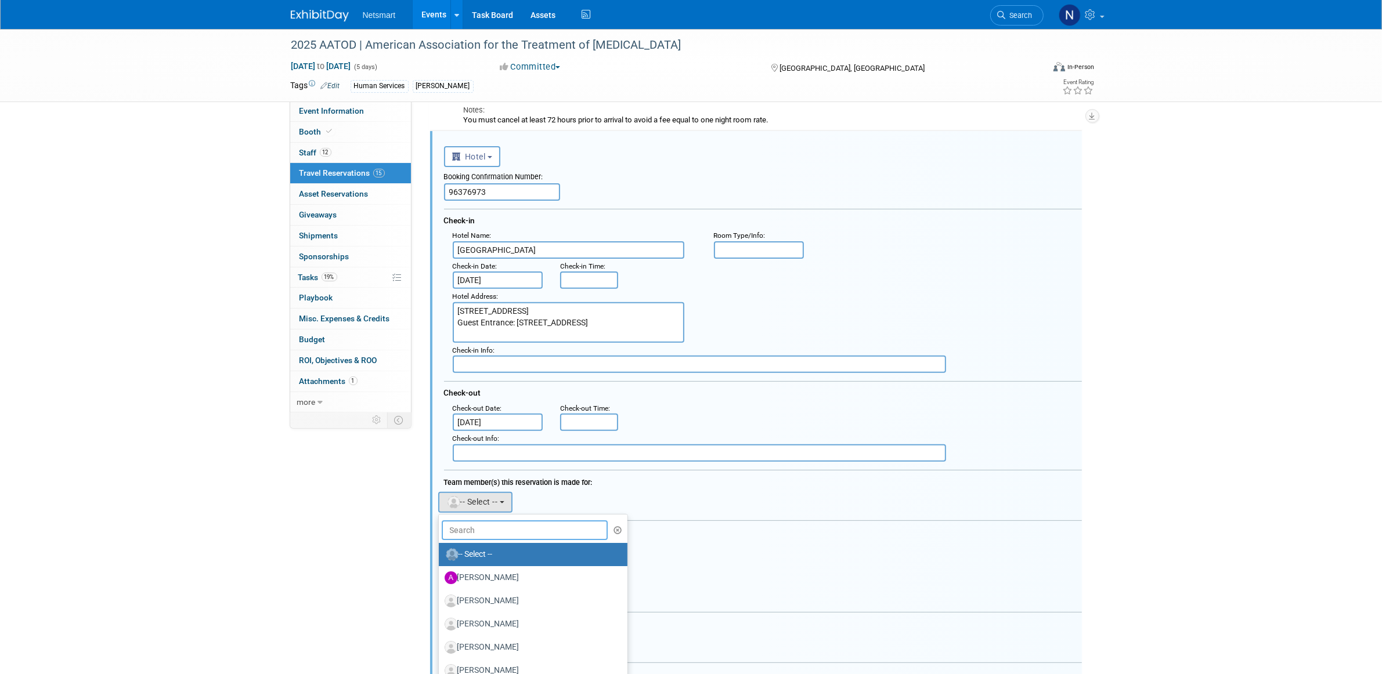
click at [468, 521] on input "text" at bounding box center [525, 531] width 167 height 20
type input "tim"
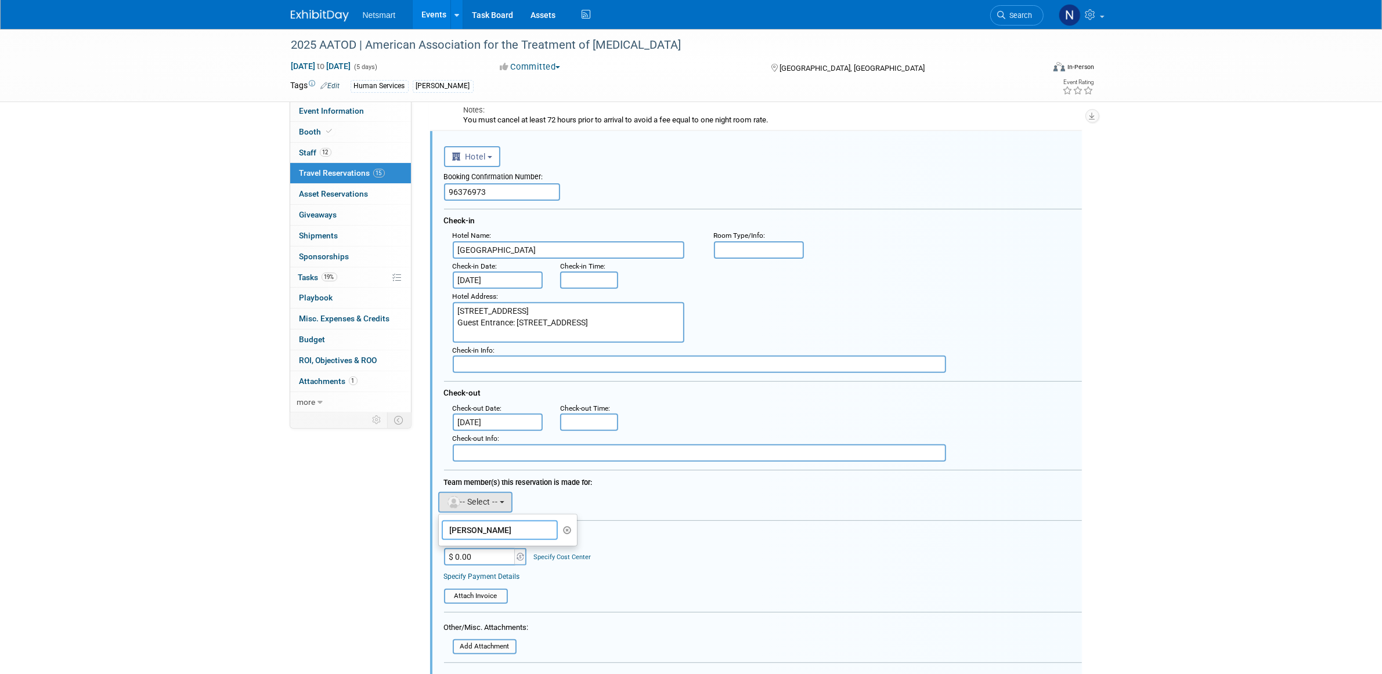
click at [482, 524] on input "tim" at bounding box center [500, 531] width 116 height 20
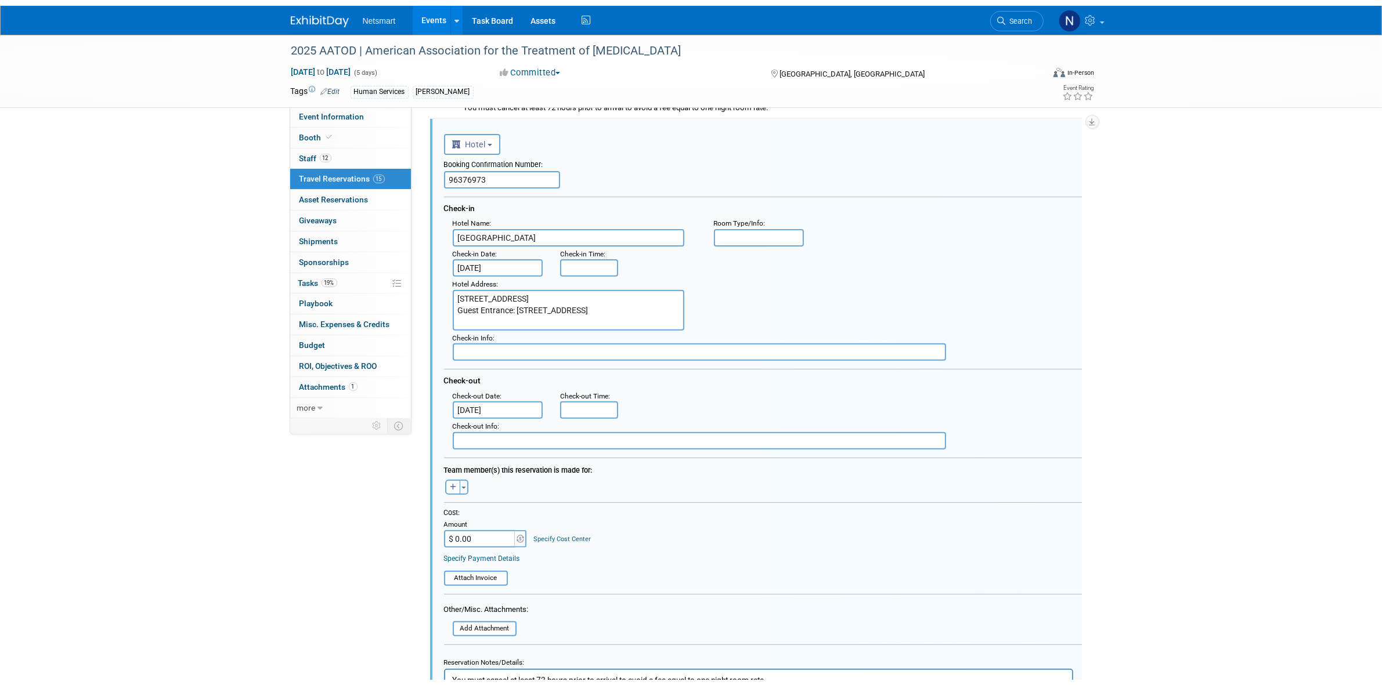
scroll to position [554, 0]
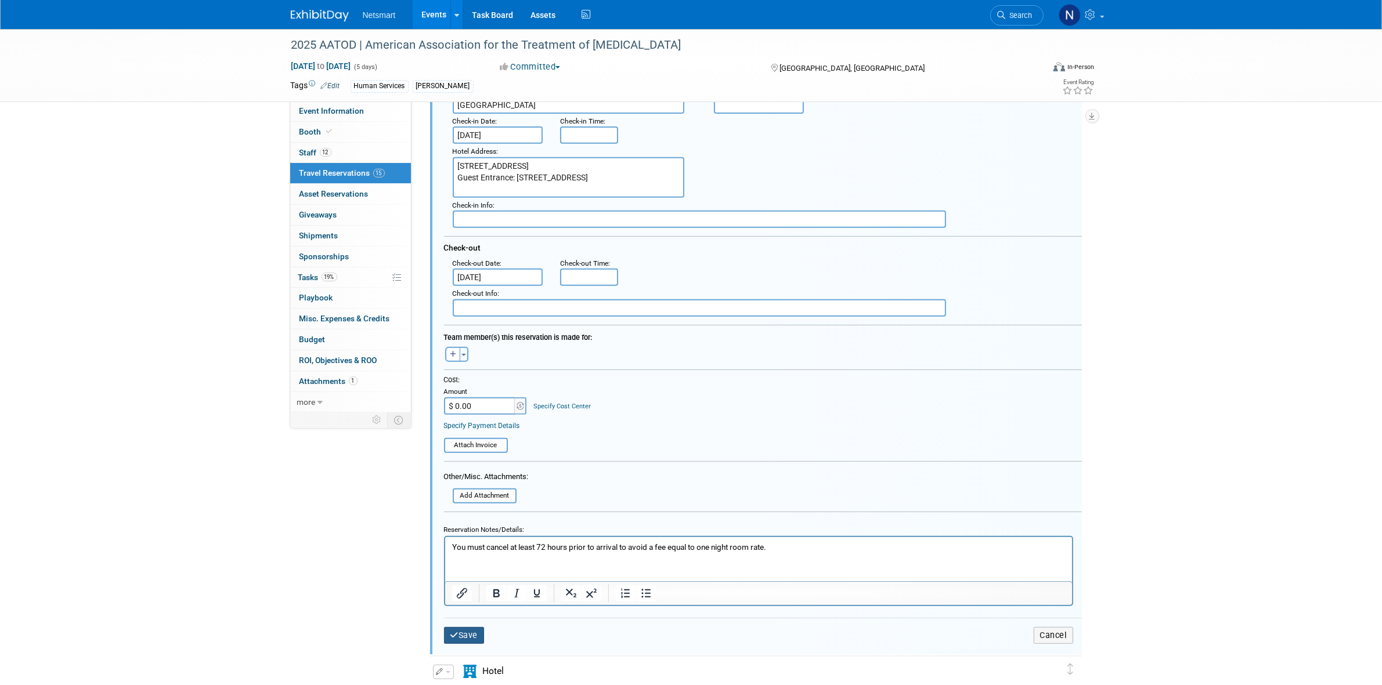
click at [461, 630] on button "Save" at bounding box center [464, 635] width 41 height 17
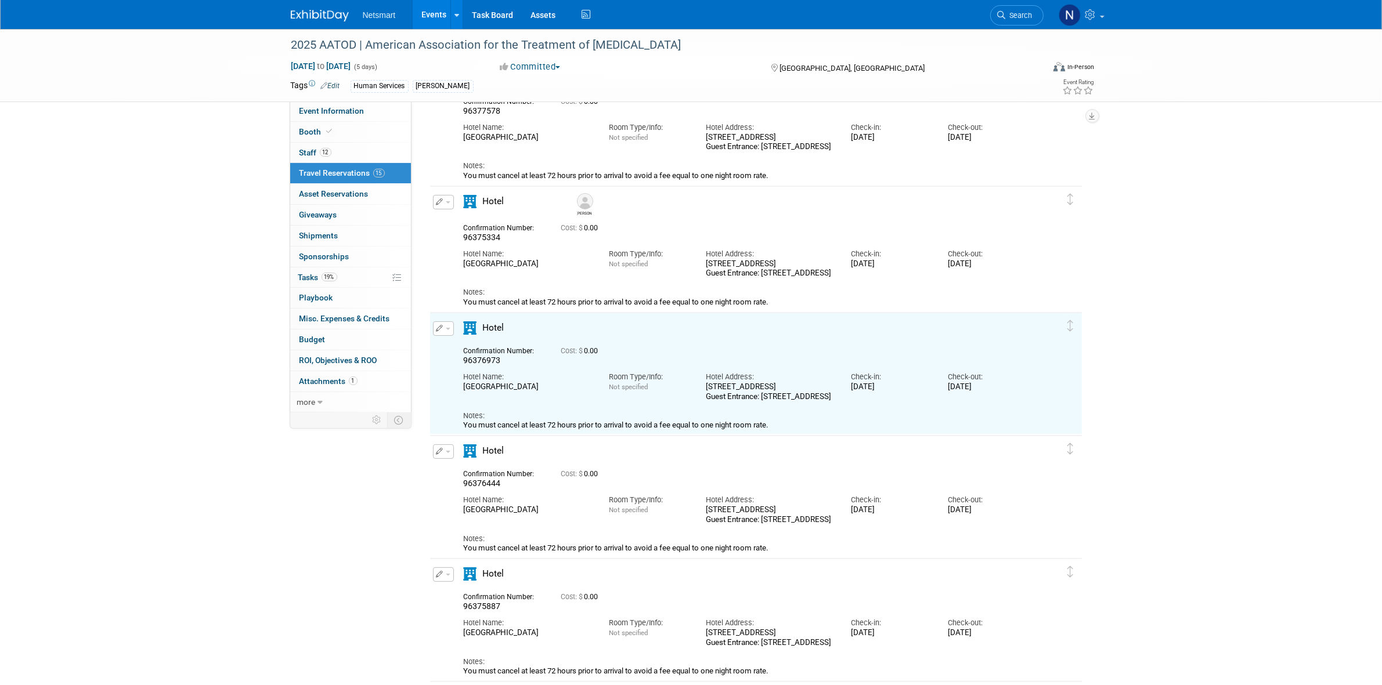
scroll to position [201, 0]
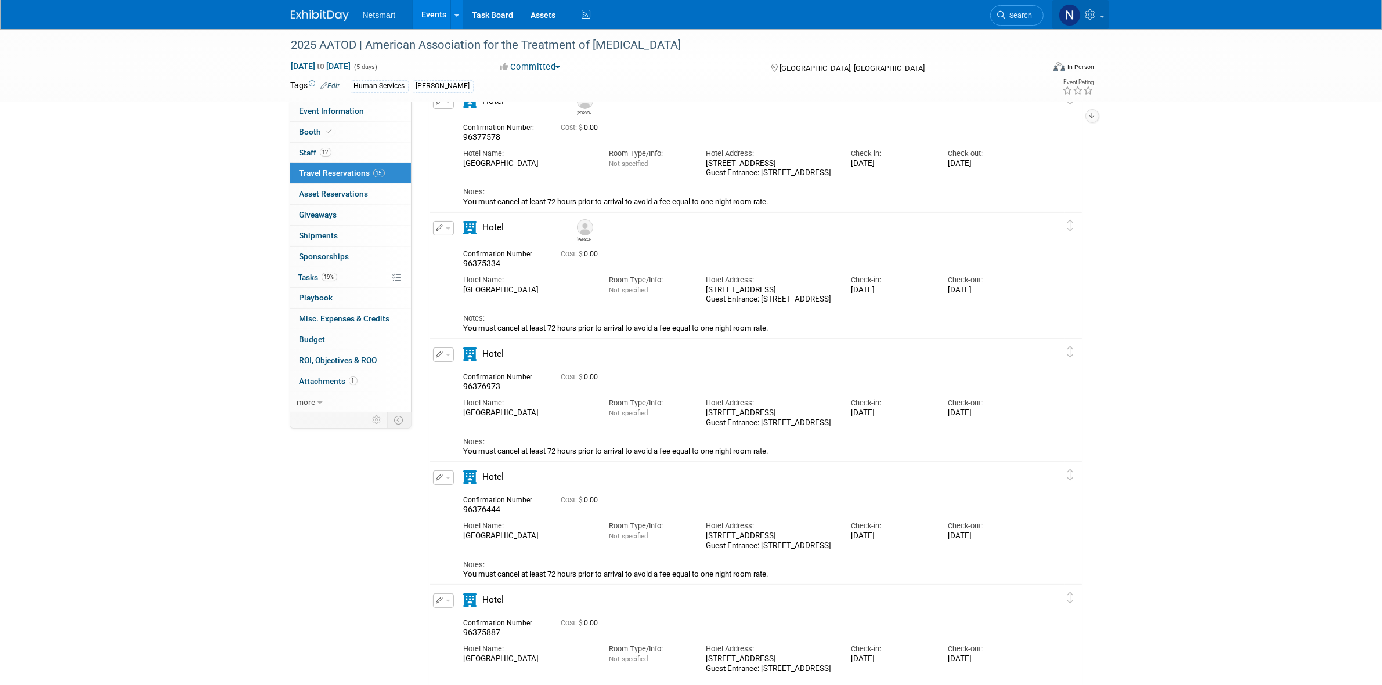
click at [1092, 15] on icon at bounding box center [1091, 14] width 13 height 10
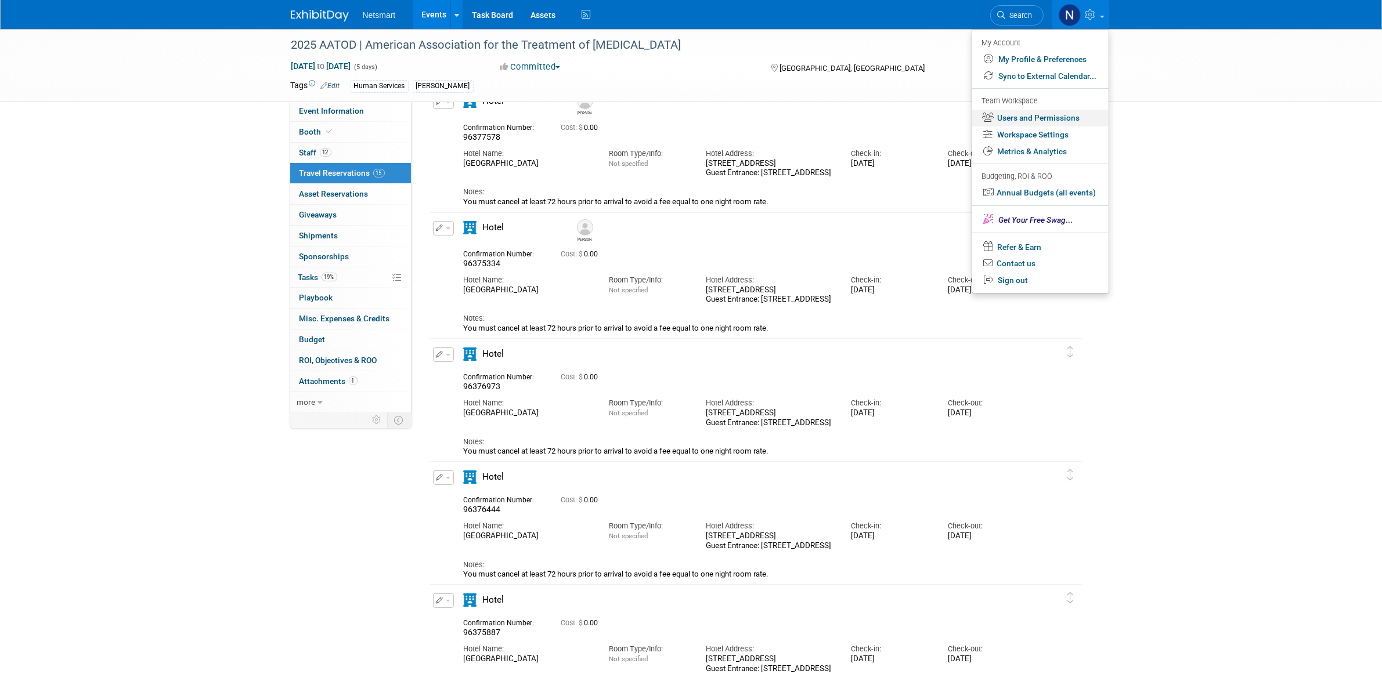
click at [1021, 120] on link "Users and Permissions" at bounding box center [1040, 118] width 136 height 17
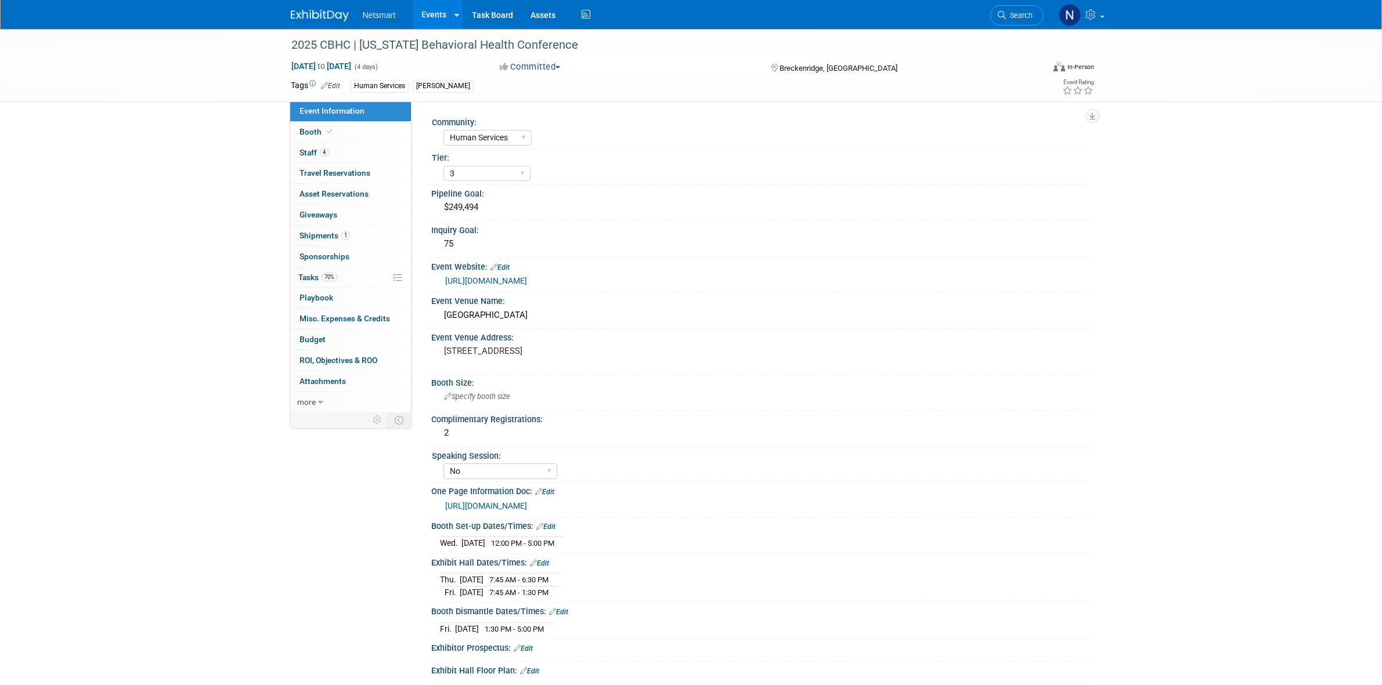
select select "Human Services"
select select "3"
select select "No"
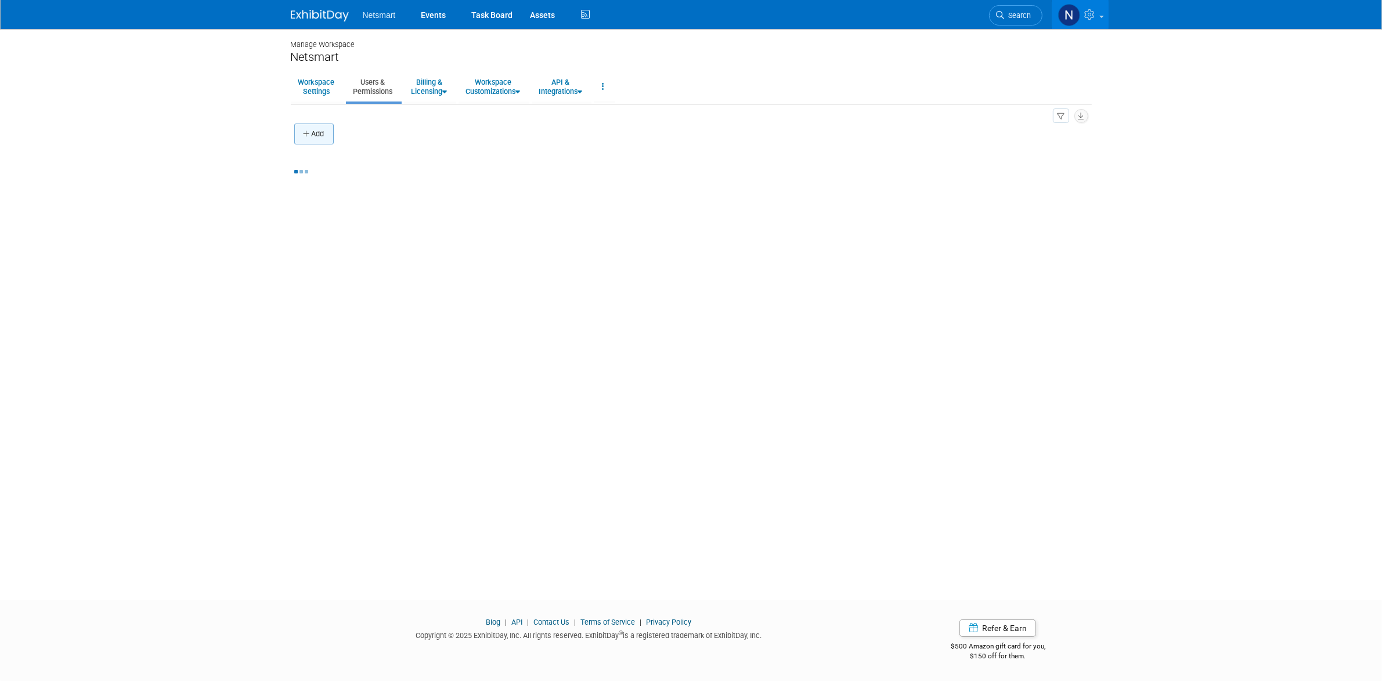
click at [328, 138] on button "Add" at bounding box center [313, 134] width 39 height 21
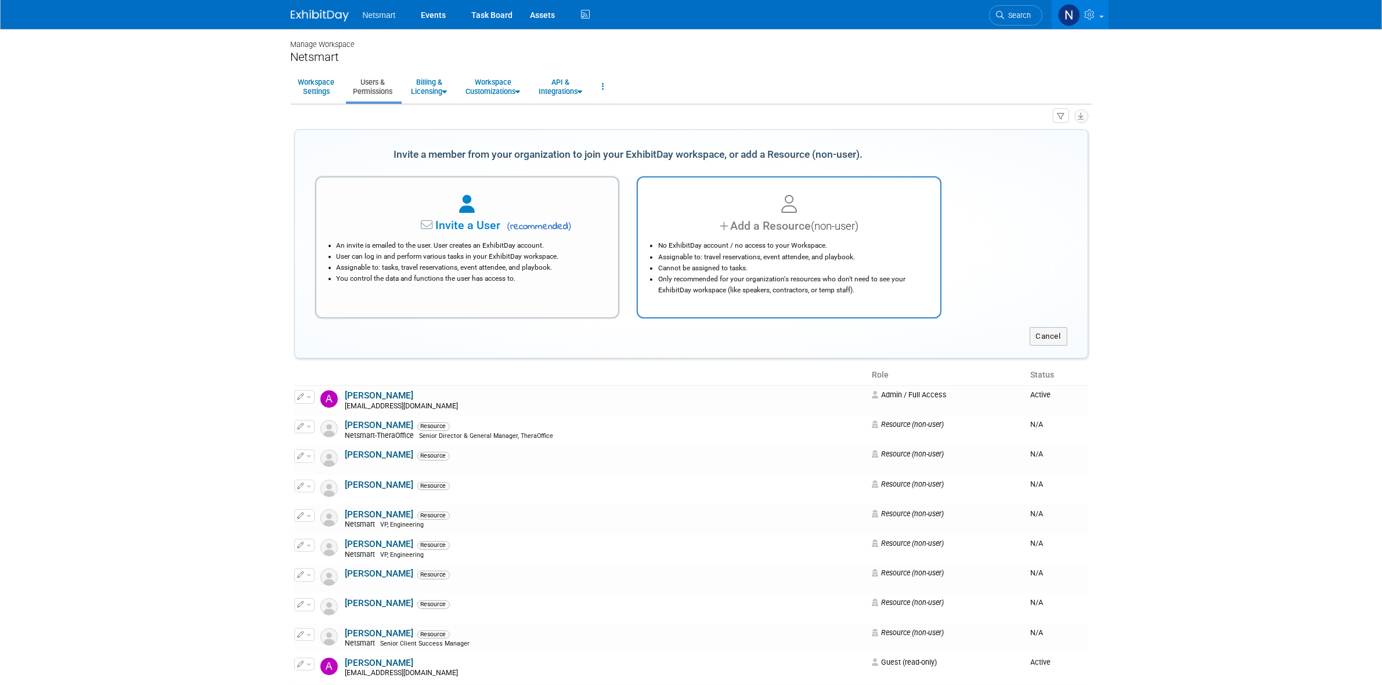
click at [759, 222] on div "Add a Resource (non-user)" at bounding box center [788, 226] width 273 height 17
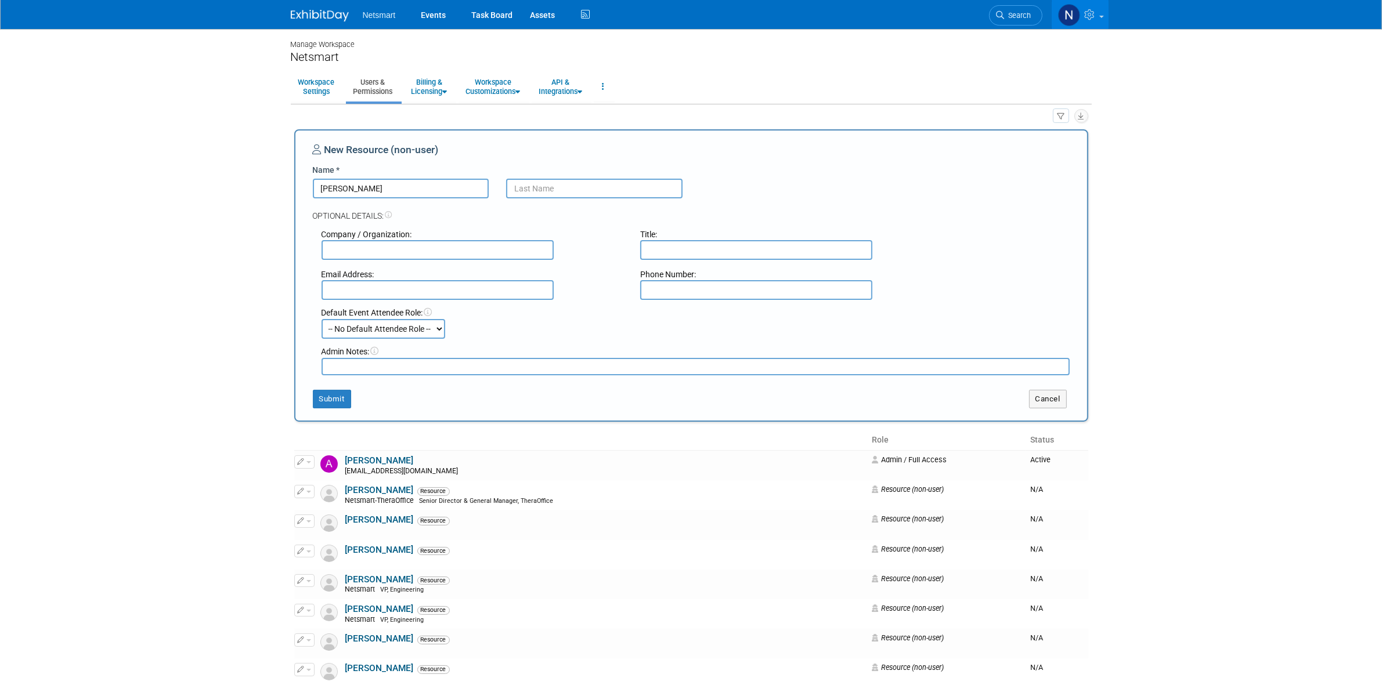
type input "[PERSON_NAME]"
type input "Wood"
click at [315, 404] on button "Submit" at bounding box center [332, 399] width 38 height 19
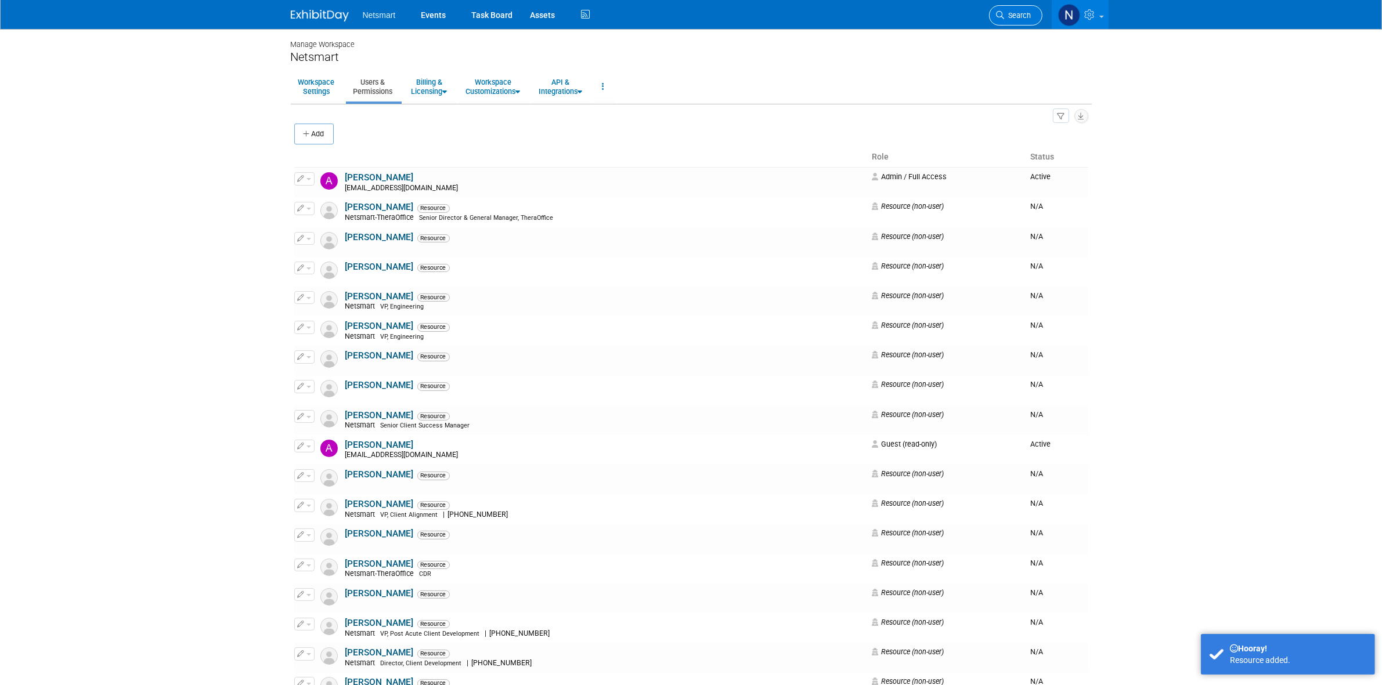
click at [1029, 15] on span "Search" at bounding box center [1017, 15] width 27 height 9
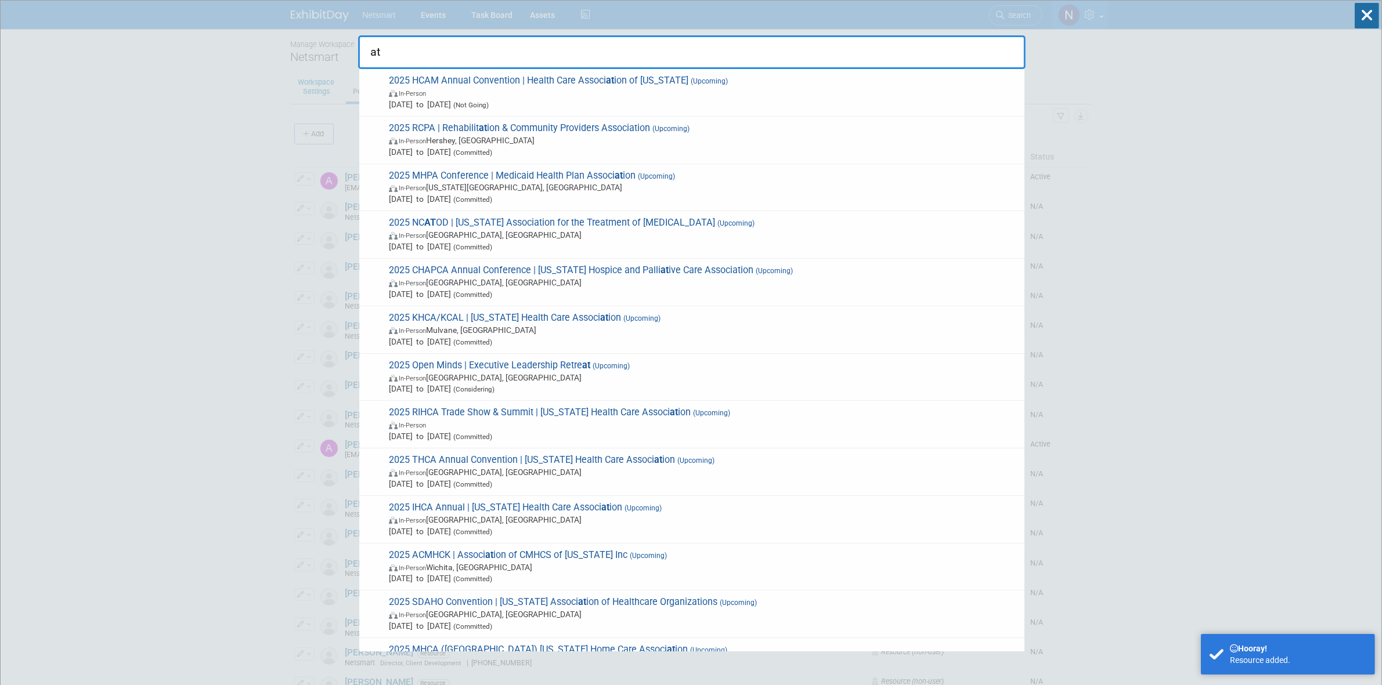
drag, startPoint x: 410, startPoint y: 53, endPoint x: 330, endPoint y: 61, distance: 80.4
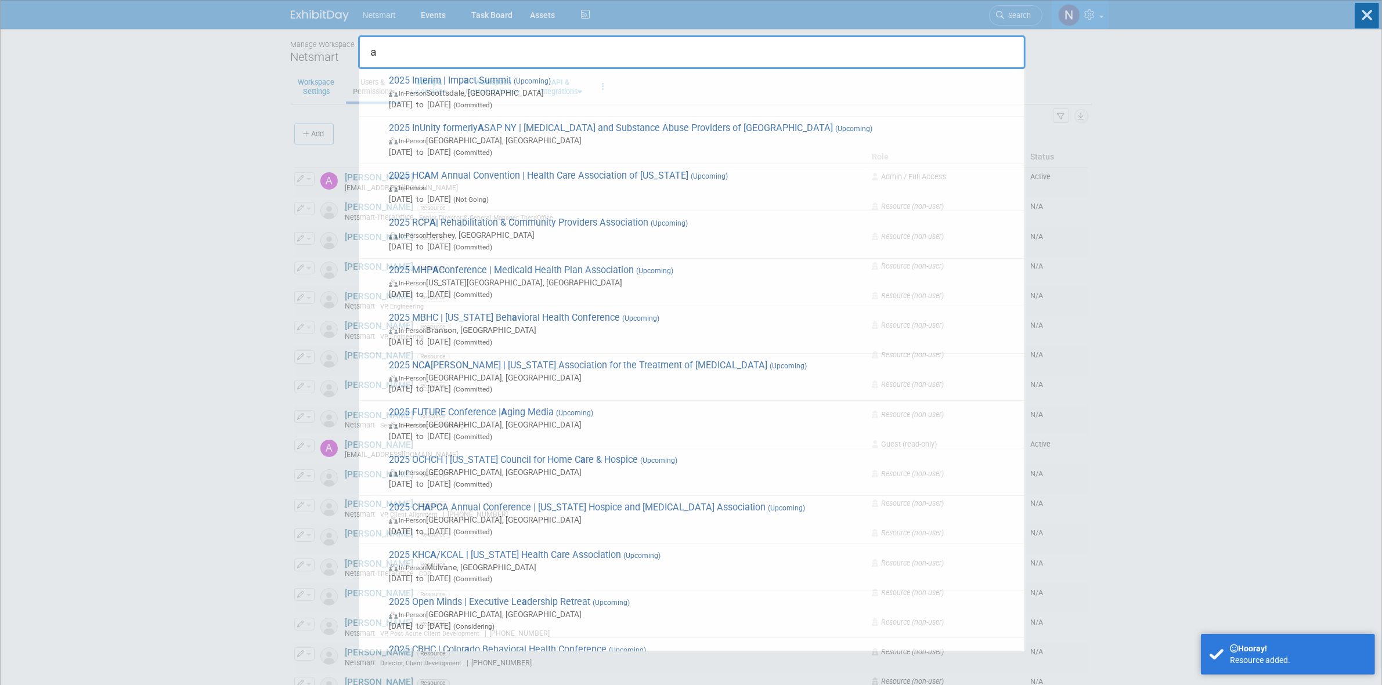
type input "aa"
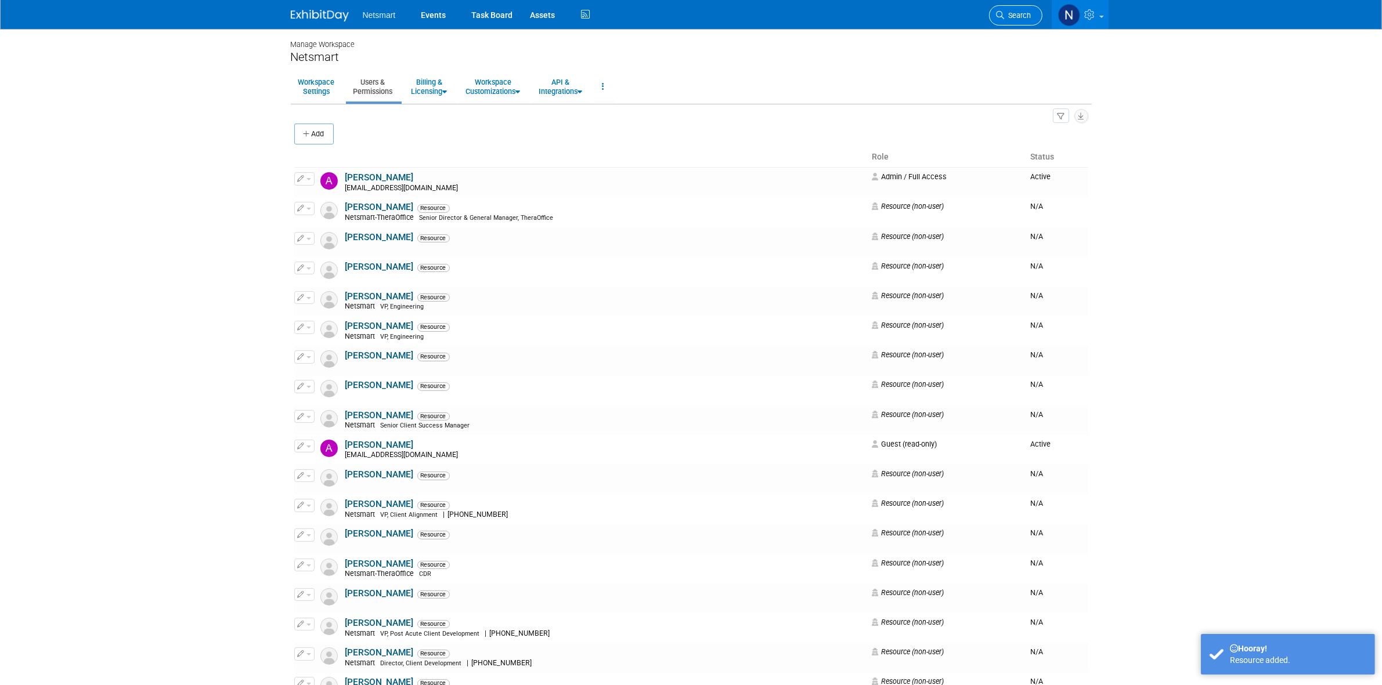
click at [1014, 9] on link "Search" at bounding box center [1015, 15] width 53 height 20
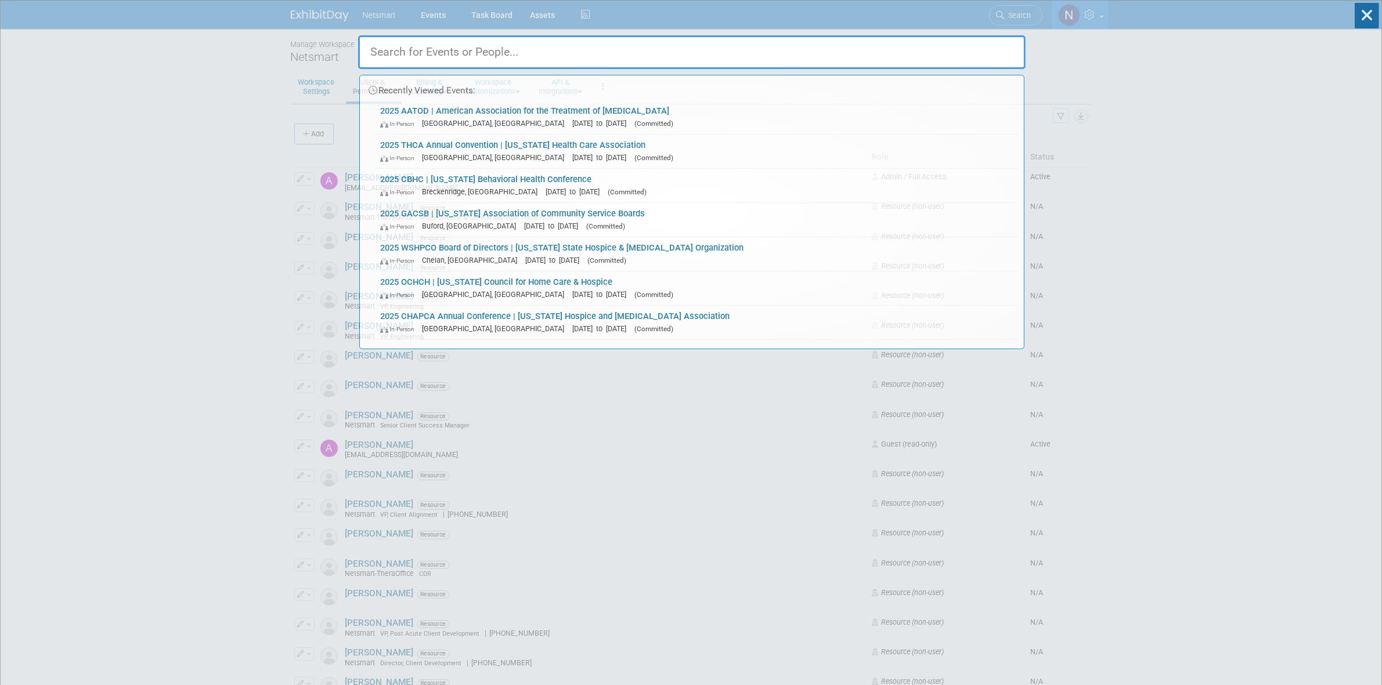
click at [729, 59] on input "text" at bounding box center [691, 52] width 667 height 34
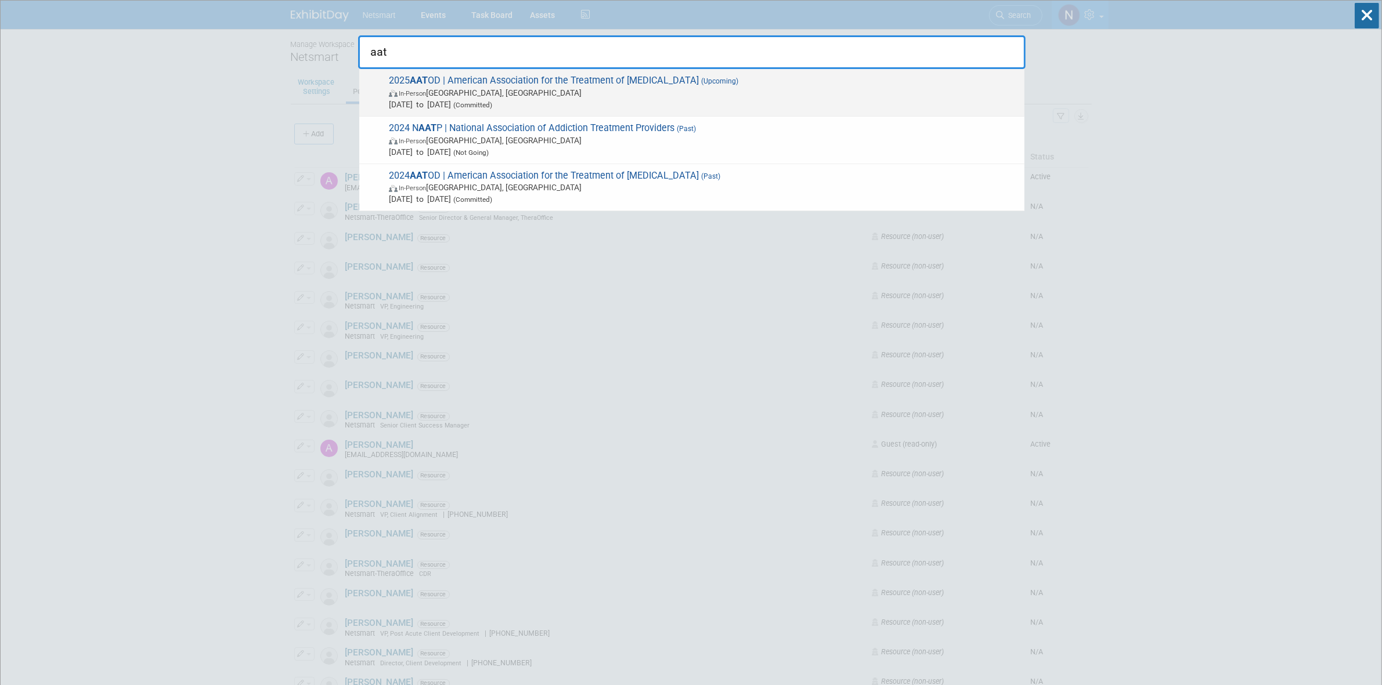
type input "aat"
click at [472, 88] on span "In-Person [GEOGRAPHIC_DATA], [GEOGRAPHIC_DATA]" at bounding box center [704, 93] width 630 height 12
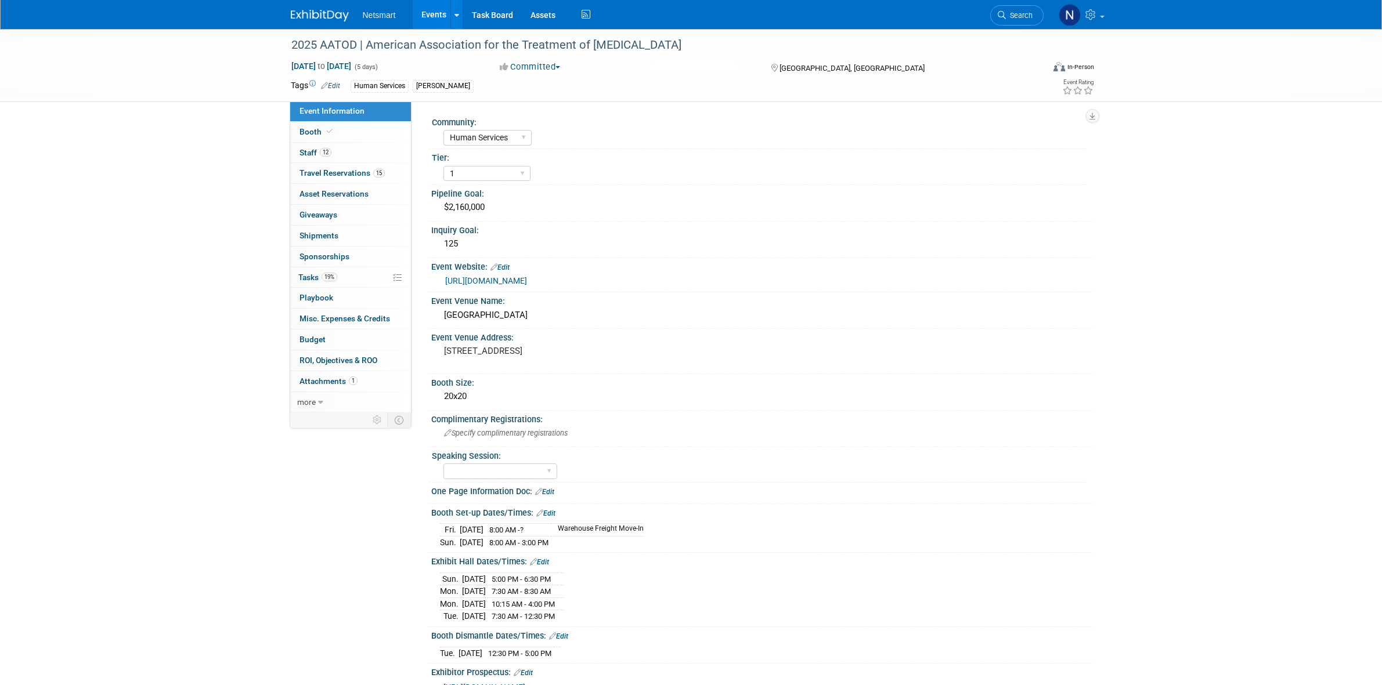
select select "Human Services"
select select "1"
click at [360, 172] on span "Travel Reservations 15" at bounding box center [341, 172] width 85 height 9
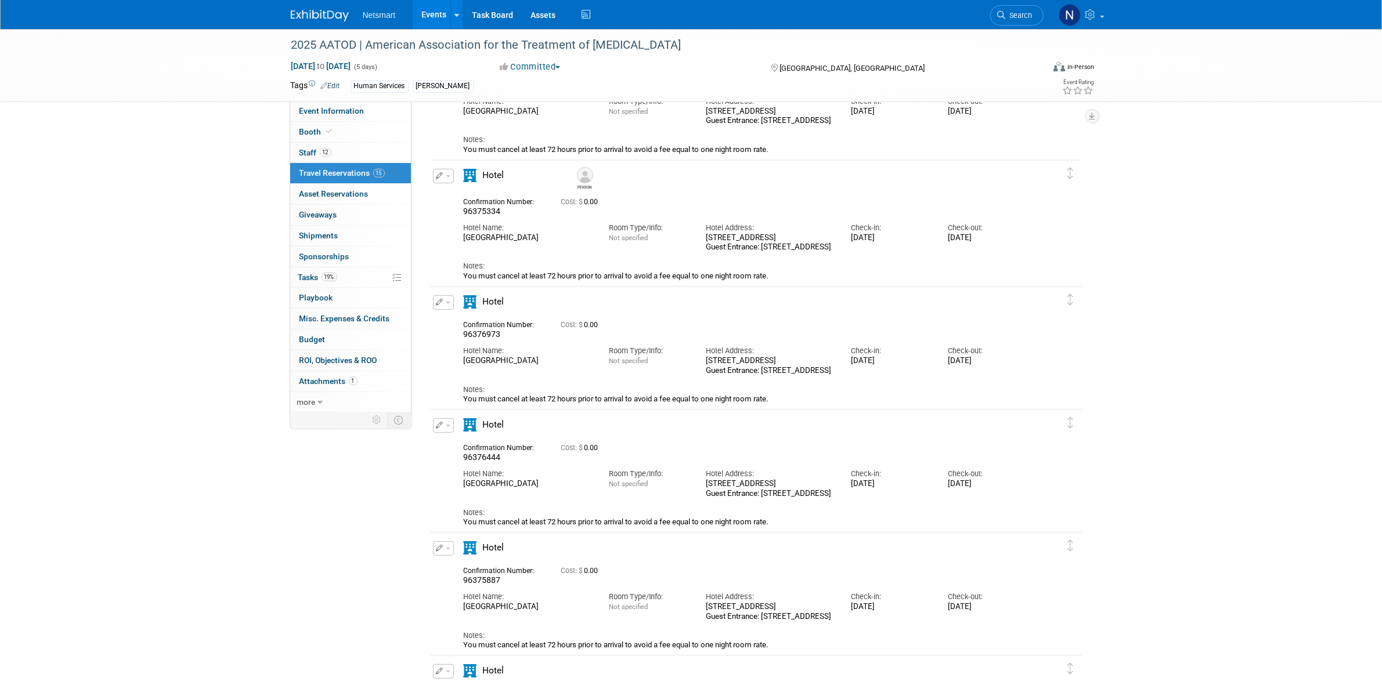
scroll to position [218, 0]
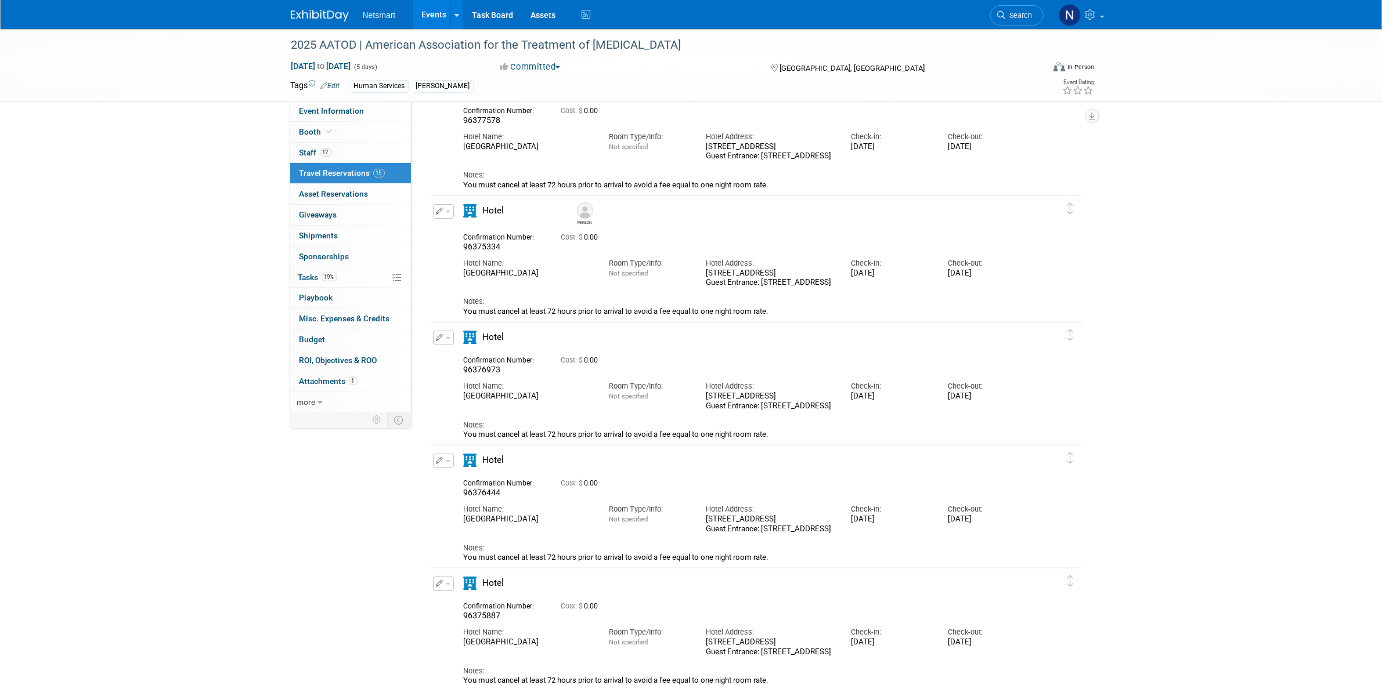
click at [436, 341] on icon "button" at bounding box center [440, 337] width 8 height 7
click at [460, 360] on button "Edit Reservation" at bounding box center [482, 358] width 98 height 17
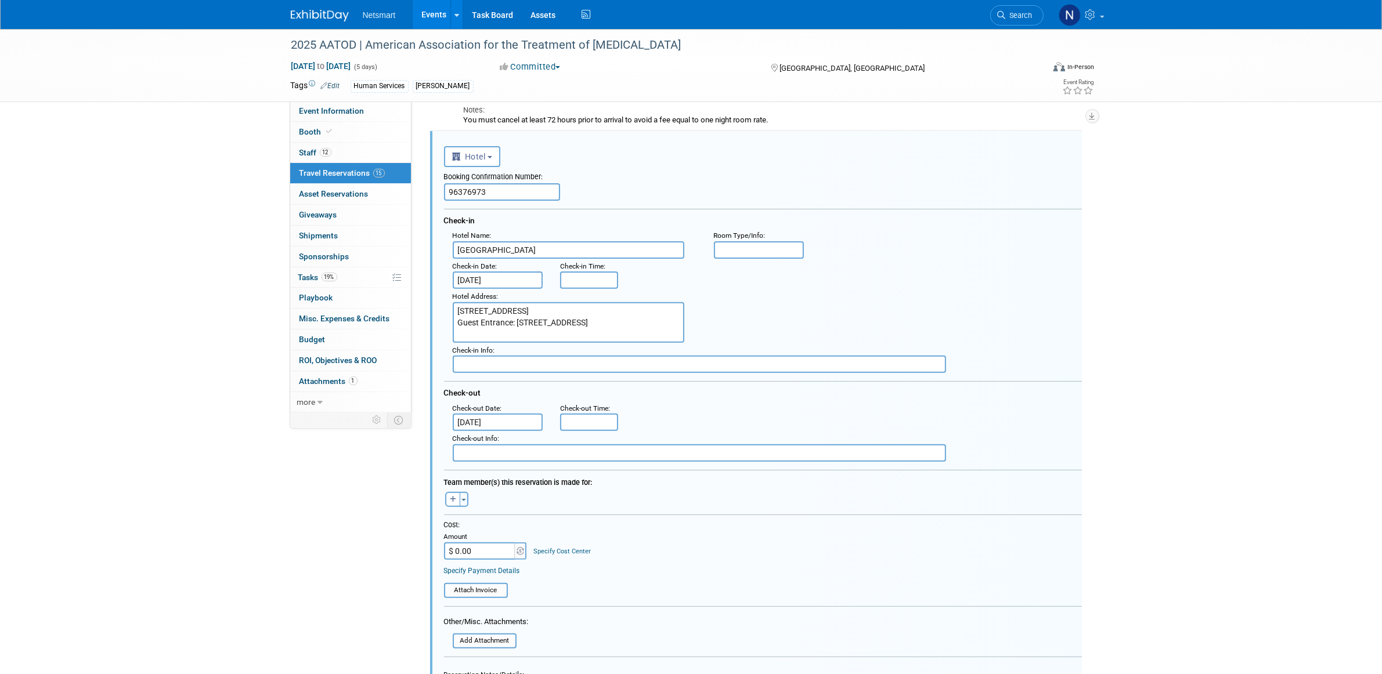
scroll to position [0, 0]
click at [454, 496] on icon "button" at bounding box center [453, 499] width 6 height 7
select select
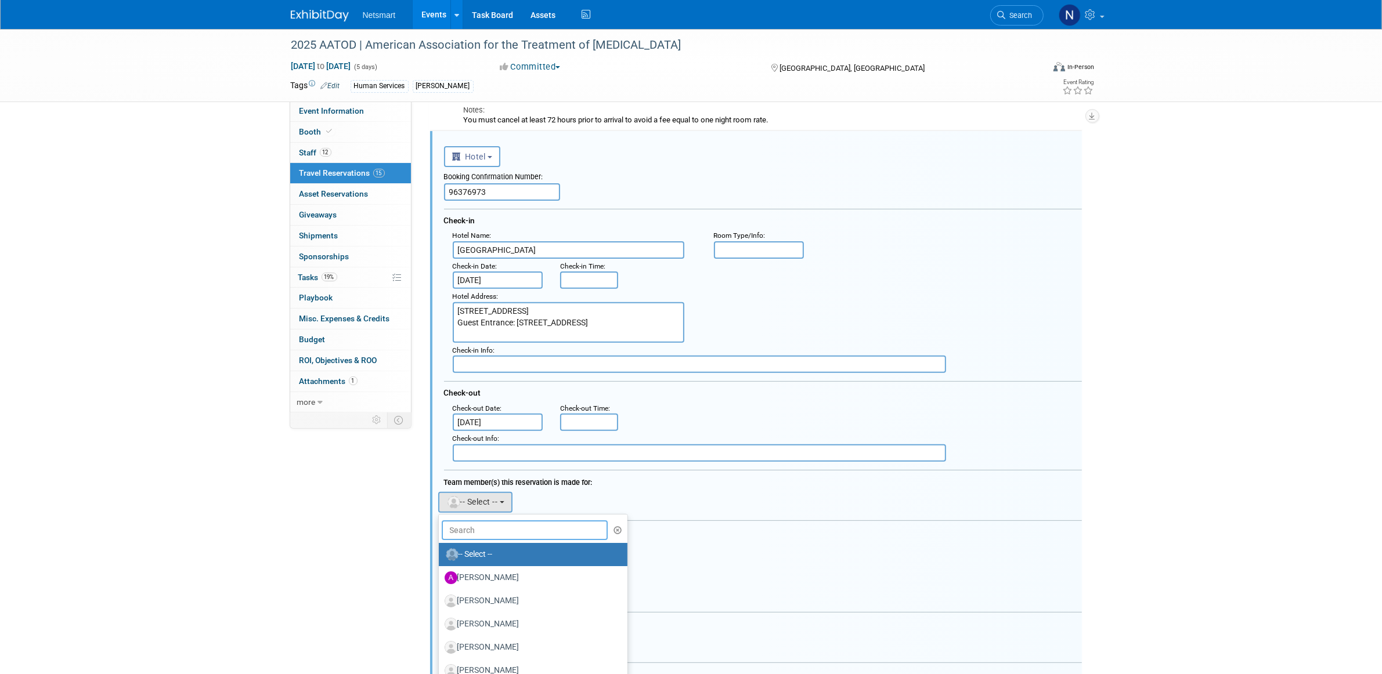
click at [506, 521] on input "text" at bounding box center [525, 531] width 167 height 20
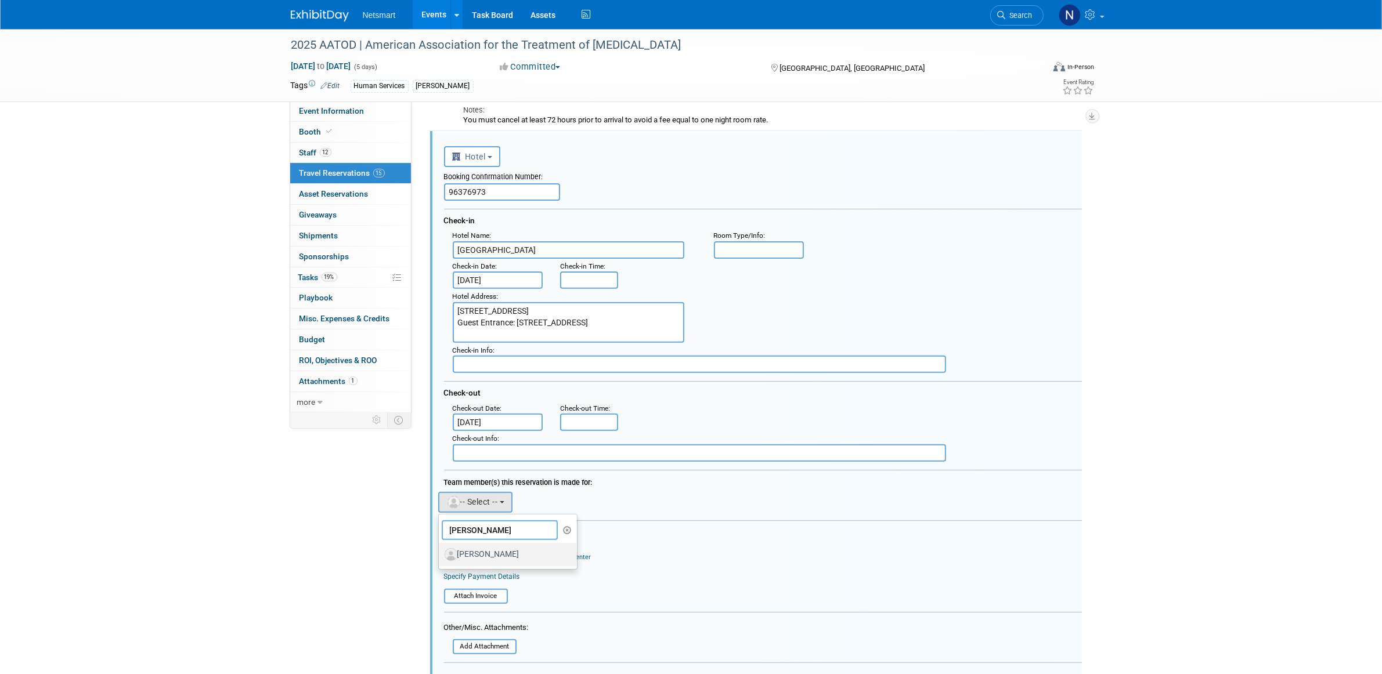
type input "[PERSON_NAME]"
click at [493, 545] on label "[PERSON_NAME]" at bounding box center [504, 554] width 121 height 19
click at [440, 550] on input "[PERSON_NAME]" at bounding box center [437, 554] width 8 height 8
click at [486, 273] on input "[DATE]" at bounding box center [498, 280] width 91 height 17
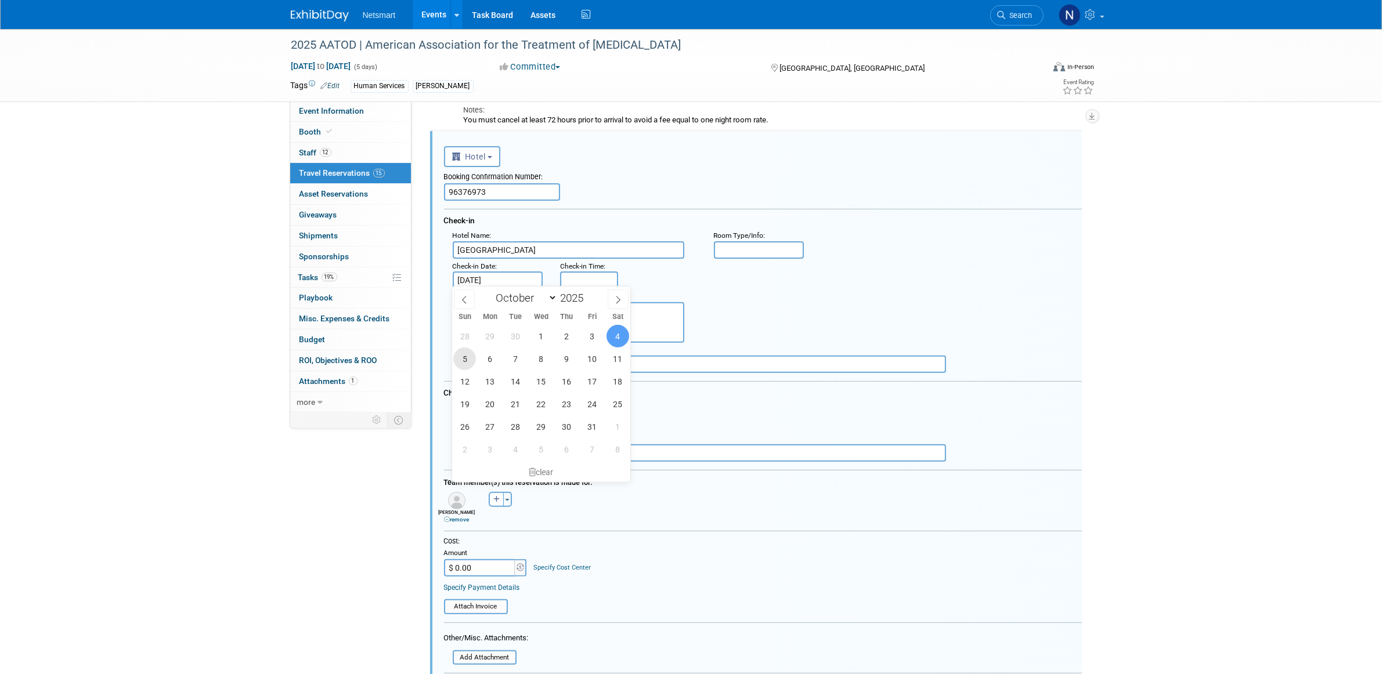
click at [463, 359] on span "5" at bounding box center [464, 359] width 23 height 23
type input "[DATE]"
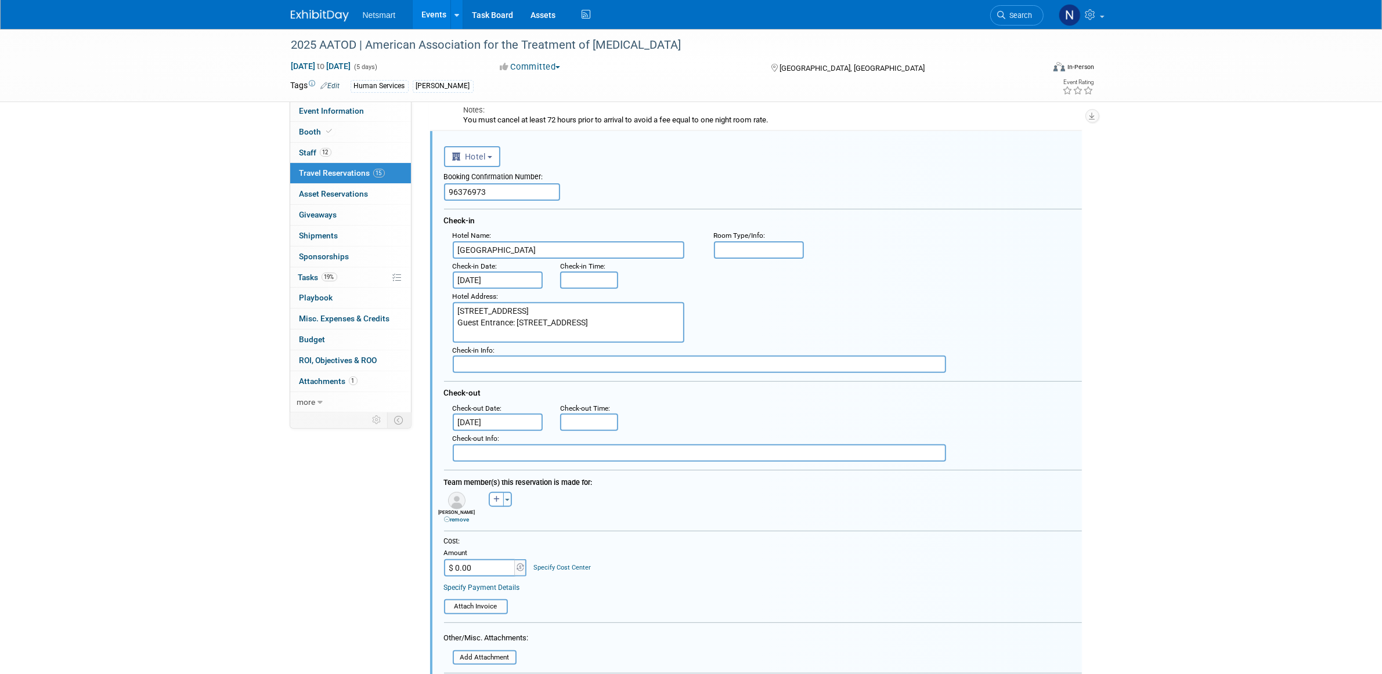
click at [471, 421] on input "[DATE]" at bounding box center [498, 422] width 91 height 17
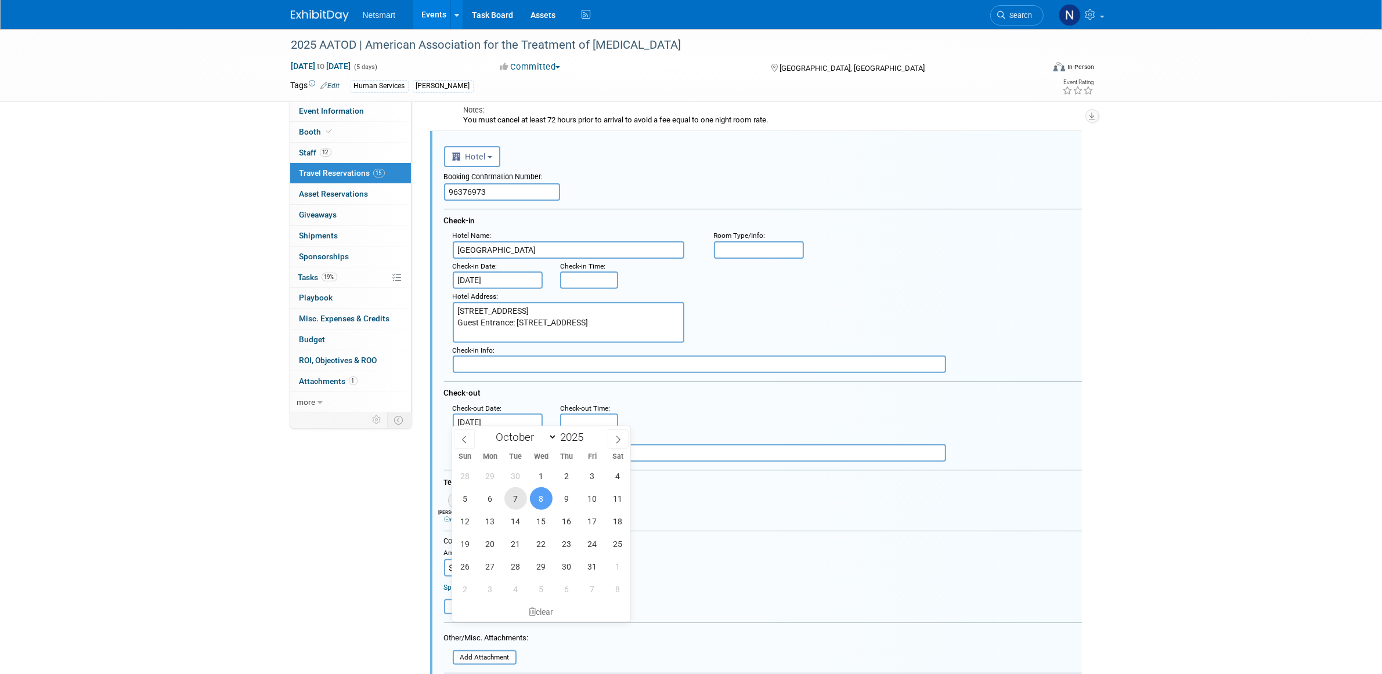
click at [517, 499] on span "7" at bounding box center [515, 498] width 23 height 23
type input "[DATE]"
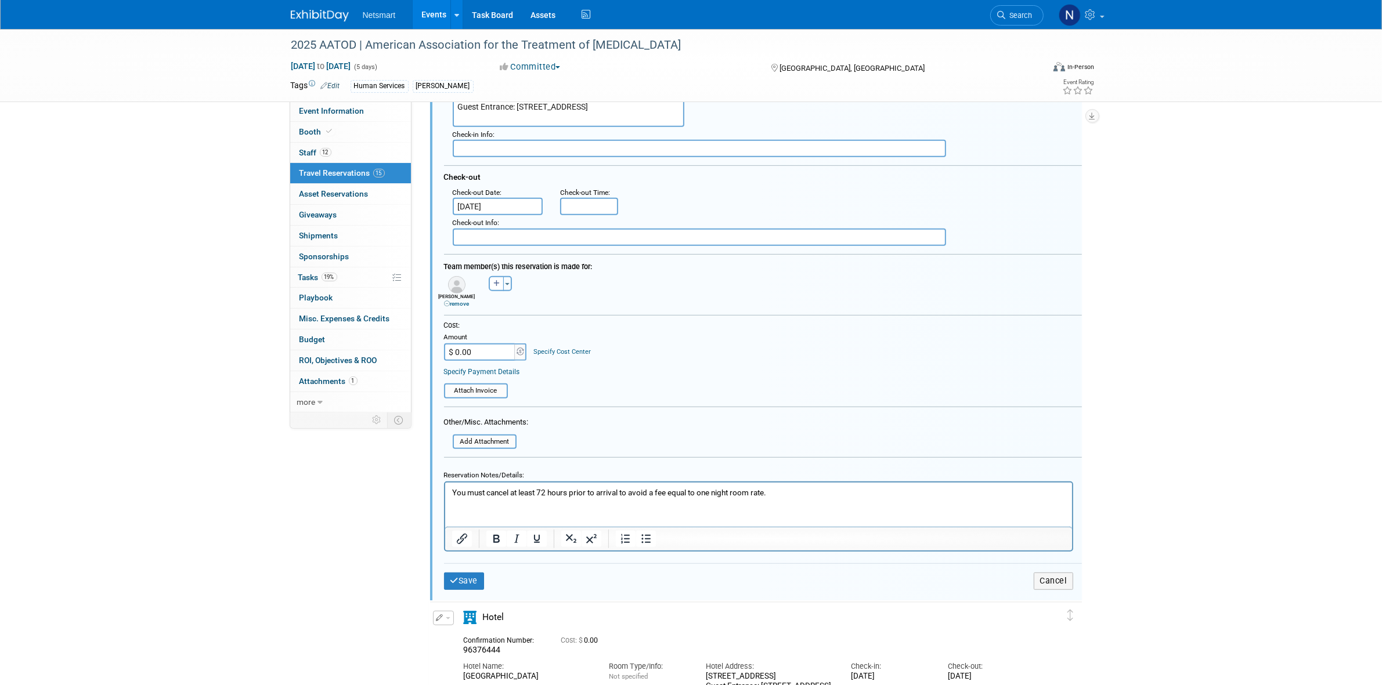
scroll to position [627, 0]
click at [464, 579] on button "Save" at bounding box center [464, 579] width 41 height 17
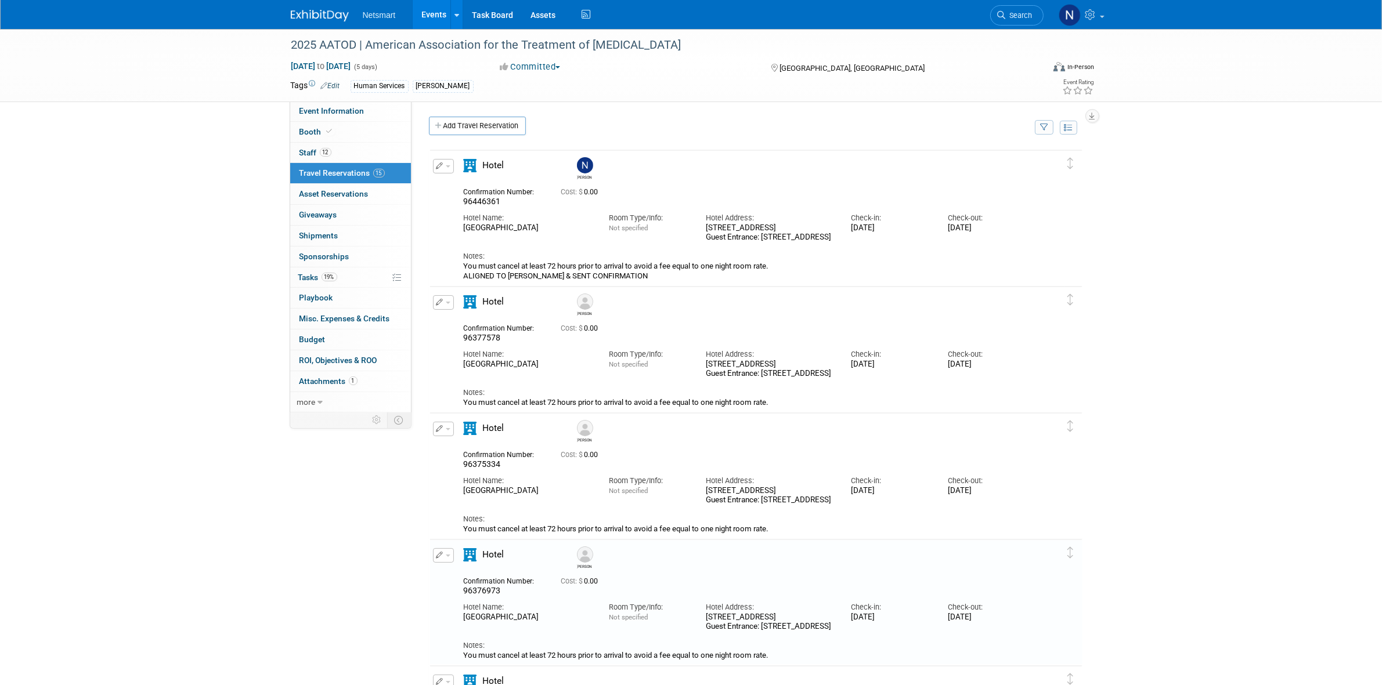
scroll to position [73, 0]
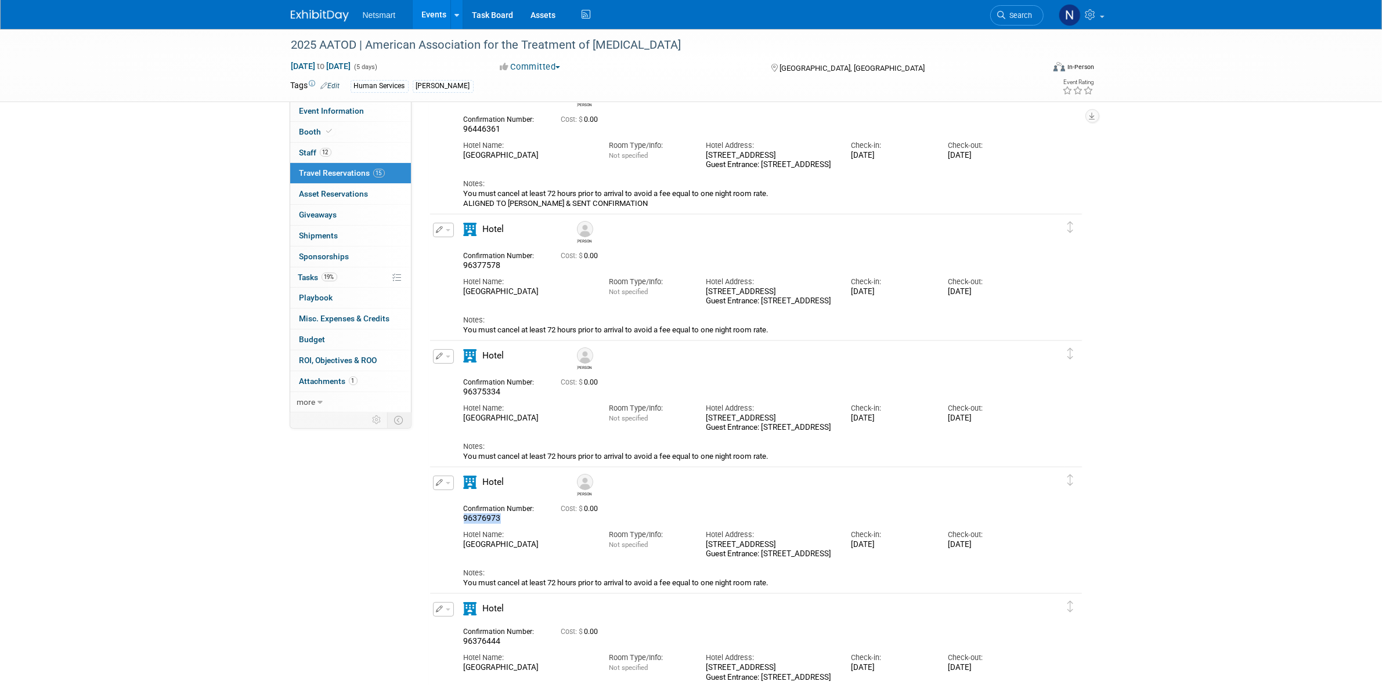
drag, startPoint x: 472, startPoint y: 520, endPoint x: 462, endPoint y: 521, distance: 9.3
click at [464, 521] on div "96376973" at bounding box center [504, 519] width 80 height 10
copy span "96376973"
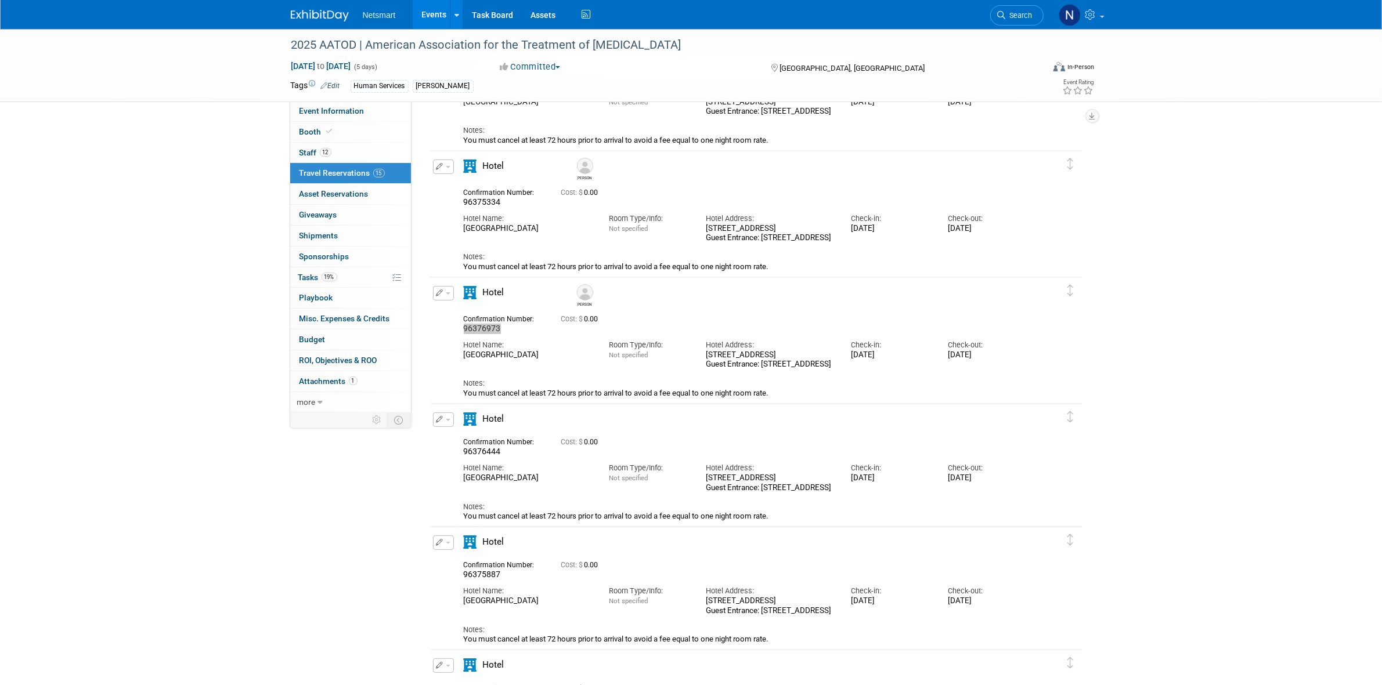
scroll to position [290, 0]
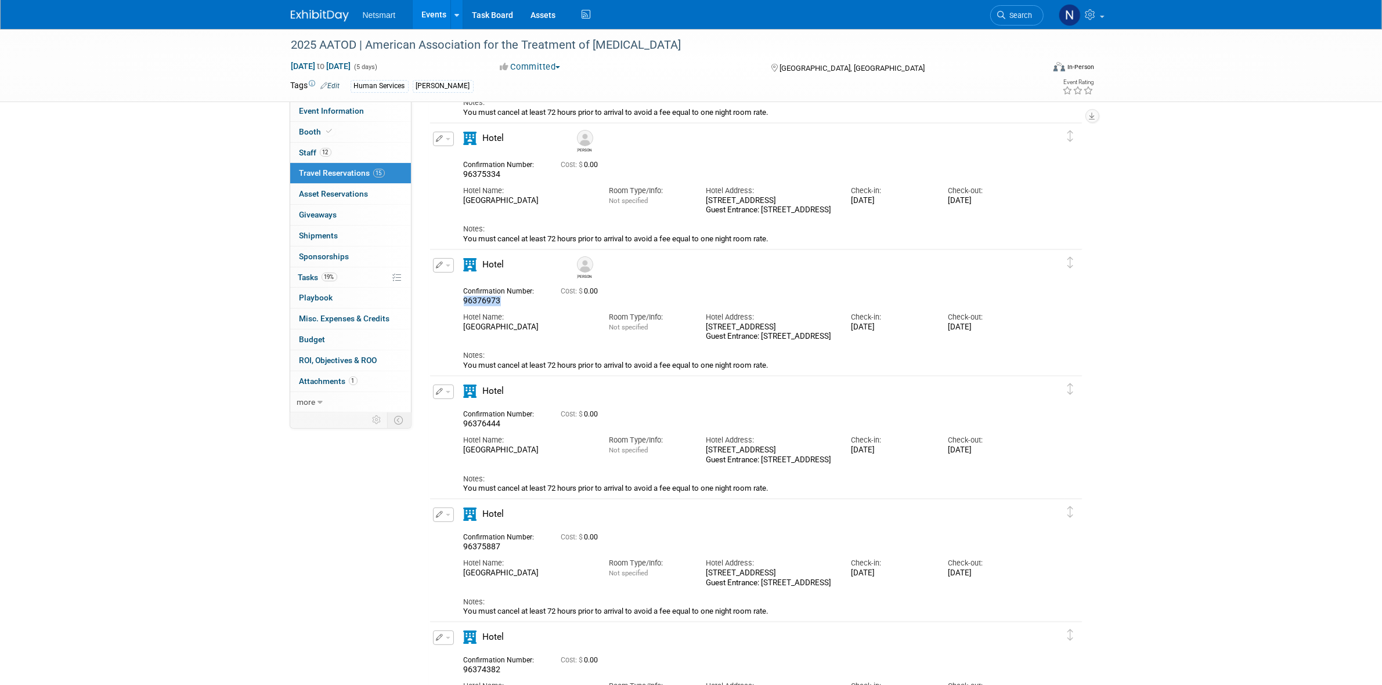
drag, startPoint x: 650, startPoint y: 404, endPoint x: 599, endPoint y: 408, distance: 50.6
click at [650, 404] on div "Hotel" at bounding box center [745, 439] width 581 height 109
click at [439, 392] on icon "button" at bounding box center [440, 391] width 8 height 7
click at [454, 413] on button "Edit Reservation" at bounding box center [482, 412] width 98 height 17
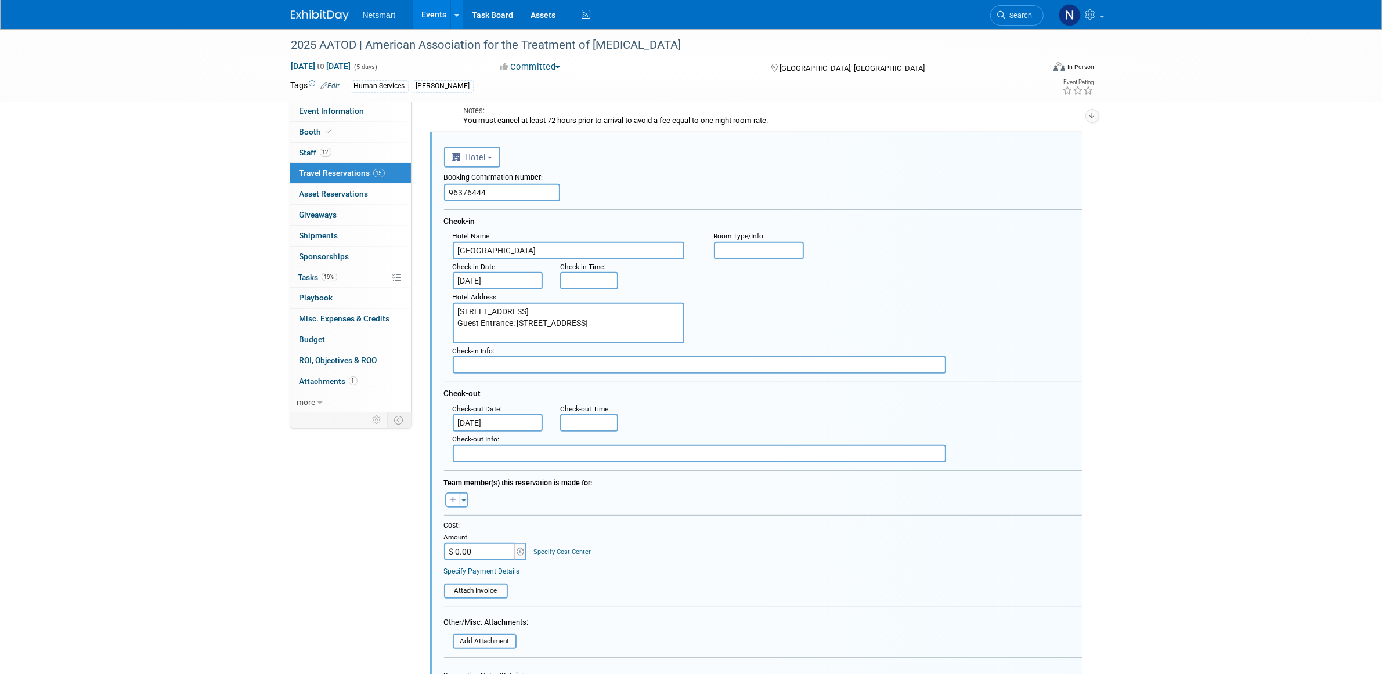
scroll to position [0, 0]
click at [453, 497] on icon "button" at bounding box center [453, 500] width 6 height 7
select select
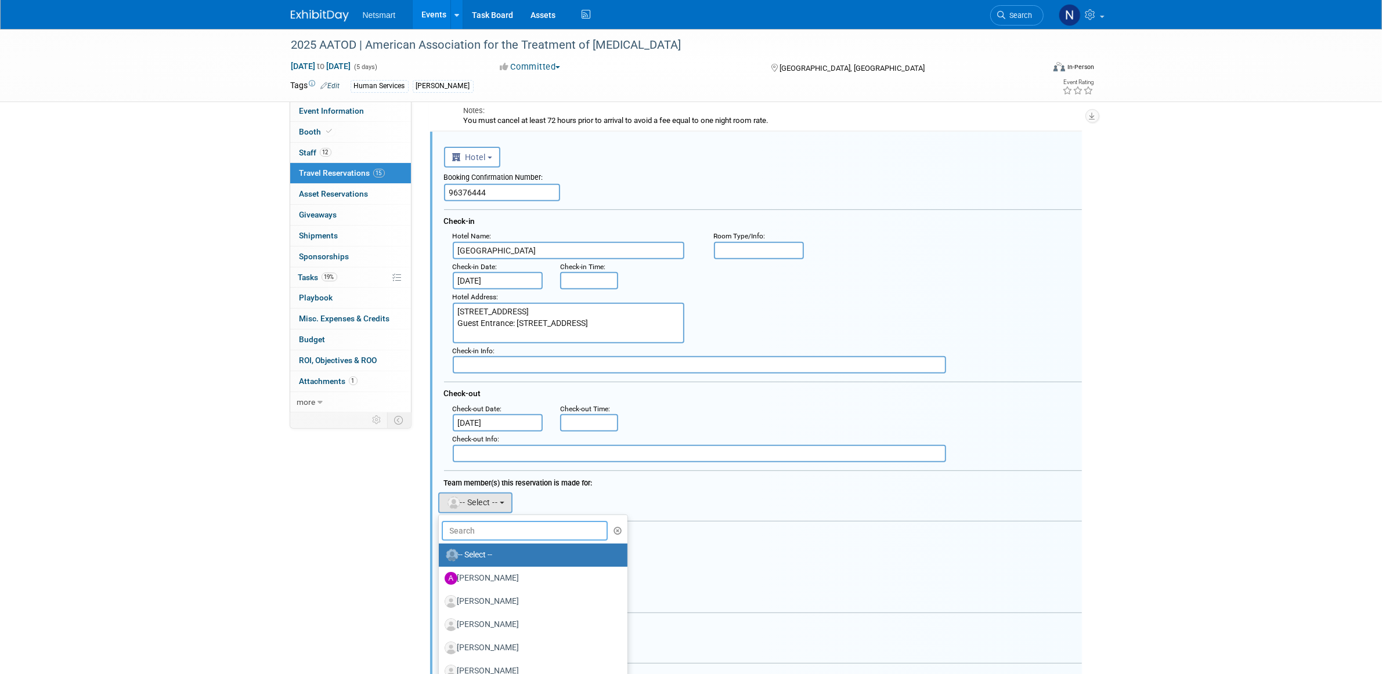
click at [483, 525] on input "text" at bounding box center [525, 531] width 167 height 20
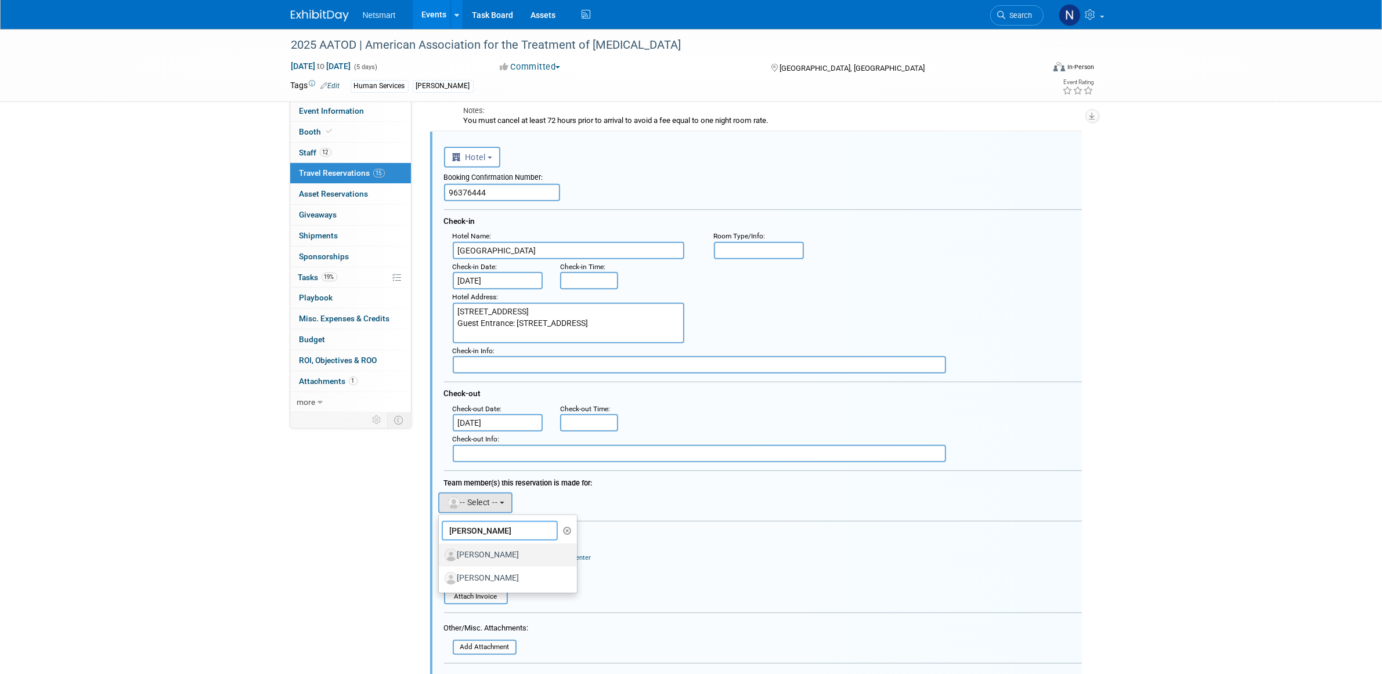
type input "[PERSON_NAME]"
click at [492, 546] on label "[PERSON_NAME]" at bounding box center [504, 555] width 121 height 19
click at [440, 550] on input "[PERSON_NAME]" at bounding box center [437, 554] width 8 height 8
click at [492, 545] on div "Amount" at bounding box center [486, 544] width 84 height 10
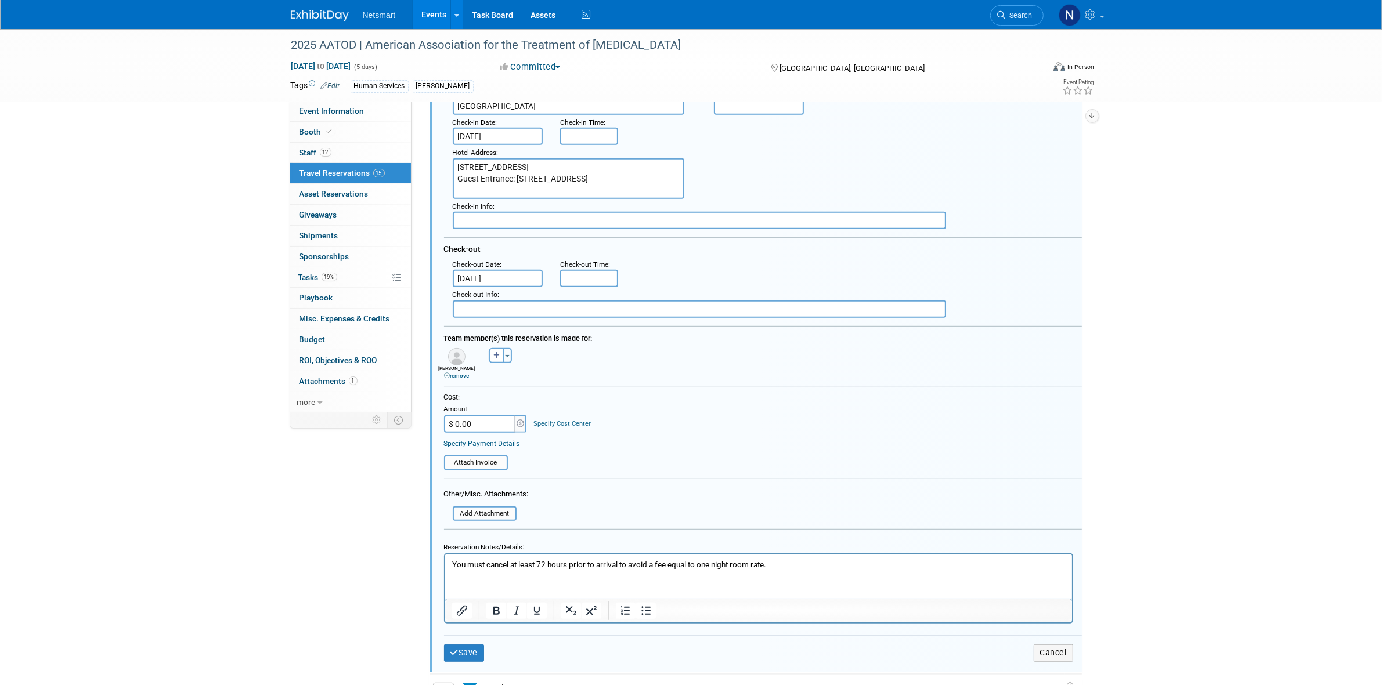
scroll to position [680, 0]
click at [459, 644] on button "Save" at bounding box center [464, 652] width 41 height 17
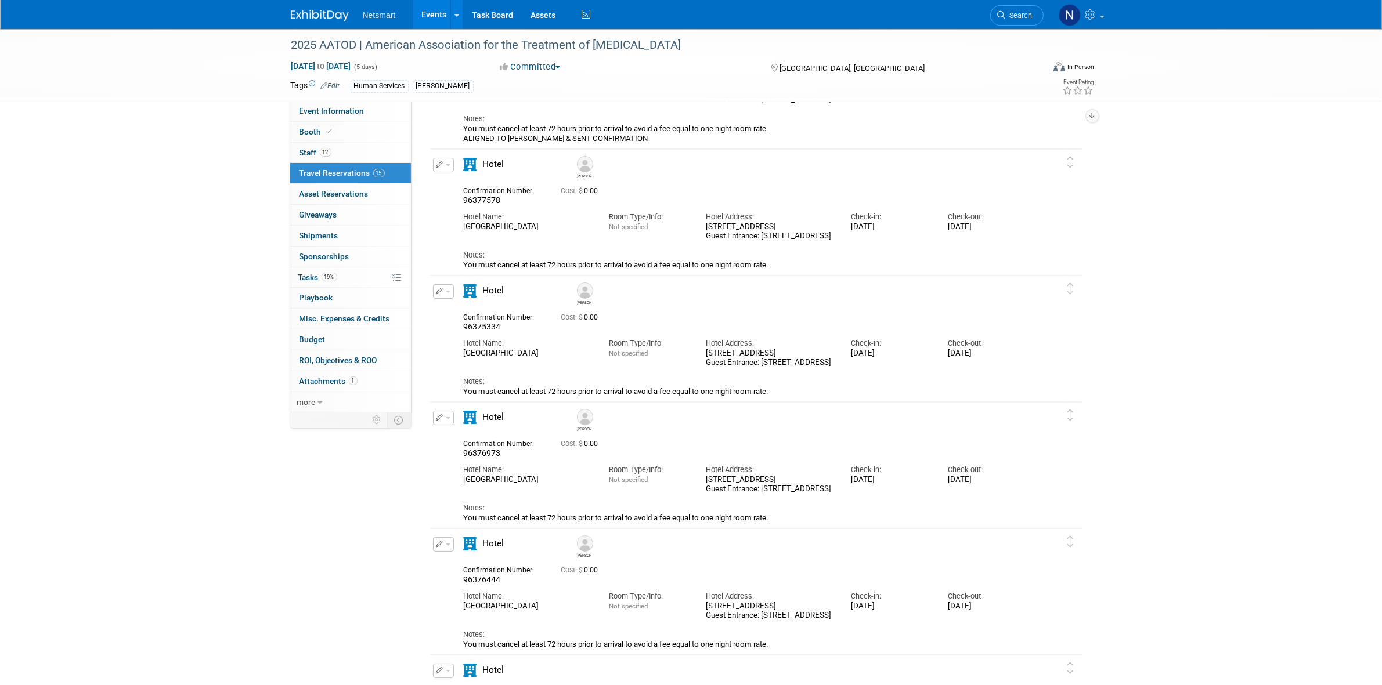
scroll to position [172, 0]
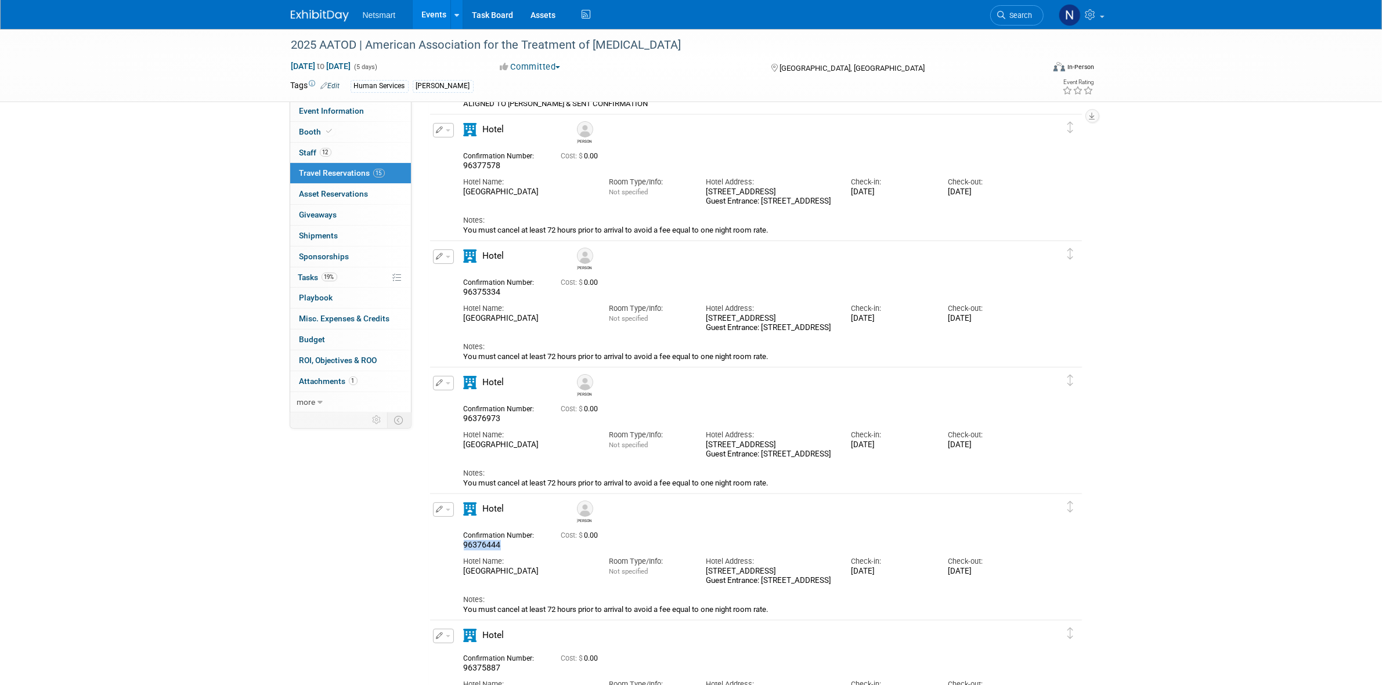
drag, startPoint x: 506, startPoint y: 547, endPoint x: 462, endPoint y: 547, distance: 44.1
click at [462, 547] on div "Confirmation Number: 96376444" at bounding box center [503, 539] width 97 height 23
copy span "96376444"
drag, startPoint x: 475, startPoint y: 552, endPoint x: 457, endPoint y: 552, distance: 18.0
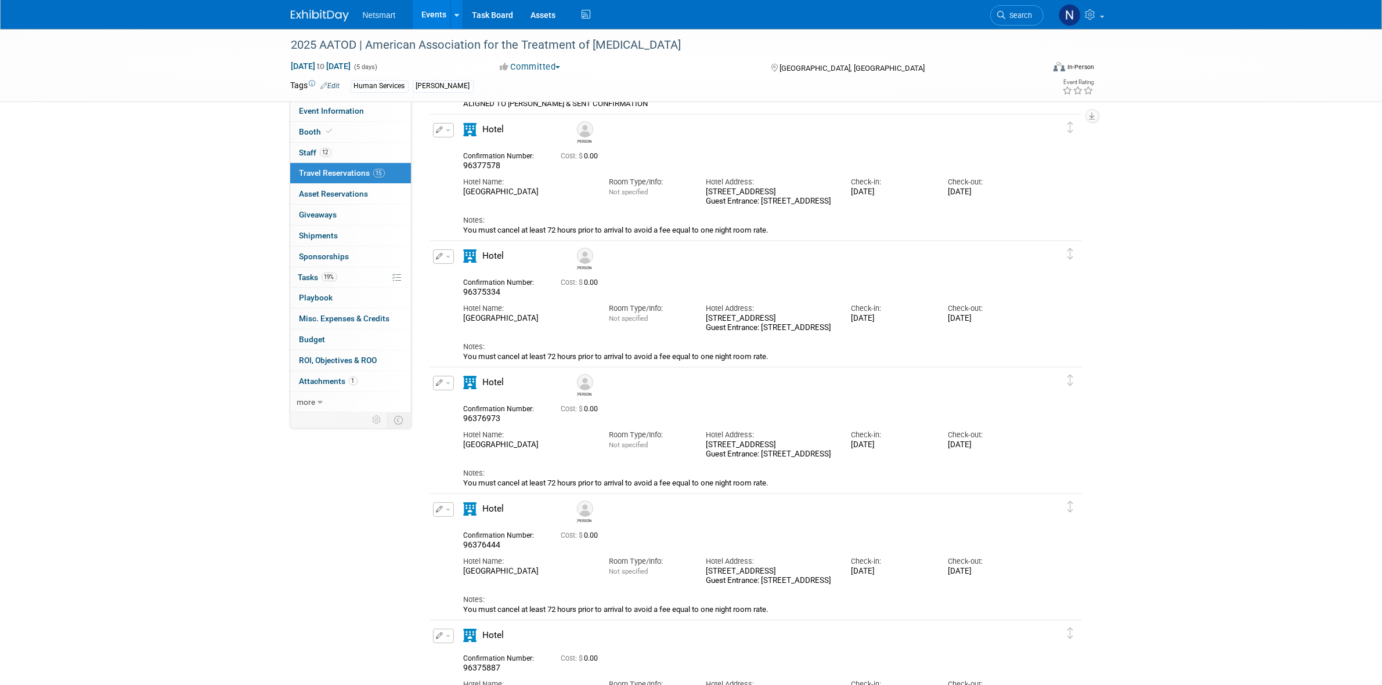
click at [457, 552] on div "Hotel Name: [GEOGRAPHIC_DATA]" at bounding box center [527, 564] width 145 height 26
drag, startPoint x: 459, startPoint y: 547, endPoint x: 504, endPoint y: 541, distance: 45.1
click at [504, 540] on div "Confirmation Number: 96376444" at bounding box center [503, 539] width 97 height 23
copy span "96376444"
click at [1015, 18] on span "Search" at bounding box center [1019, 15] width 27 height 9
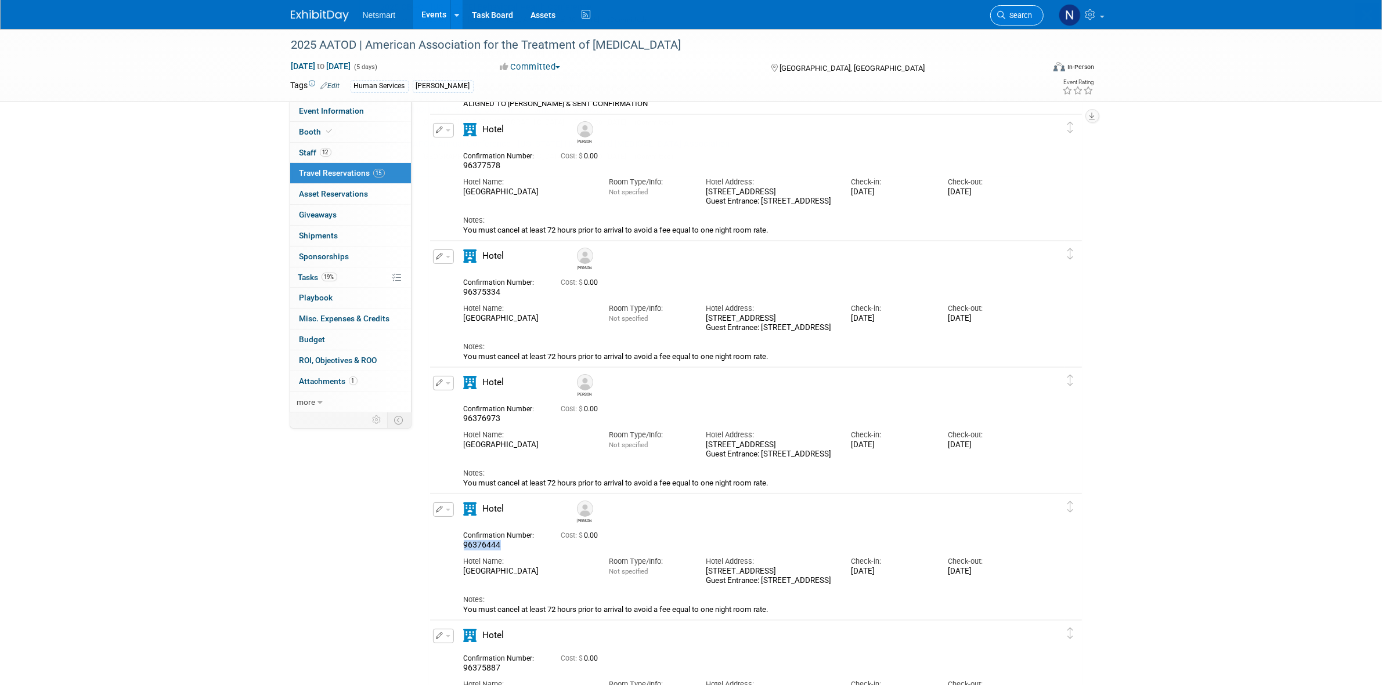
scroll to position [0, 0]
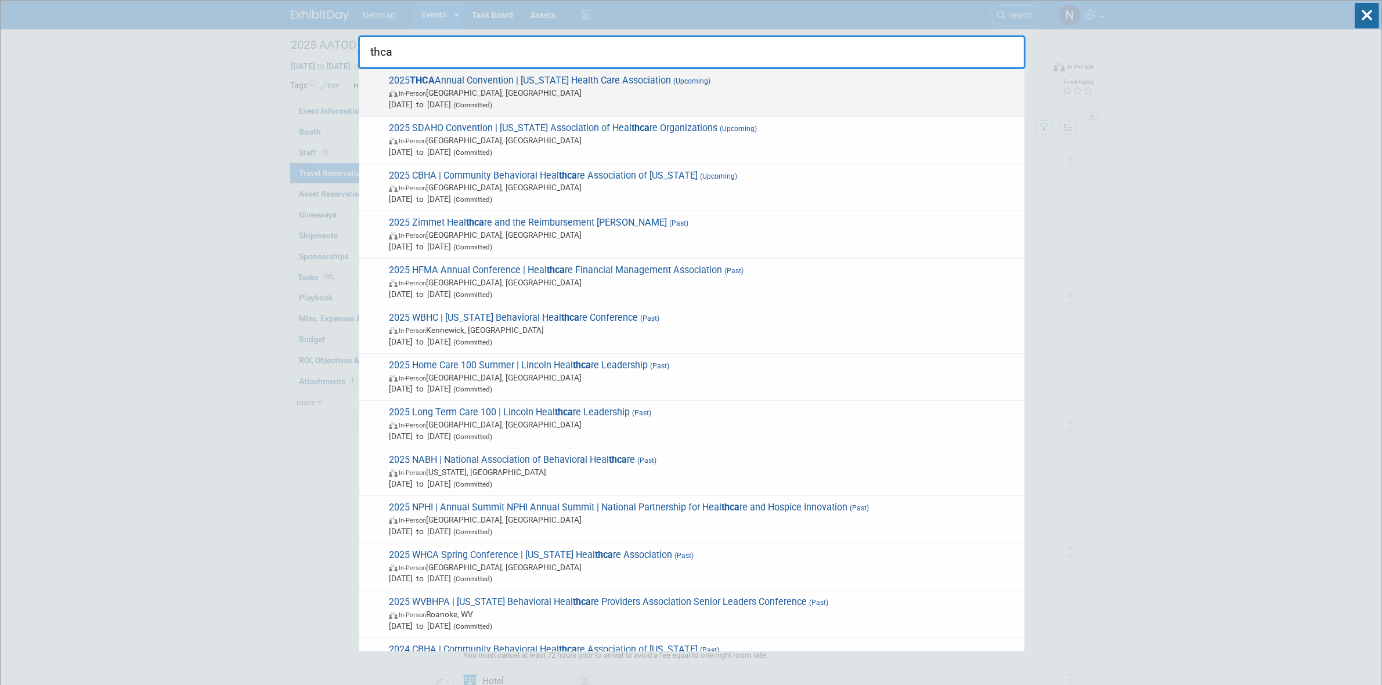
type input "thca"
click at [645, 85] on span "2025 THCA Annual Convention | [US_STATE] Health Care Association (Upcoming) In-…" at bounding box center [701, 92] width 633 height 35
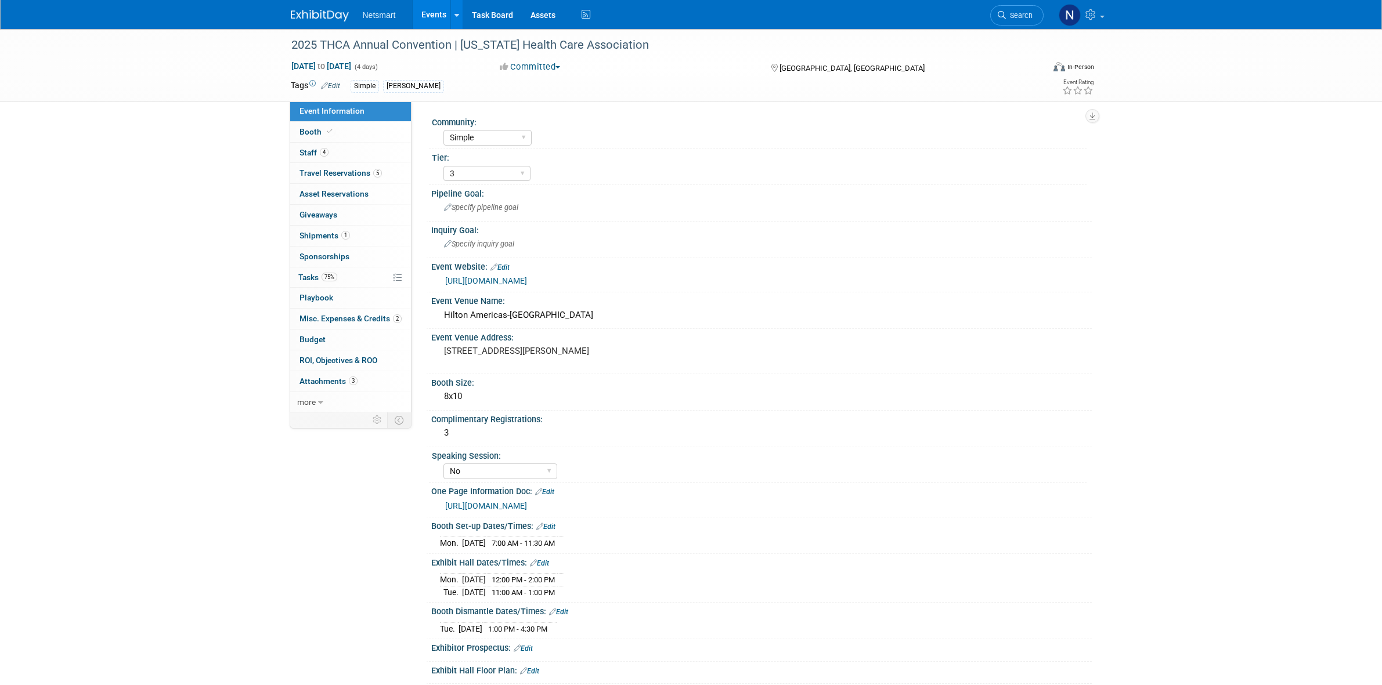
select select "Simple"
select select "3"
select select "No"
